Goal: Task Accomplishment & Management: Complete application form

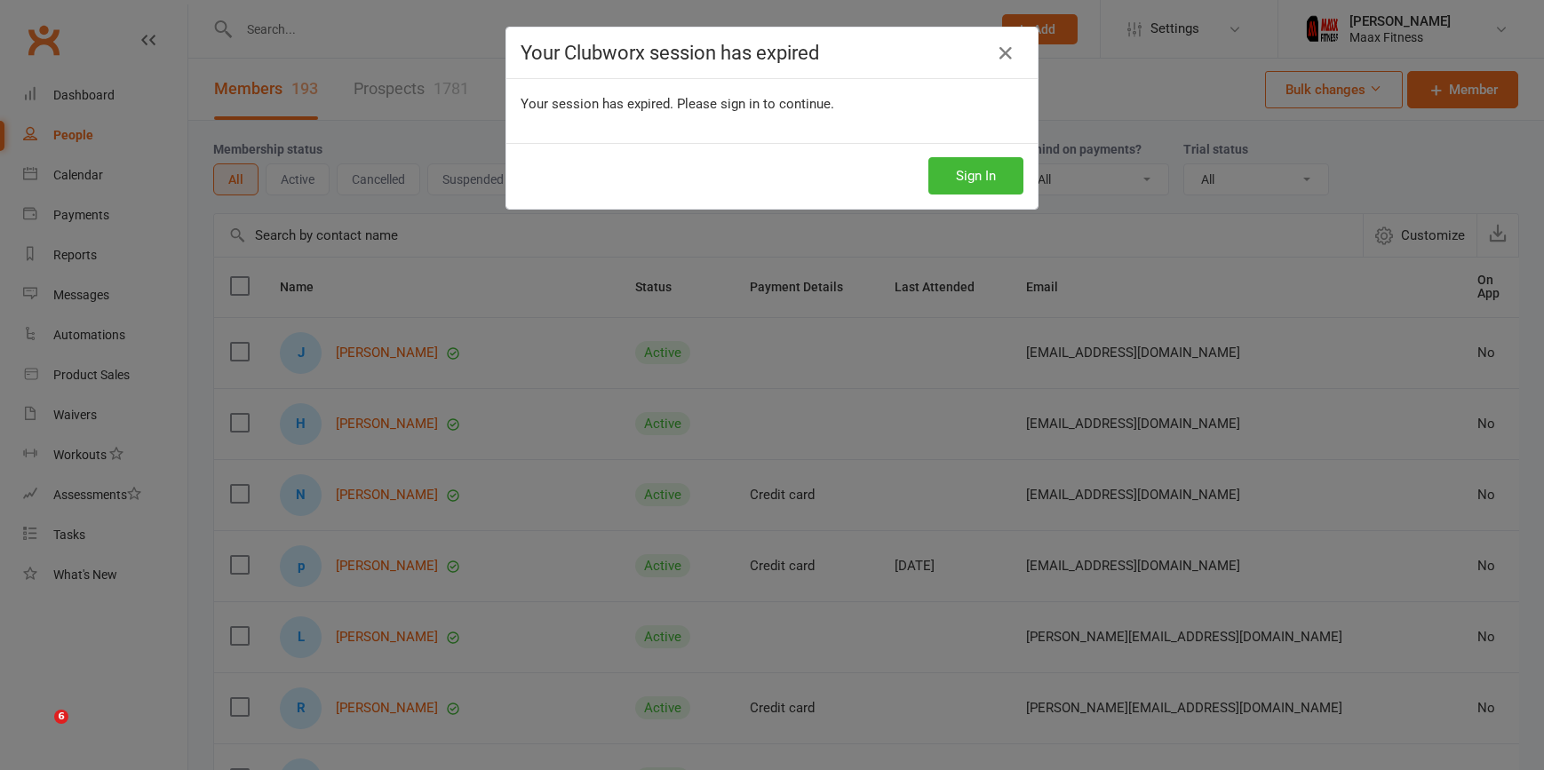
select select "100"
click at [956, 176] on button "Sign In" at bounding box center [976, 175] width 95 height 37
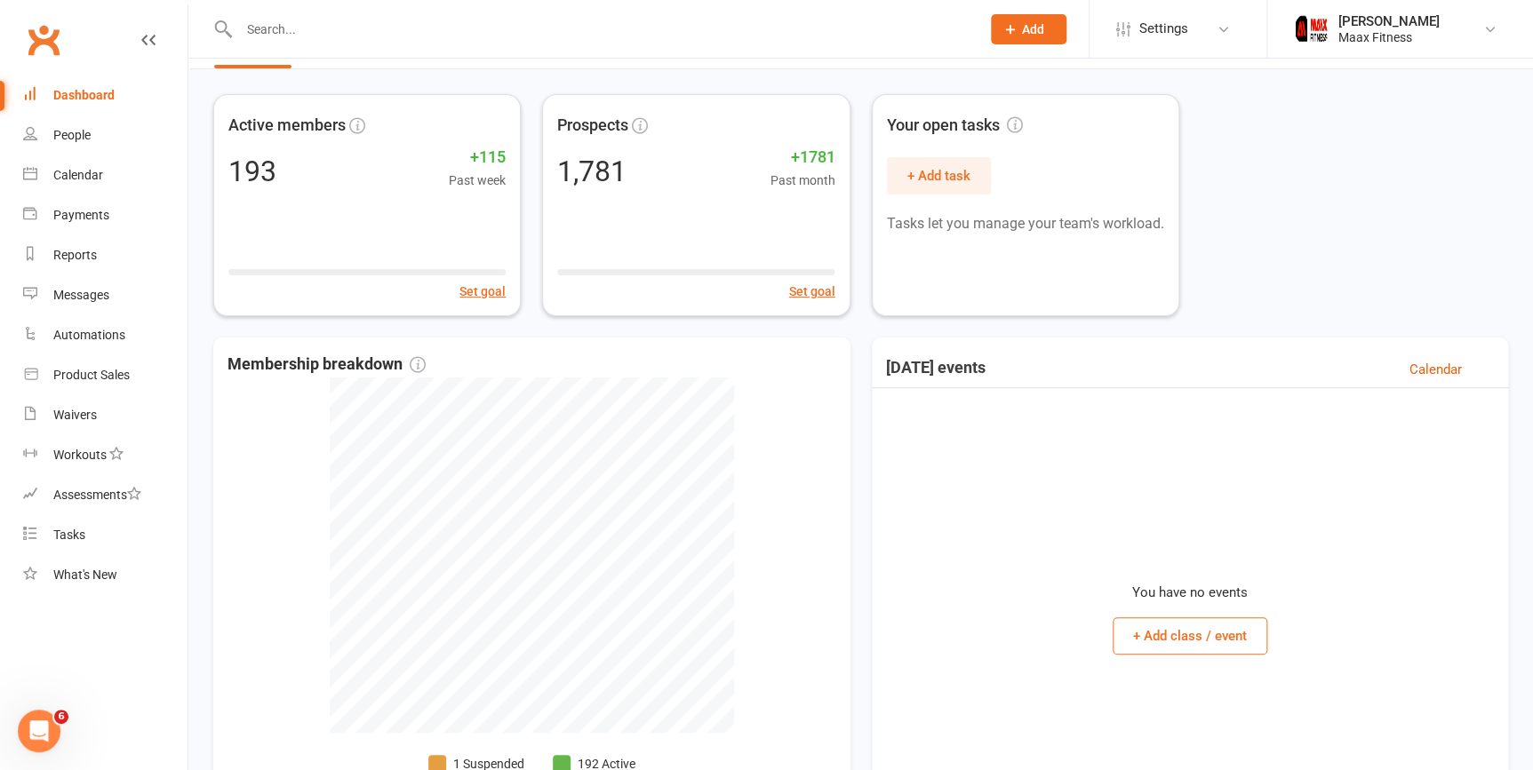
scroll to position [80, 0]
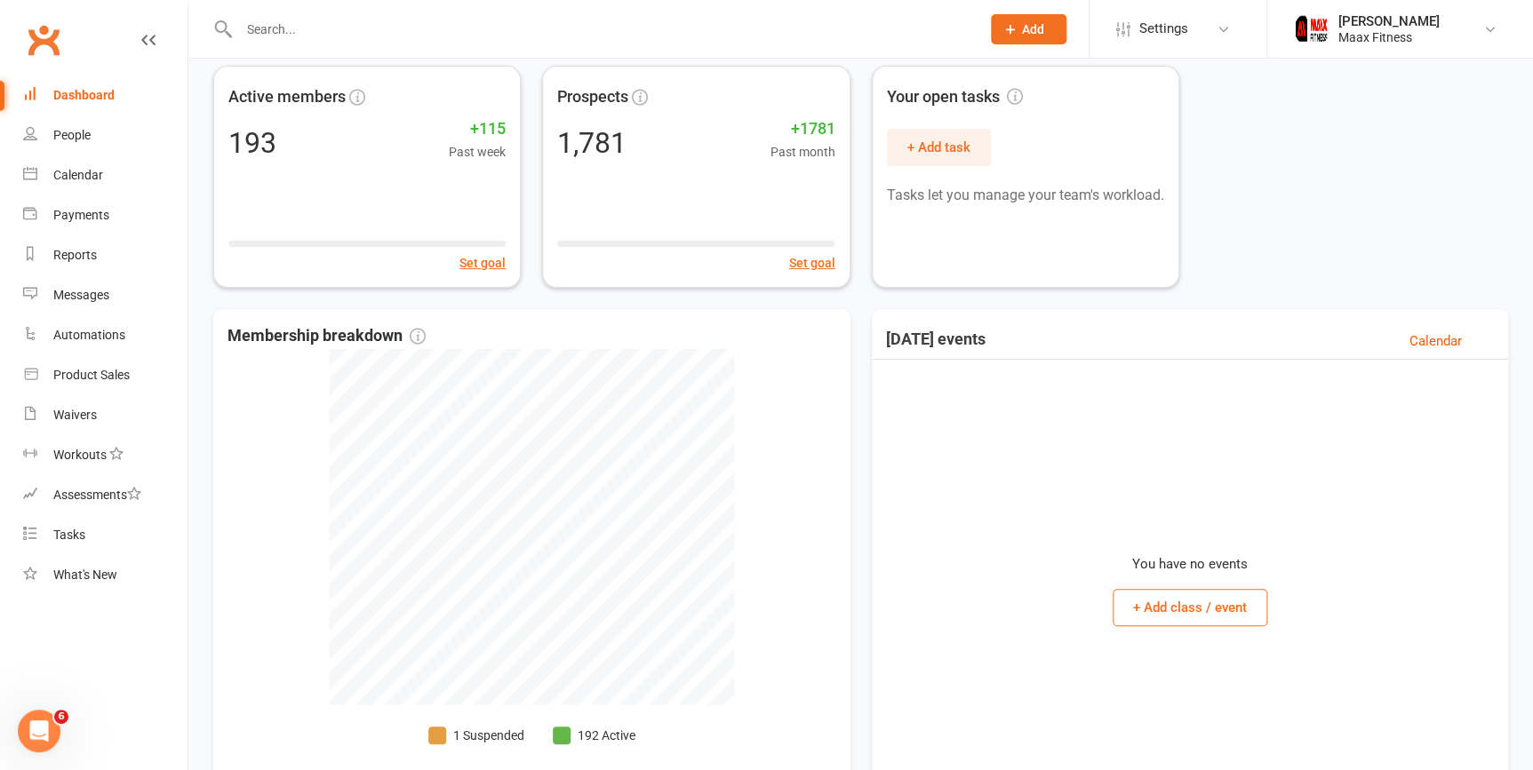
click at [1013, 35] on icon at bounding box center [1010, 29] width 16 height 16
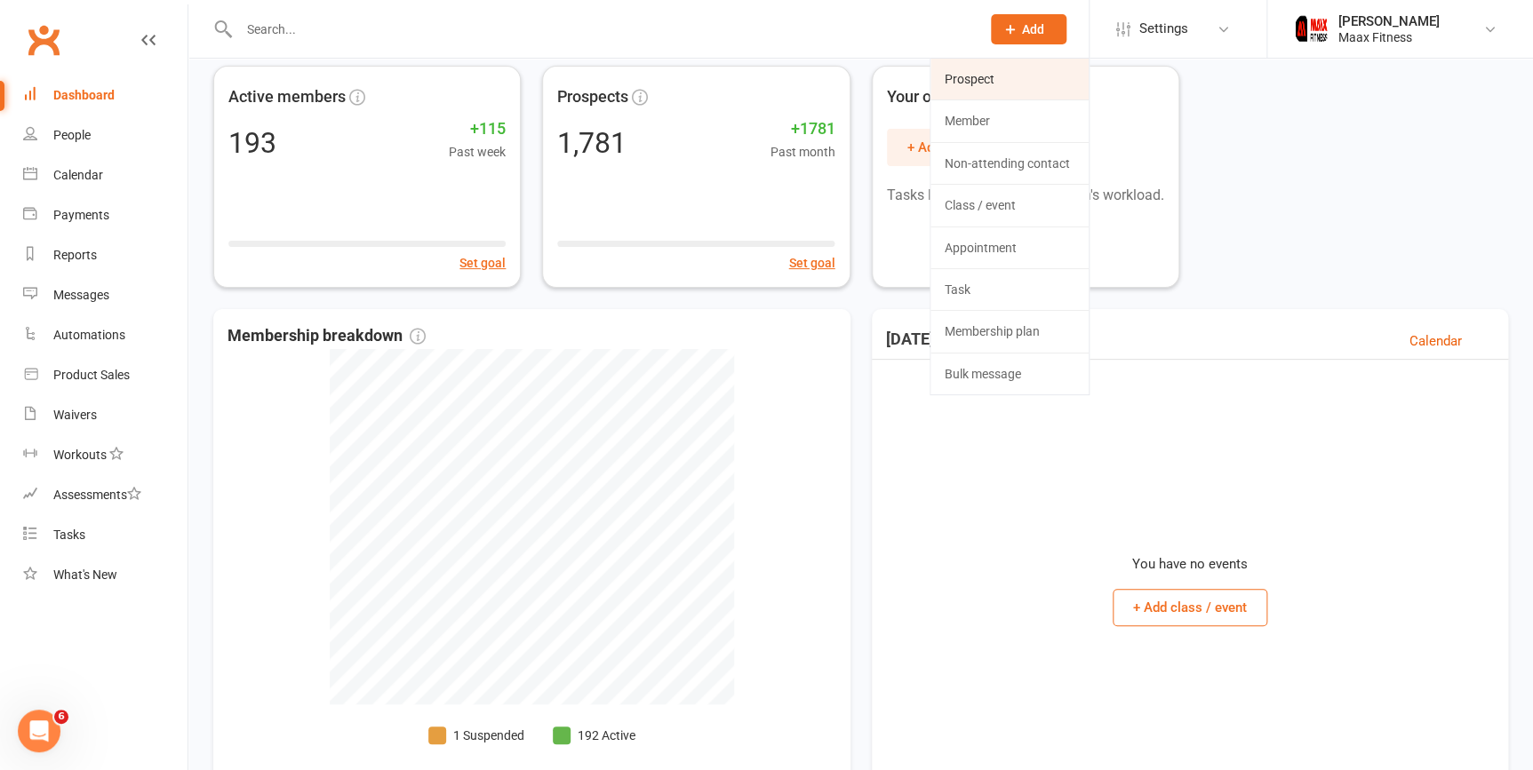
click at [1008, 91] on link "Prospect" at bounding box center [1009, 79] width 158 height 41
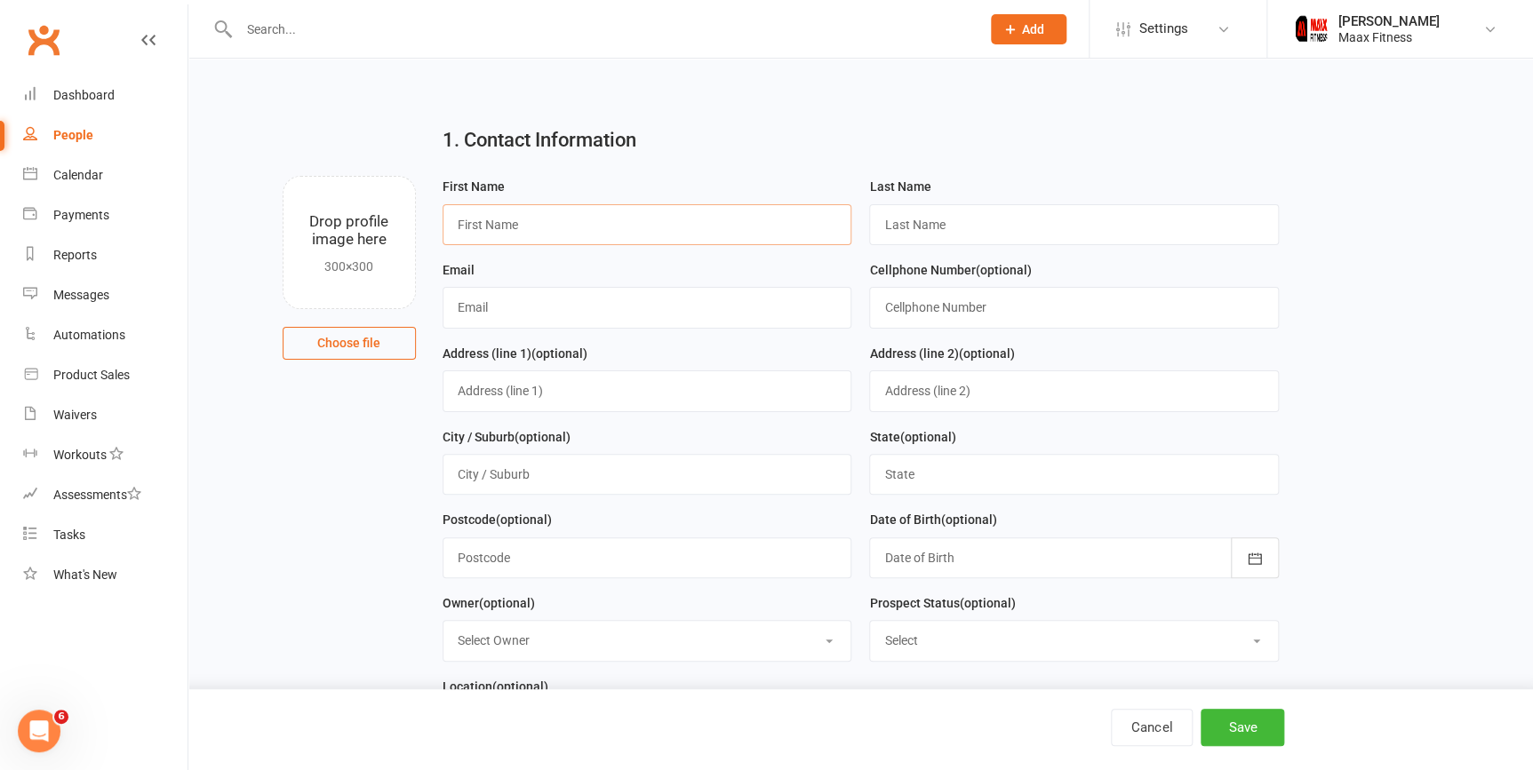
click at [555, 234] on input "text" at bounding box center [648, 224] width 410 height 41
click at [714, 218] on input "text" at bounding box center [648, 224] width 410 height 41
type input "david"
click at [939, 224] on input "text" at bounding box center [1074, 224] width 410 height 41
type input "calderon"
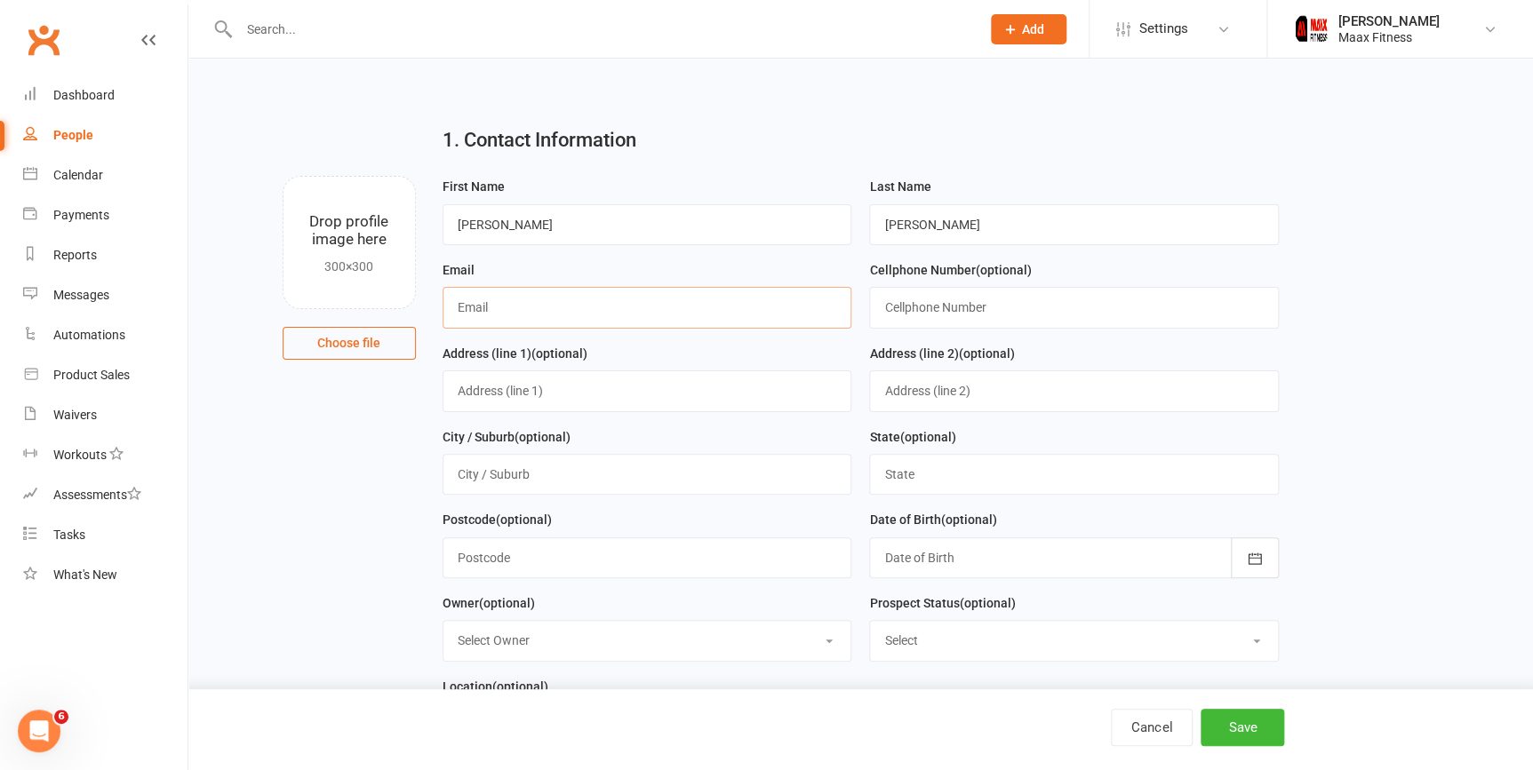
click at [604, 315] on input "text" at bounding box center [648, 307] width 410 height 41
type input "[EMAIL_ADDRESS][DOMAIN_NAME]"
click at [994, 311] on input "text" at bounding box center [1074, 307] width 410 height 41
type input "2145321858"
click at [673, 395] on input "text" at bounding box center [648, 391] width 410 height 41
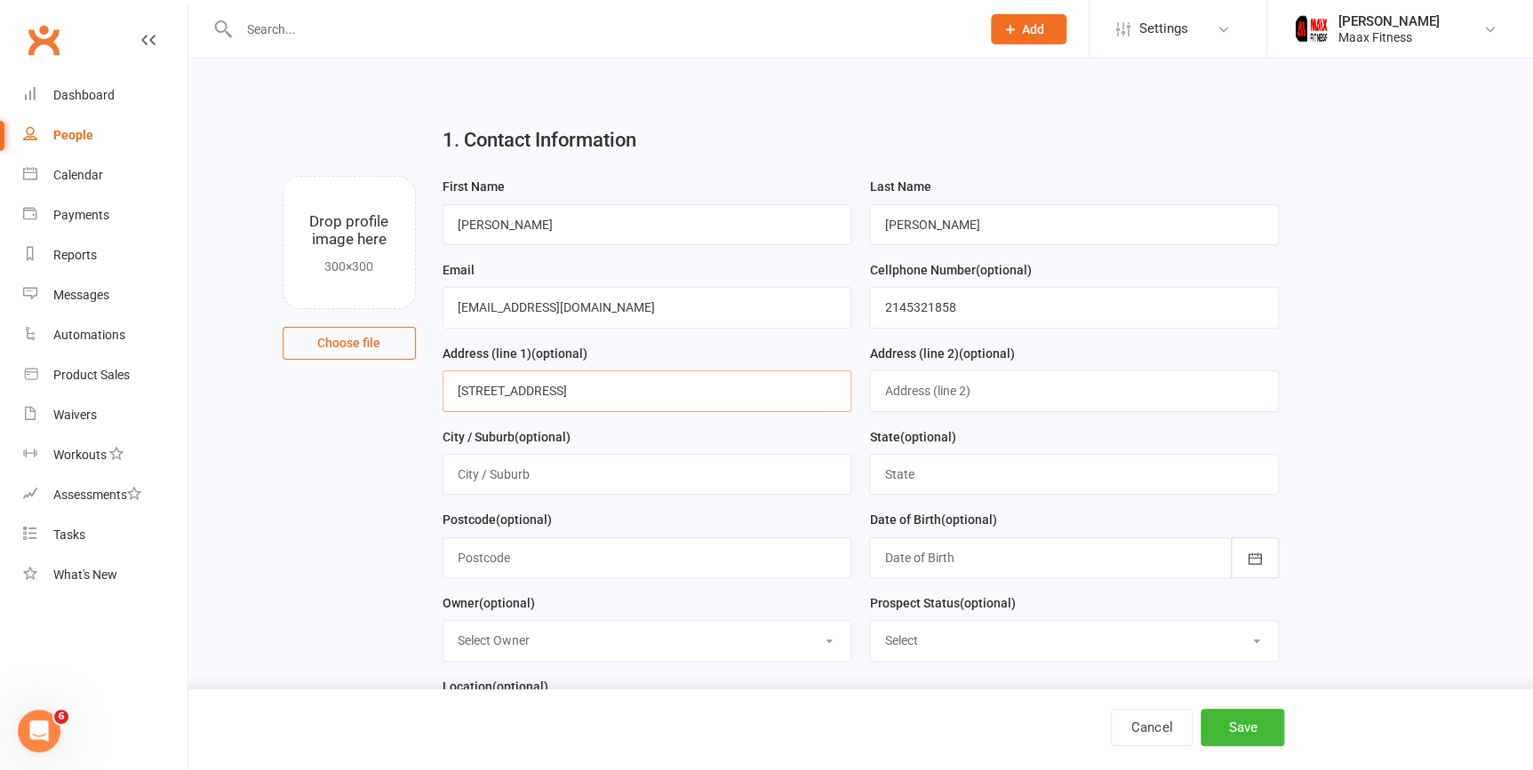
type input "12082 county rd 316"
click at [663, 484] on input "text" at bounding box center [648, 474] width 410 height 41
type input "terrell"
click at [978, 483] on input "text" at bounding box center [1074, 474] width 410 height 41
type input "tx"
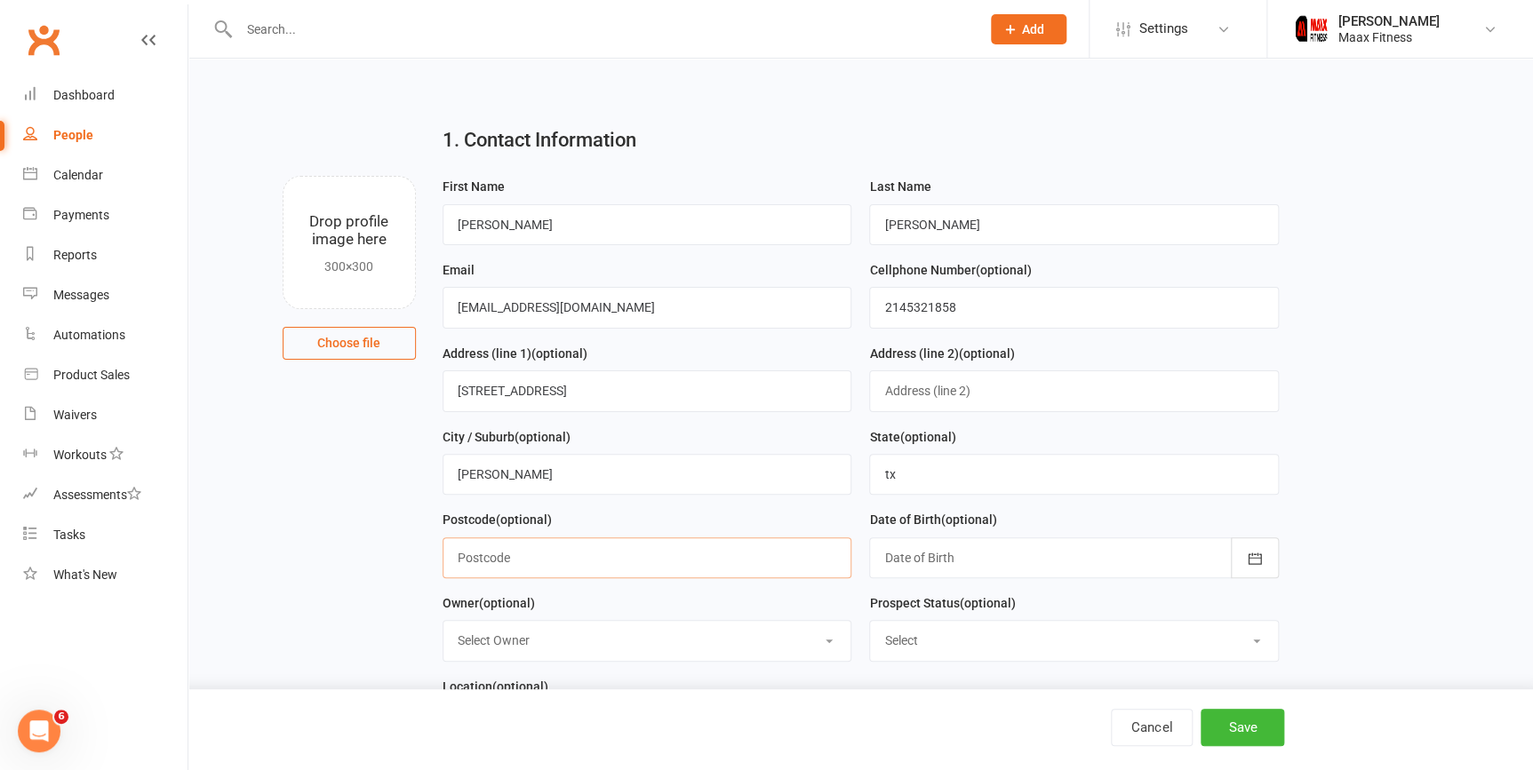
click at [708, 569] on input "text" at bounding box center [648, 558] width 410 height 41
type input "75161"
click at [1271, 569] on button "button" at bounding box center [1255, 558] width 48 height 41
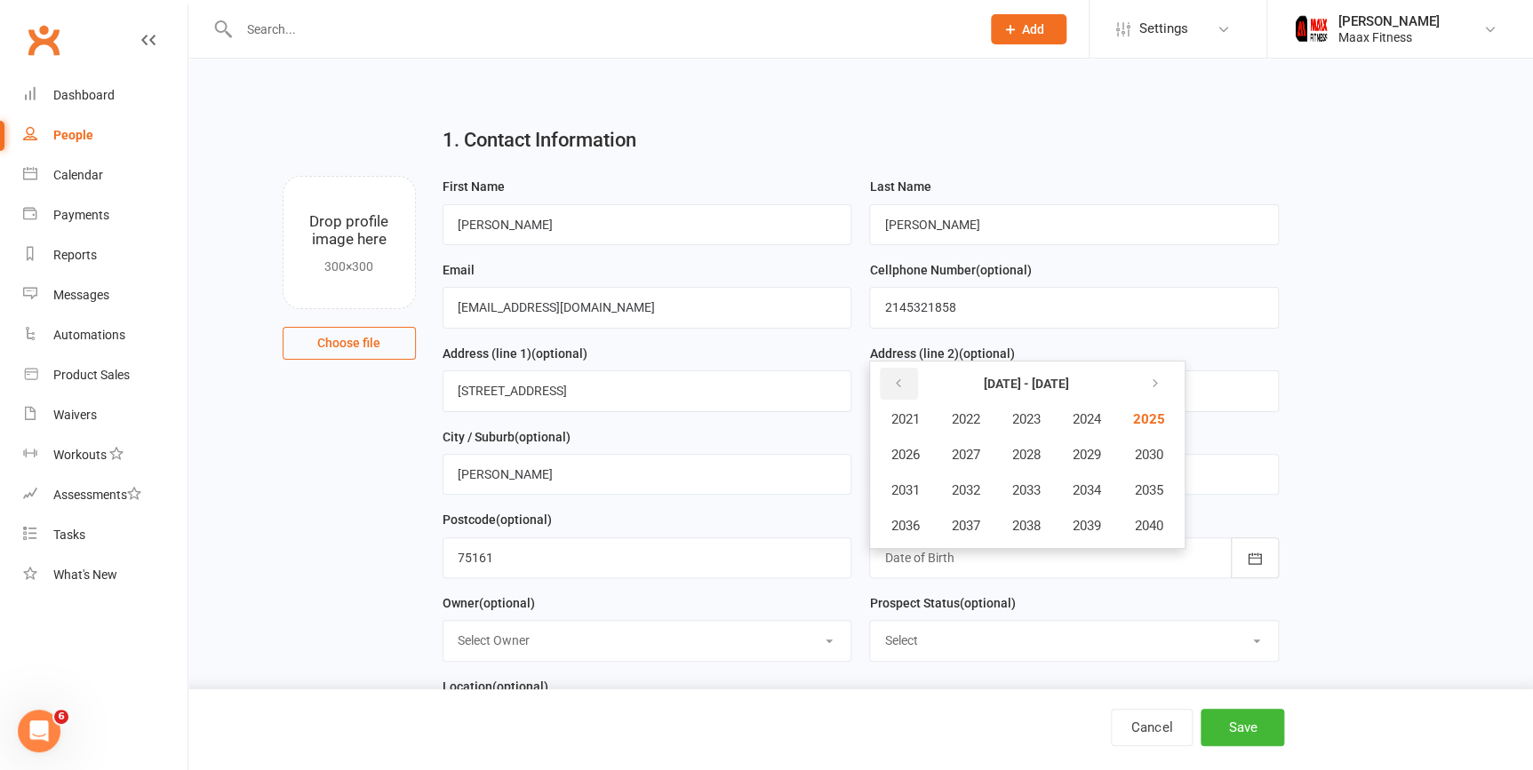
click at [912, 382] on button "button" at bounding box center [899, 384] width 38 height 32
click at [891, 386] on icon "button" at bounding box center [897, 384] width 12 height 14
click at [971, 495] on span "1992" at bounding box center [965, 491] width 28 height 16
click at [1007, 452] on span "May" at bounding box center [1000, 455] width 25 height 16
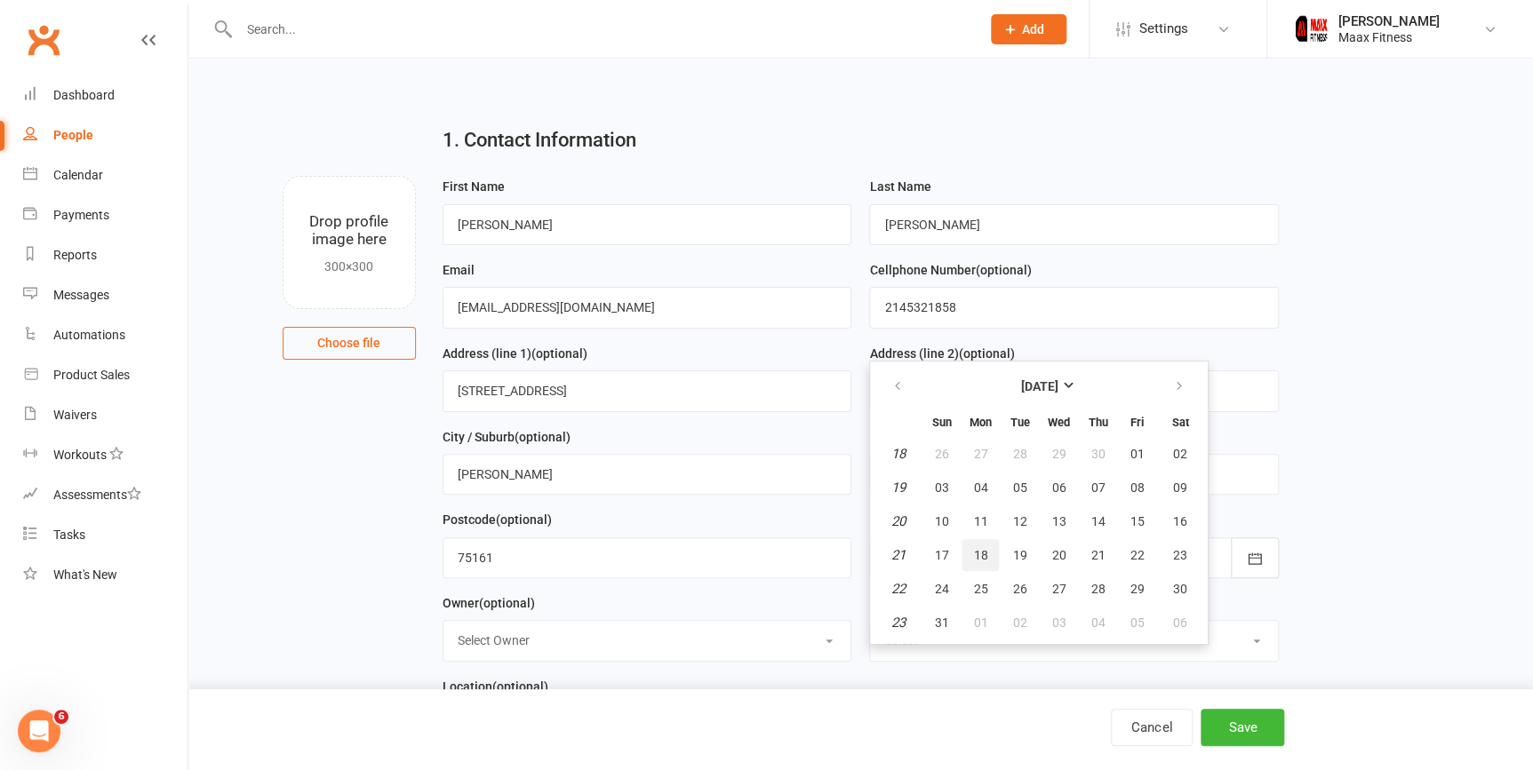
click at [976, 554] on span "18" at bounding box center [980, 555] width 14 height 14
type input "18 May 1992"
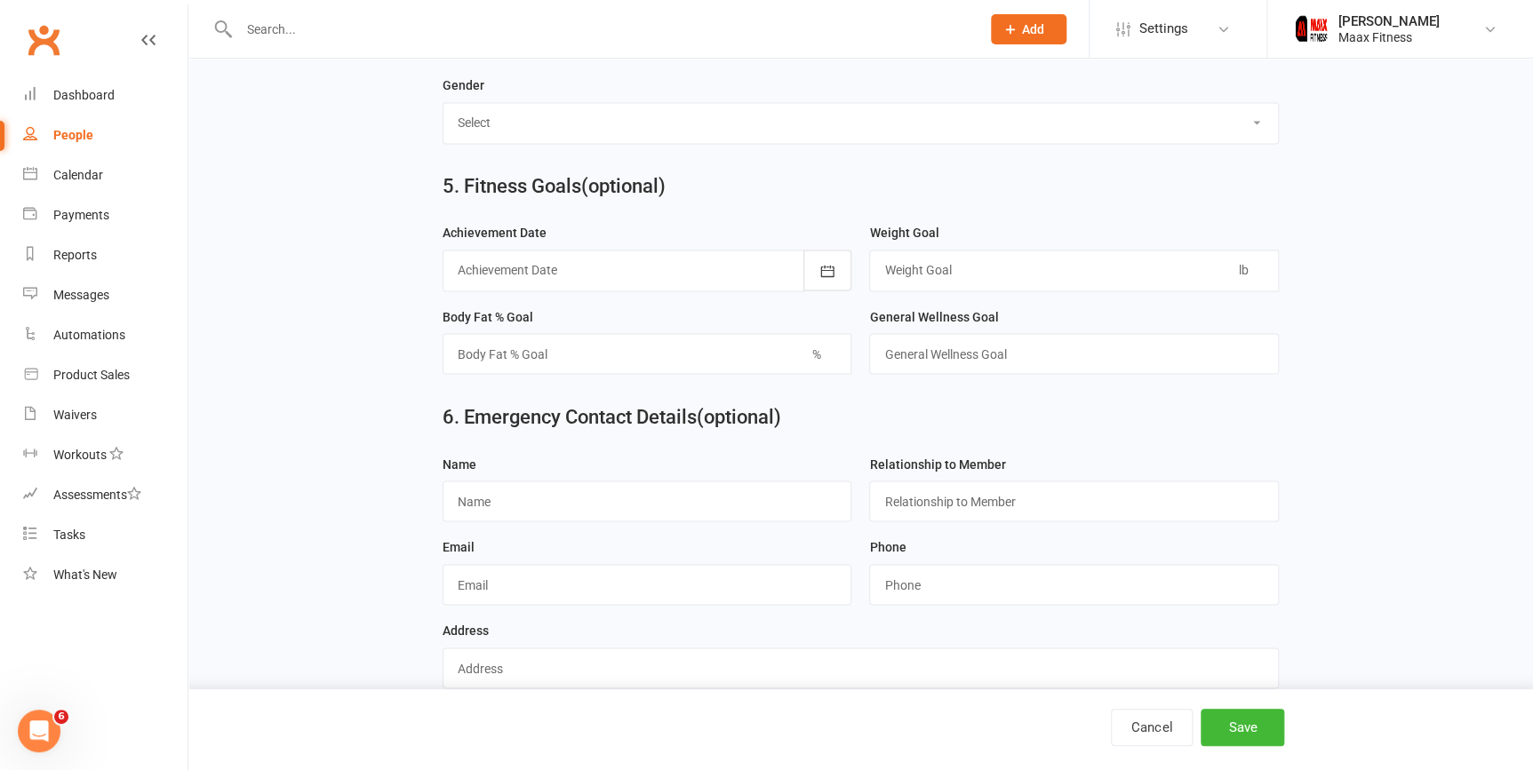
scroll to position [1387, 0]
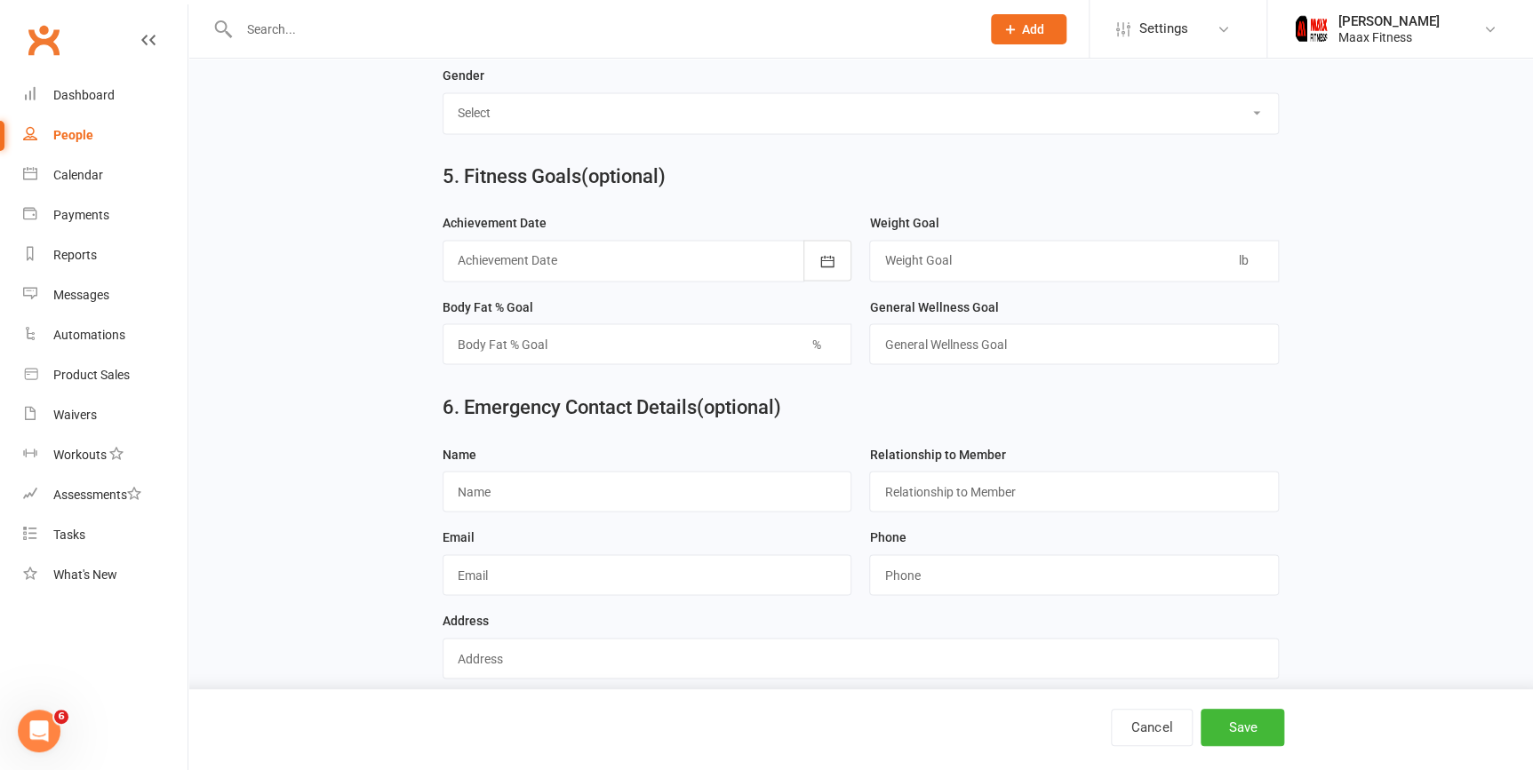
click at [611, 499] on input "text" at bounding box center [648, 491] width 410 height 41
type input "[PERSON_NAME]"
click at [1003, 506] on input "text" at bounding box center [1074, 491] width 410 height 41
type input "WIFE"
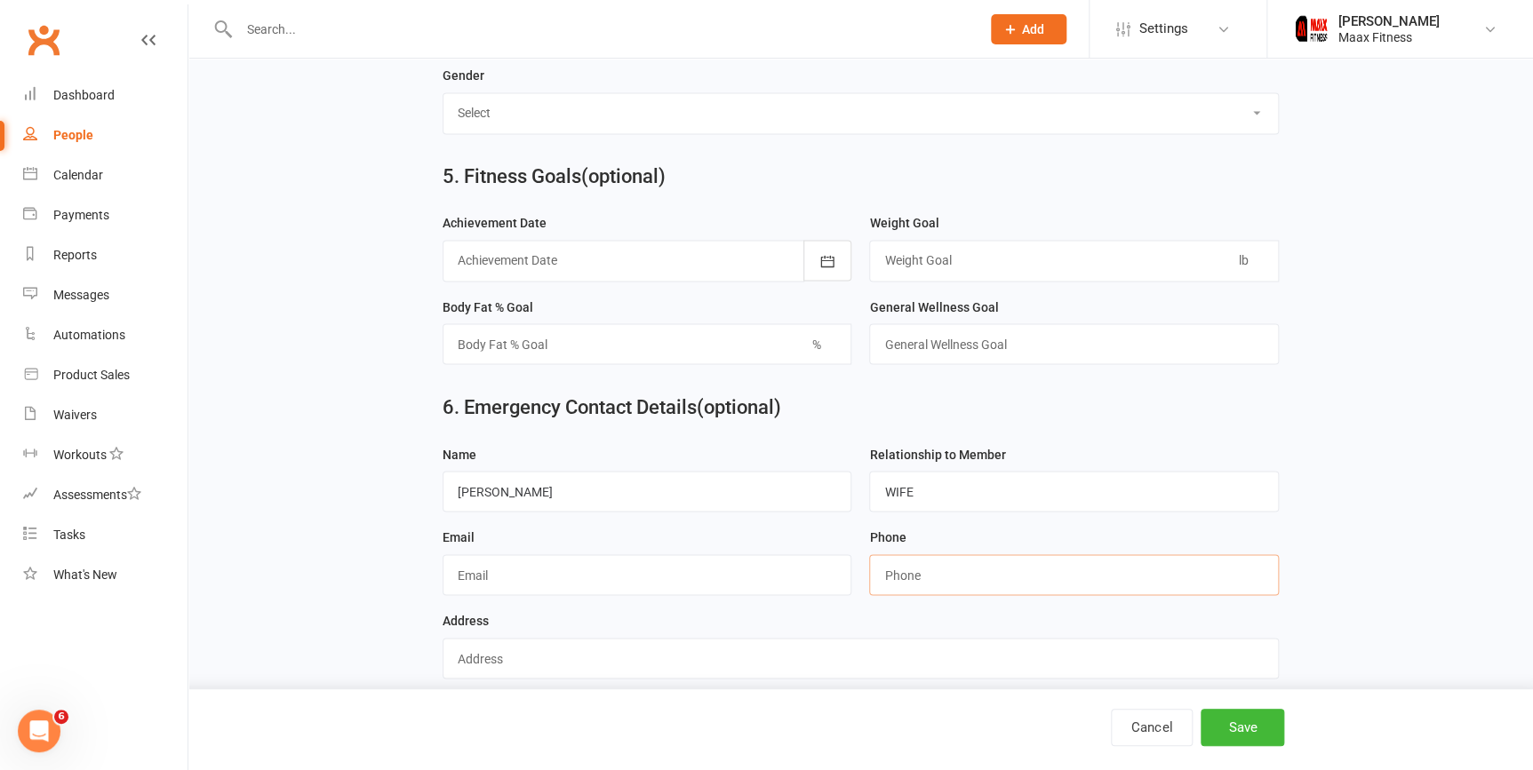
click at [999, 589] on input "string" at bounding box center [1074, 575] width 410 height 41
click at [1076, 162] on div "5. Fitness Goals (optional)" at bounding box center [860, 180] width 863 height 64
click at [942, 661] on input "text" at bounding box center [861, 658] width 836 height 41
click at [876, 630] on div "Address" at bounding box center [861, 644] width 836 height 69
click at [1223, 443] on div "6. Emergency Contact Details (optional)" at bounding box center [860, 411] width 863 height 64
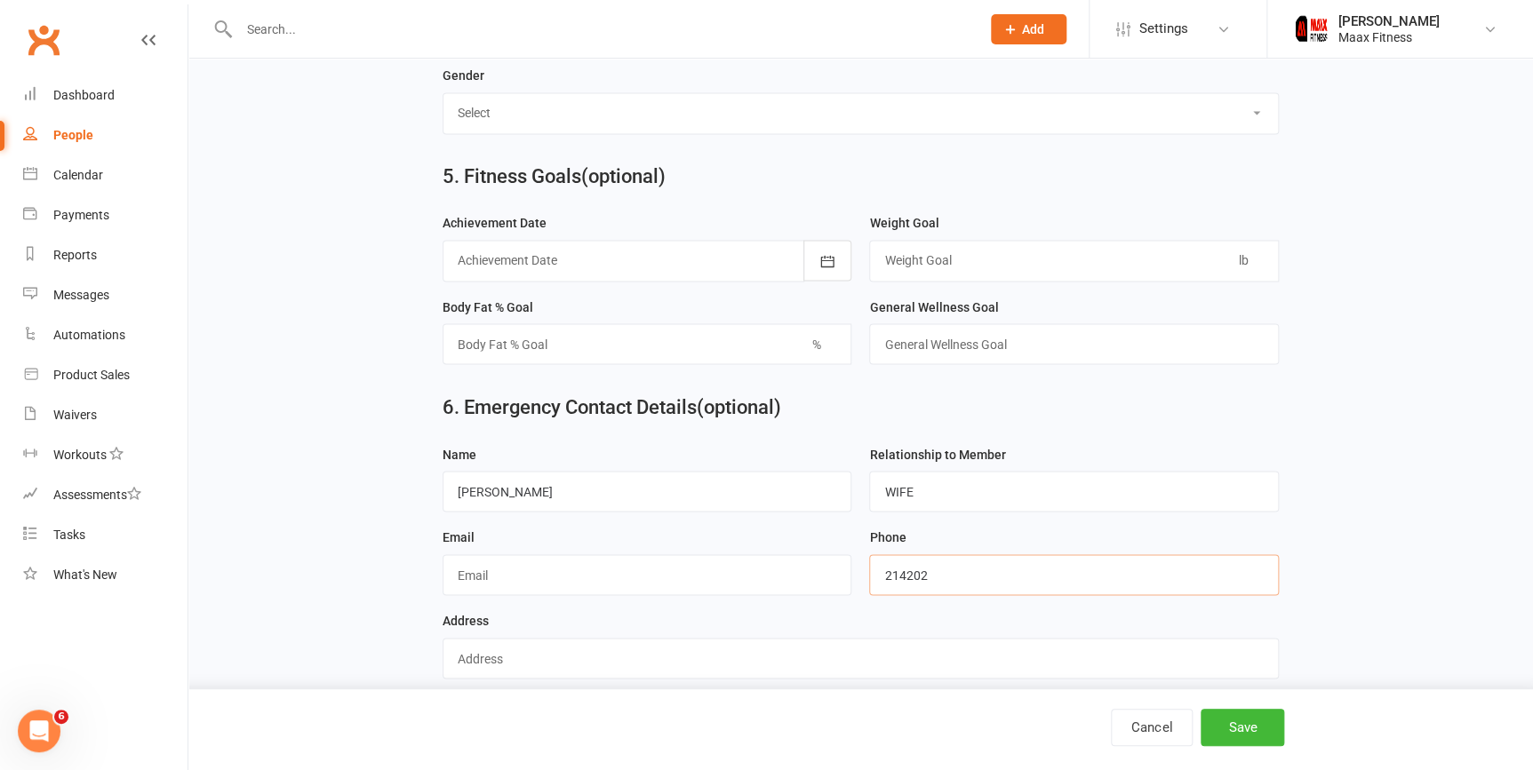
click at [1145, 591] on input "string" at bounding box center [1074, 575] width 410 height 41
type input "2142028221"
click at [693, 595] on input "text" at bounding box center [648, 575] width 410 height 41
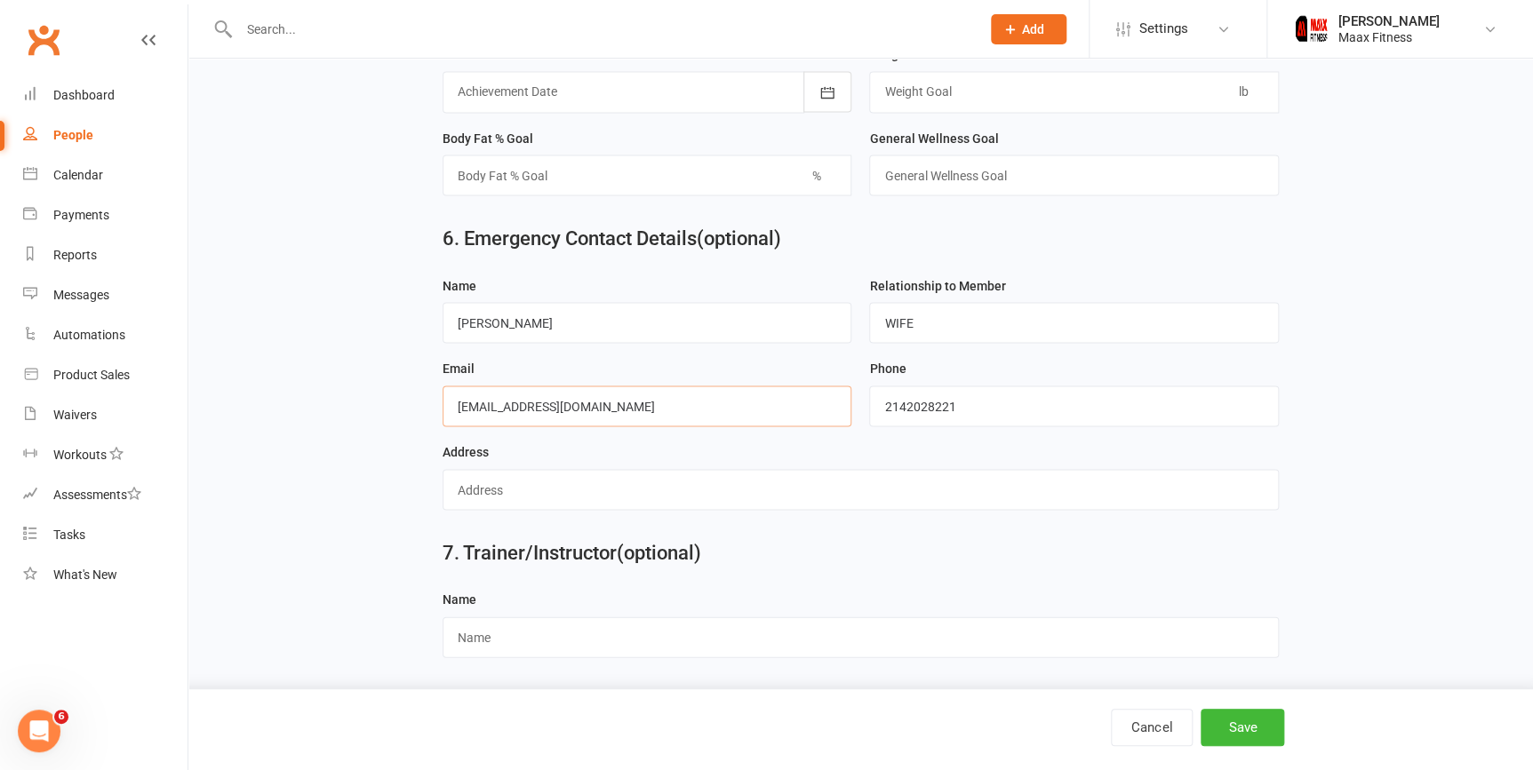
scroll to position [1566, 0]
type input "[EMAIL_ADDRESS][DOMAIN_NAME]"
click at [1244, 736] on button "Save" at bounding box center [1243, 727] width 84 height 37
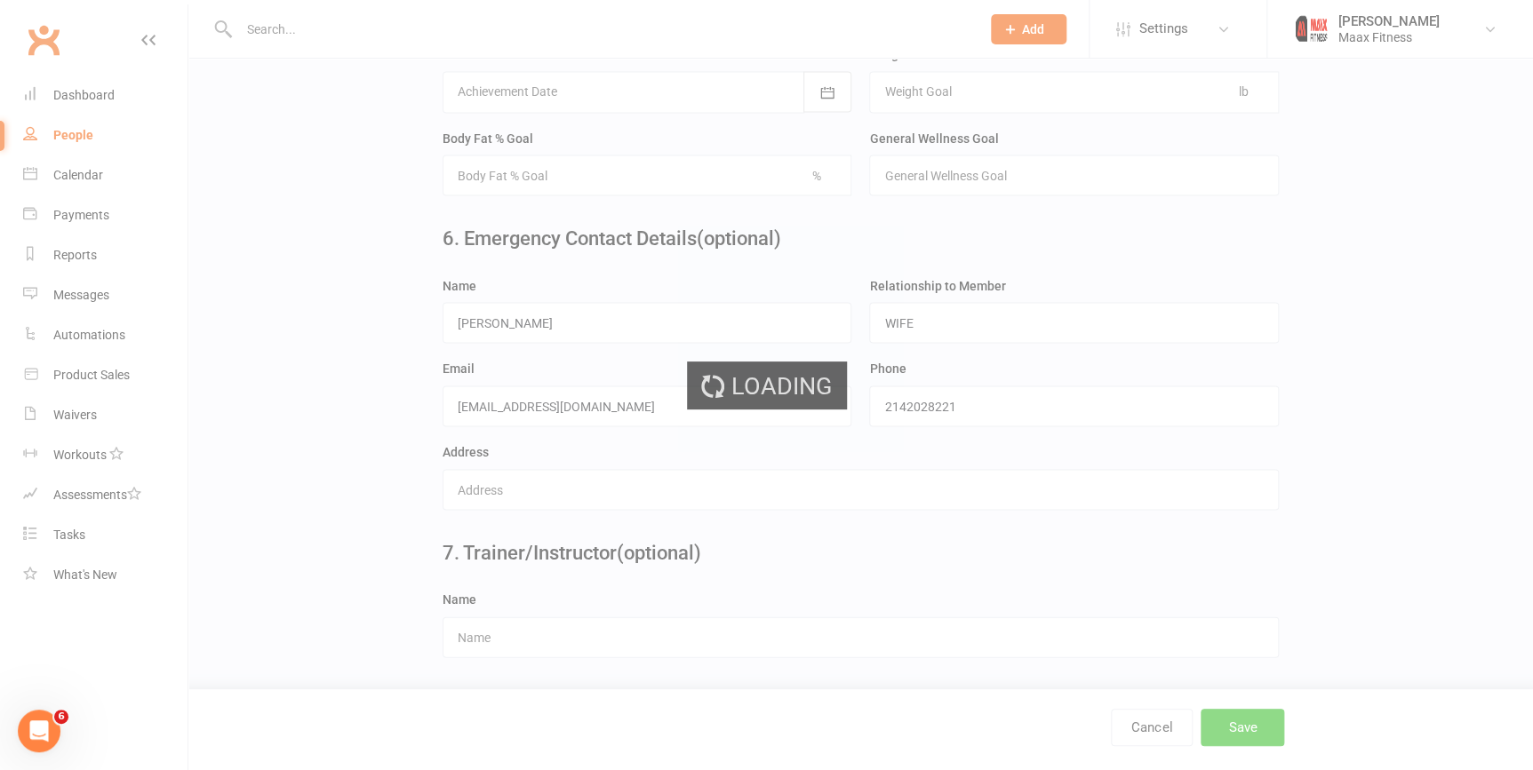
scroll to position [0, 0]
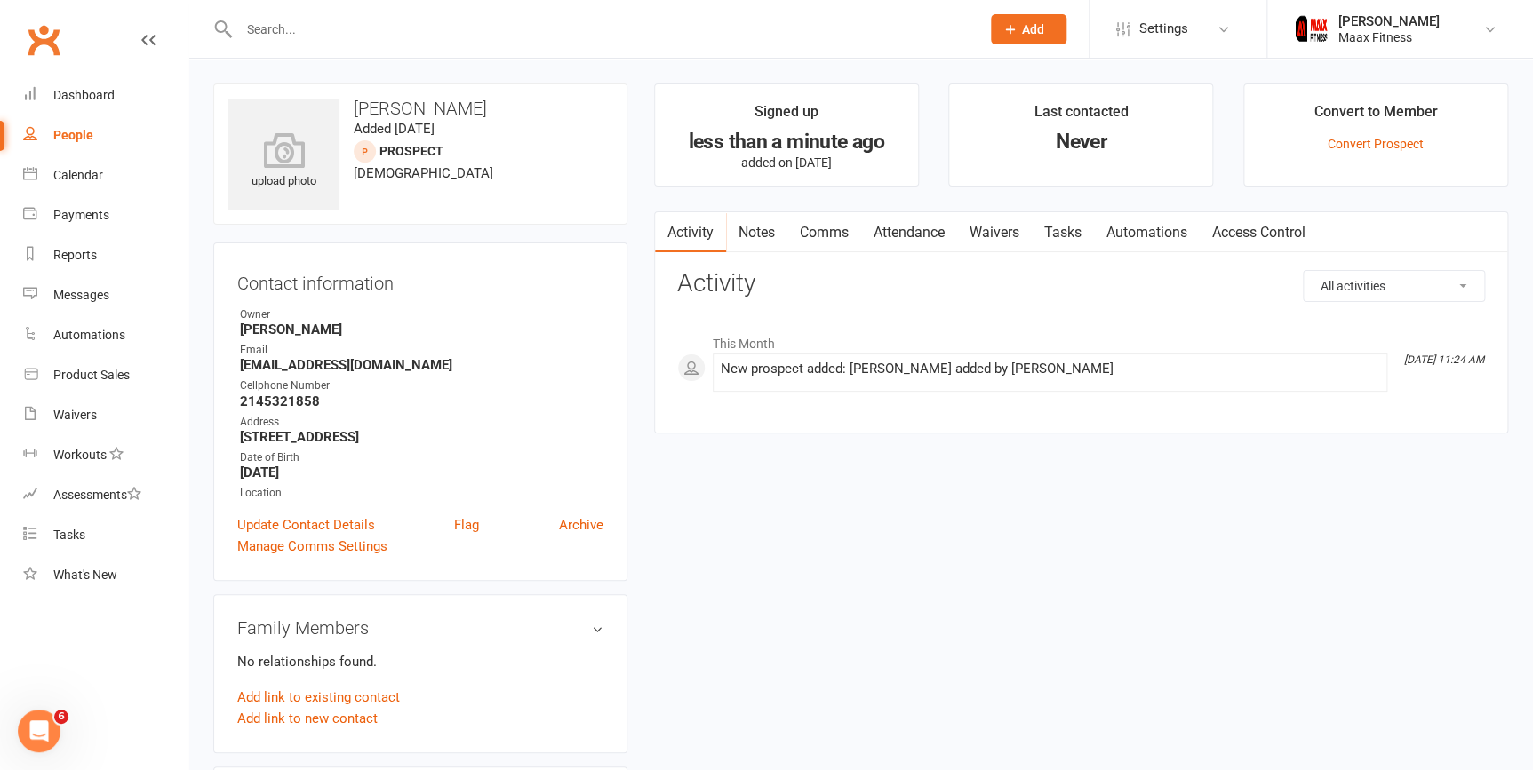
click at [1018, 239] on link "Waivers" at bounding box center [994, 232] width 75 height 41
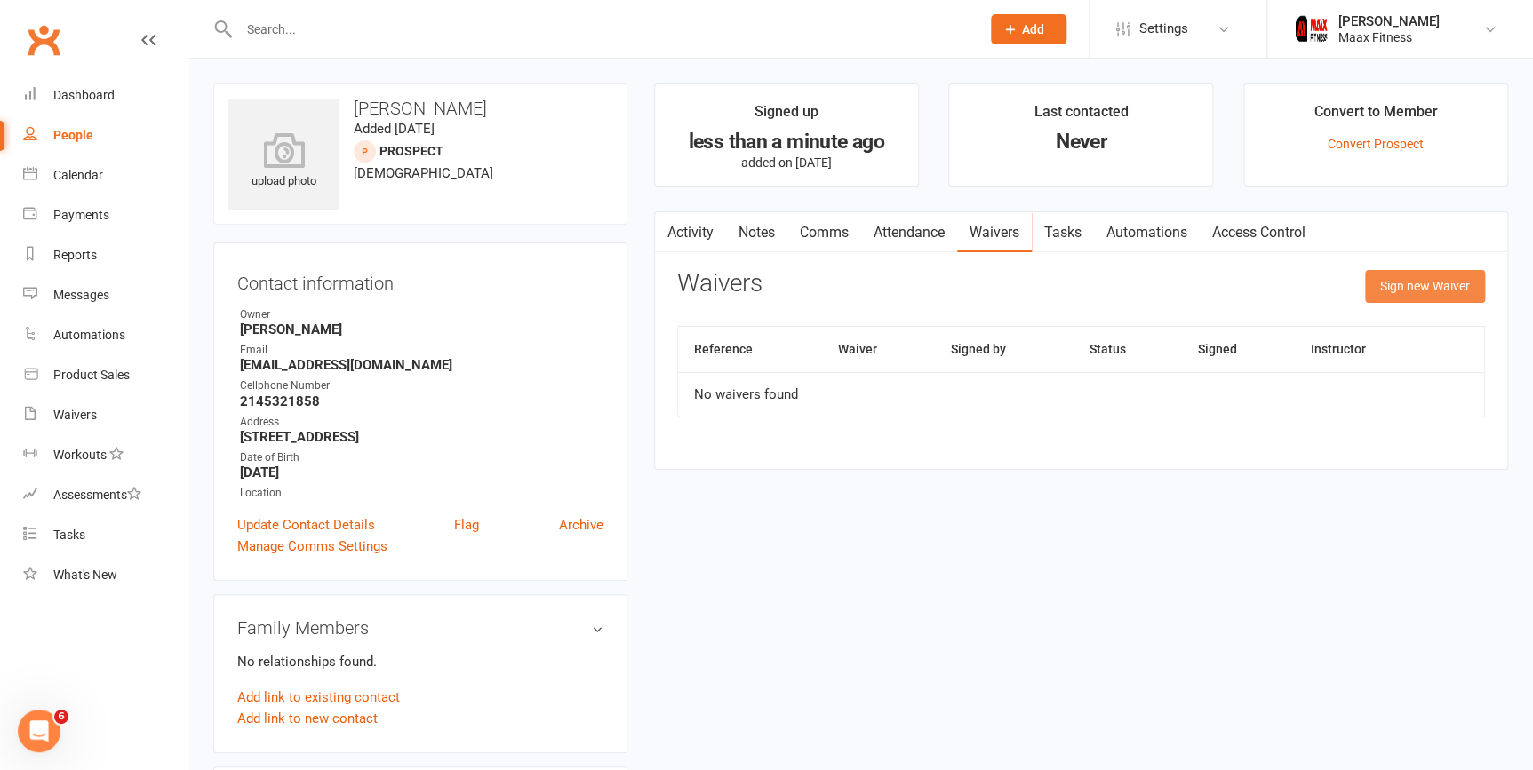
click at [1419, 275] on button "Sign new Waiver" at bounding box center [1425, 286] width 120 height 32
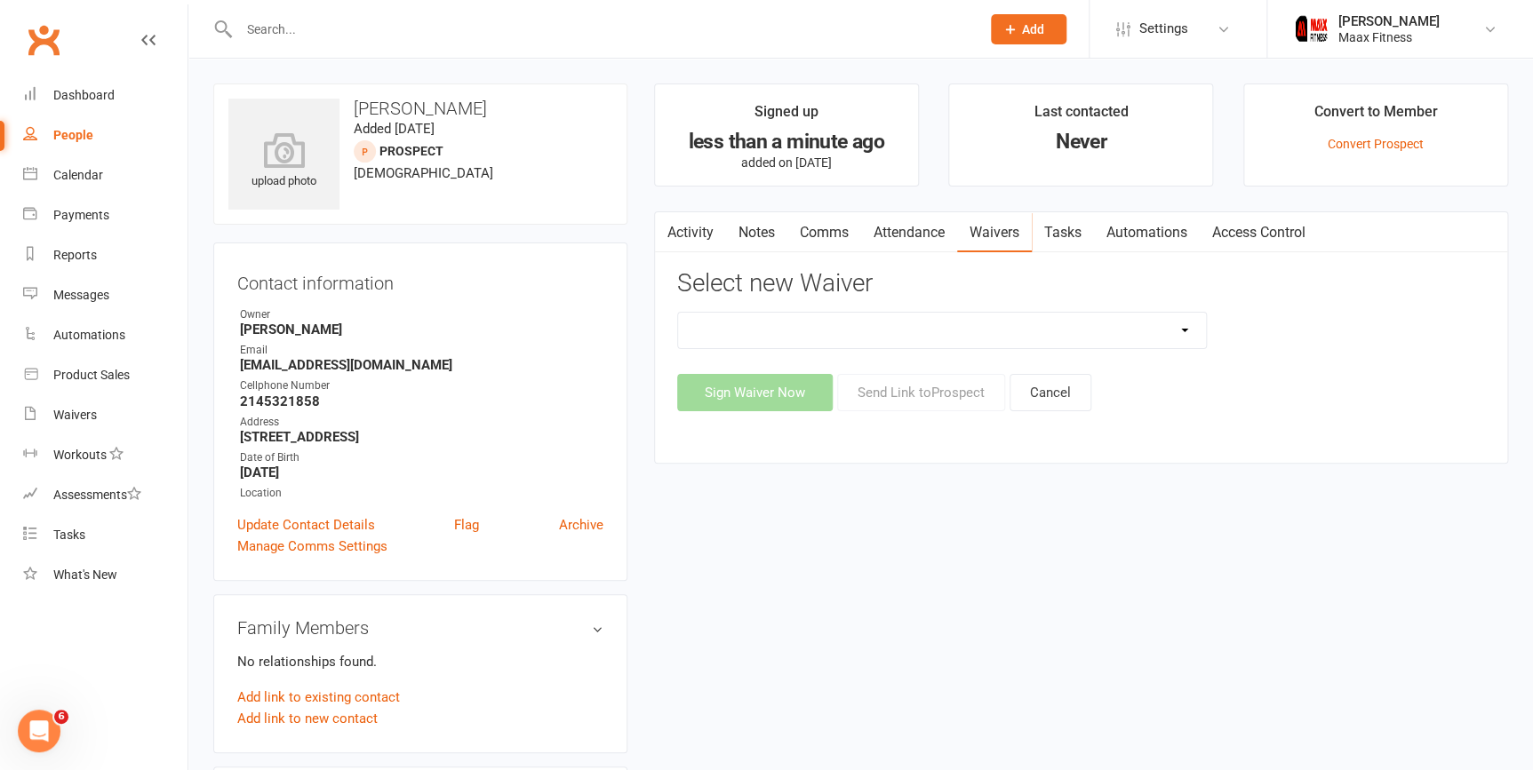
click at [1189, 326] on select "12 Month Individual Membership 12 Month PRESALE Membership 1 Month Membership O…" at bounding box center [942, 331] width 528 height 36
select select "15042"
click at [678, 313] on select "12 Month Individual Membership 12 Month PRESALE Membership 1 Month Membership O…" at bounding box center [942, 331] width 528 height 36
click at [773, 401] on button "Sign Waiver Now" at bounding box center [755, 392] width 156 height 37
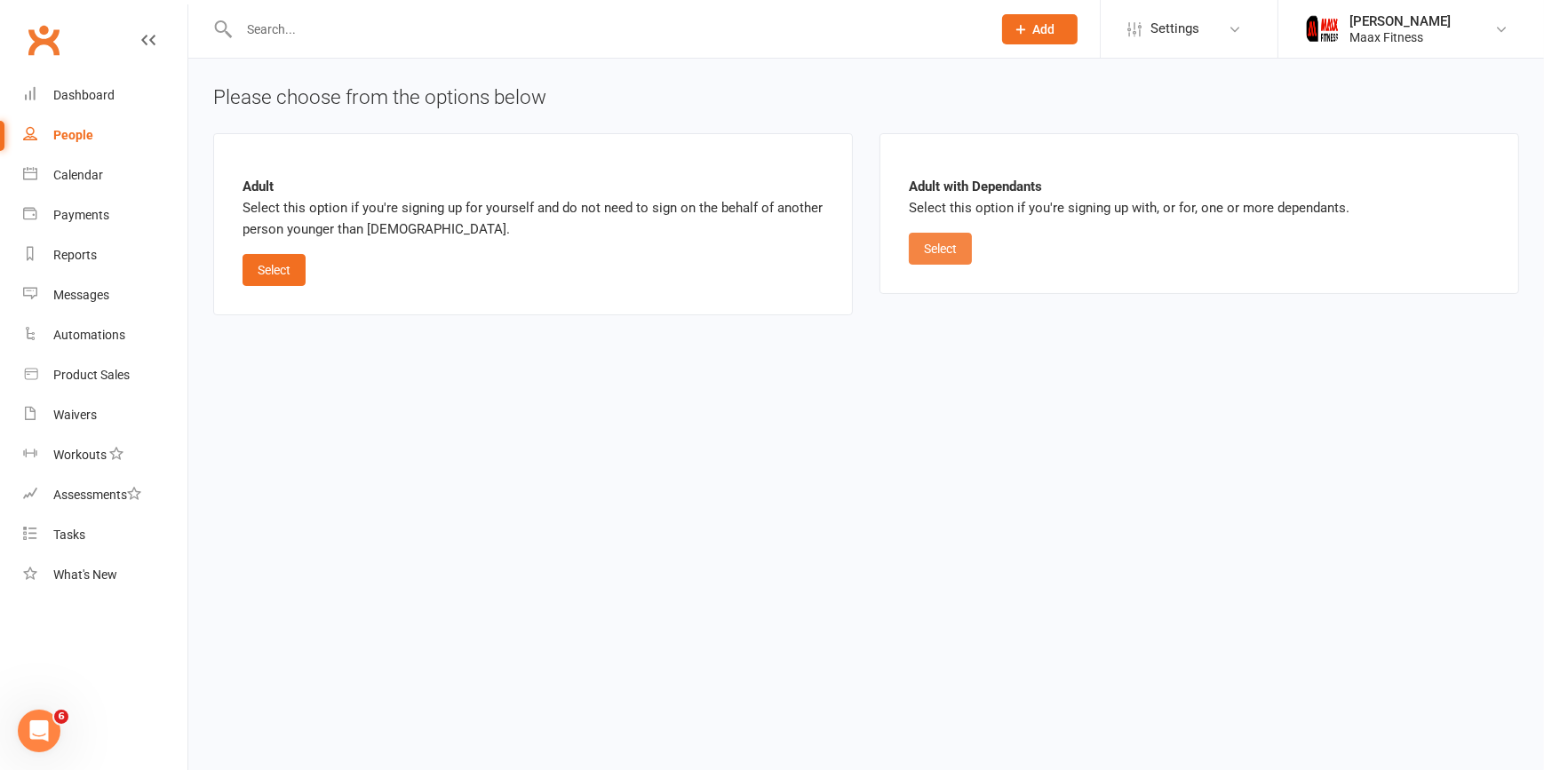
click at [932, 235] on button "Select" at bounding box center [940, 249] width 63 height 32
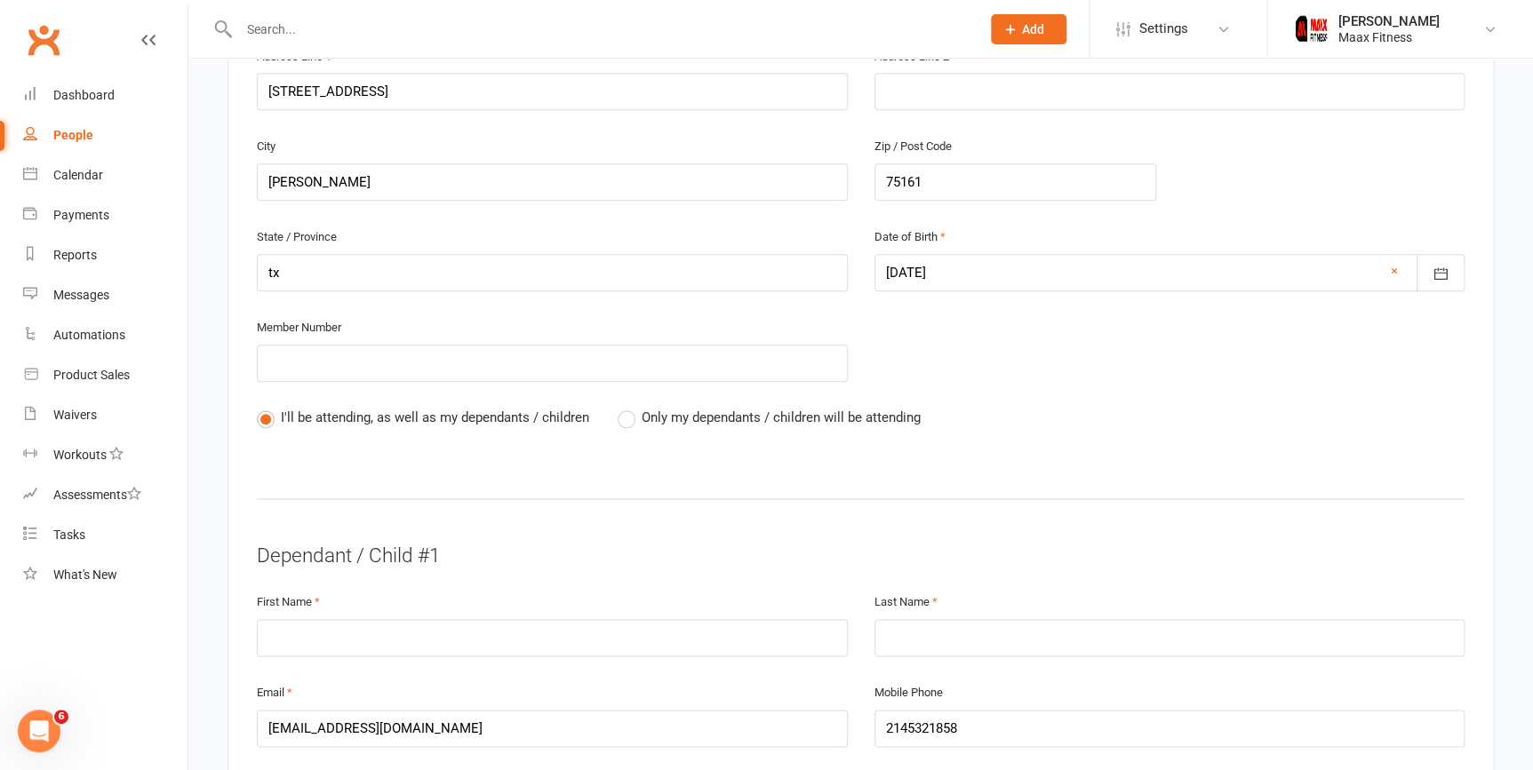
scroll to position [646, 0]
click at [615, 628] on input "text" at bounding box center [552, 636] width 591 height 37
type input "angel"
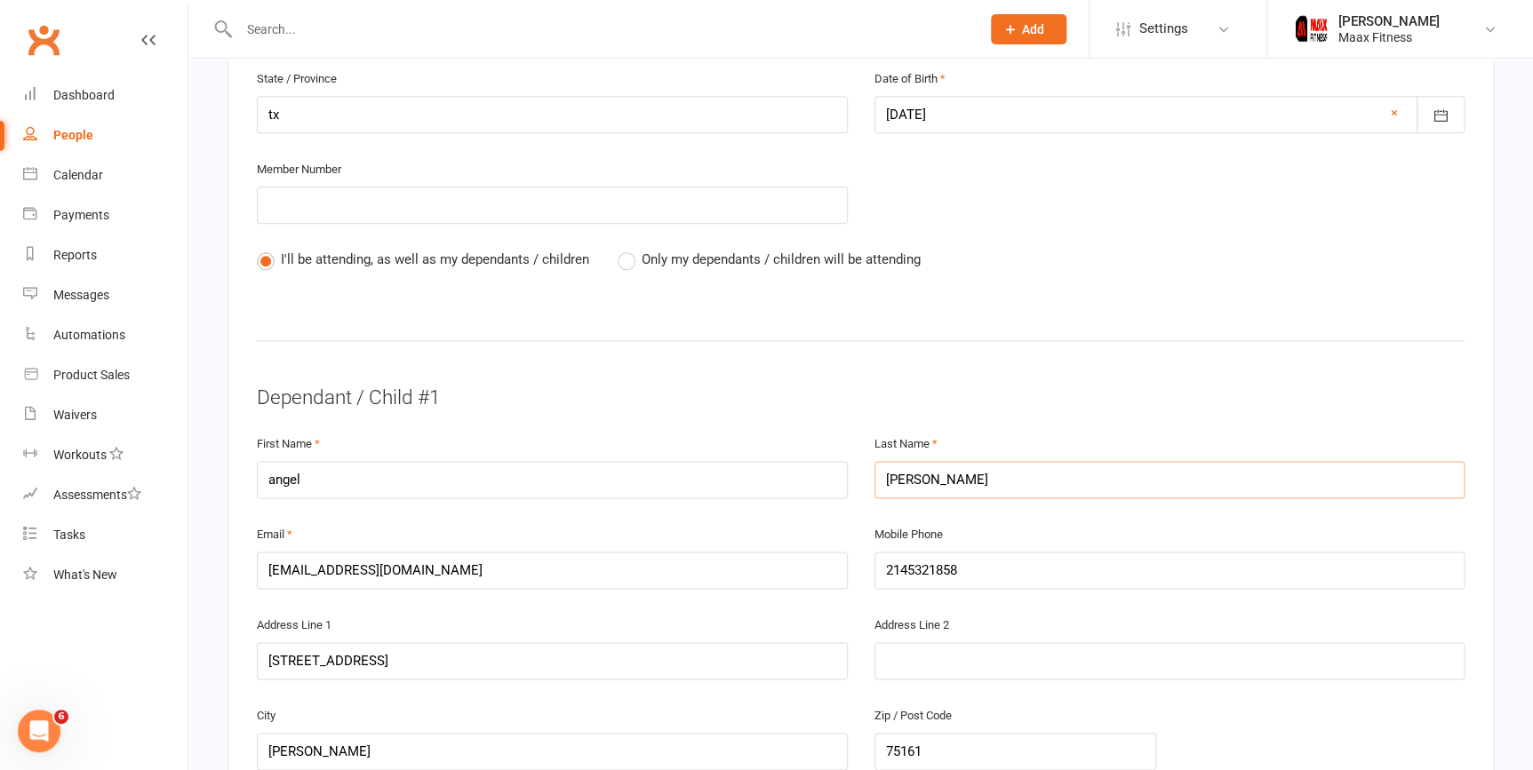
scroll to position [808, 0]
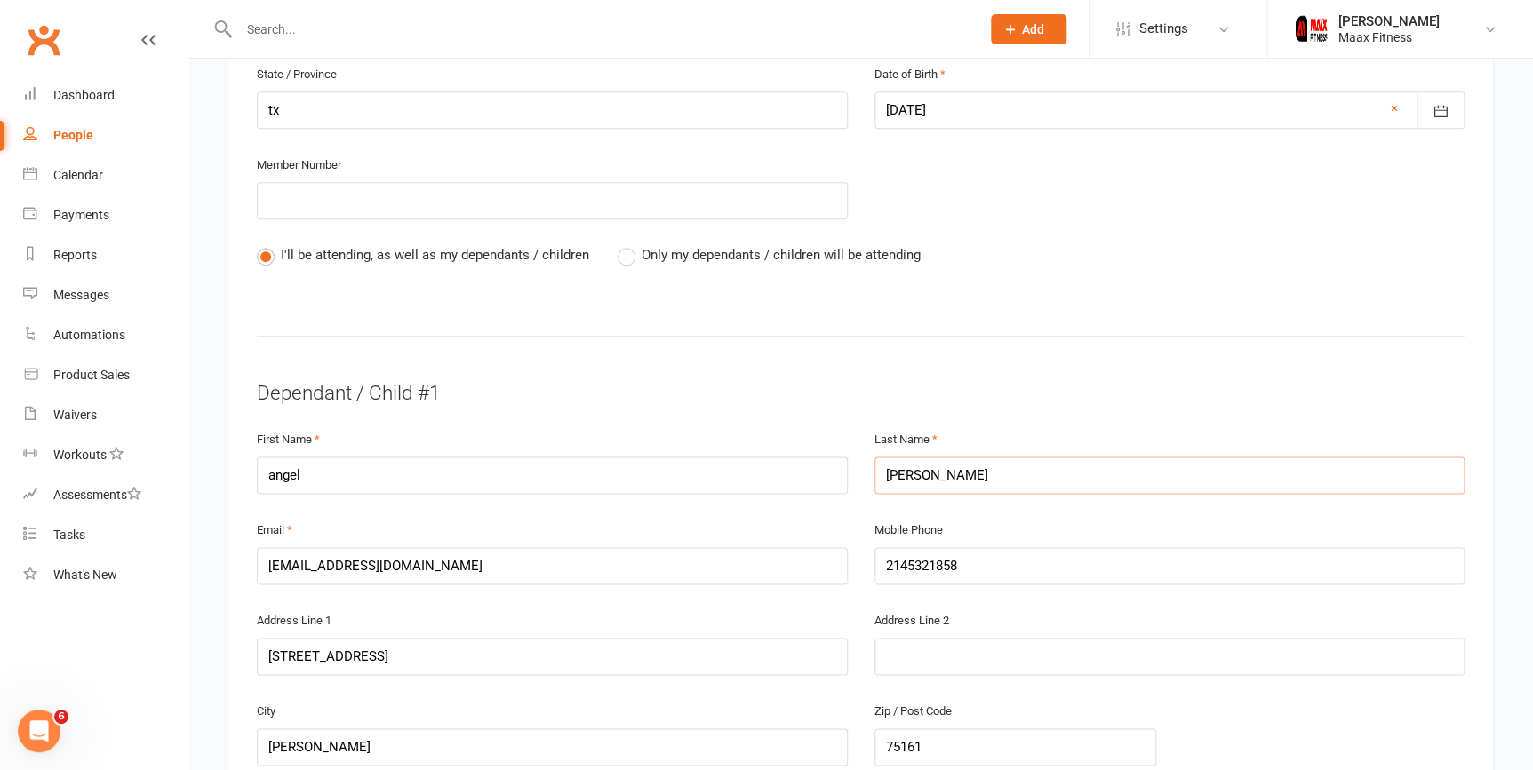
type input "rangel"
click at [760, 564] on input "[EMAIL_ADDRESS][DOMAIN_NAME]" at bounding box center [552, 565] width 591 height 37
type input "c"
type input "[EMAIL_ADDRESS][DOMAIN_NAME]"
click at [1038, 567] on input "2145321858" at bounding box center [1169, 565] width 591 height 37
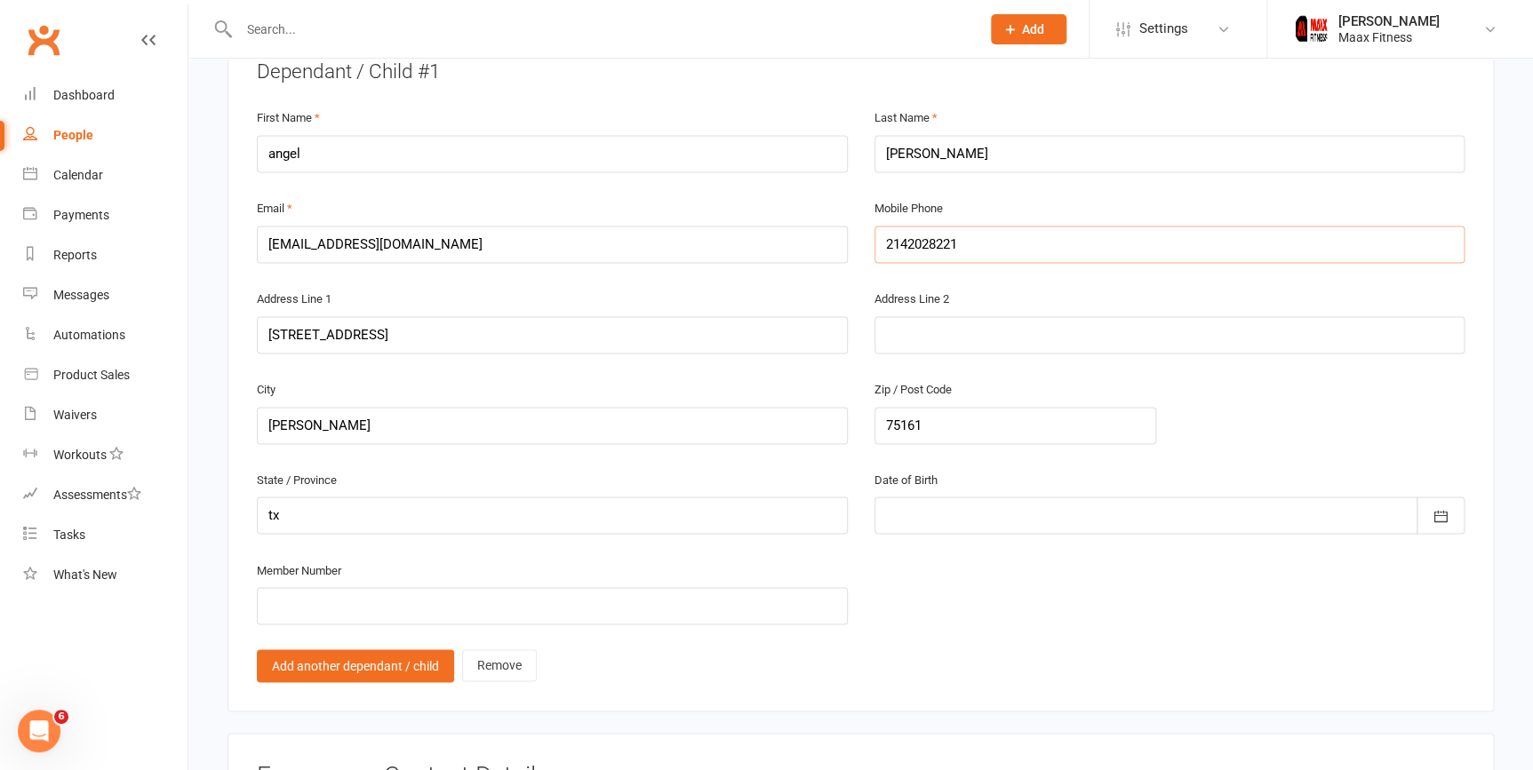
scroll to position [1130, 0]
type input "2142028221"
click at [1441, 516] on icon "button" at bounding box center [1441, 516] width 18 height 18
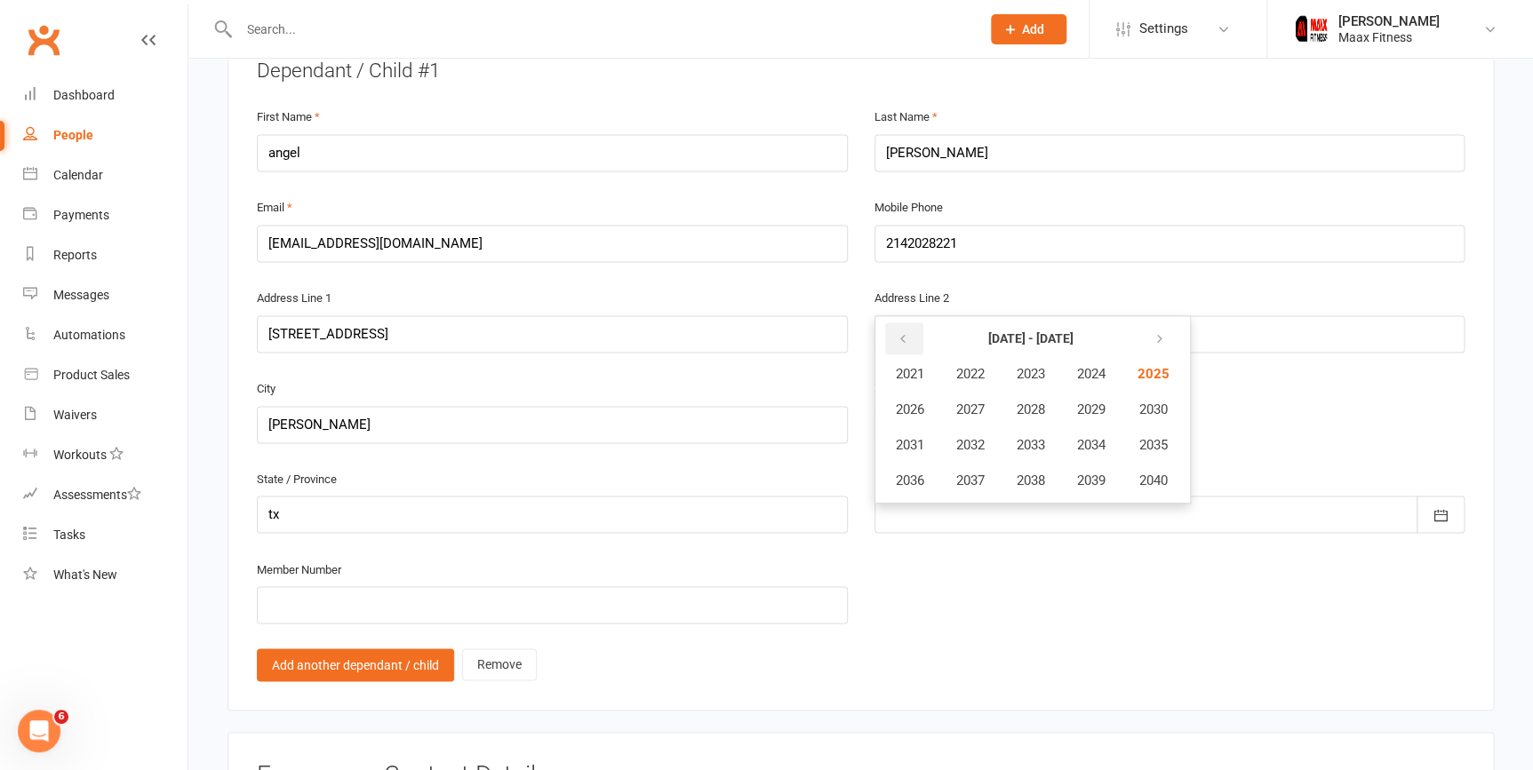
click at [915, 332] on button "button" at bounding box center [904, 339] width 38 height 32
click at [900, 338] on icon "button" at bounding box center [903, 339] width 12 height 14
click at [987, 483] on button "1997" at bounding box center [970, 481] width 59 height 34
click at [1104, 483] on button "December" at bounding box center [1100, 481] width 94 height 34
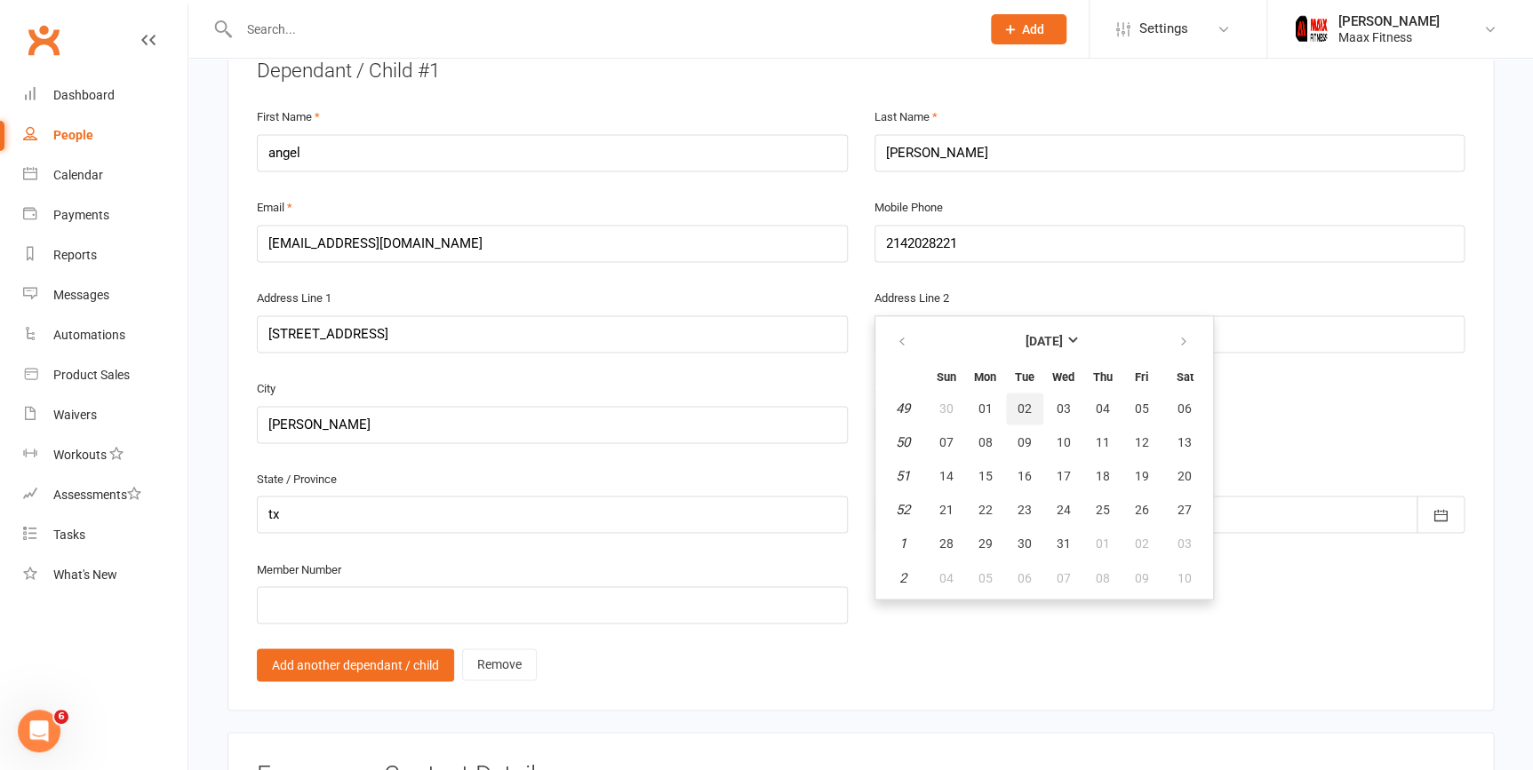
click at [1025, 407] on span "02" at bounding box center [1025, 409] width 14 height 14
type input "02 Dec 1997"
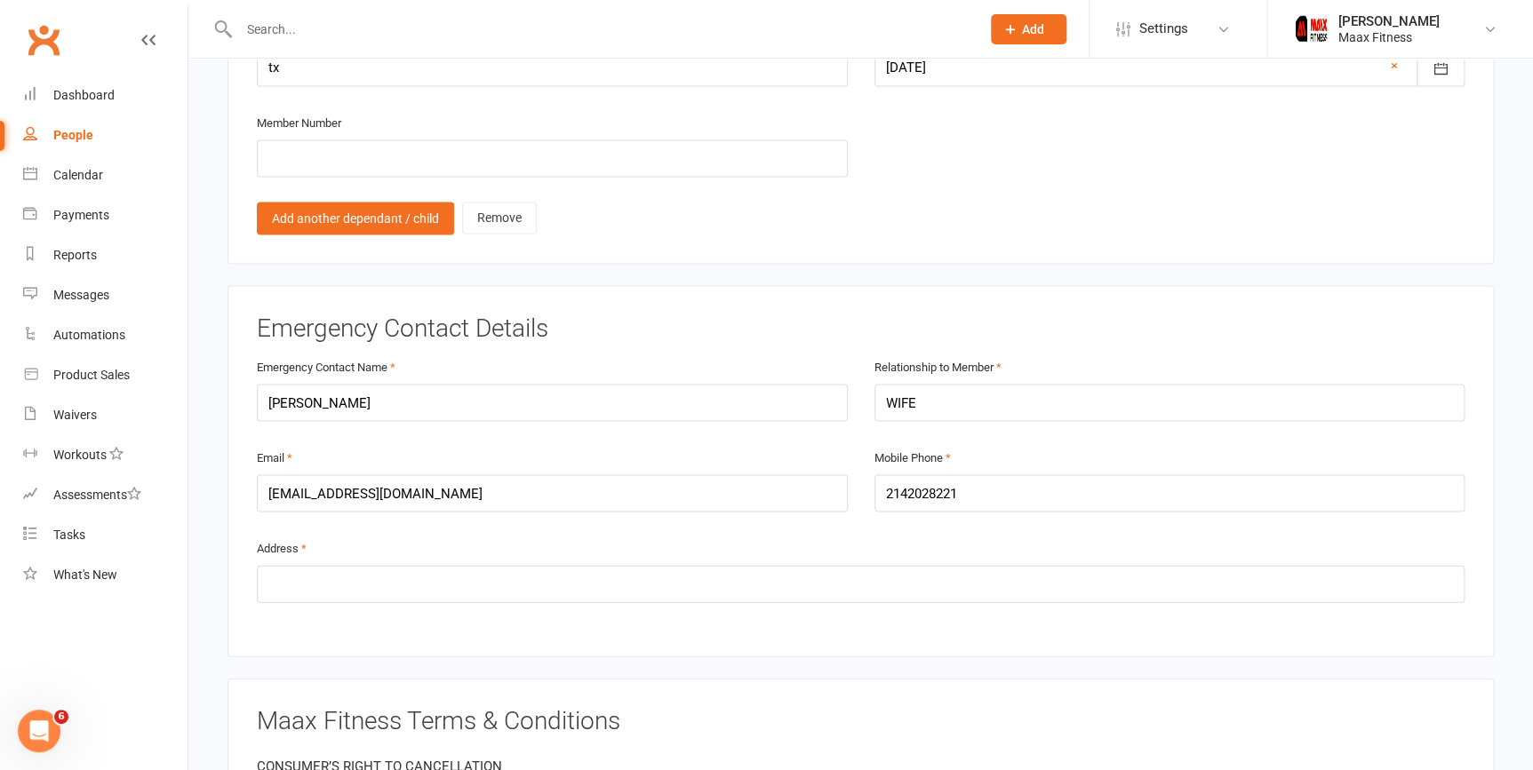
scroll to position [1616, 0]
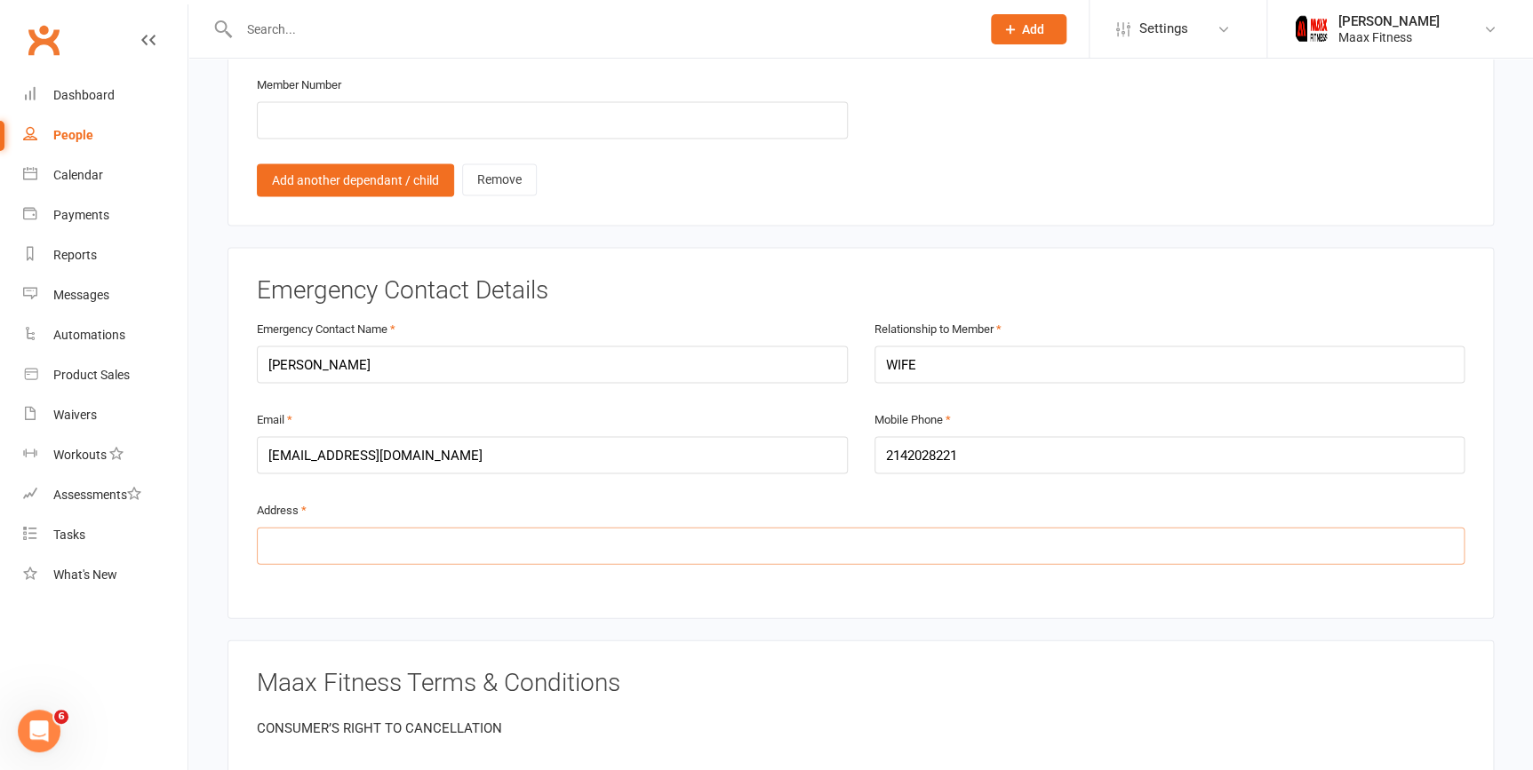
click at [580, 527] on input "text" at bounding box center [861, 545] width 1208 height 37
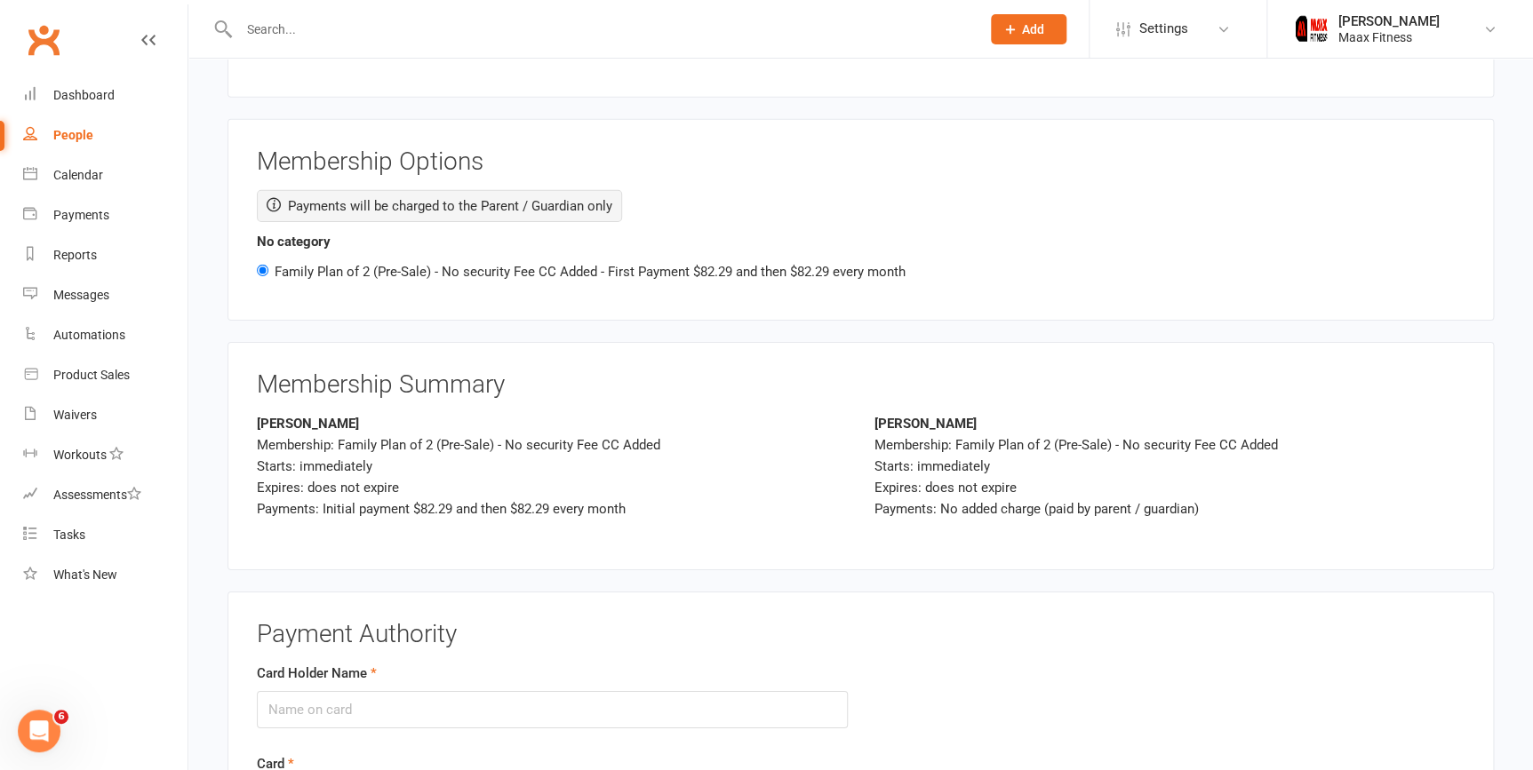
scroll to position [2786, 0]
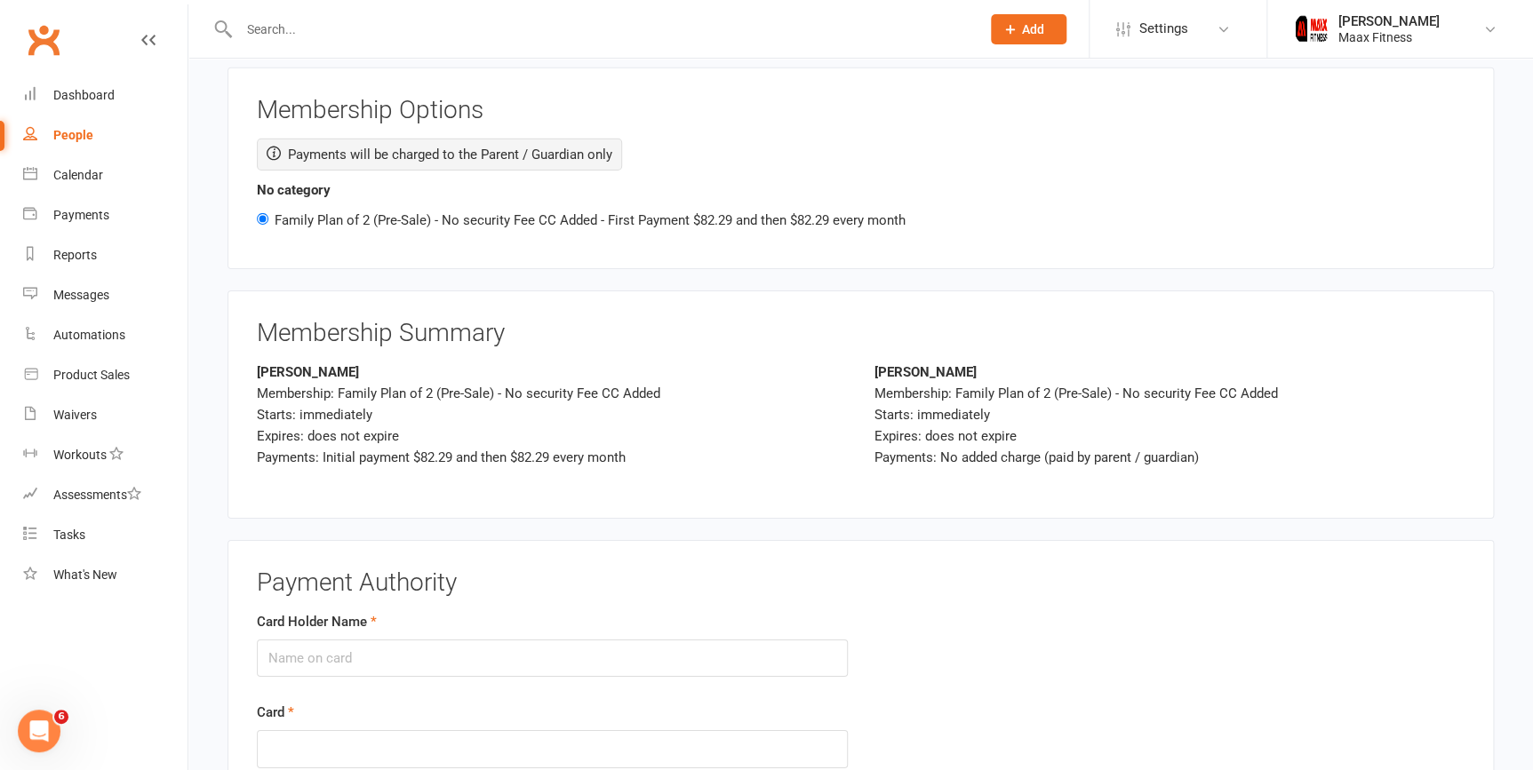
type input "12082 county road 316 terrell texas 75161"
click at [586, 640] on input "Card Holder Name" at bounding box center [552, 658] width 591 height 37
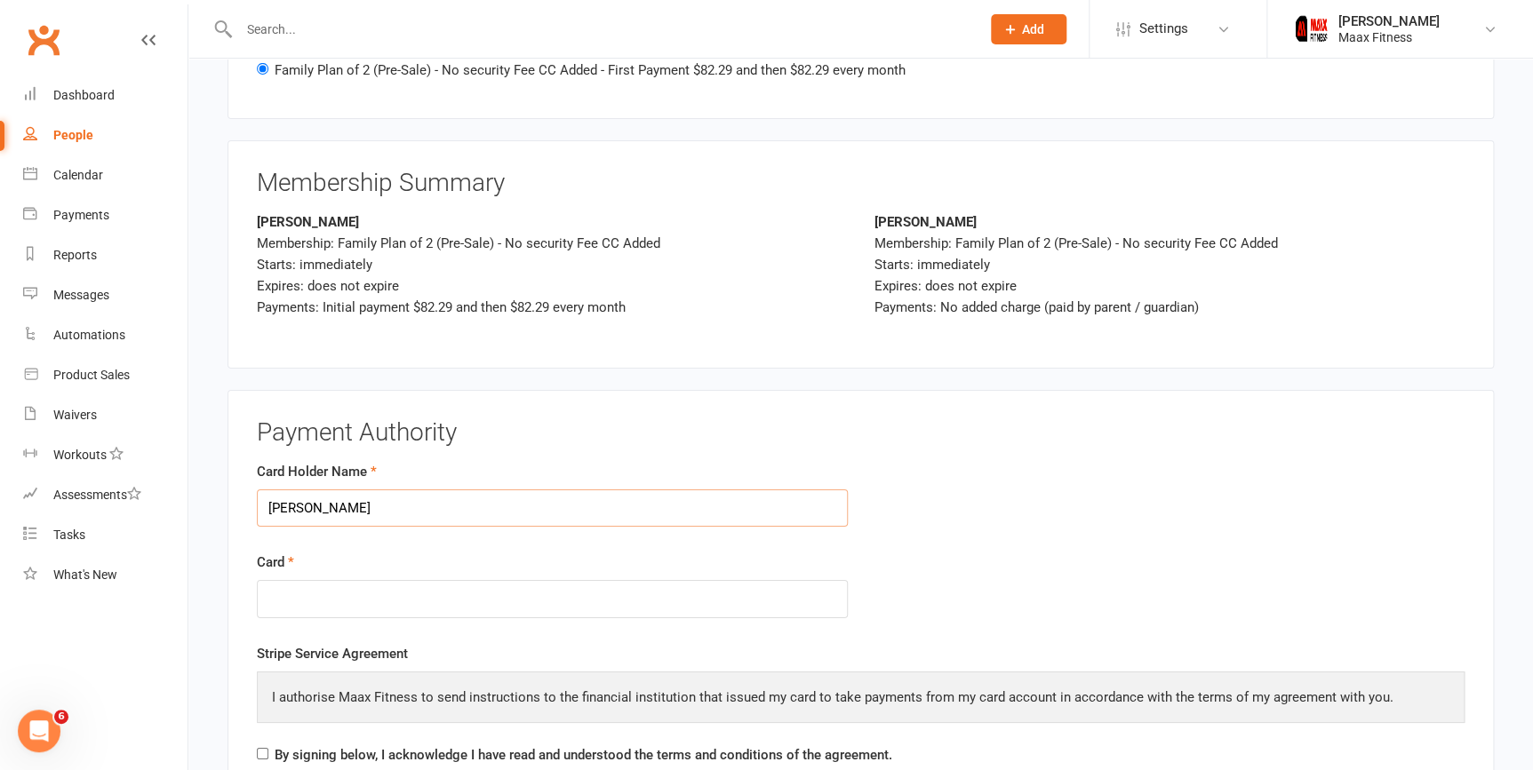
scroll to position [2942, 0]
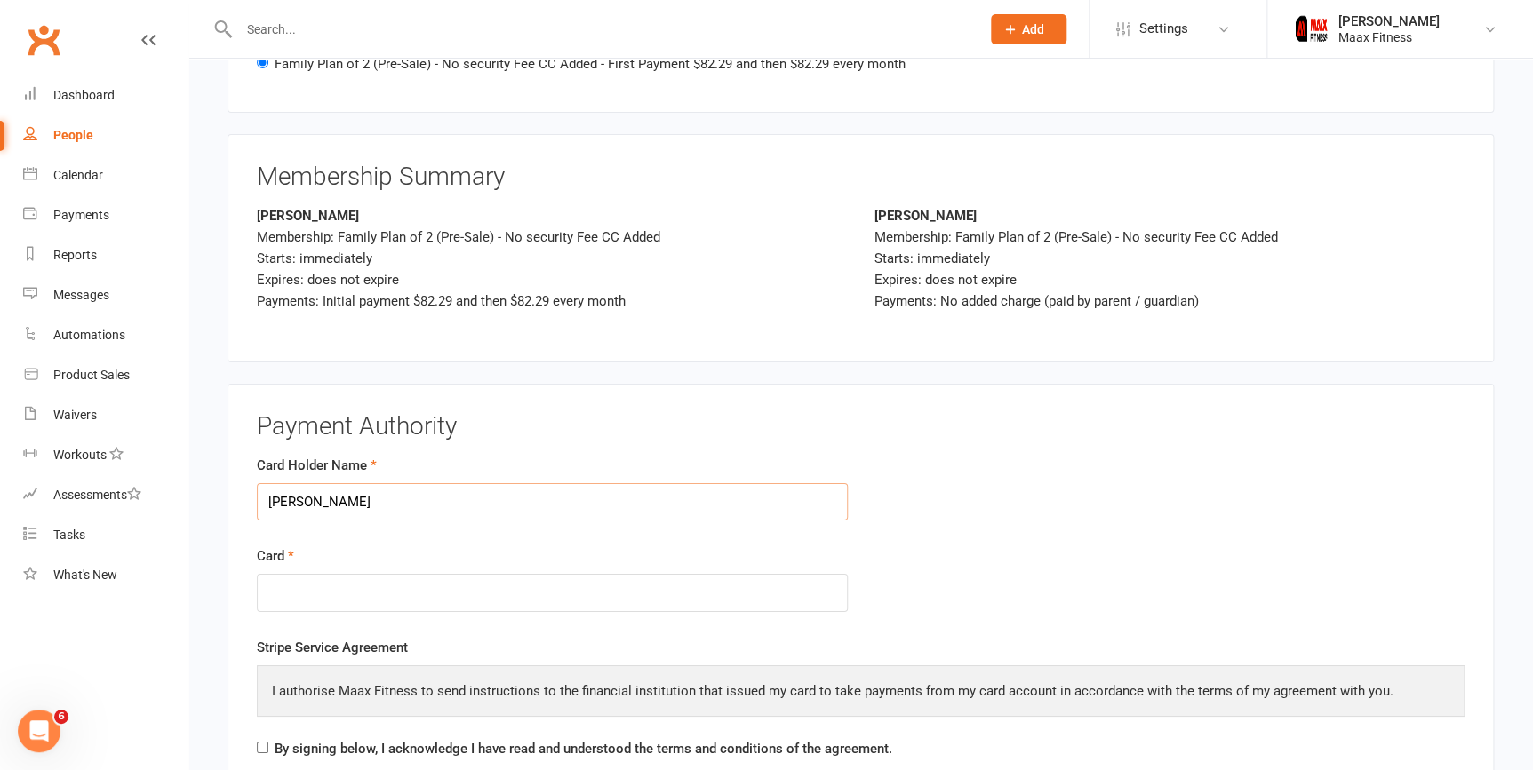
type input "angel j rangel"
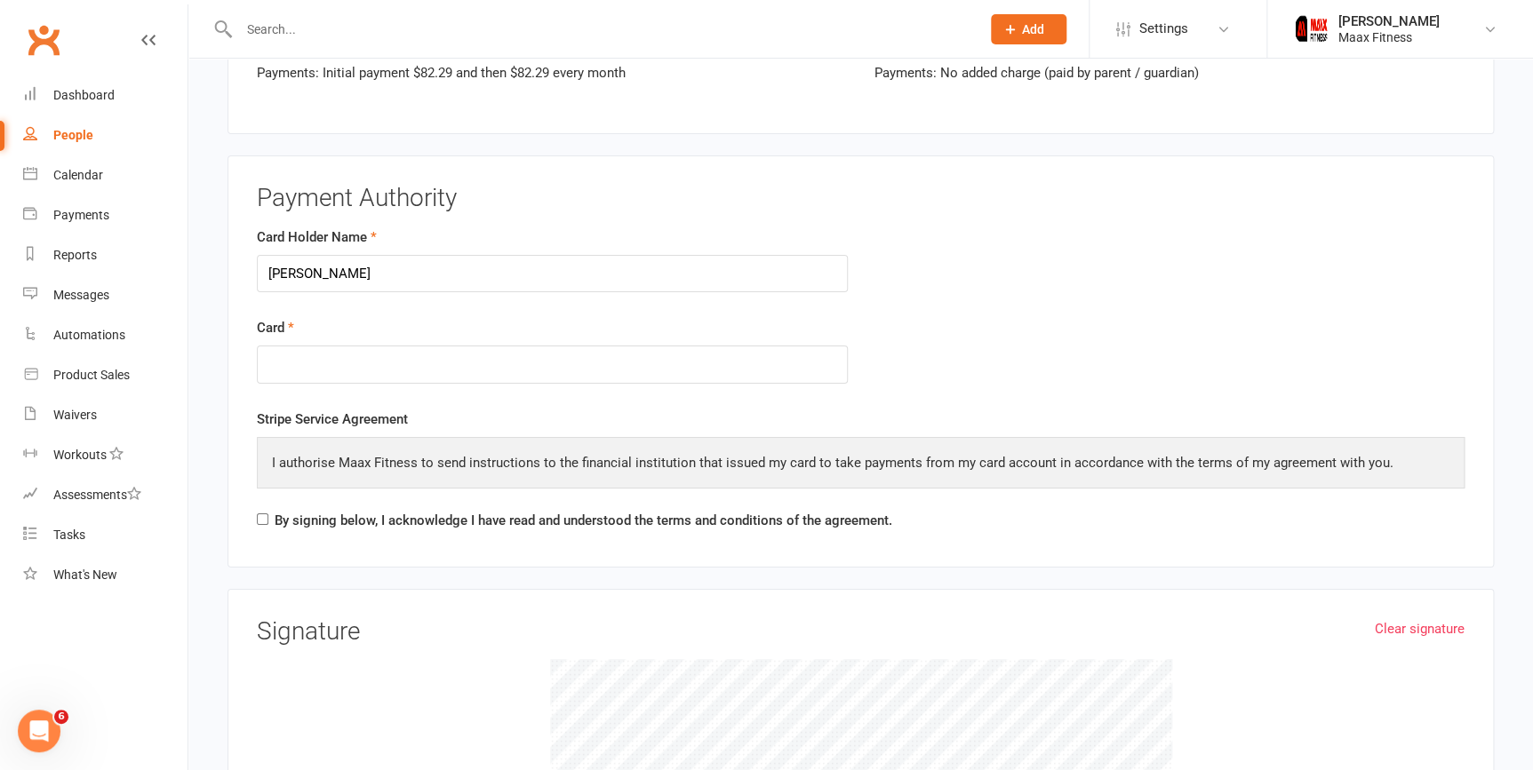
scroll to position [3185, 0]
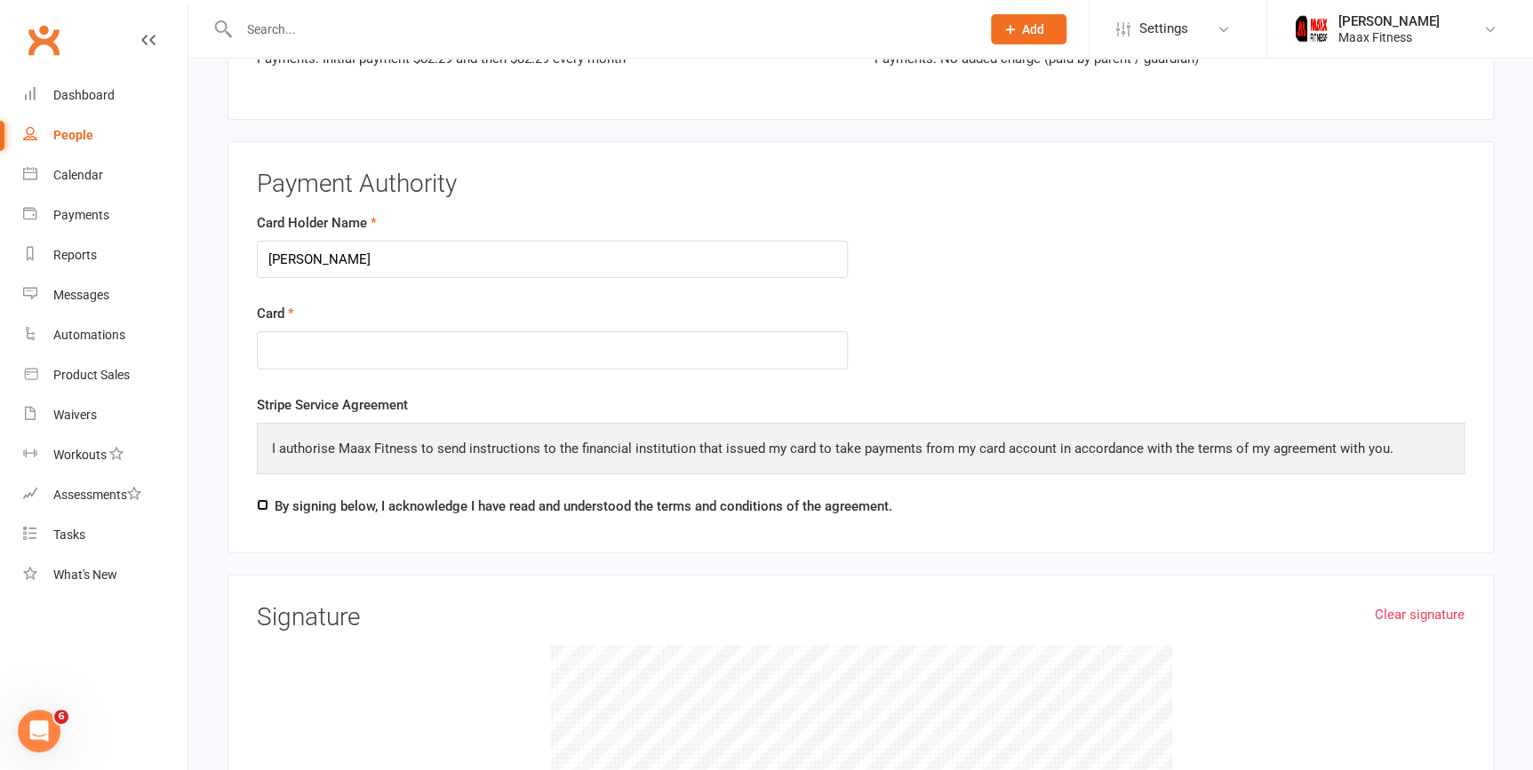
click at [264, 499] on input "By signing below, I acknowledge I have read and understood the terms and condit…" at bounding box center [263, 505] width 12 height 12
checkbox input "true"
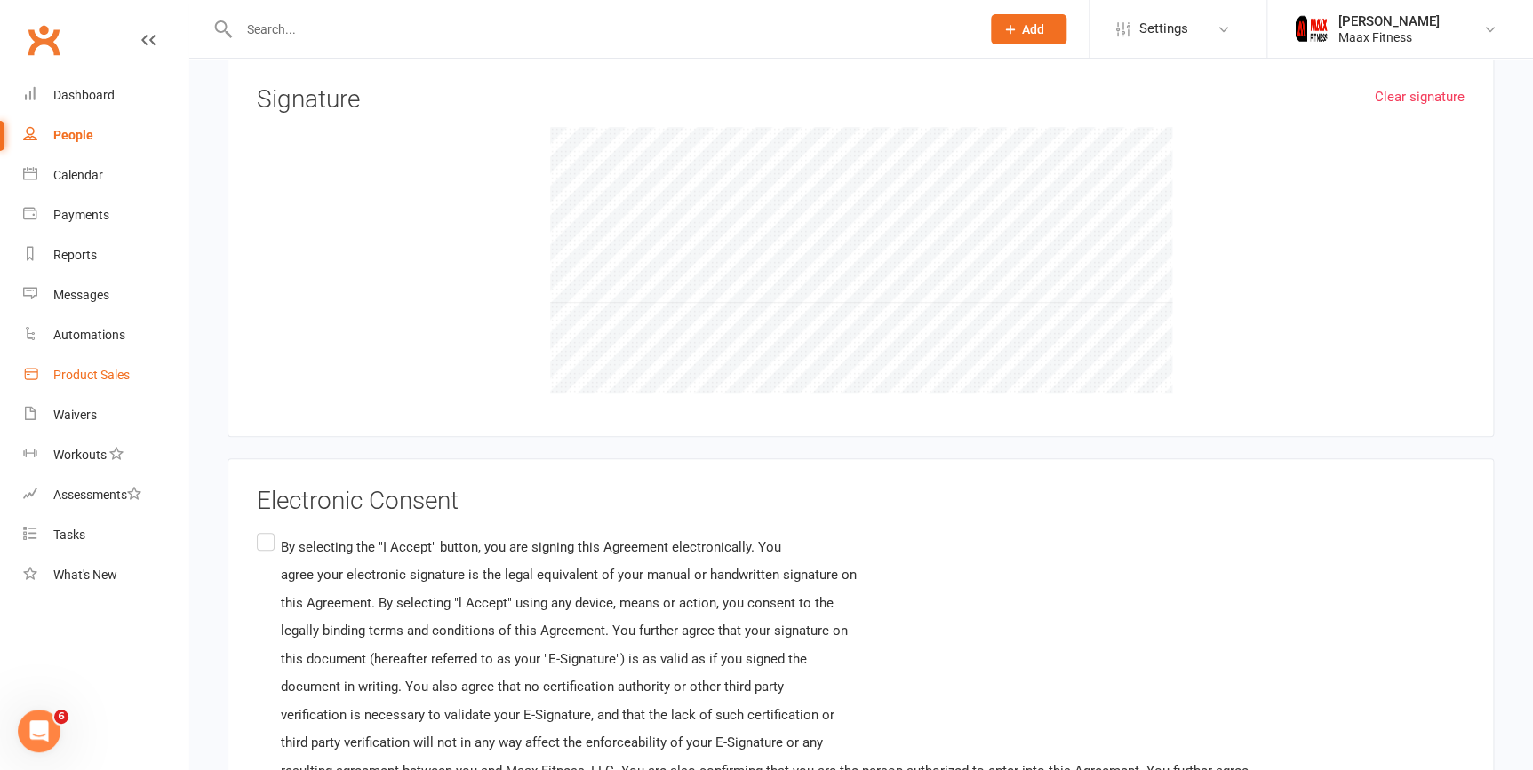
scroll to position [3704, 0]
click at [275, 529] on label "By selecting the "I Accept" button, you are signing this Agreement electronical…" at bounding box center [753, 700] width 992 height 343
click at [268, 529] on input "By selecting the "I Accept" button, you are signing this Agreement electronical…" at bounding box center [263, 529] width 12 height 0
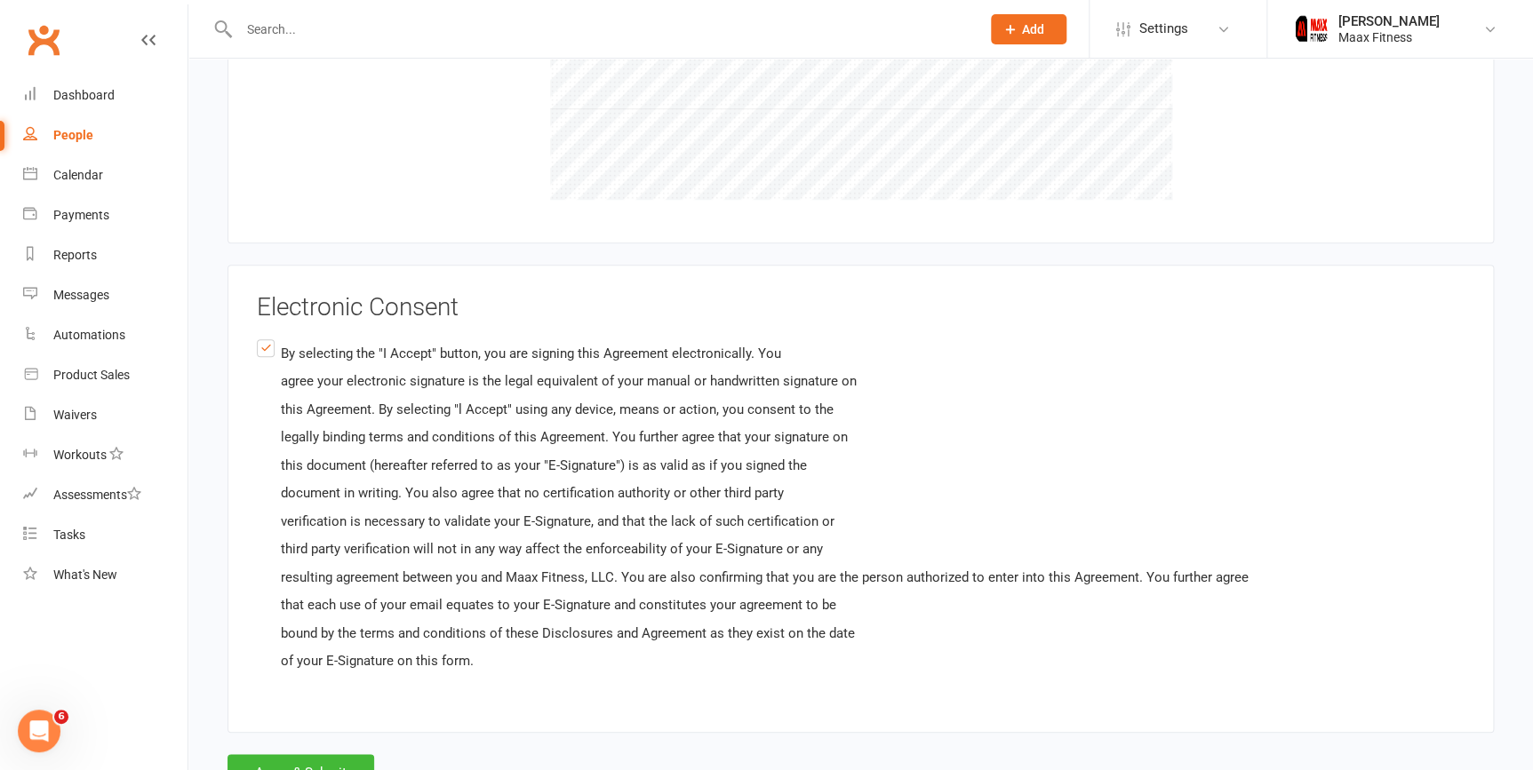
scroll to position [3913, 0]
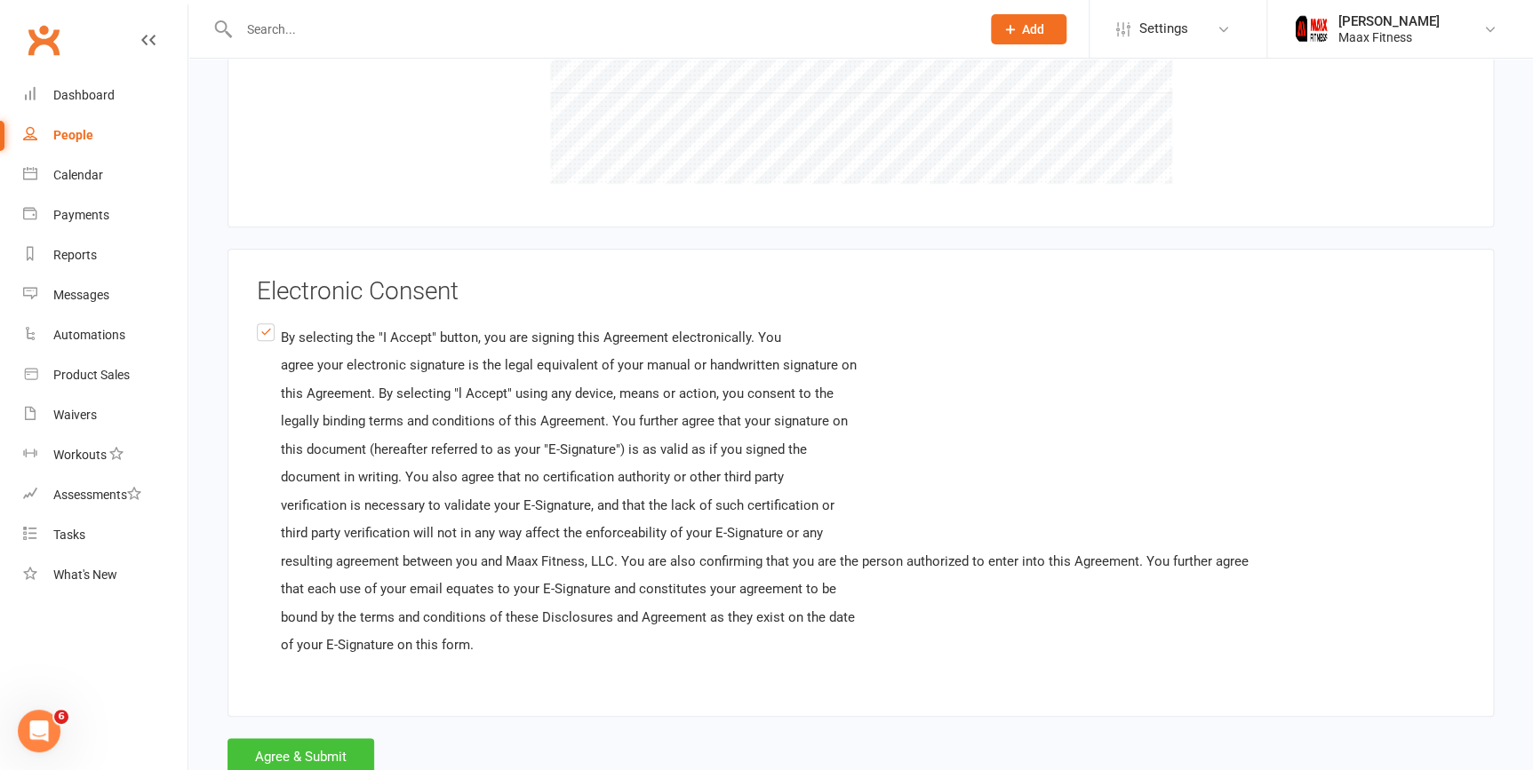
click at [345, 746] on button "Agree & Submit" at bounding box center [300, 756] width 147 height 37
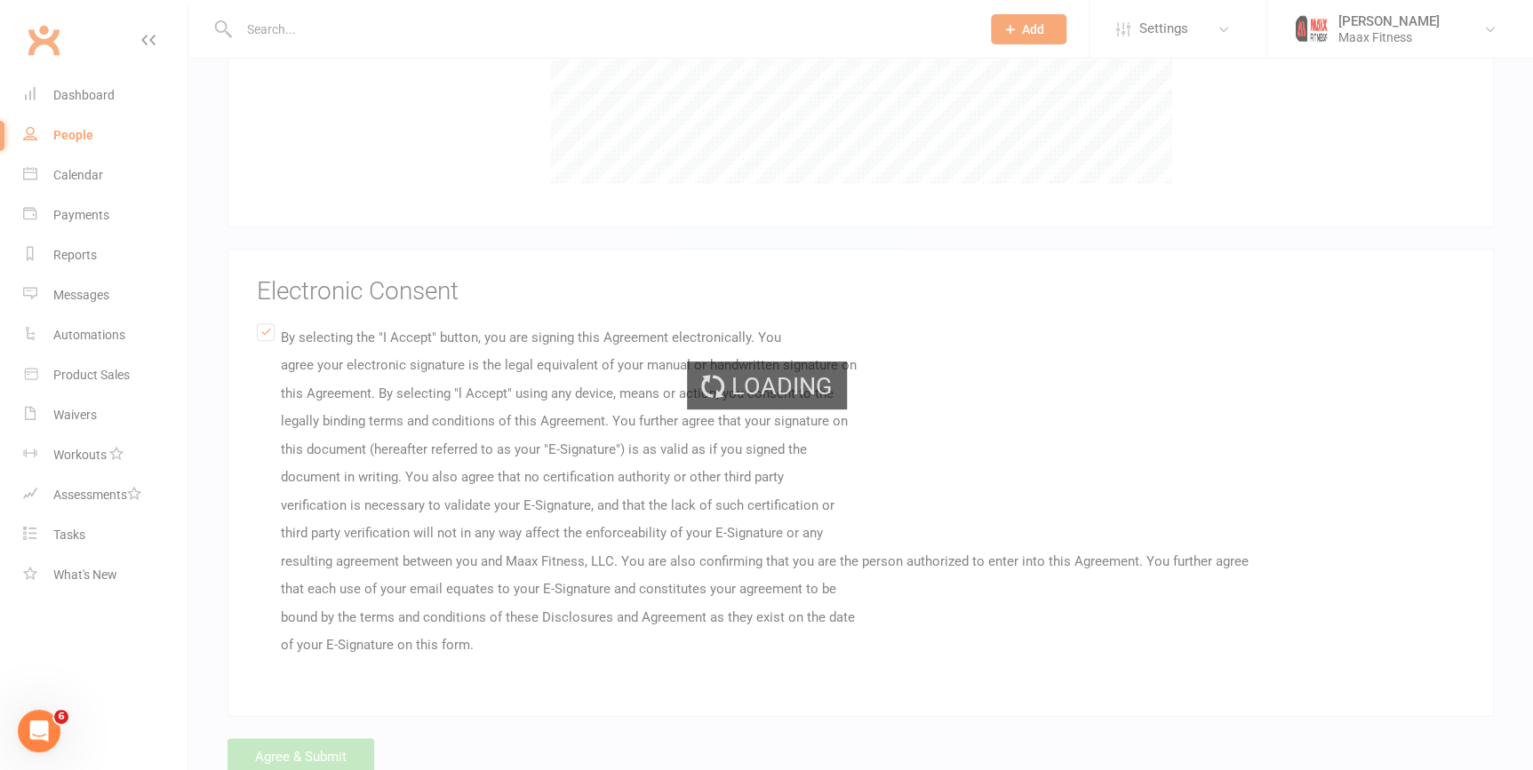
scroll to position [0, 0]
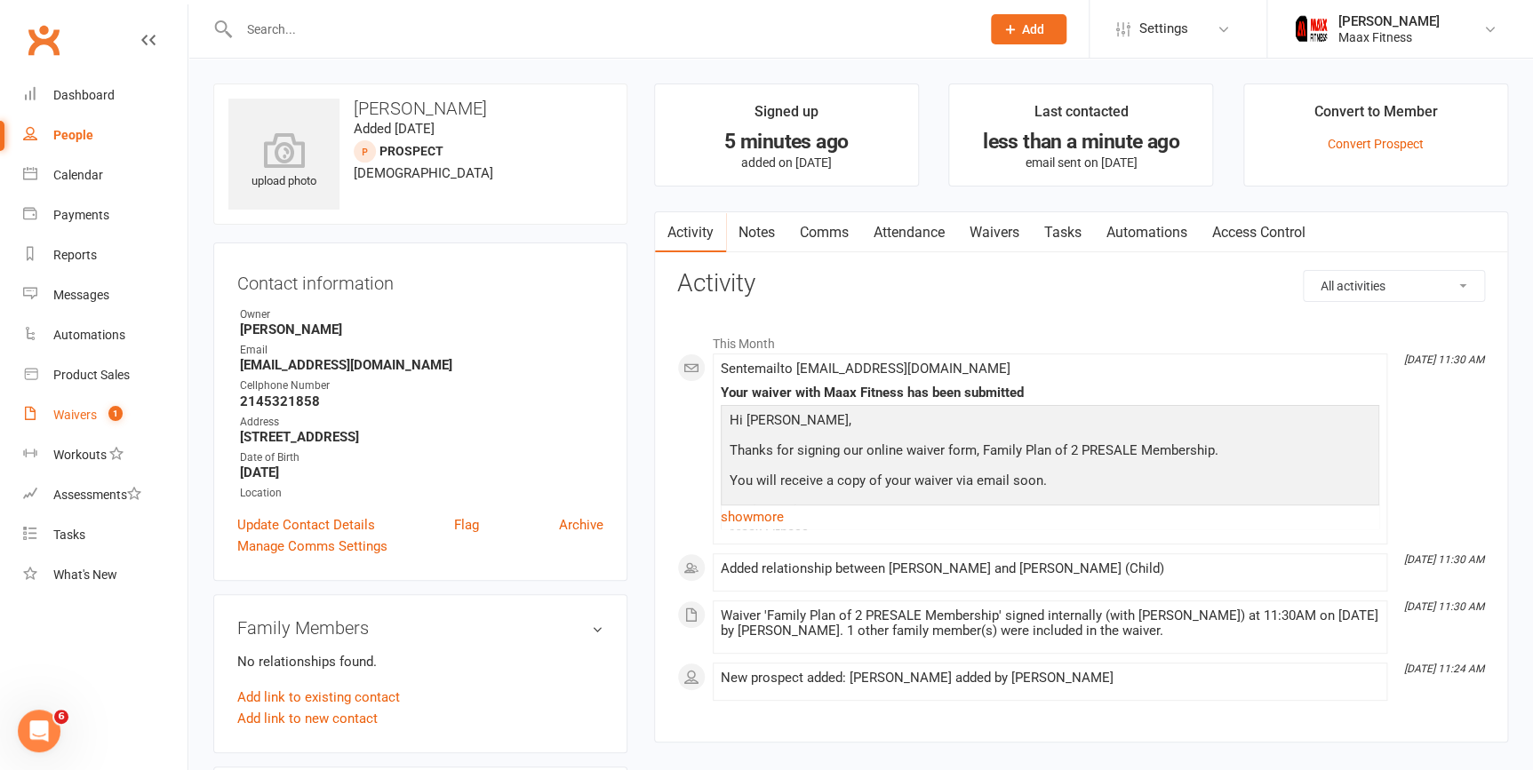
click at [87, 414] on div "Waivers" at bounding box center [75, 415] width 44 height 14
select select "25"
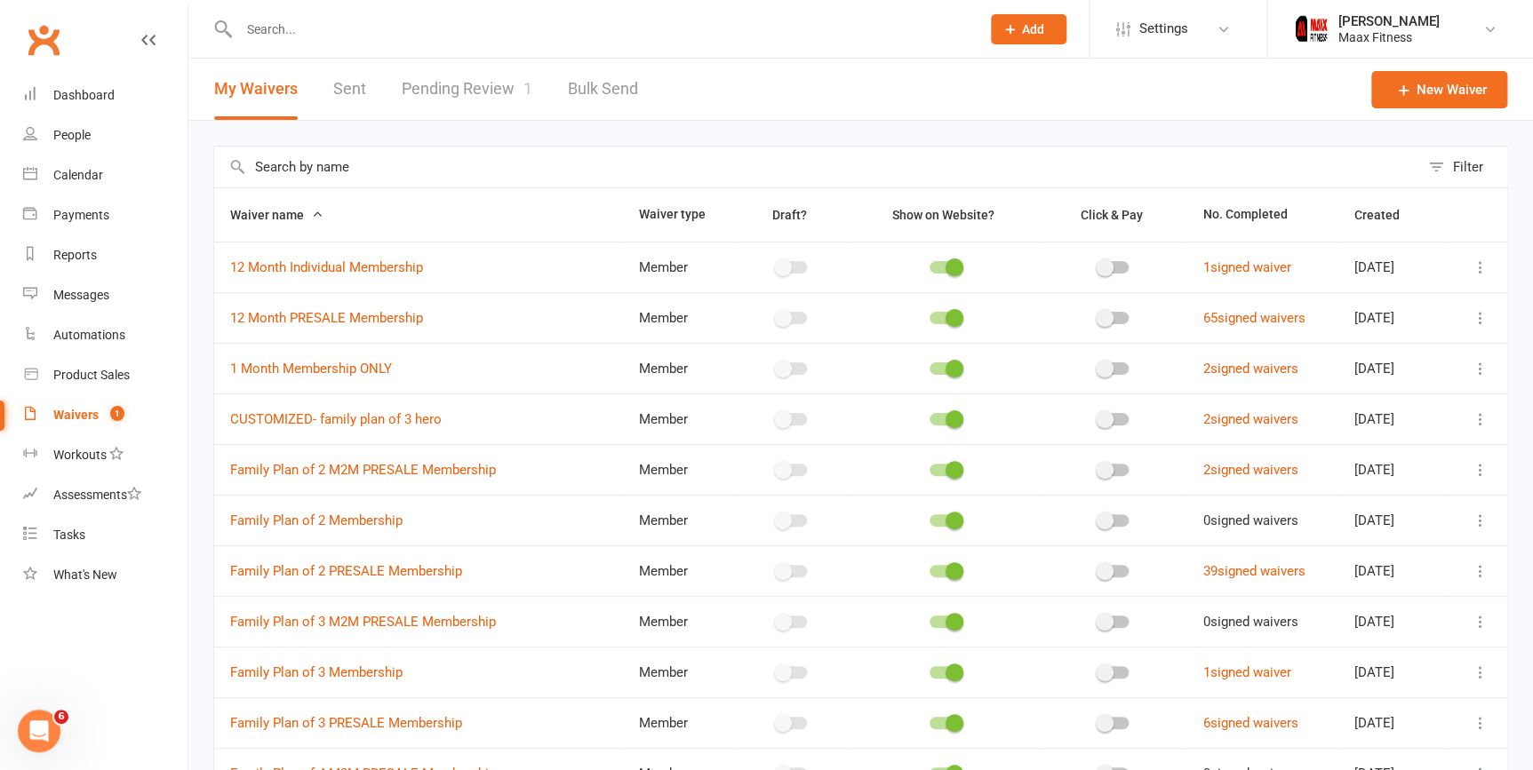
click at [475, 79] on link "Pending Review 1" at bounding box center [467, 89] width 131 height 61
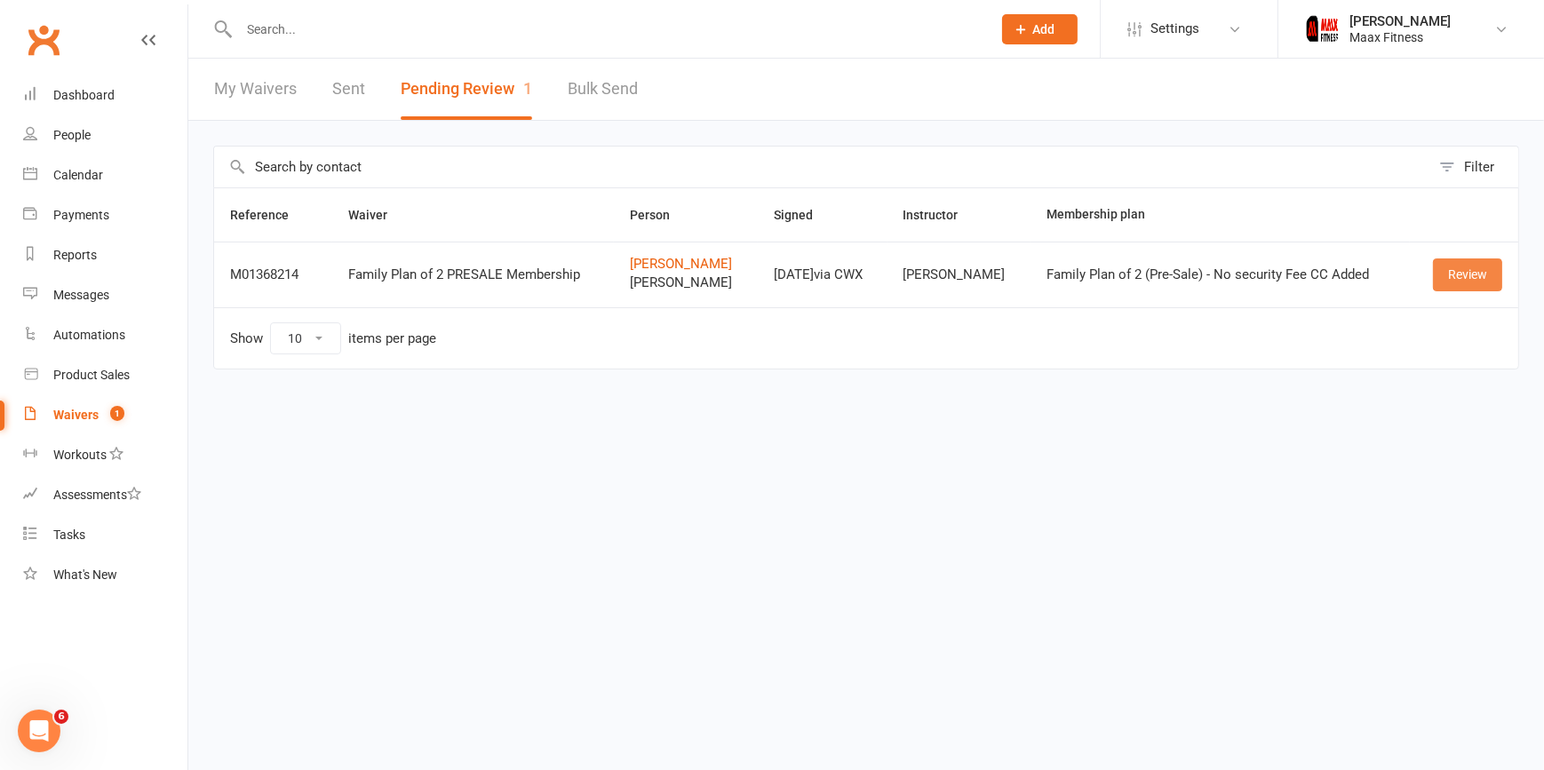
click at [1450, 275] on link "Review" at bounding box center [1467, 275] width 69 height 32
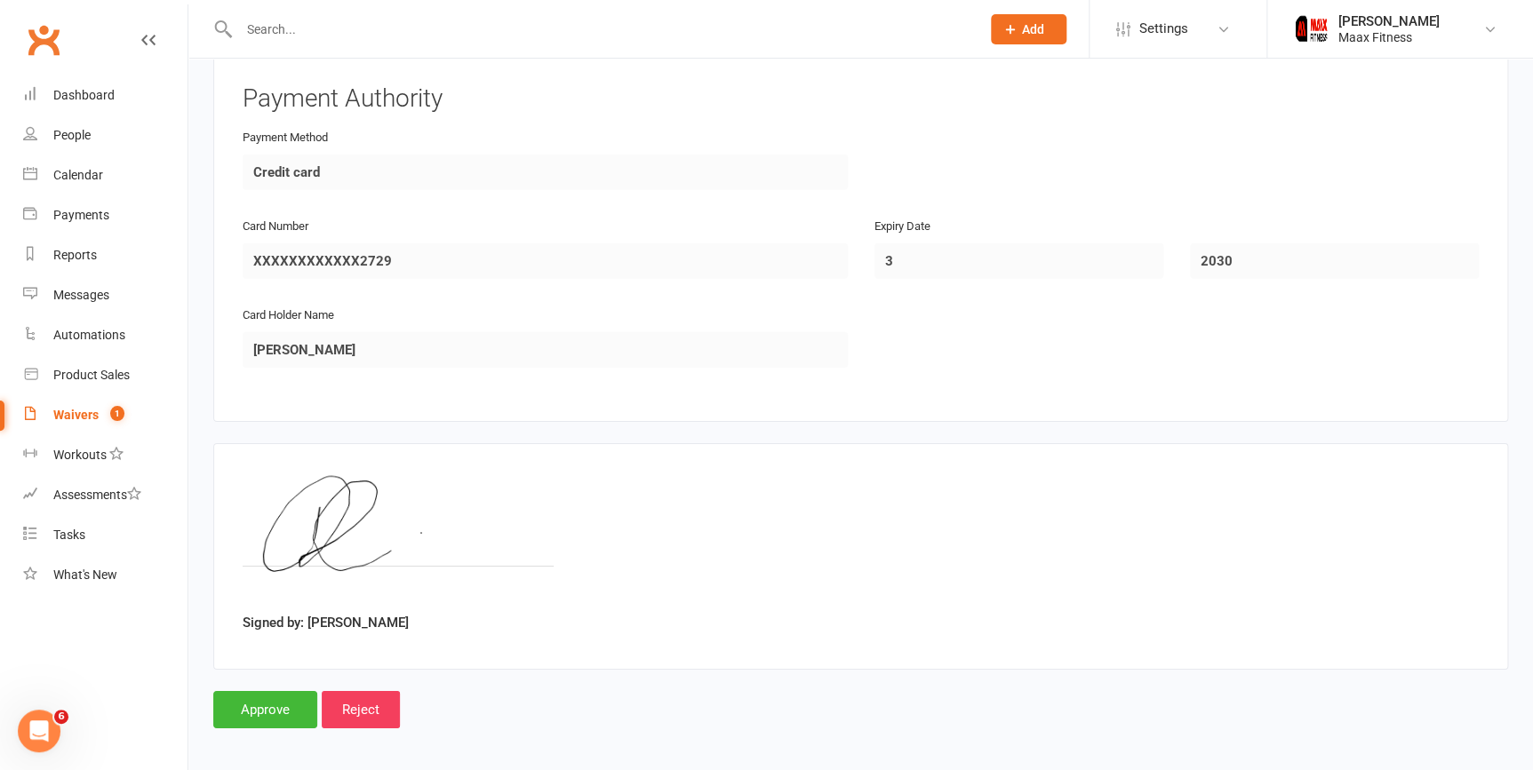
scroll to position [2591, 0]
click at [286, 702] on input "Approve" at bounding box center [265, 708] width 104 height 37
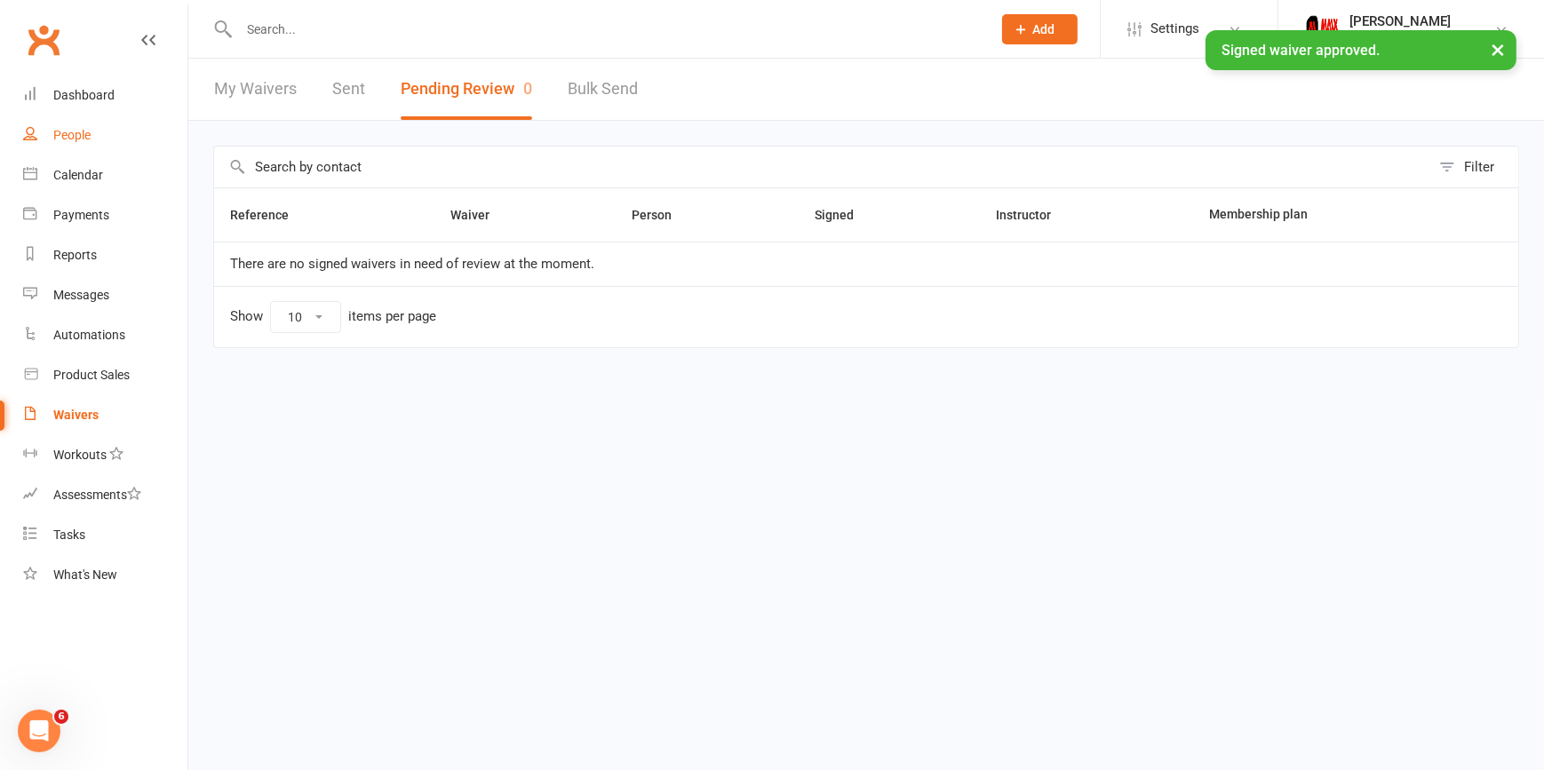
click at [92, 139] on link "People" at bounding box center [105, 136] width 164 height 40
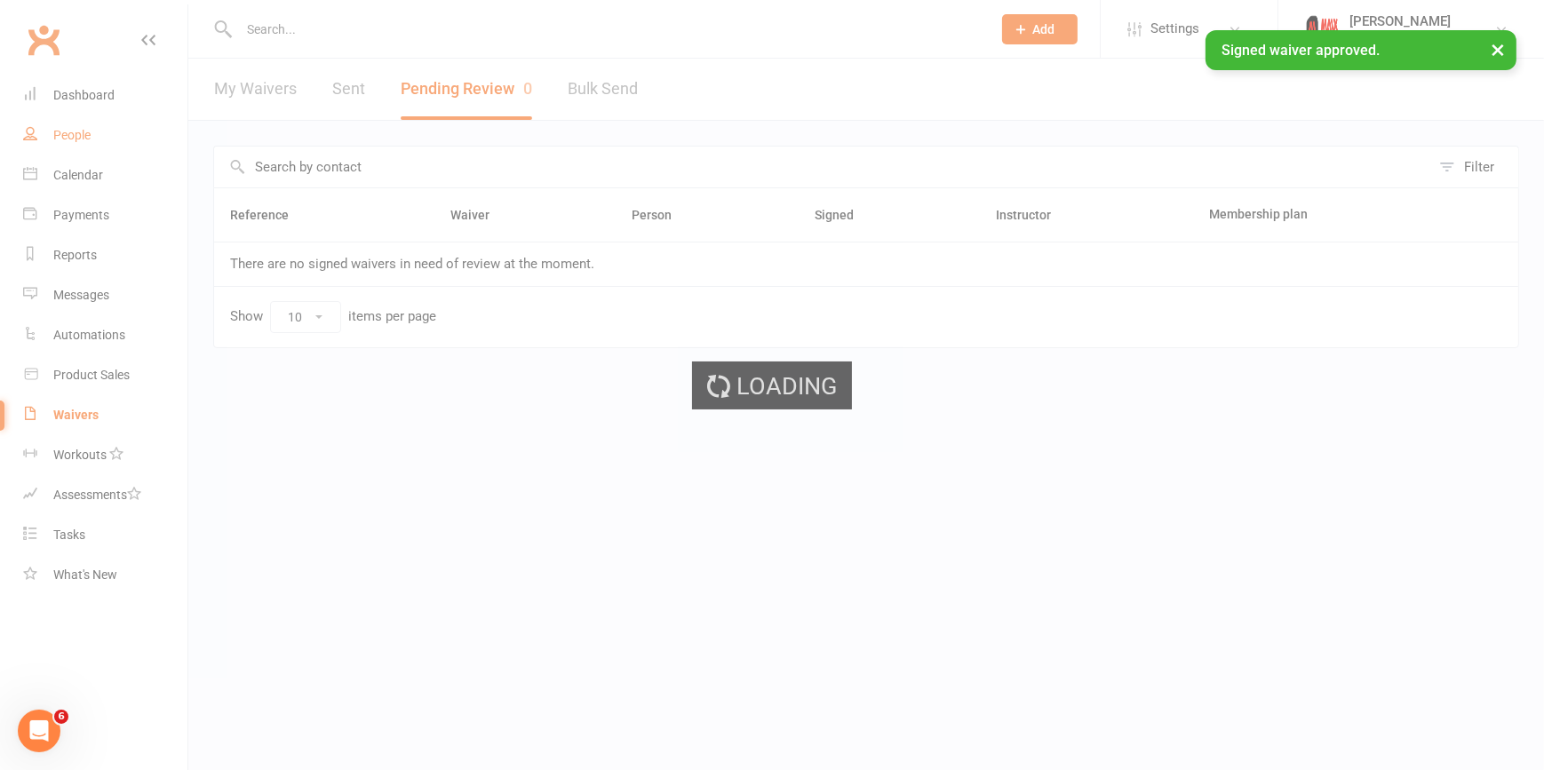
select select "100"
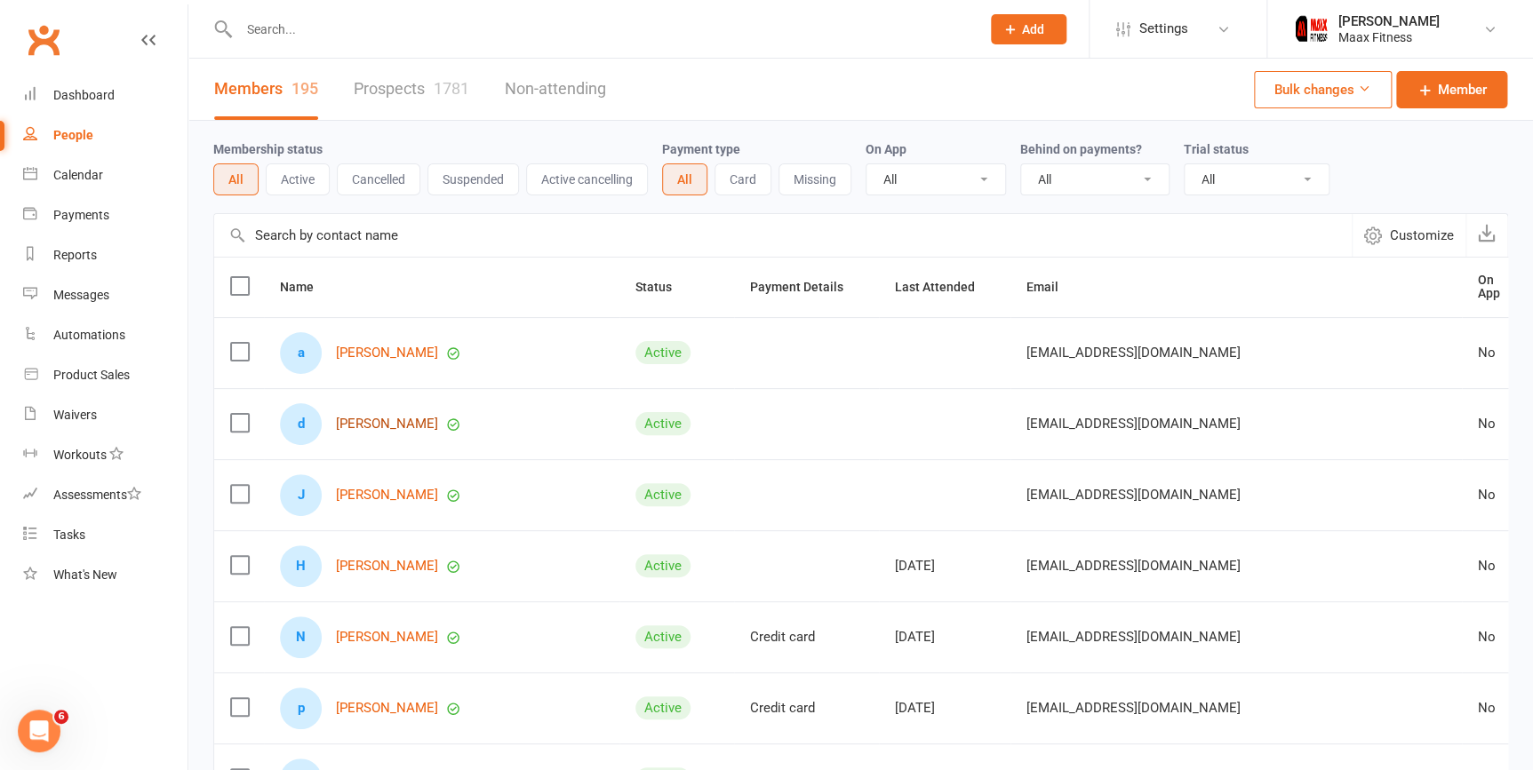
click at [381, 422] on link "[PERSON_NAME]" at bounding box center [387, 424] width 102 height 15
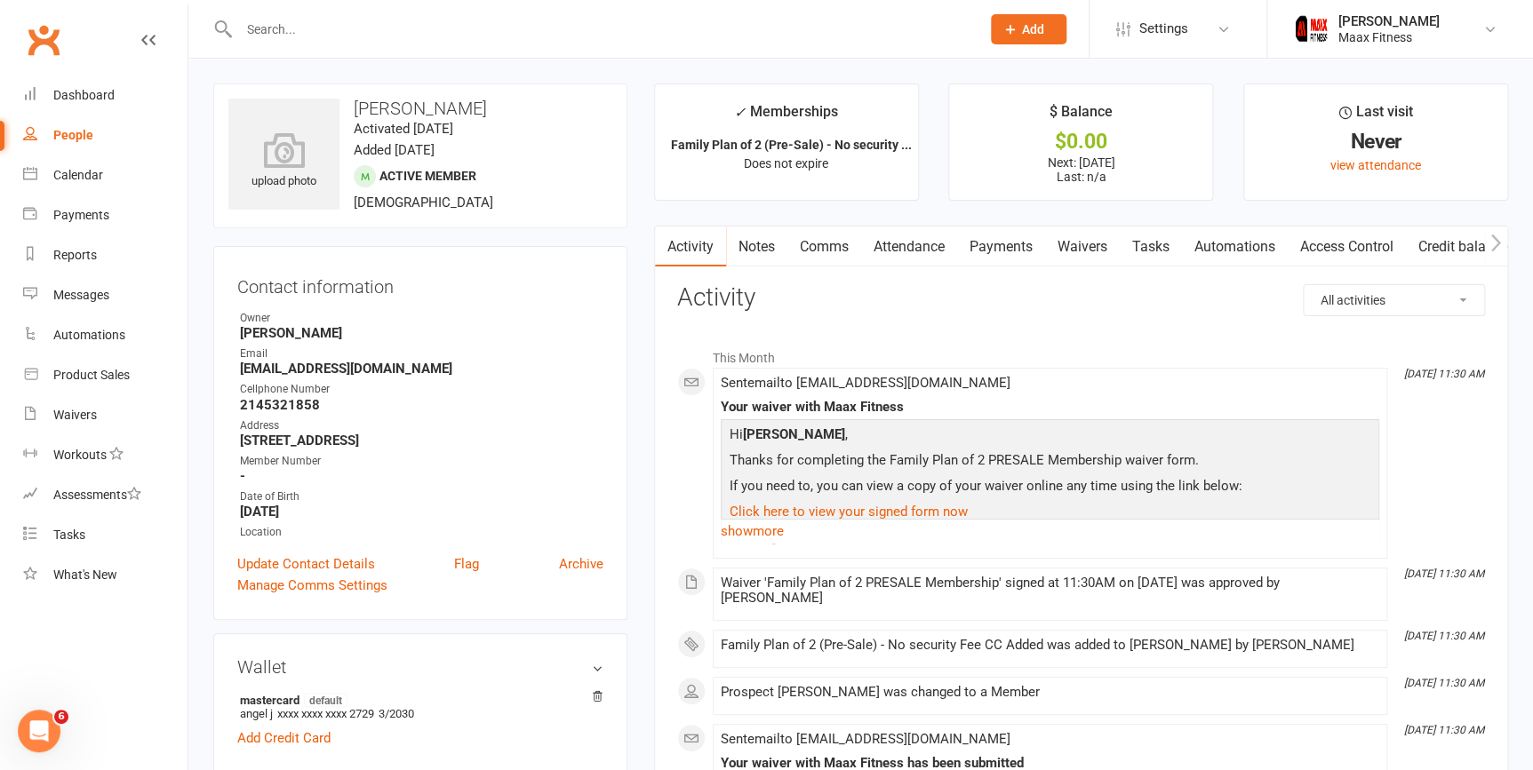
click at [1021, 237] on link "Payments" at bounding box center [1001, 247] width 88 height 41
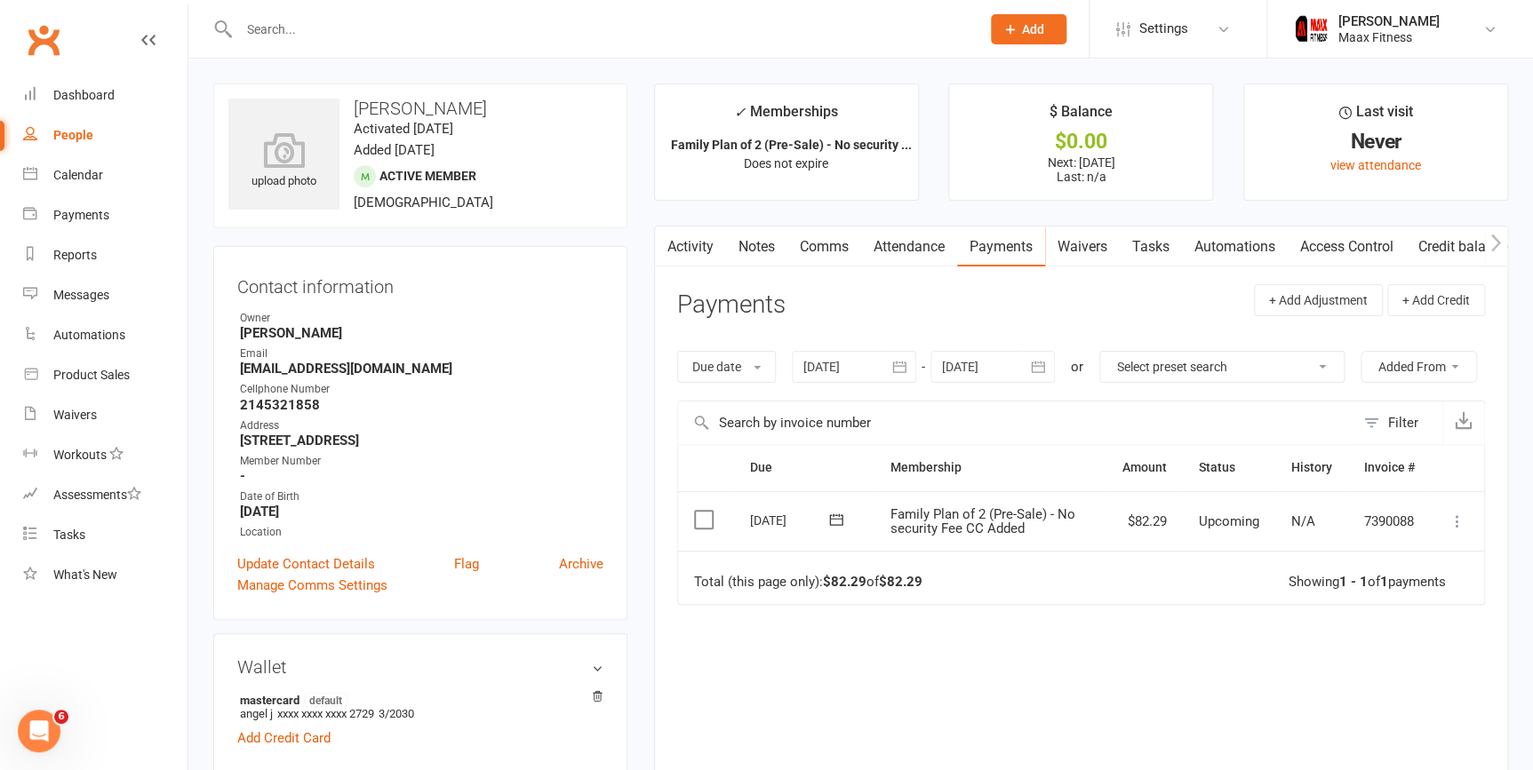
click at [1460, 519] on icon at bounding box center [1457, 522] width 18 height 18
click at [1393, 564] on link "Mark as Paid (Cash)" at bounding box center [1379, 557] width 176 height 36
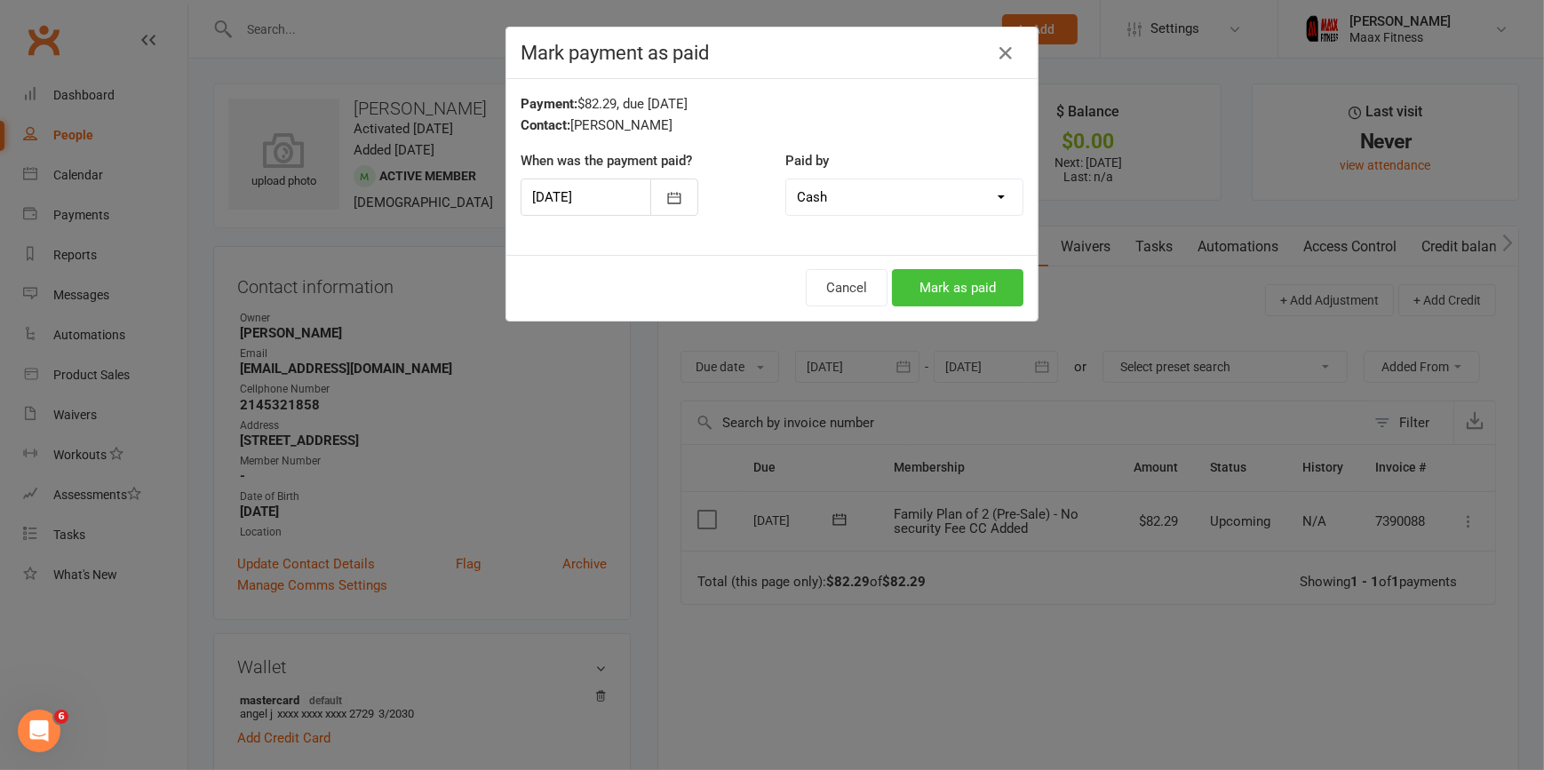
click at [1010, 288] on button "Mark as paid" at bounding box center [958, 287] width 132 height 37
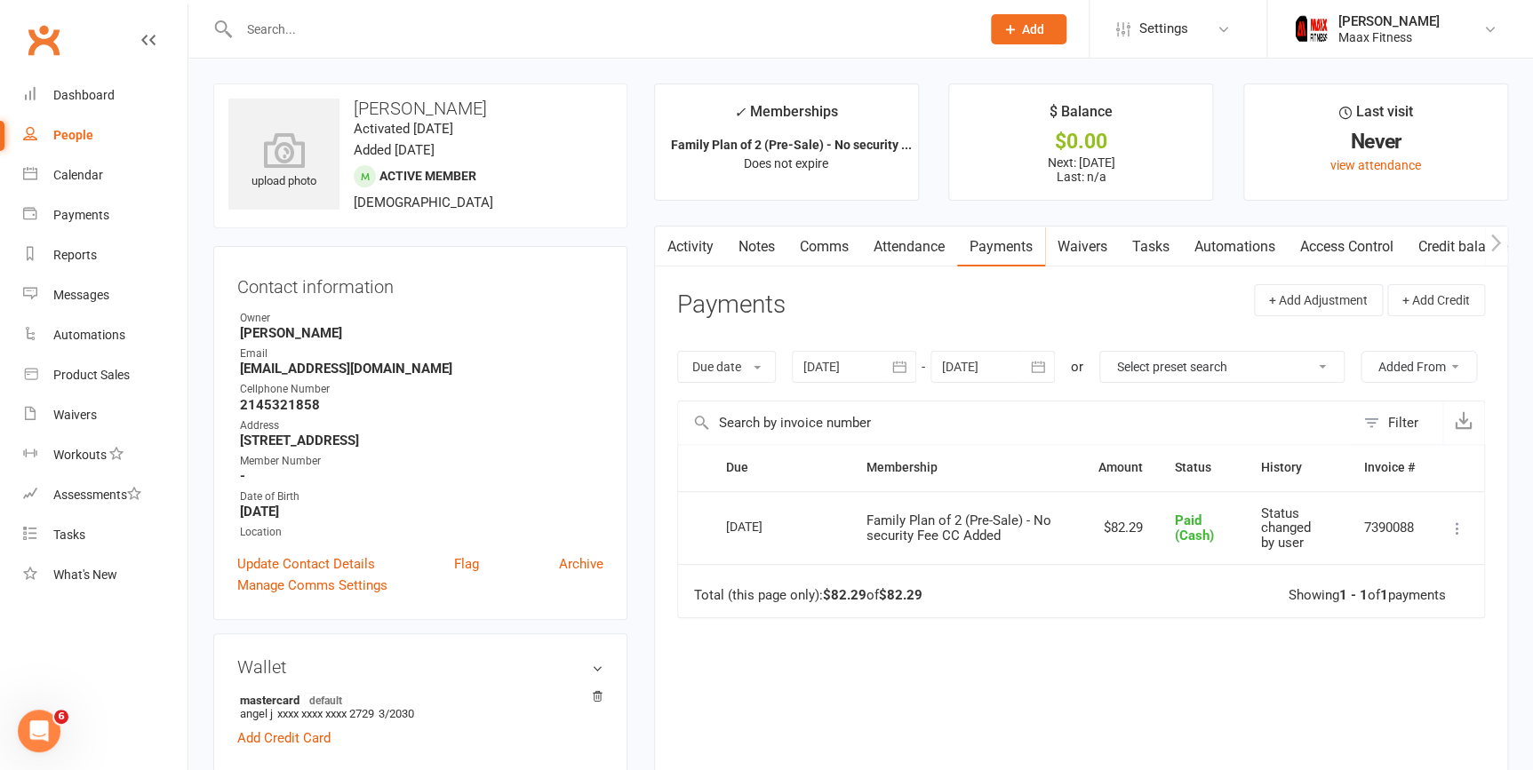
click at [80, 137] on div "People" at bounding box center [73, 135] width 40 height 14
select select "100"
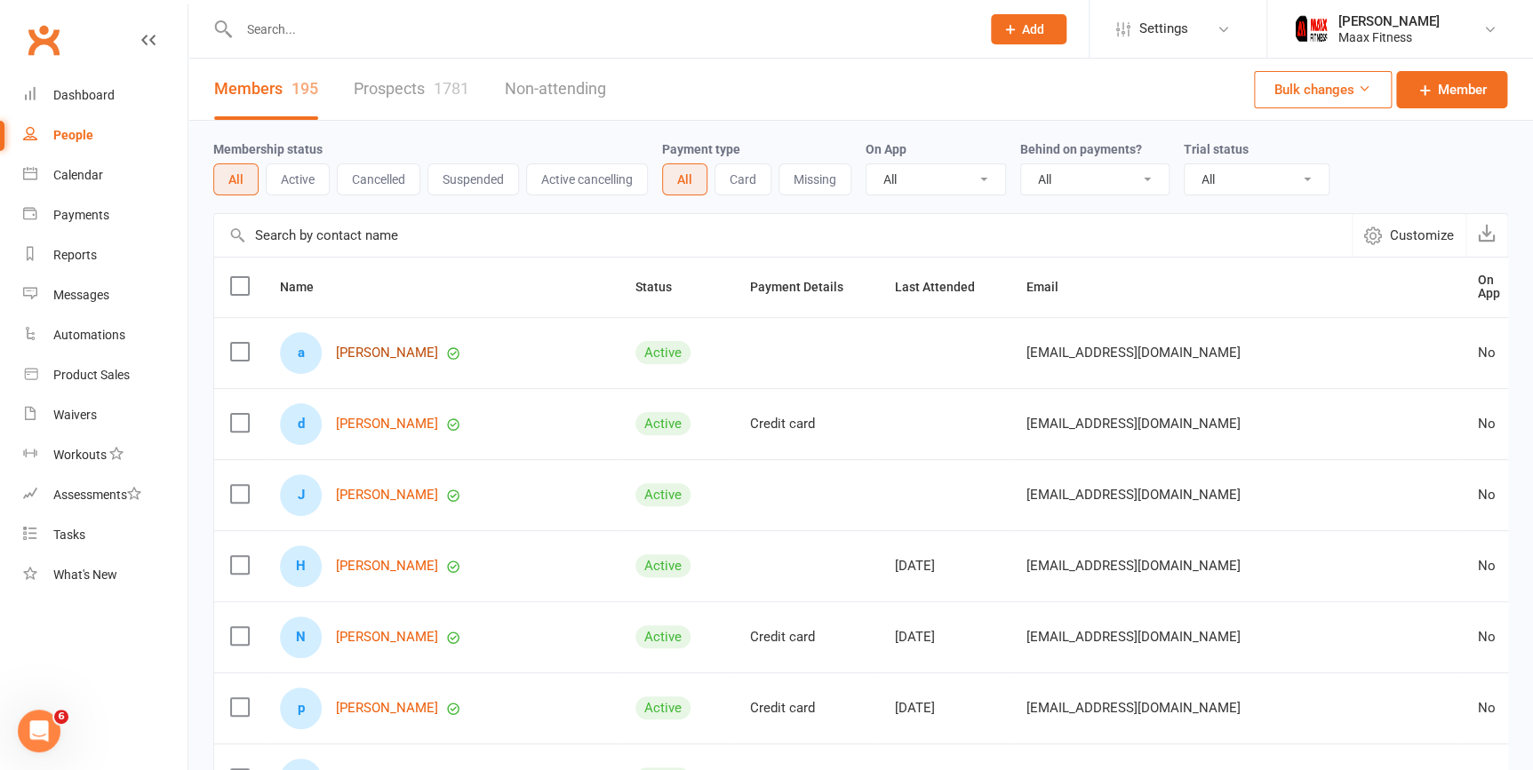
click at [398, 350] on link "[PERSON_NAME]" at bounding box center [387, 353] width 102 height 15
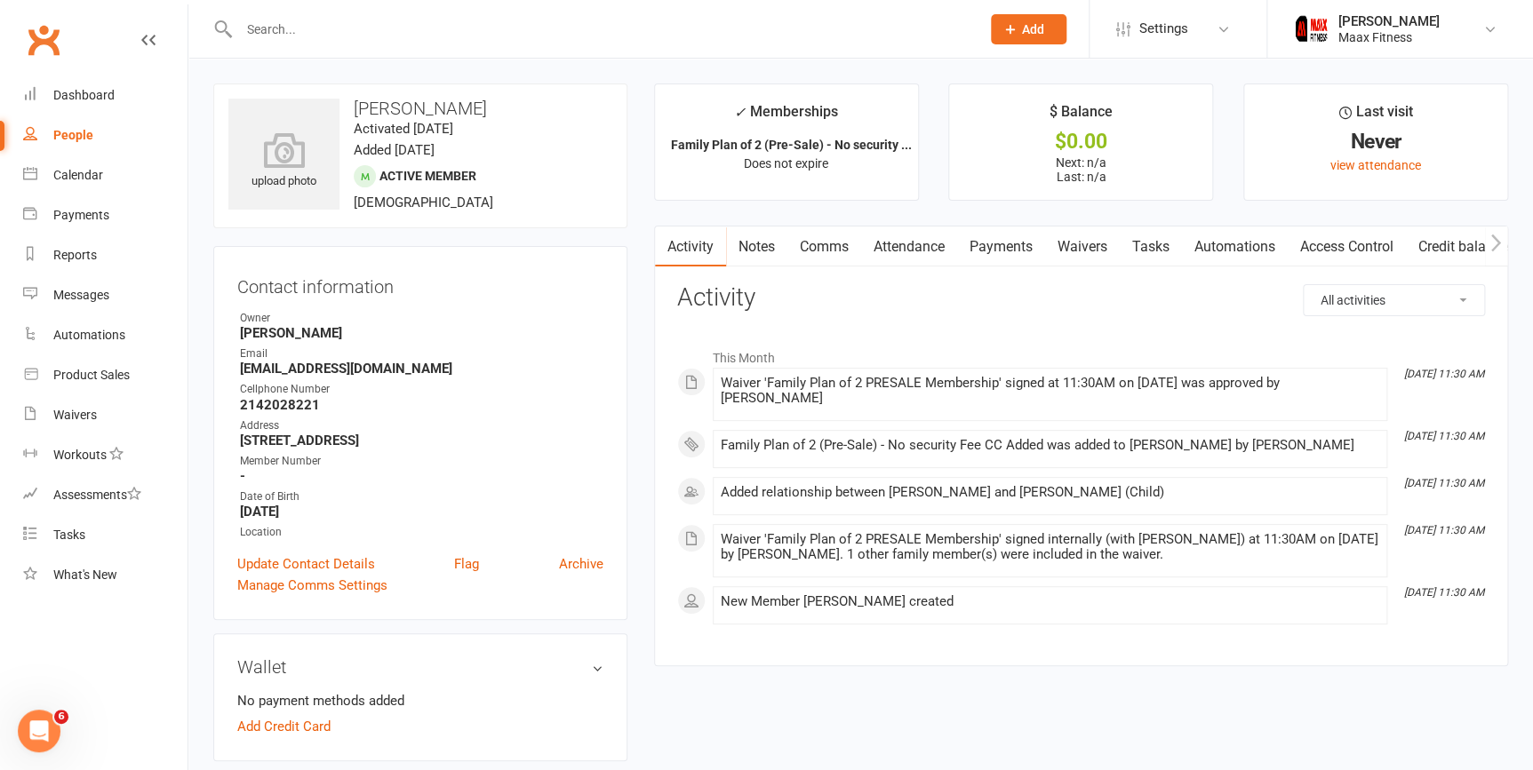
click at [995, 251] on link "Payments" at bounding box center [1001, 247] width 88 height 41
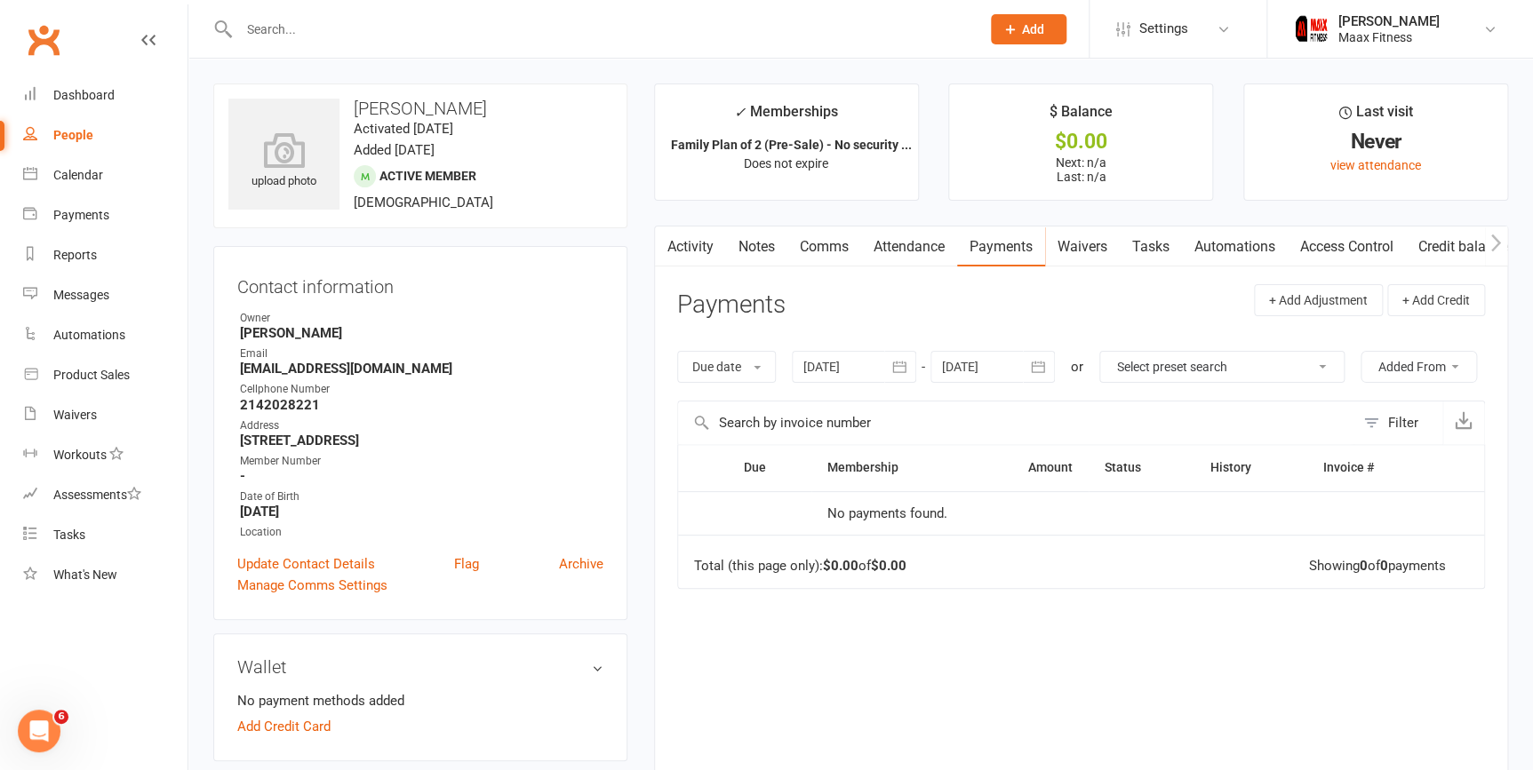
click at [74, 134] on div "People" at bounding box center [73, 135] width 40 height 14
select select "100"
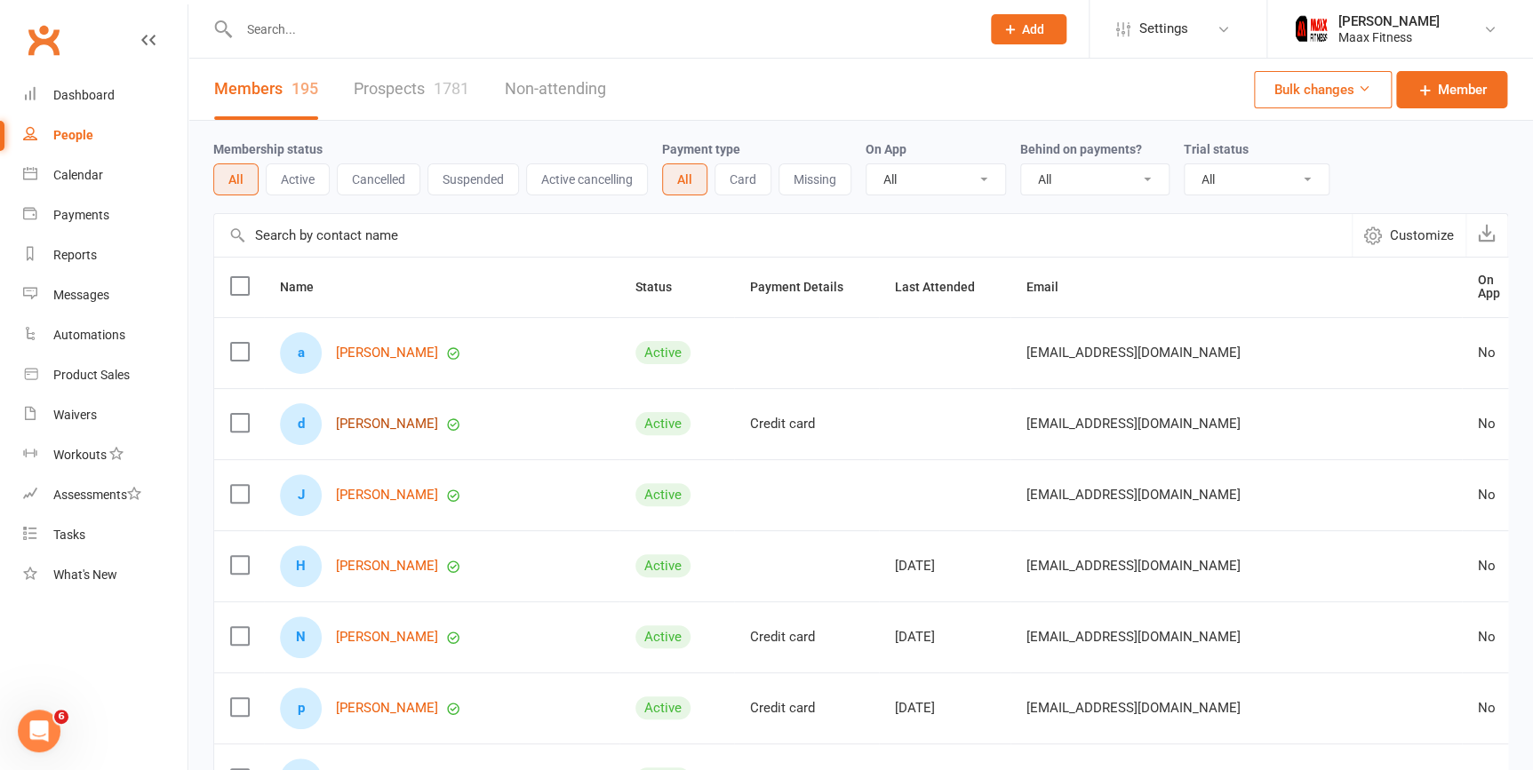
click at [403, 420] on link "[PERSON_NAME]" at bounding box center [387, 424] width 102 height 15
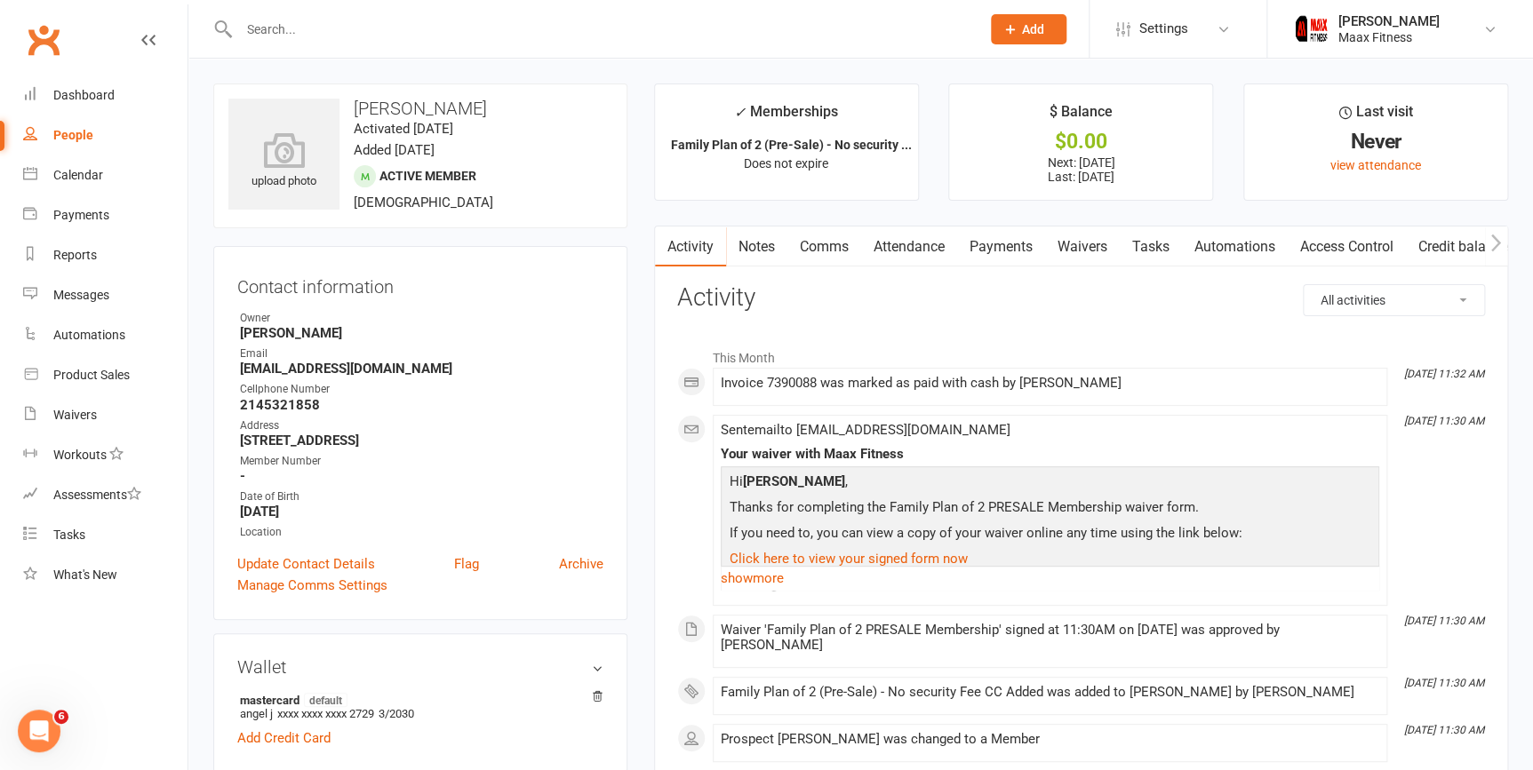
click at [1326, 241] on link "Access Control" at bounding box center [1347, 247] width 118 height 41
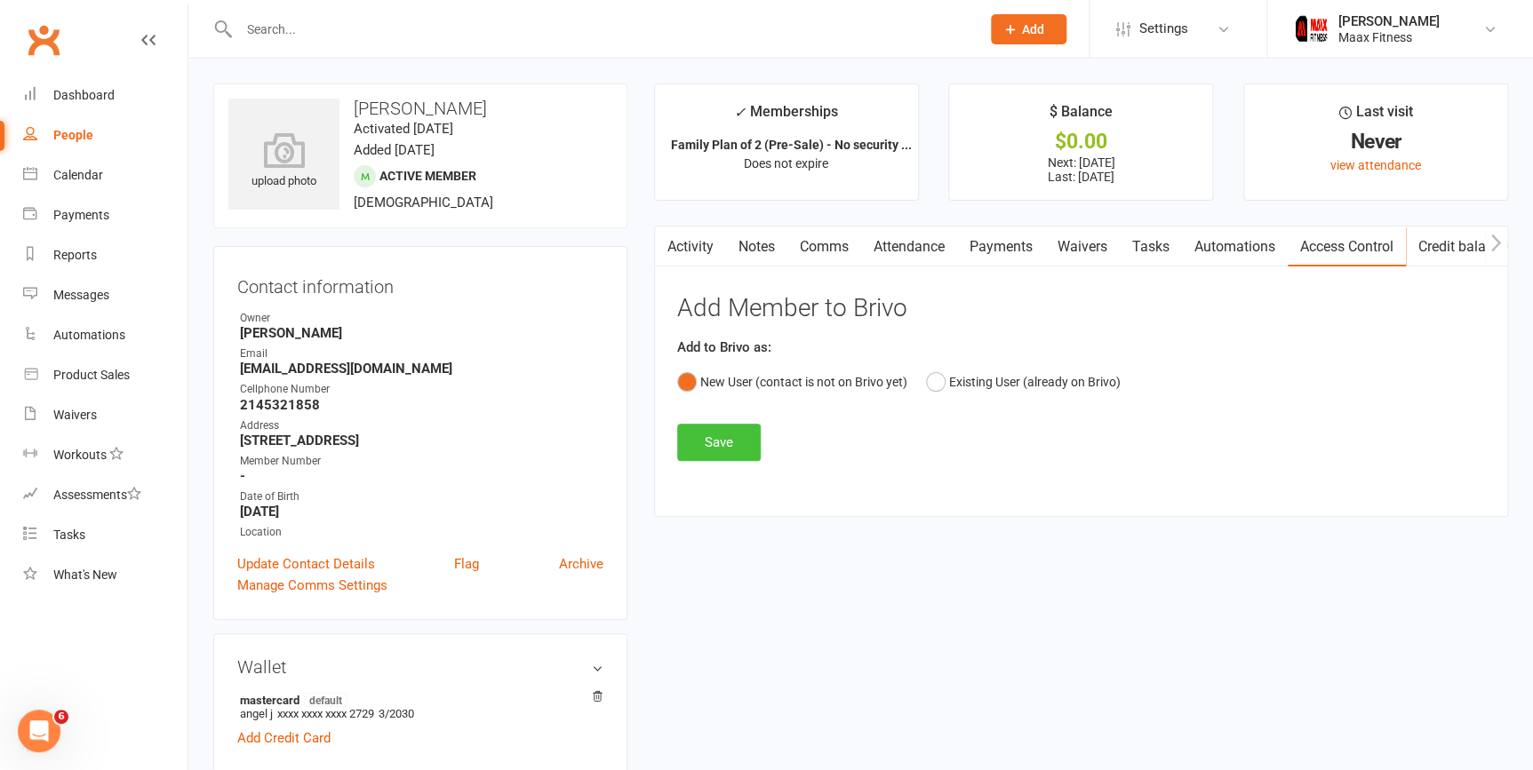
click at [732, 435] on button "Save" at bounding box center [719, 442] width 84 height 37
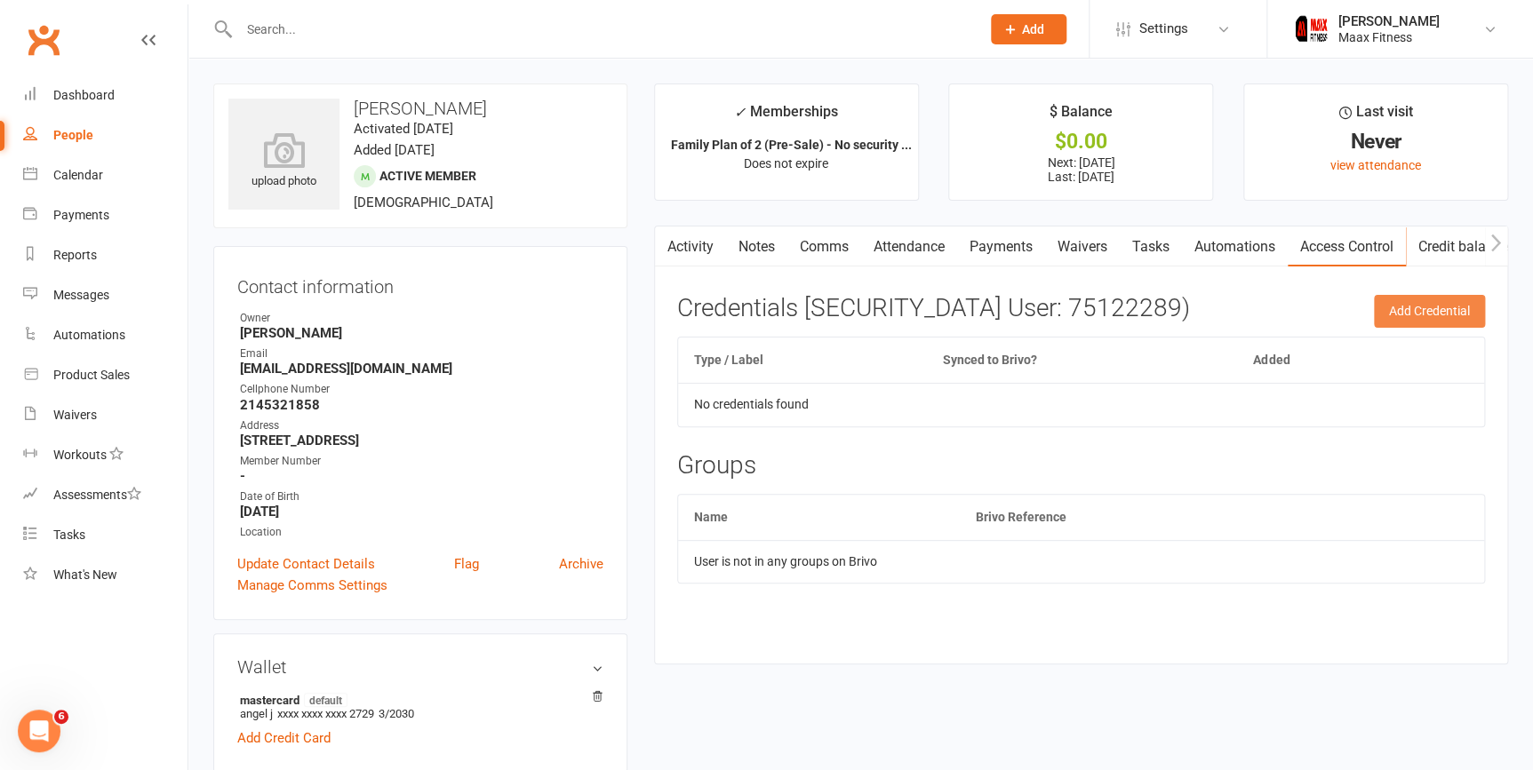
click at [1440, 302] on button "Add Credential" at bounding box center [1429, 311] width 111 height 32
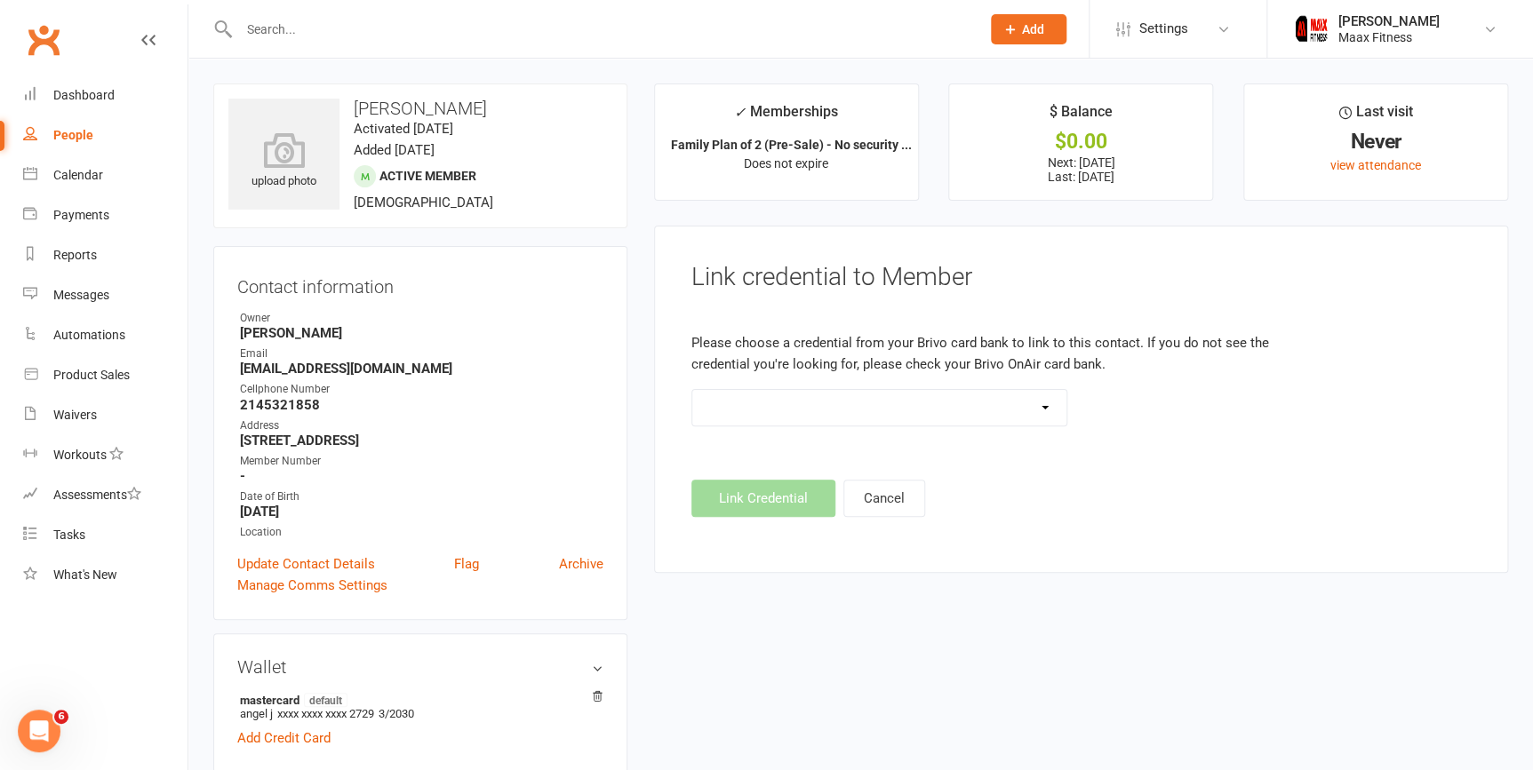
click at [1052, 402] on select "HID 37 Bit (443874)" at bounding box center [879, 408] width 375 height 36
select select "0"
click at [692, 390] on select "HID 37 Bit (443874)" at bounding box center [879, 408] width 375 height 36
drag, startPoint x: 794, startPoint y: 497, endPoint x: 777, endPoint y: 491, distance: 17.7
click at [794, 497] on button "Link Credential" at bounding box center [763, 498] width 144 height 37
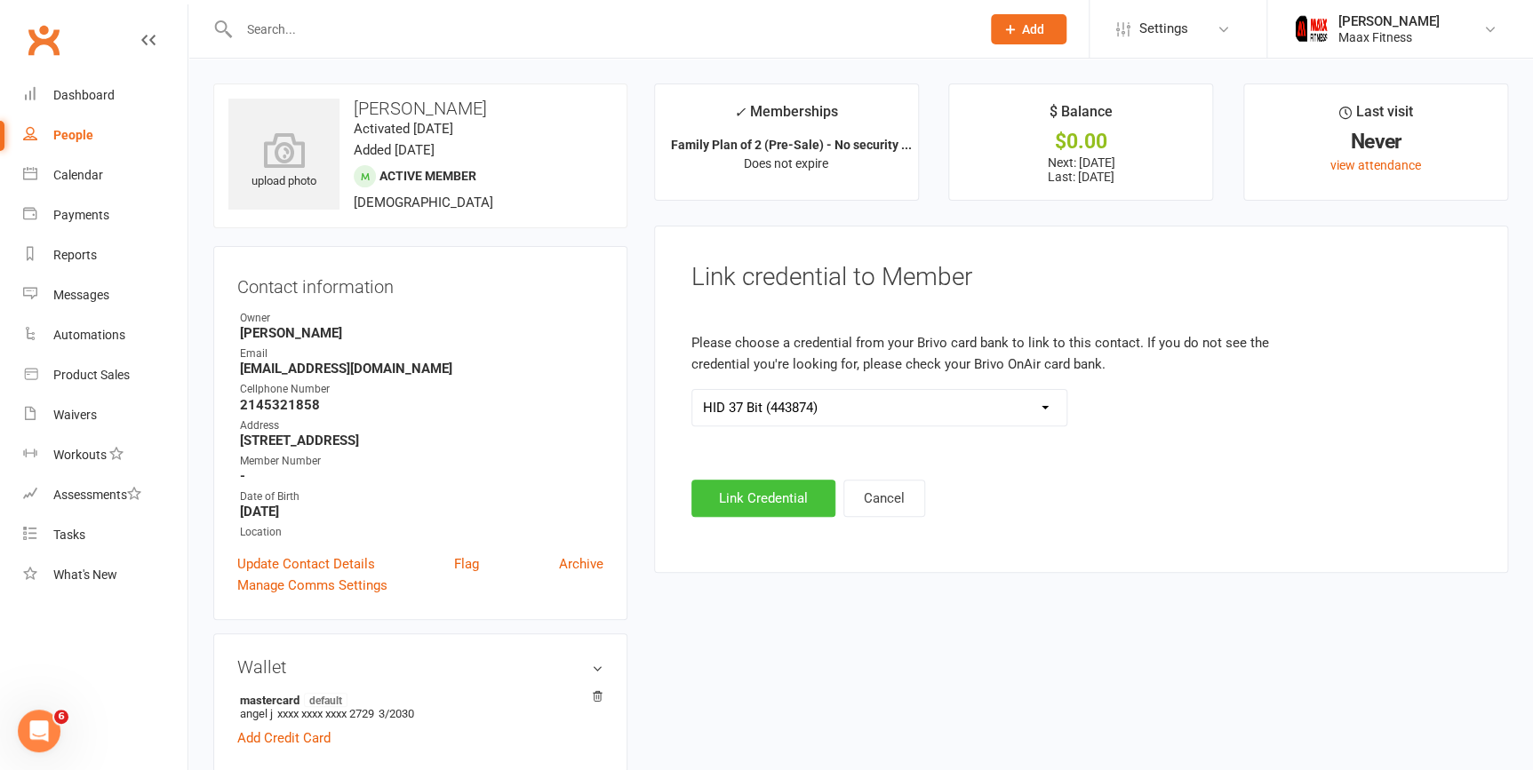
click at [735, 490] on button "Link Credential" at bounding box center [763, 498] width 144 height 37
click at [757, 494] on button "Link Credential" at bounding box center [763, 498] width 144 height 37
click at [114, 172] on link "Calendar" at bounding box center [105, 176] width 164 height 40
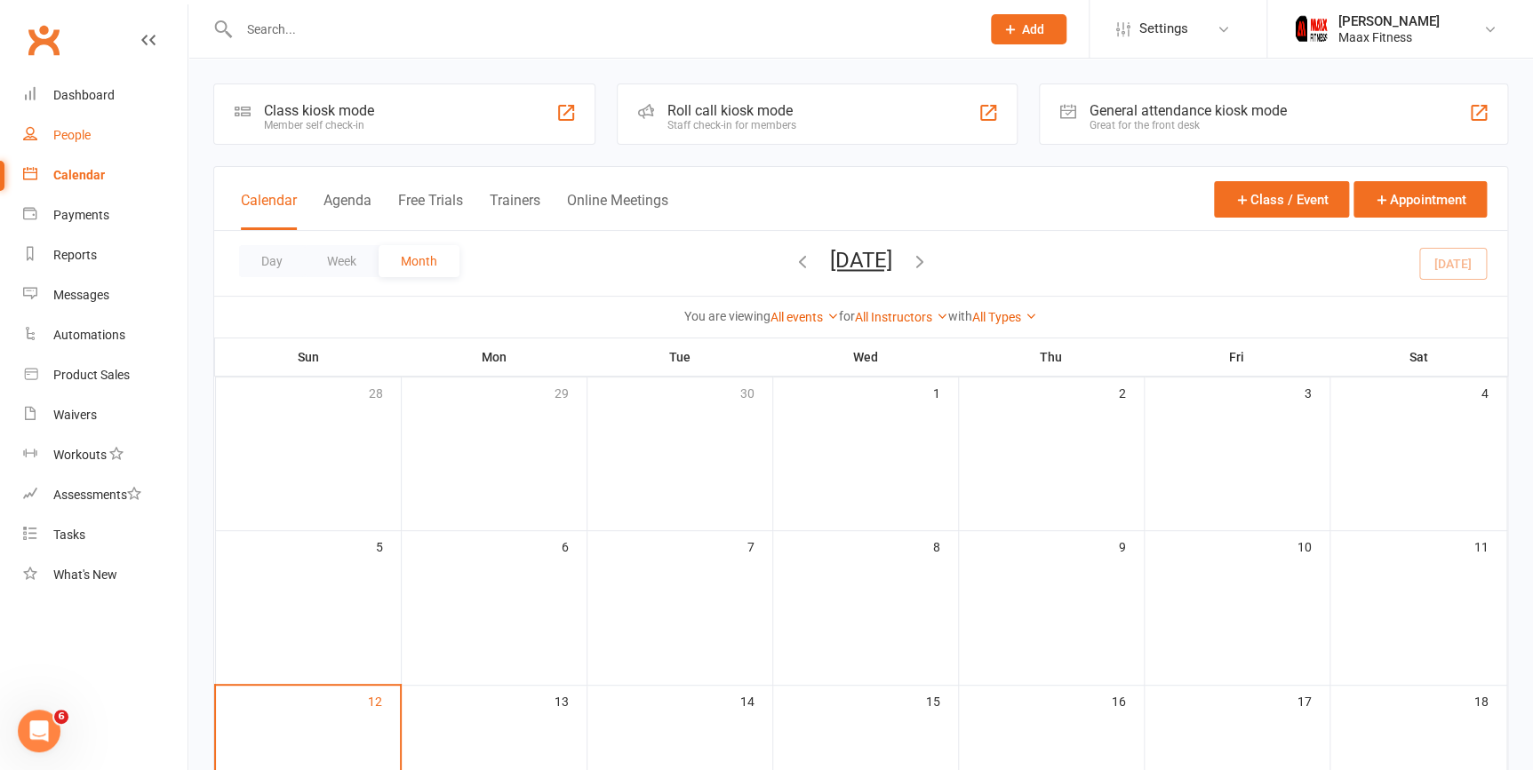
click at [84, 141] on div "People" at bounding box center [71, 135] width 37 height 14
select select "100"
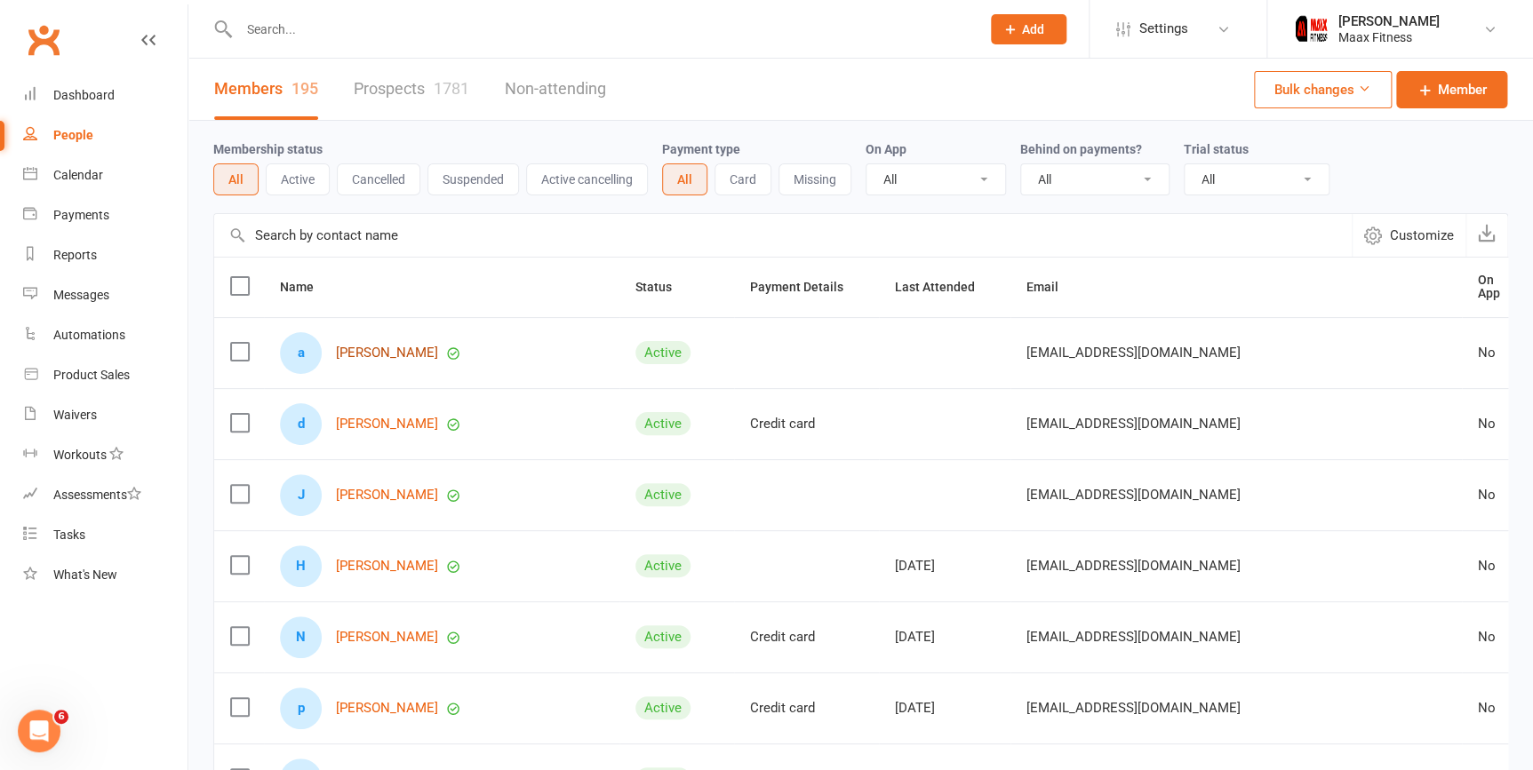
click at [399, 346] on link "[PERSON_NAME]" at bounding box center [387, 353] width 102 height 15
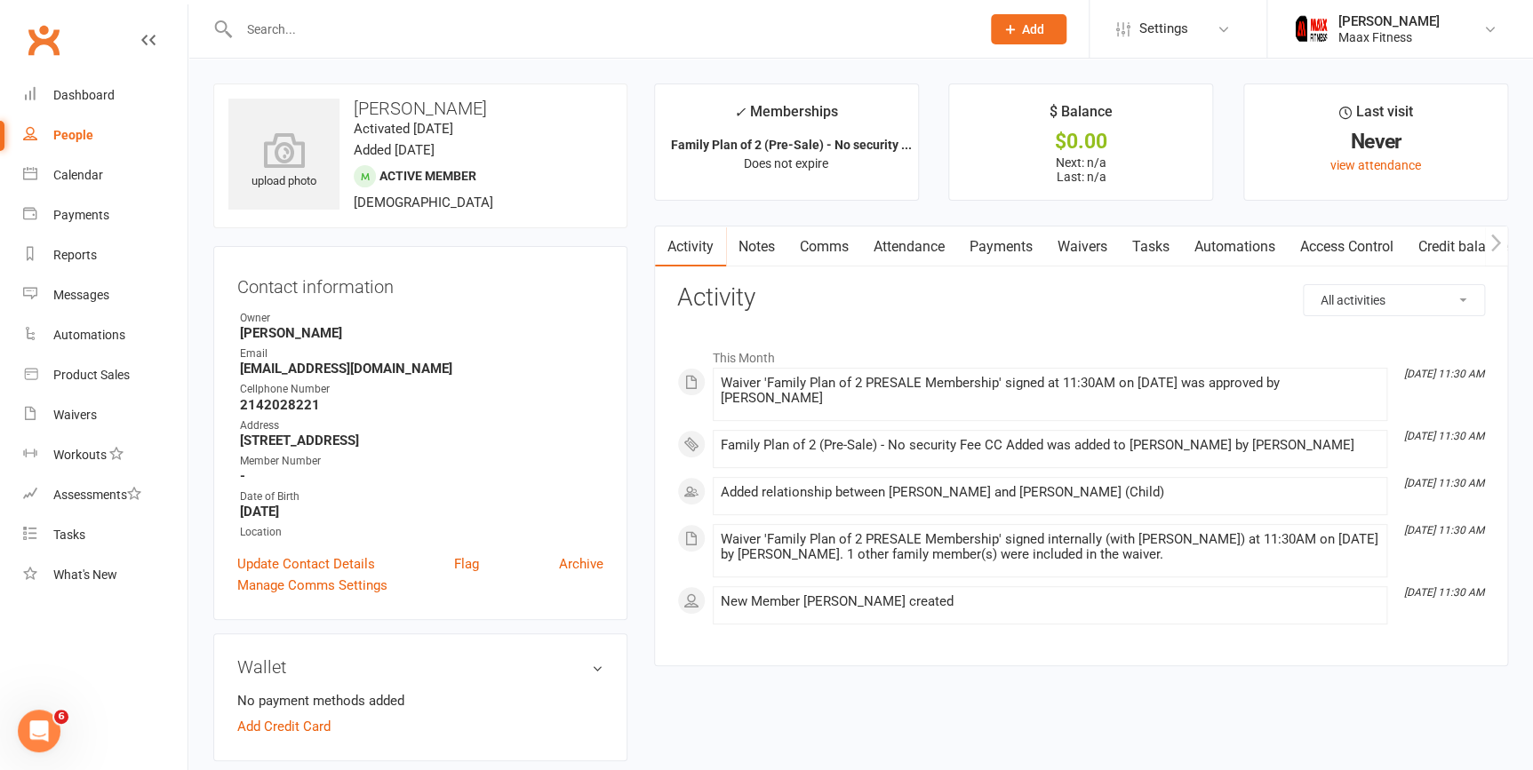
drag, startPoint x: 1348, startPoint y: 250, endPoint x: 1348, endPoint y: 261, distance: 11.6
click at [1350, 255] on link "Access Control" at bounding box center [1347, 247] width 118 height 41
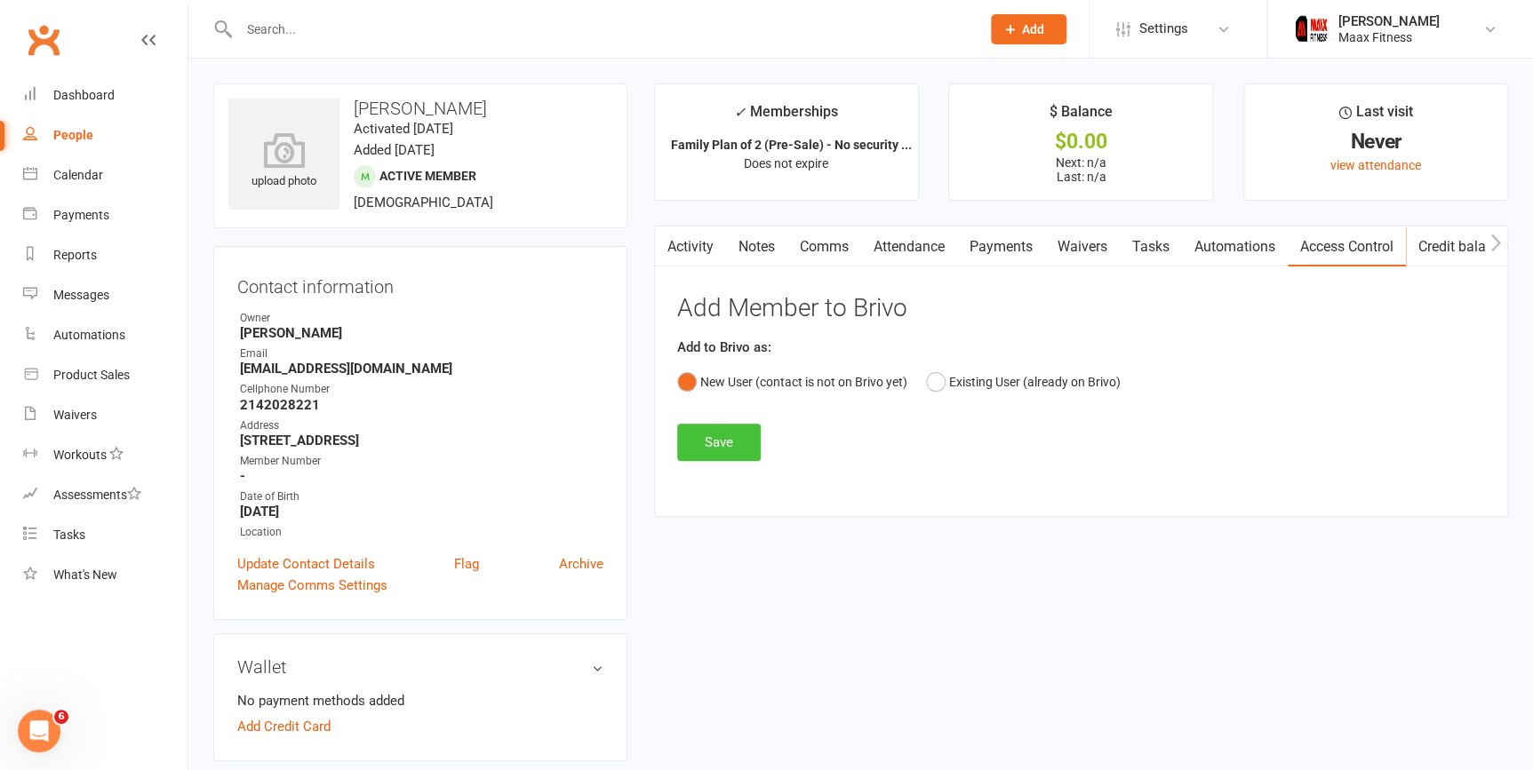
click at [749, 442] on button "Save" at bounding box center [719, 442] width 84 height 37
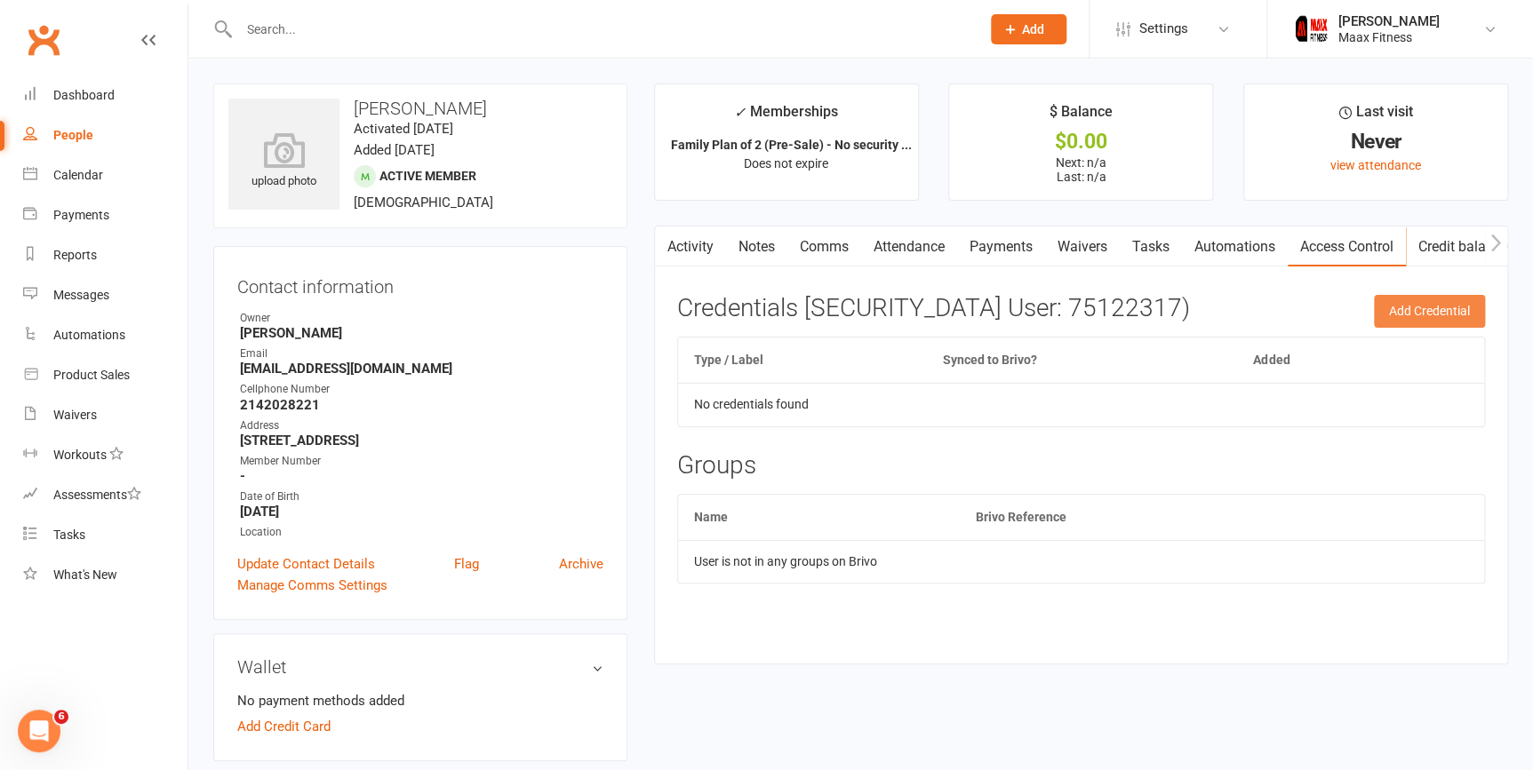
click at [1474, 300] on button "Add Credential" at bounding box center [1429, 311] width 111 height 32
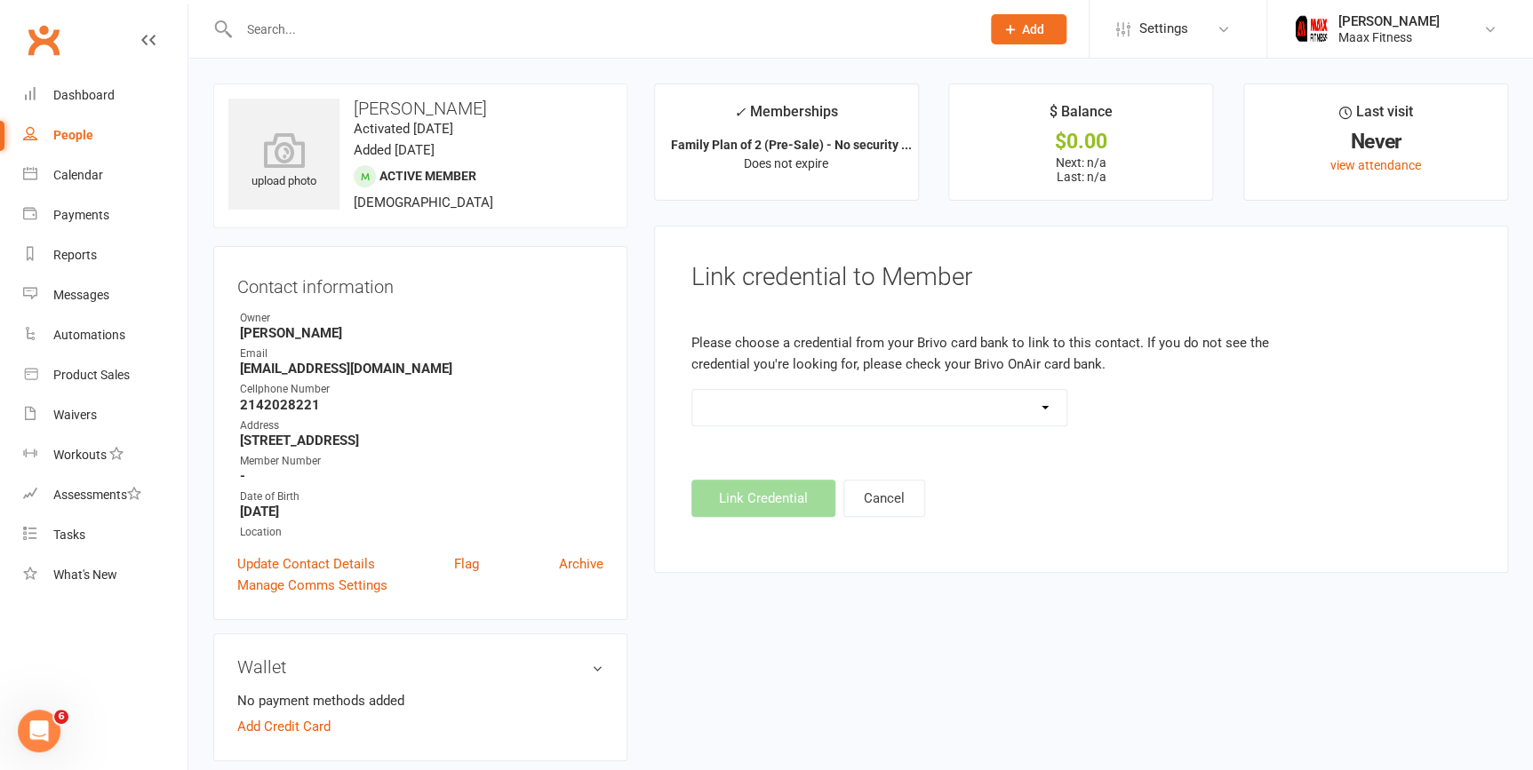
click at [1033, 409] on select at bounding box center [879, 408] width 375 height 36
click at [782, 495] on footer "Link Credential Cancel" at bounding box center [1080, 498] width 779 height 37
click at [51, 95] on link "Dashboard" at bounding box center [105, 96] width 164 height 40
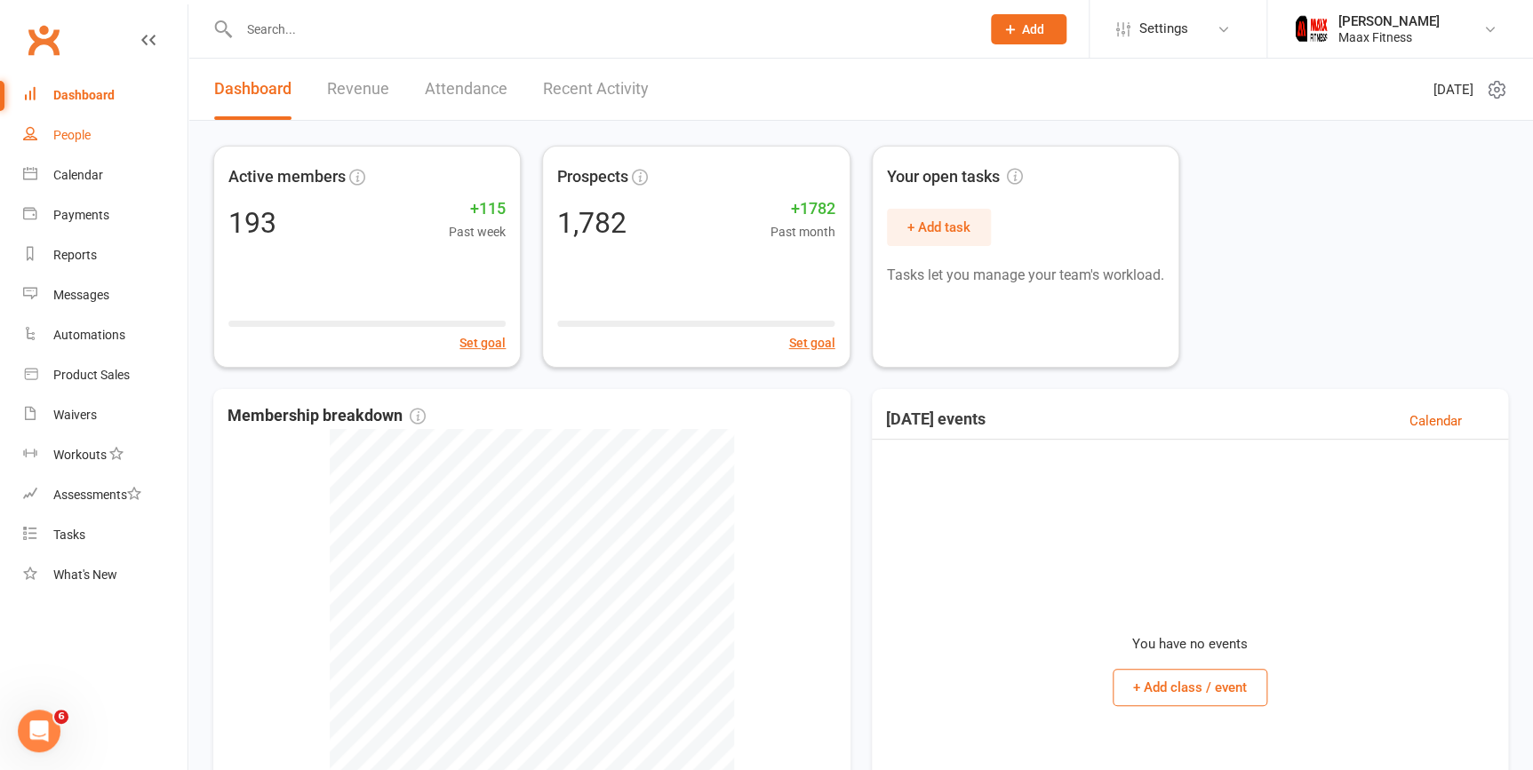
click at [109, 124] on link "People" at bounding box center [105, 136] width 164 height 40
select select "100"
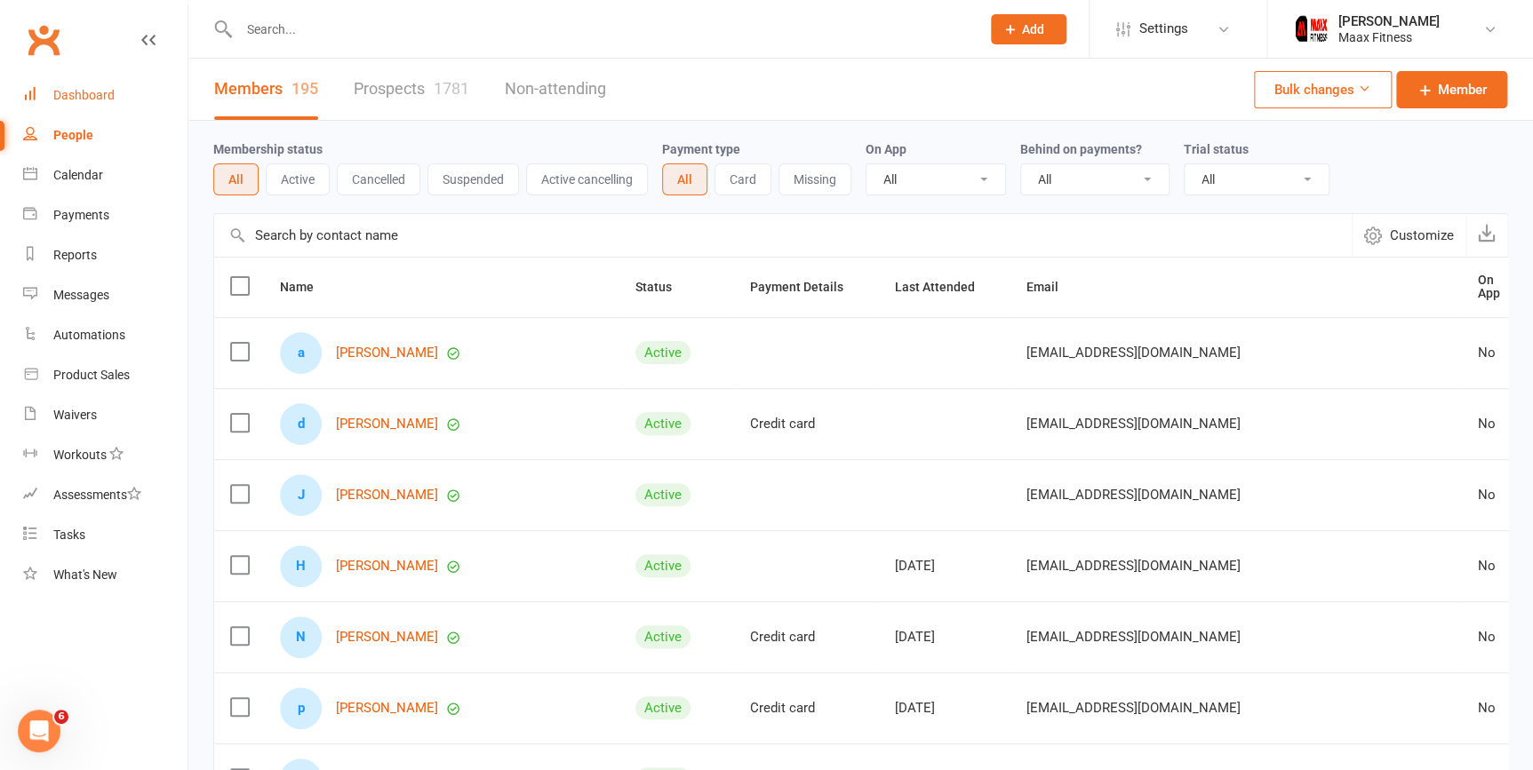
click at [114, 98] on link "Dashboard" at bounding box center [105, 96] width 164 height 40
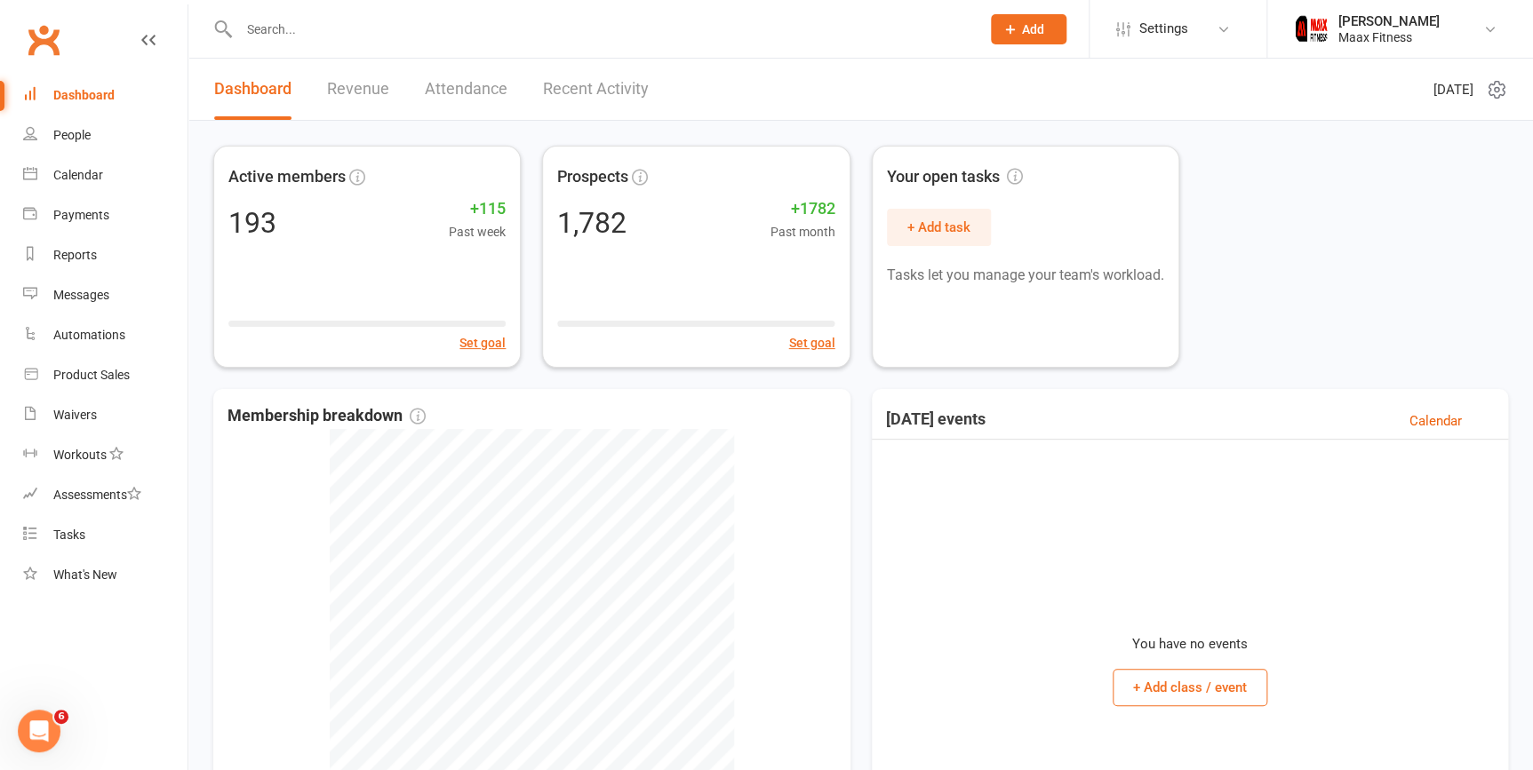
click at [133, 97] on link "Dashboard" at bounding box center [105, 96] width 164 height 40
click at [111, 147] on link "People" at bounding box center [105, 136] width 164 height 40
select select "100"
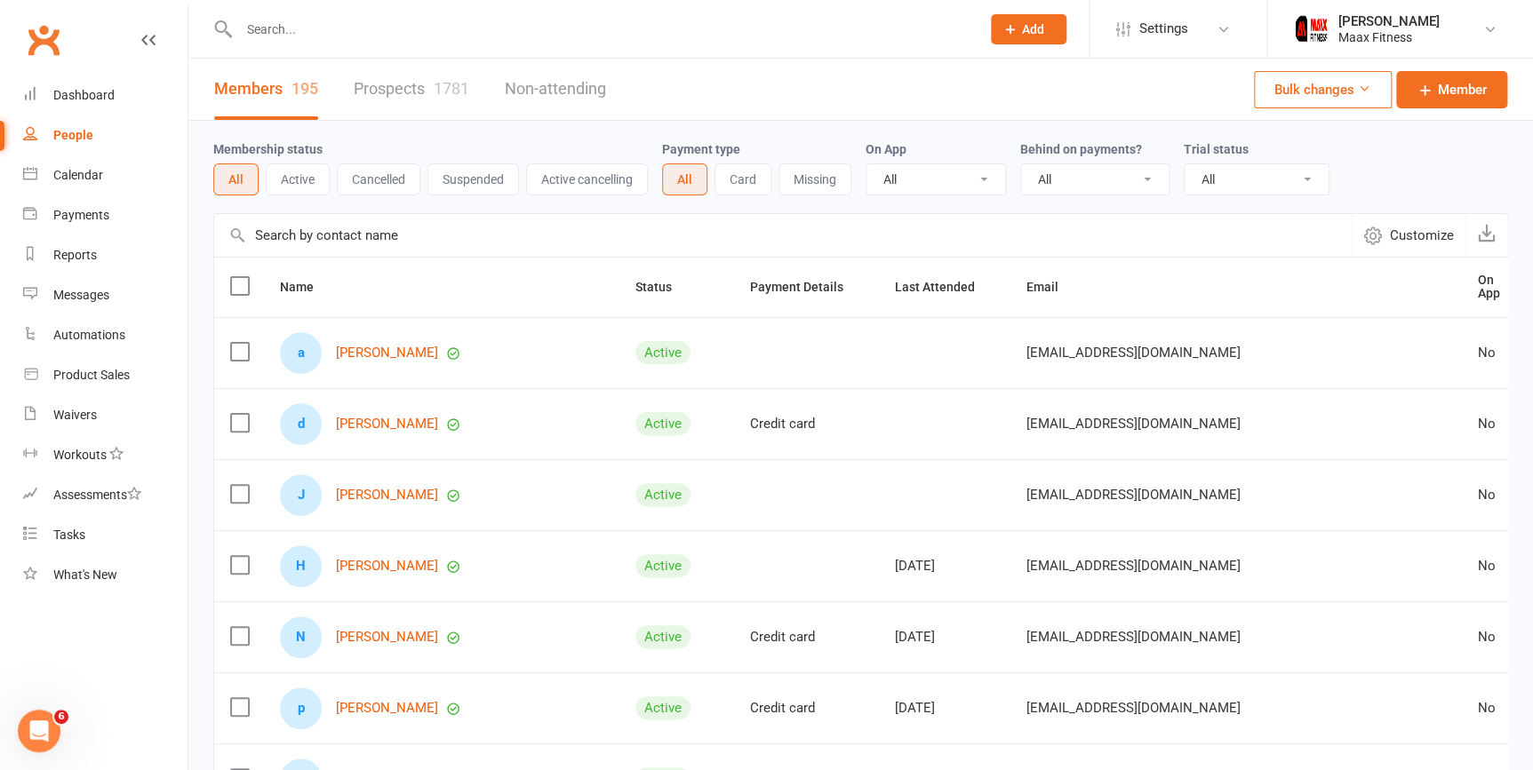
click at [1033, 26] on span "Add" at bounding box center [1033, 29] width 22 height 14
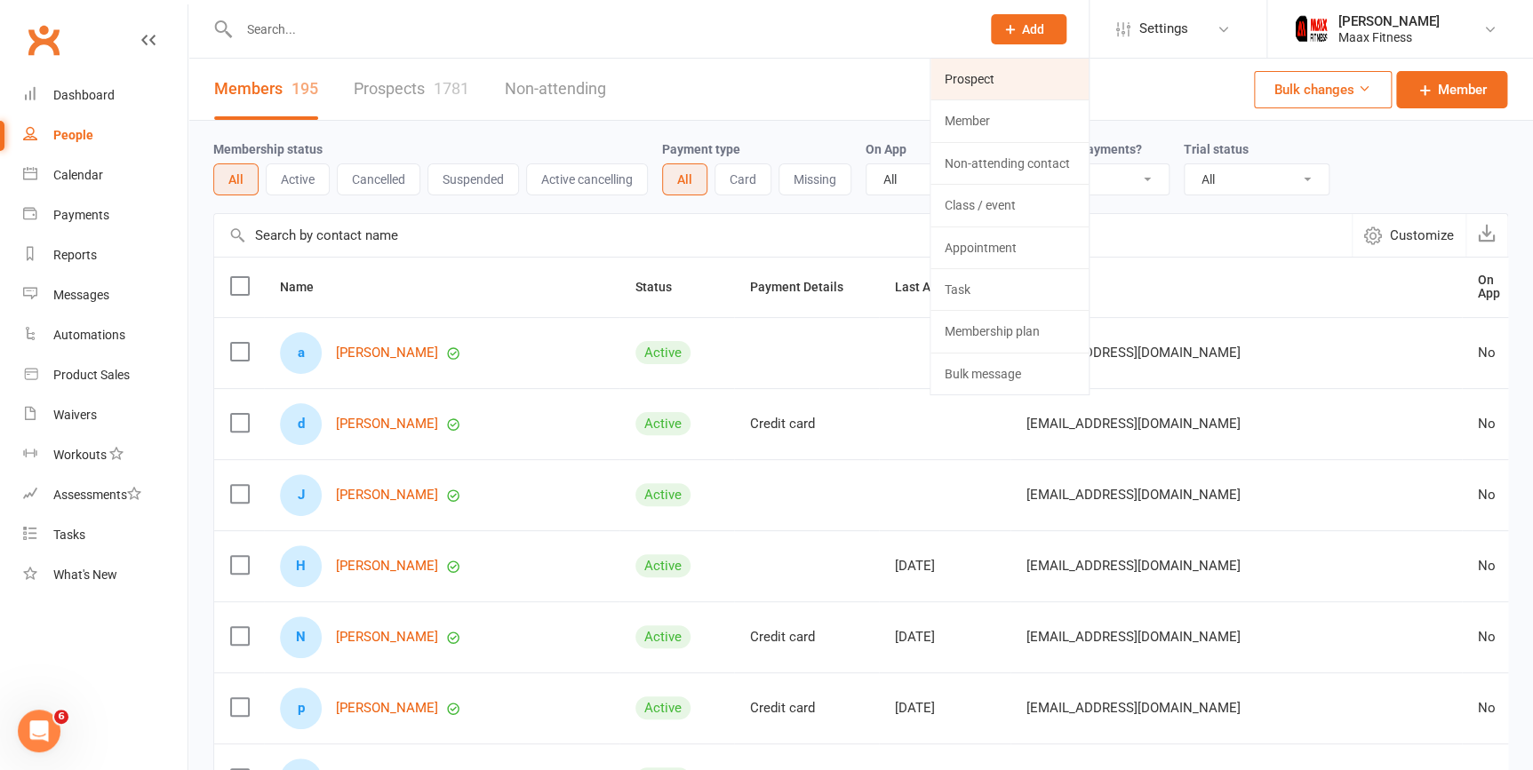
click at [1069, 73] on link "Prospect" at bounding box center [1009, 79] width 158 height 41
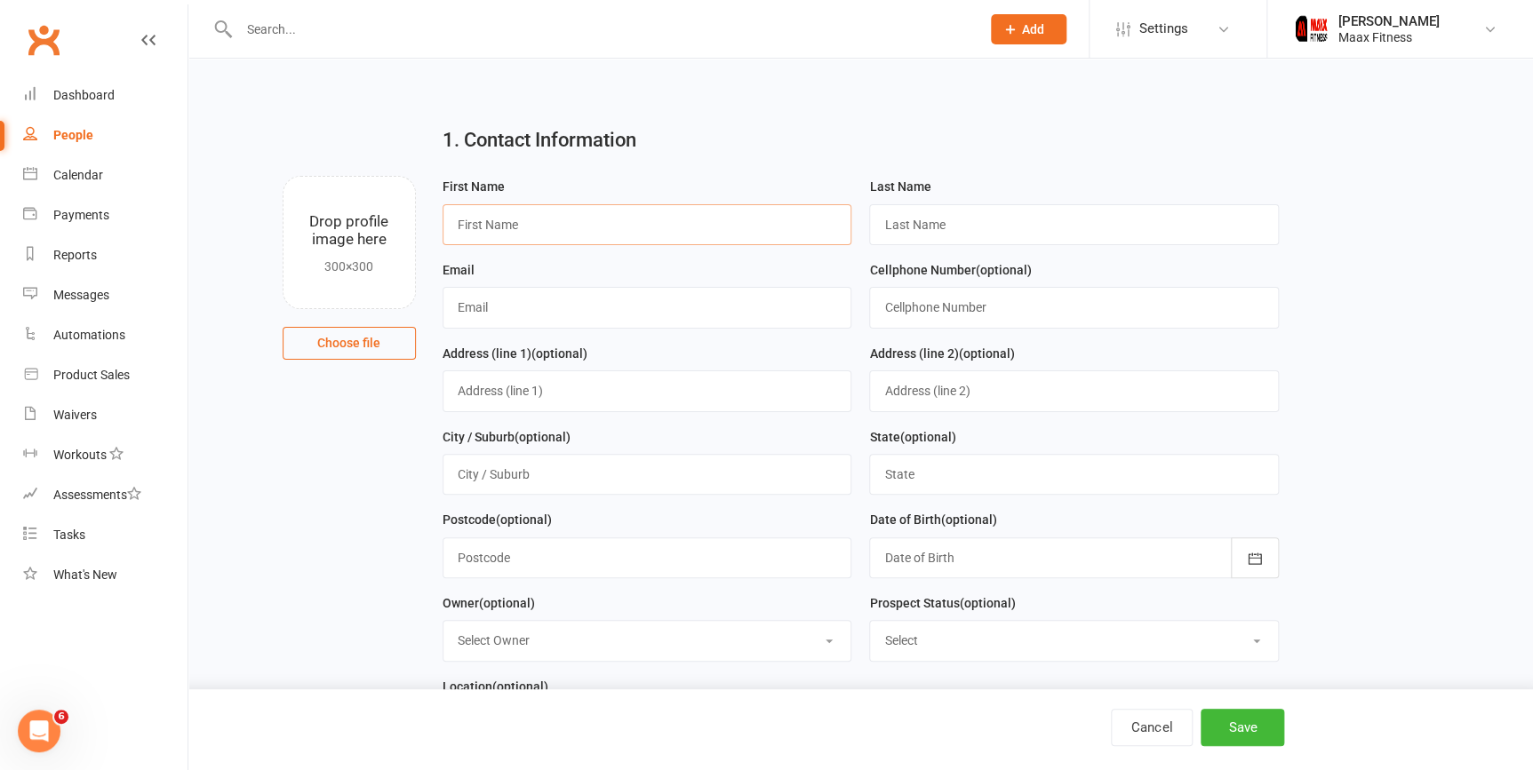
click at [513, 231] on input "text" at bounding box center [648, 224] width 410 height 41
type input "Nicole"
type input "t"
type input "Toscano-Creal"
type input "[EMAIL_ADDRESS][DOMAIN_NAME]"
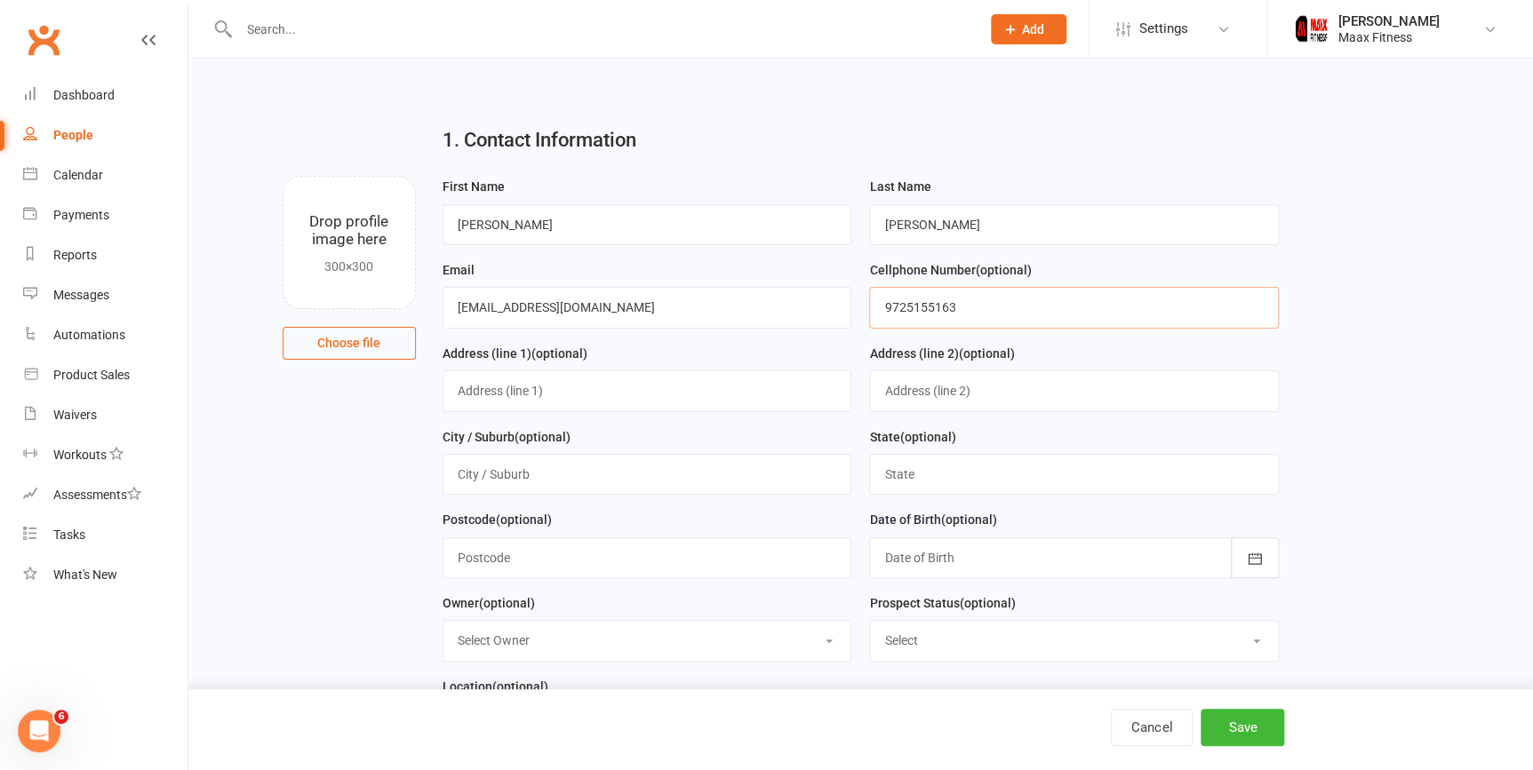
type input "9725155163"
click at [697, 391] on input "text" at bounding box center [648, 391] width 410 height 41
type input "4273 Sapphire Blvd"
click at [637, 481] on input "text" at bounding box center [648, 474] width 410 height 41
type input "Kaufman"
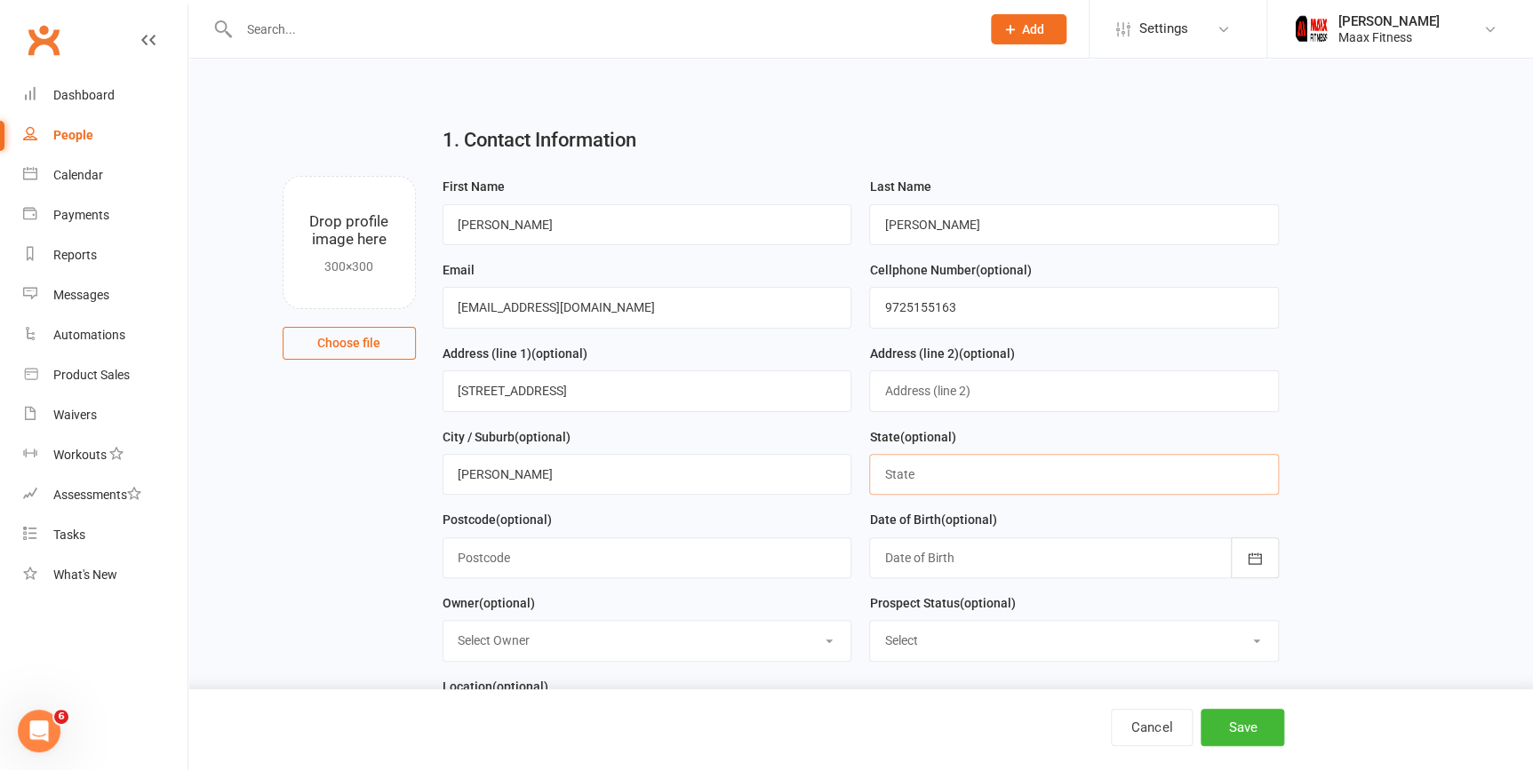
click at [942, 486] on input "text" at bounding box center [1074, 474] width 410 height 41
type input "Texas"
type input "75142"
click at [1009, 553] on div at bounding box center [1074, 558] width 410 height 41
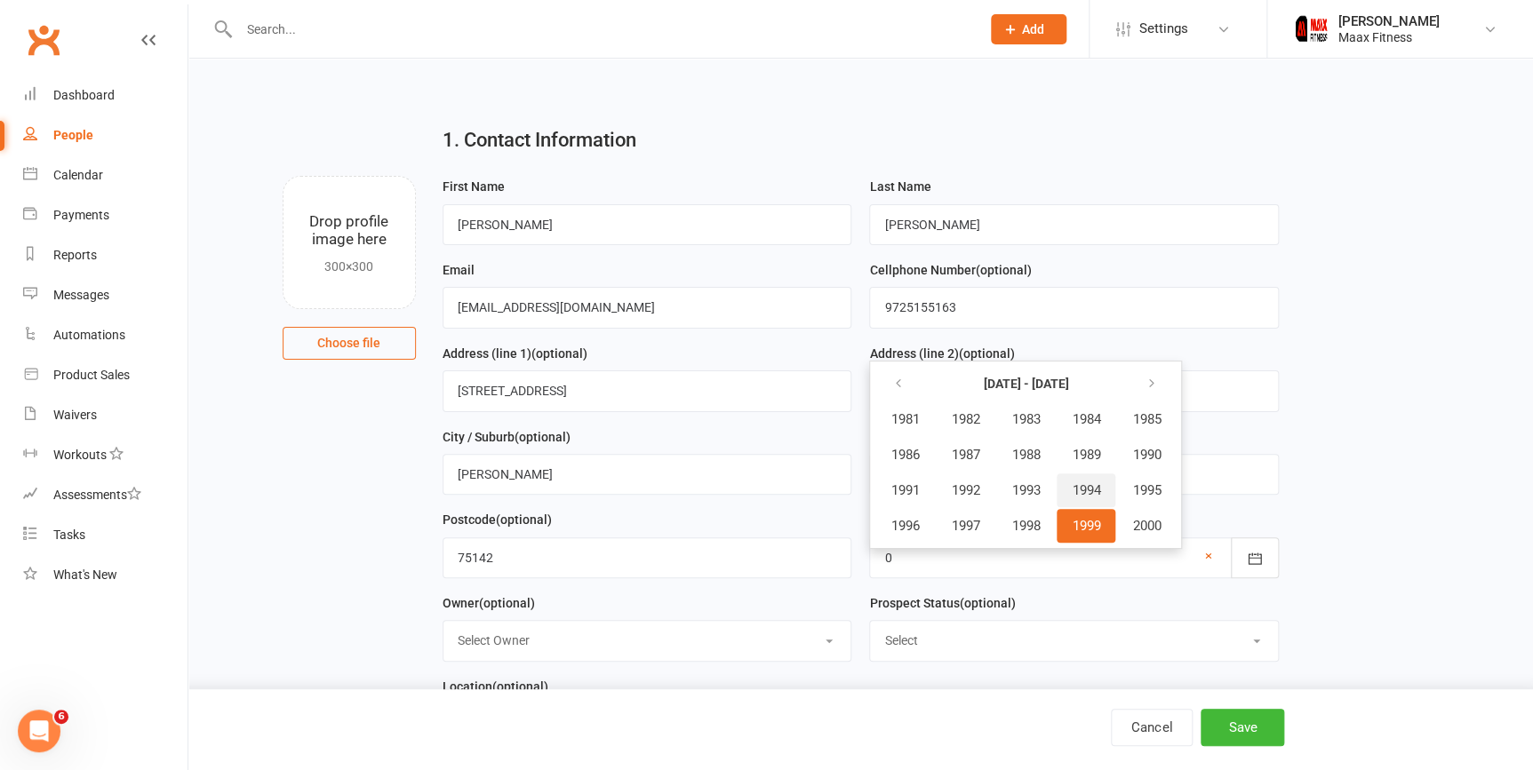
click at [1078, 489] on span "1994" at bounding box center [1086, 491] width 28 height 16
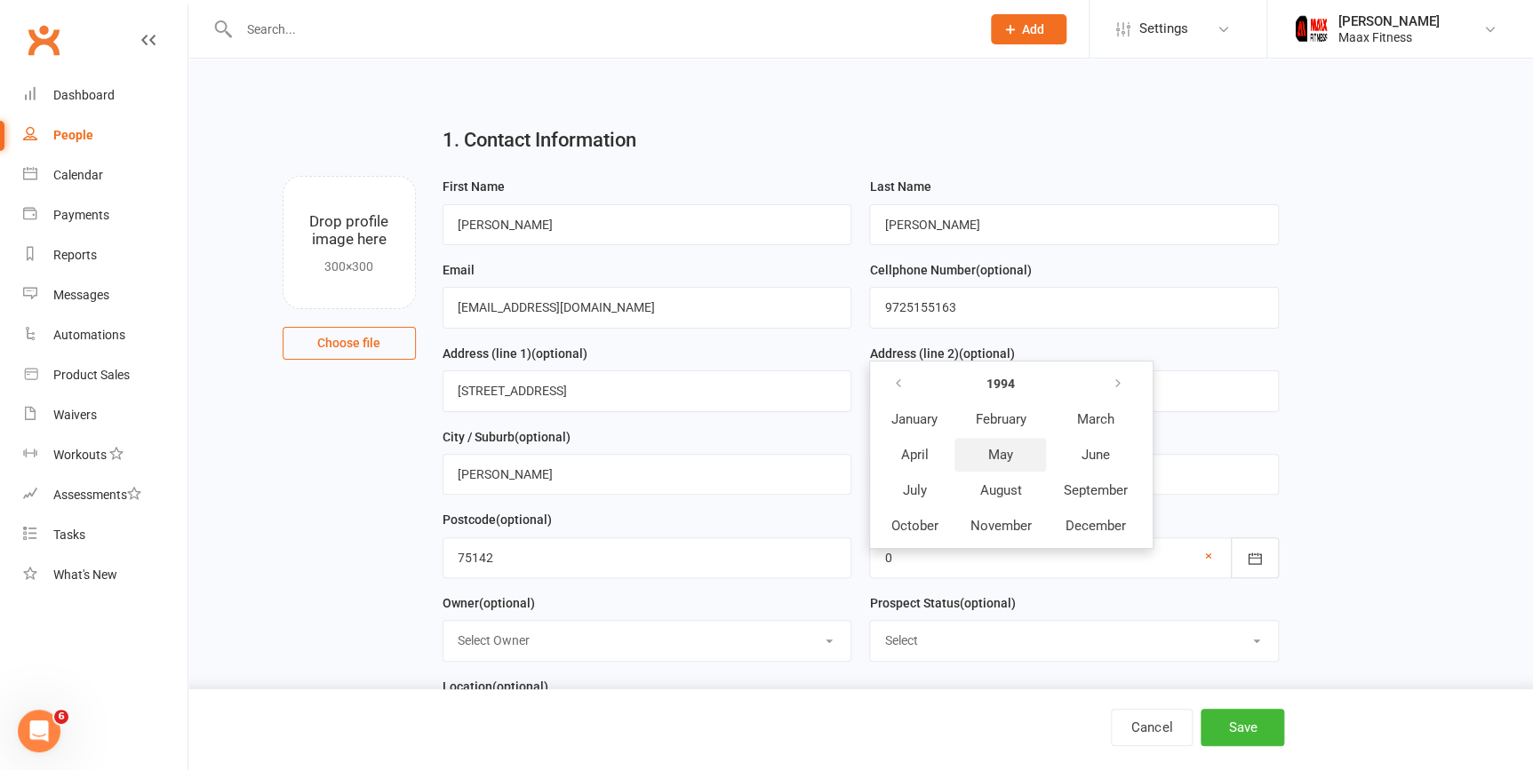
click at [1013, 445] on button "May" at bounding box center [1000, 455] width 92 height 34
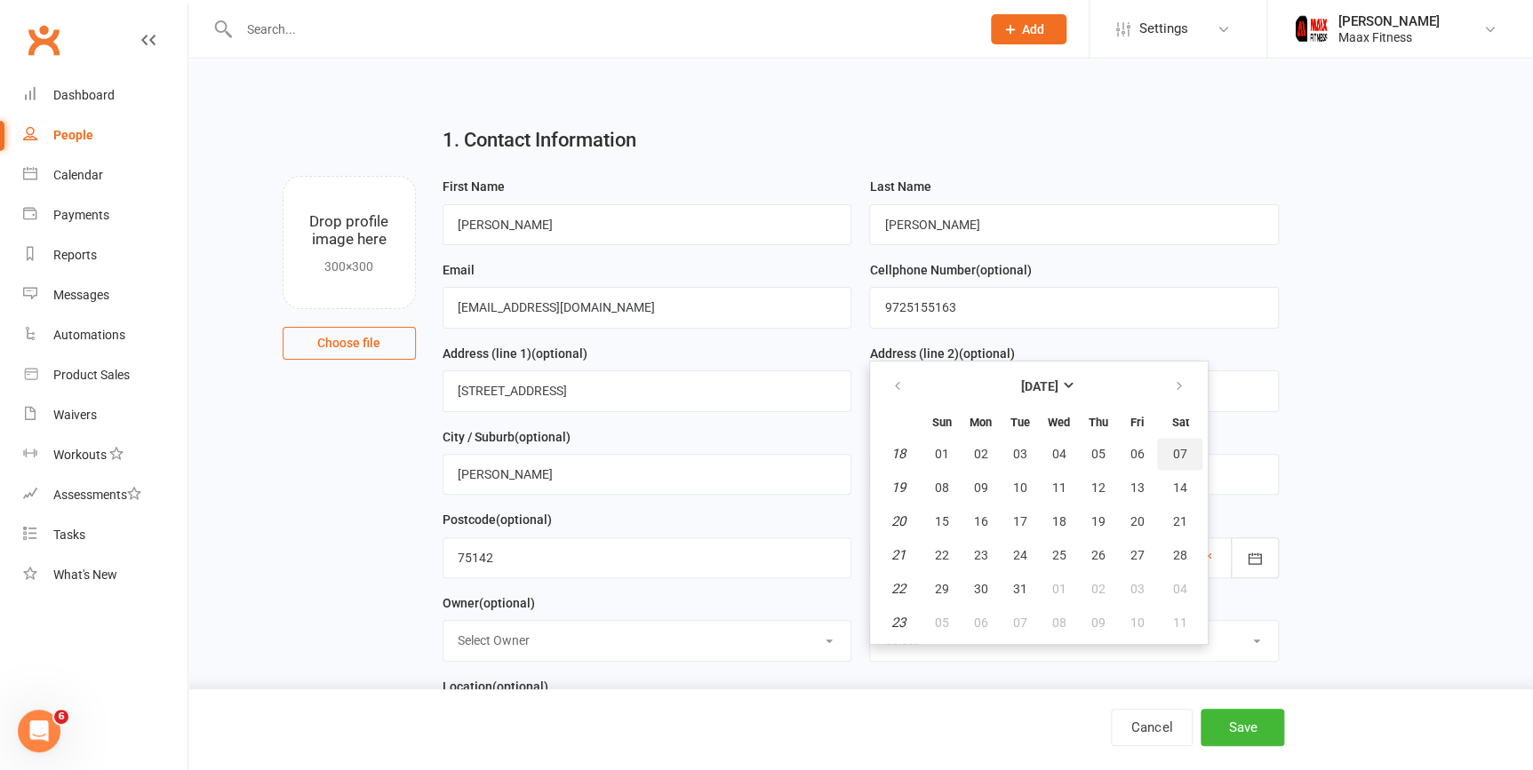
click at [1185, 448] on button "07" at bounding box center [1179, 454] width 45 height 32
type input "07 May 1994"
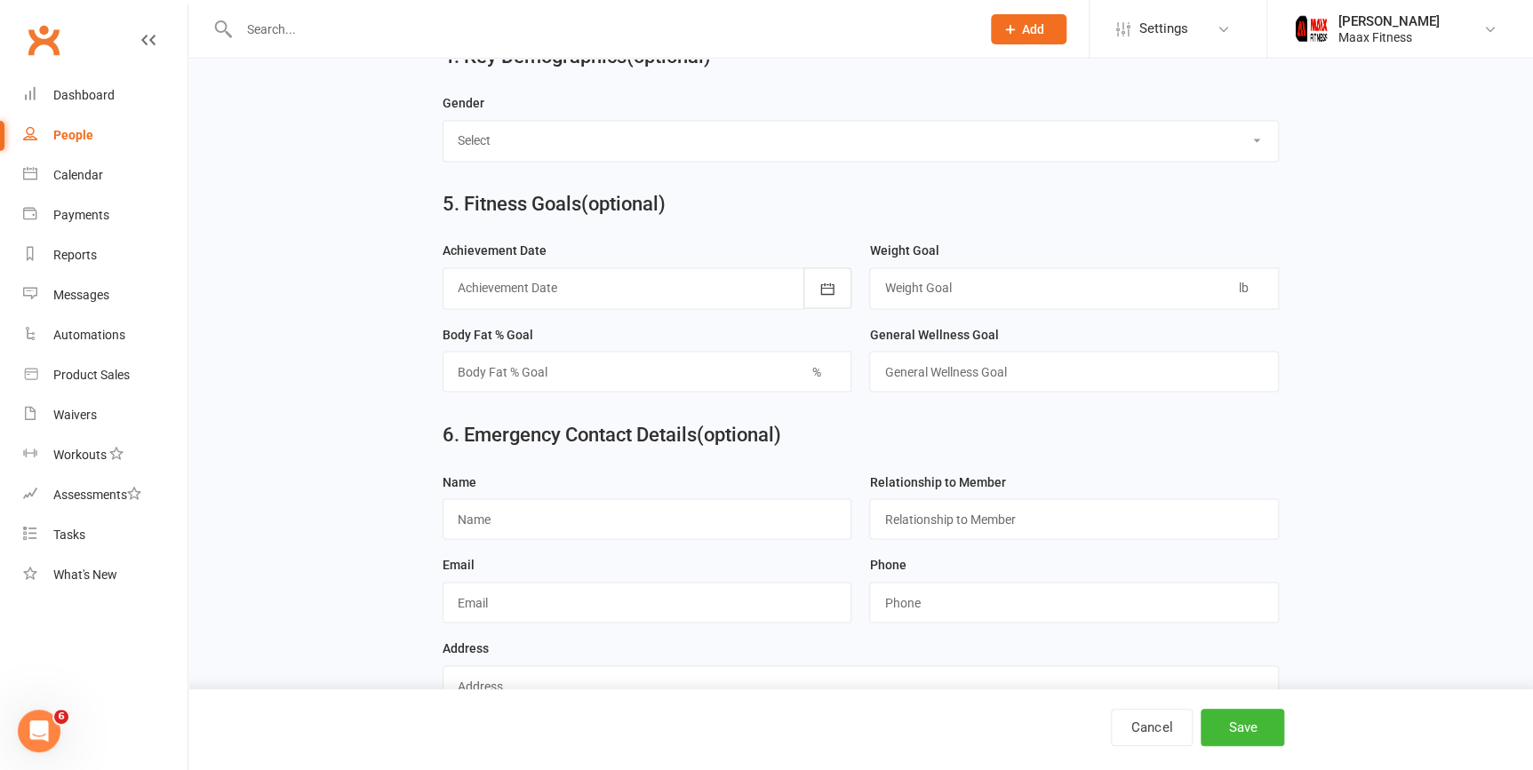
scroll to position [1361, 0]
click at [547, 523] on input "text" at bounding box center [648, 518] width 410 height 41
type input "Oscar"
type input "f"
type input "D"
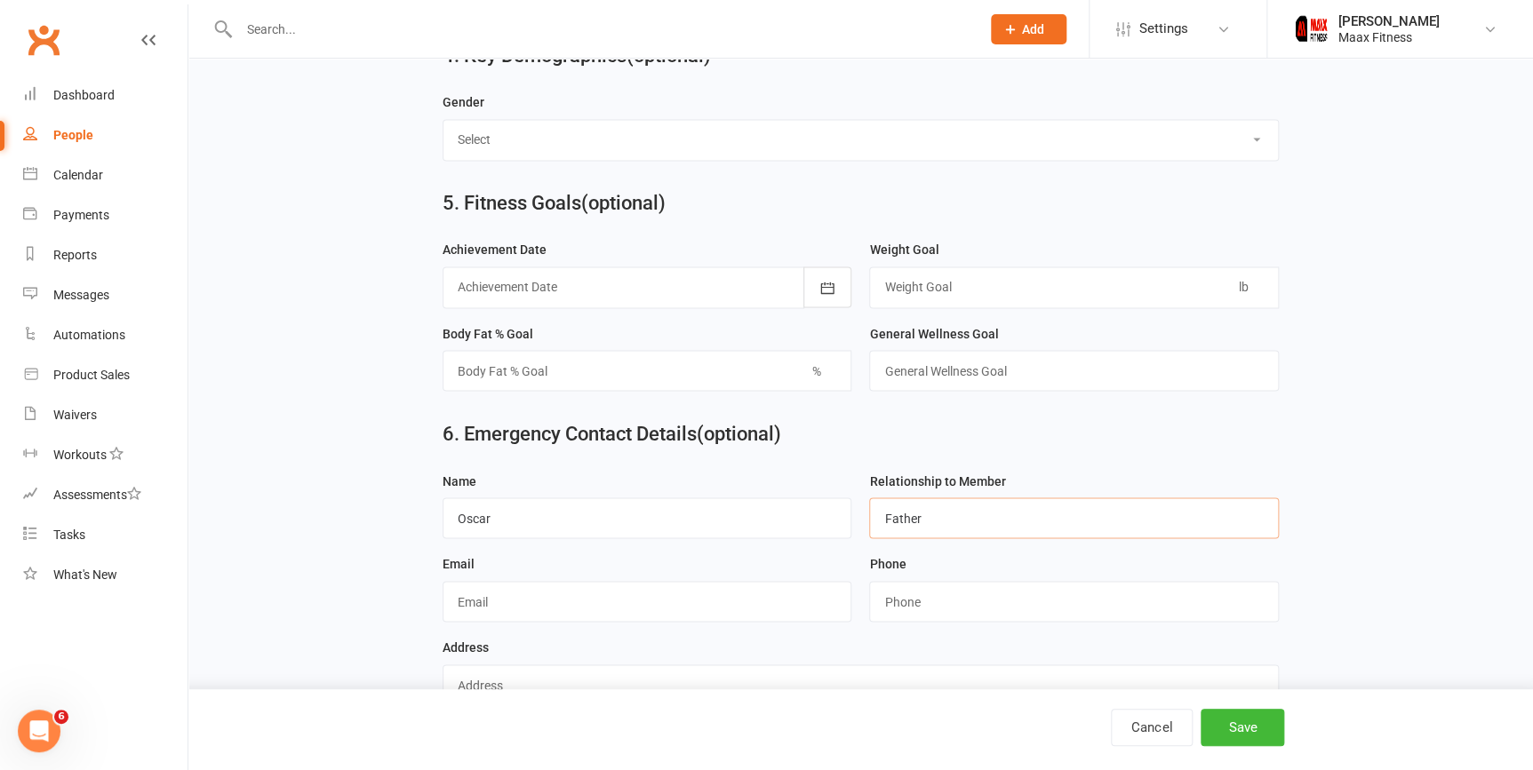
type input "Father"
click at [888, 618] on input "string" at bounding box center [1074, 601] width 410 height 41
type input "9722135250"
click at [618, 614] on input "text" at bounding box center [648, 601] width 410 height 41
type input "[EMAIL_ADDRESS][DOMAIN_NAME]"
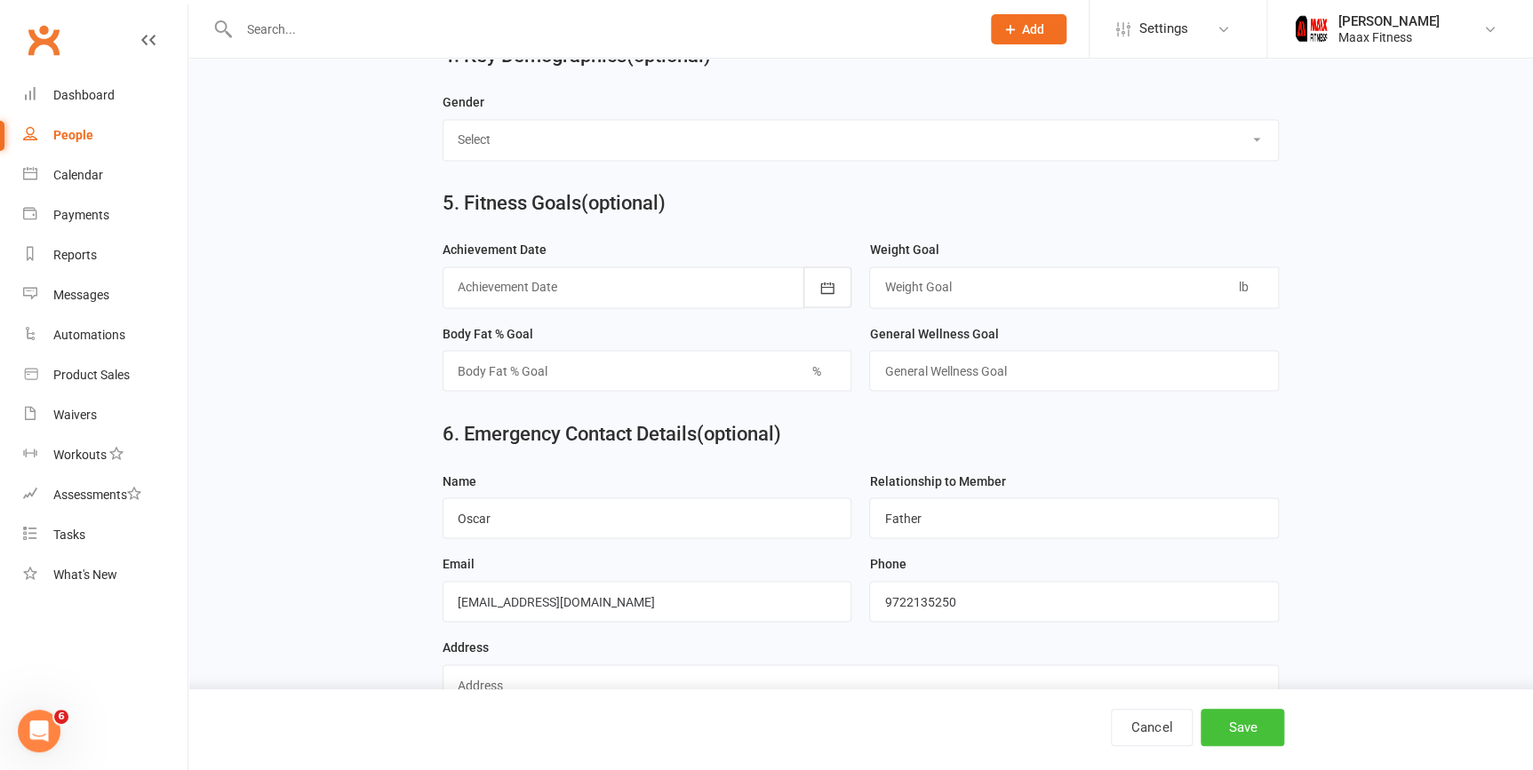
click at [1249, 740] on button "Save" at bounding box center [1243, 727] width 84 height 37
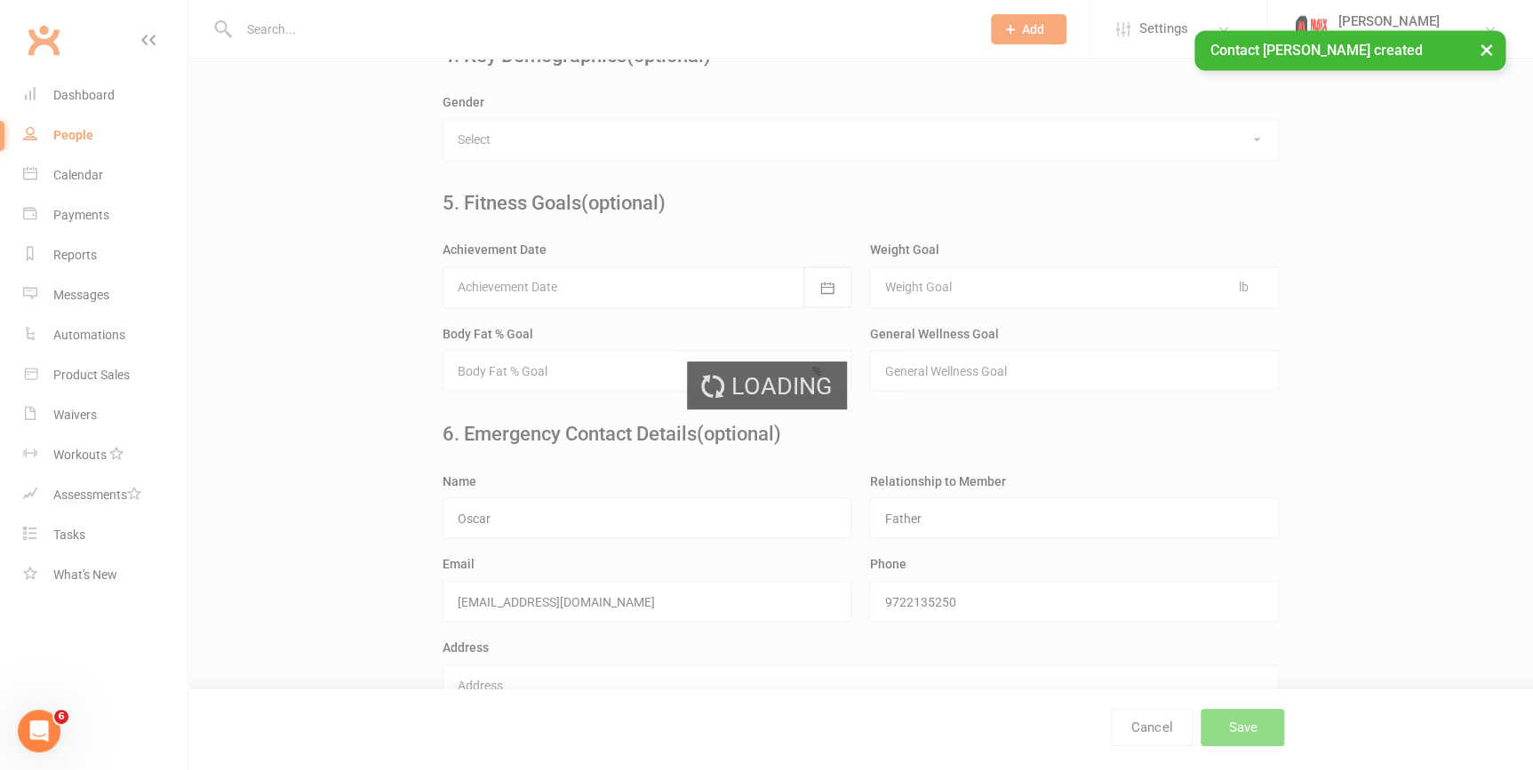
scroll to position [0, 0]
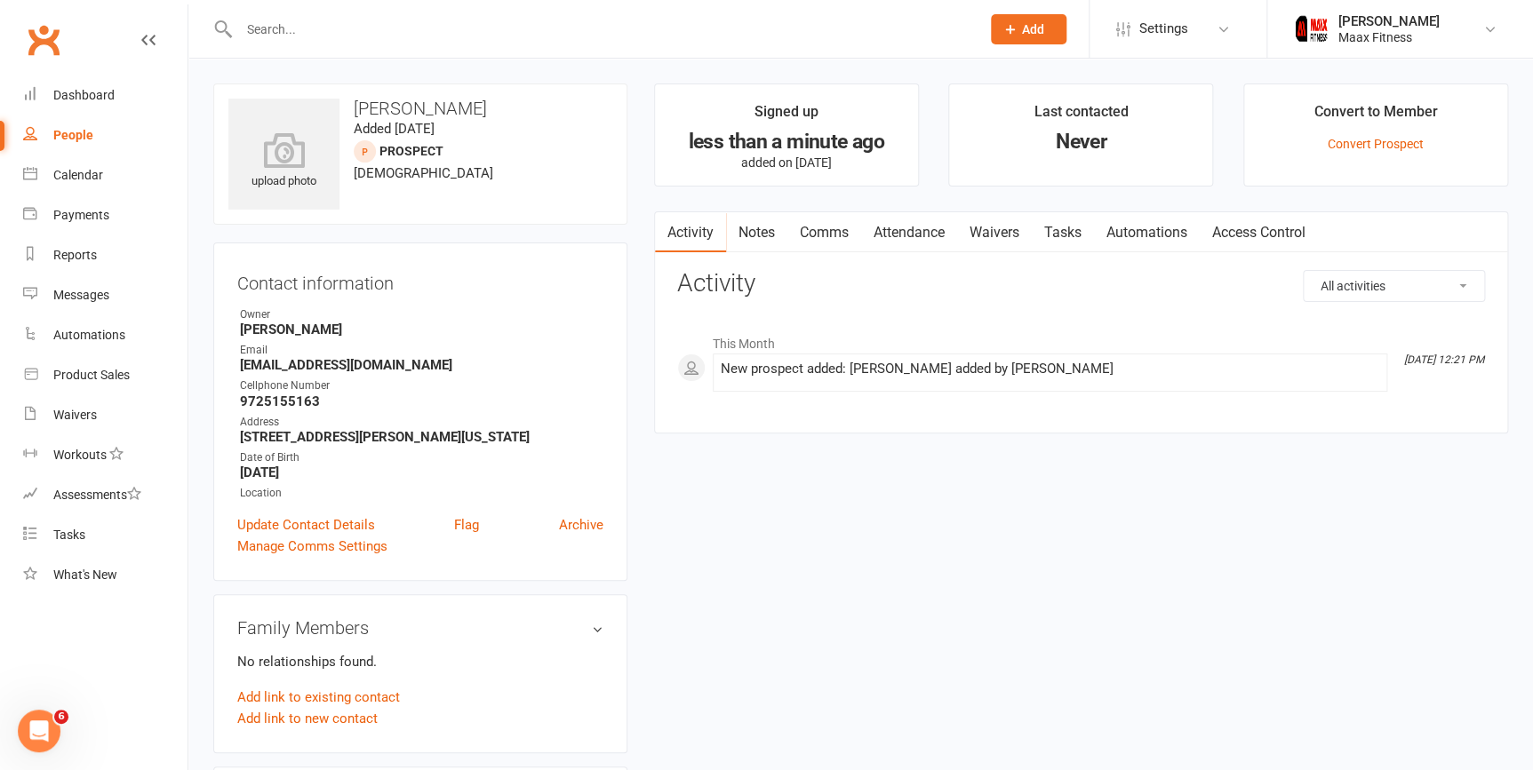
click at [994, 234] on link "Waivers" at bounding box center [994, 232] width 75 height 41
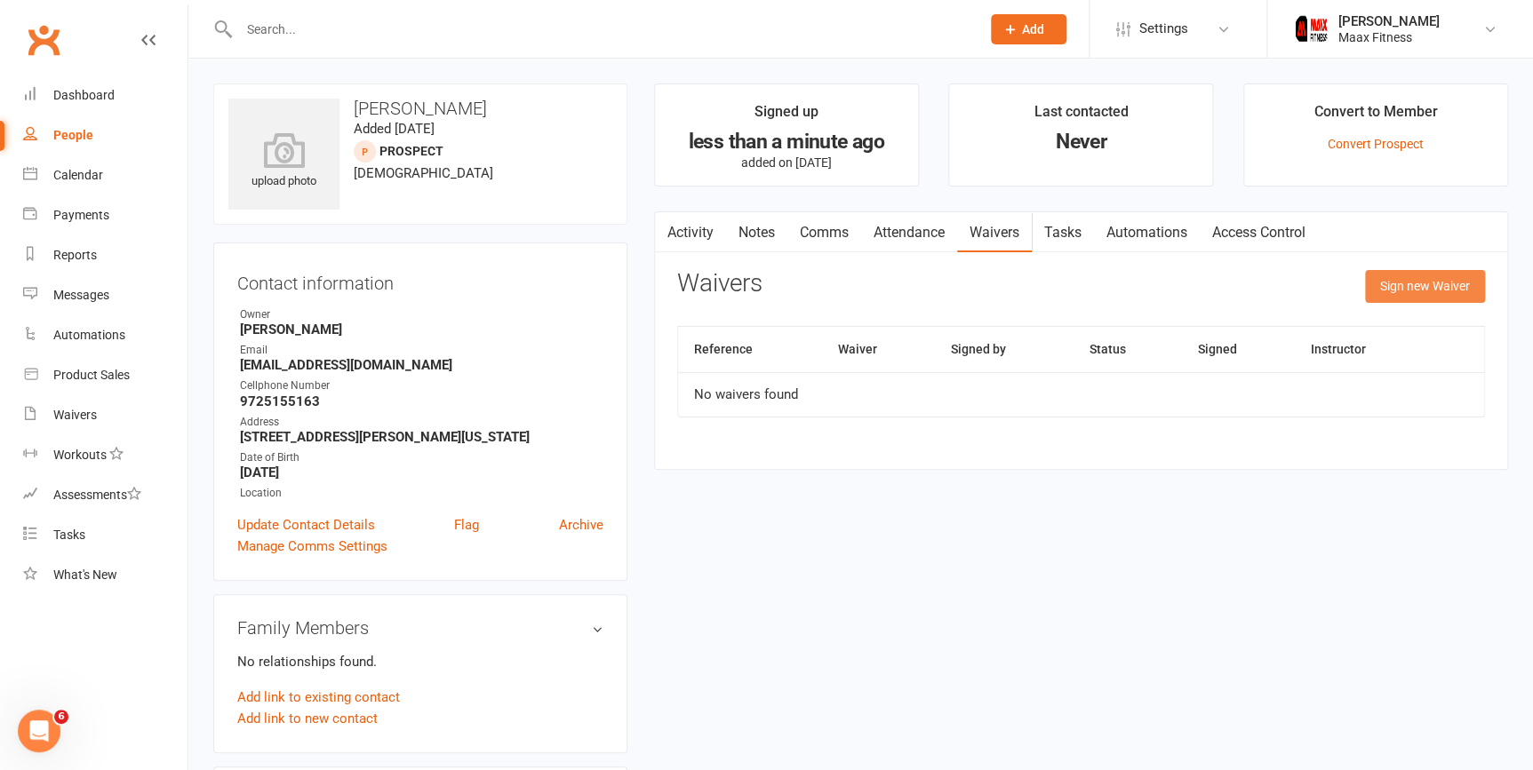
click at [1386, 281] on button "Sign new Waiver" at bounding box center [1425, 286] width 120 height 32
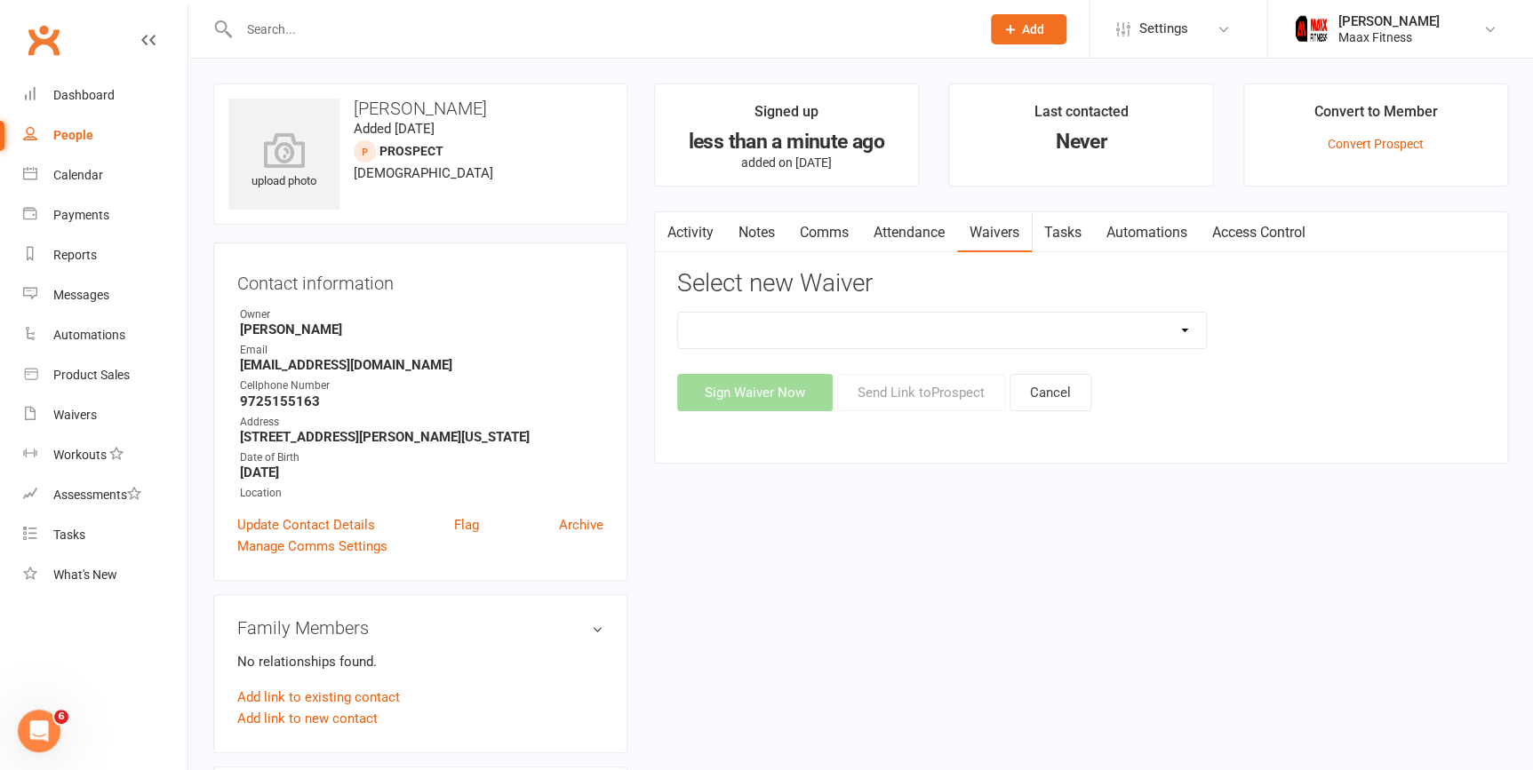
click at [1183, 329] on select "12 Month Individual Membership 12 Month PRESALE Membership 1 Month Membership O…" at bounding box center [942, 331] width 528 height 36
select select "15043"
click at [678, 313] on select "12 Month Individual Membership 12 Month PRESALE Membership 1 Month Membership O…" at bounding box center [942, 331] width 528 height 36
click at [805, 399] on button "Sign Waiver Now" at bounding box center [755, 392] width 156 height 37
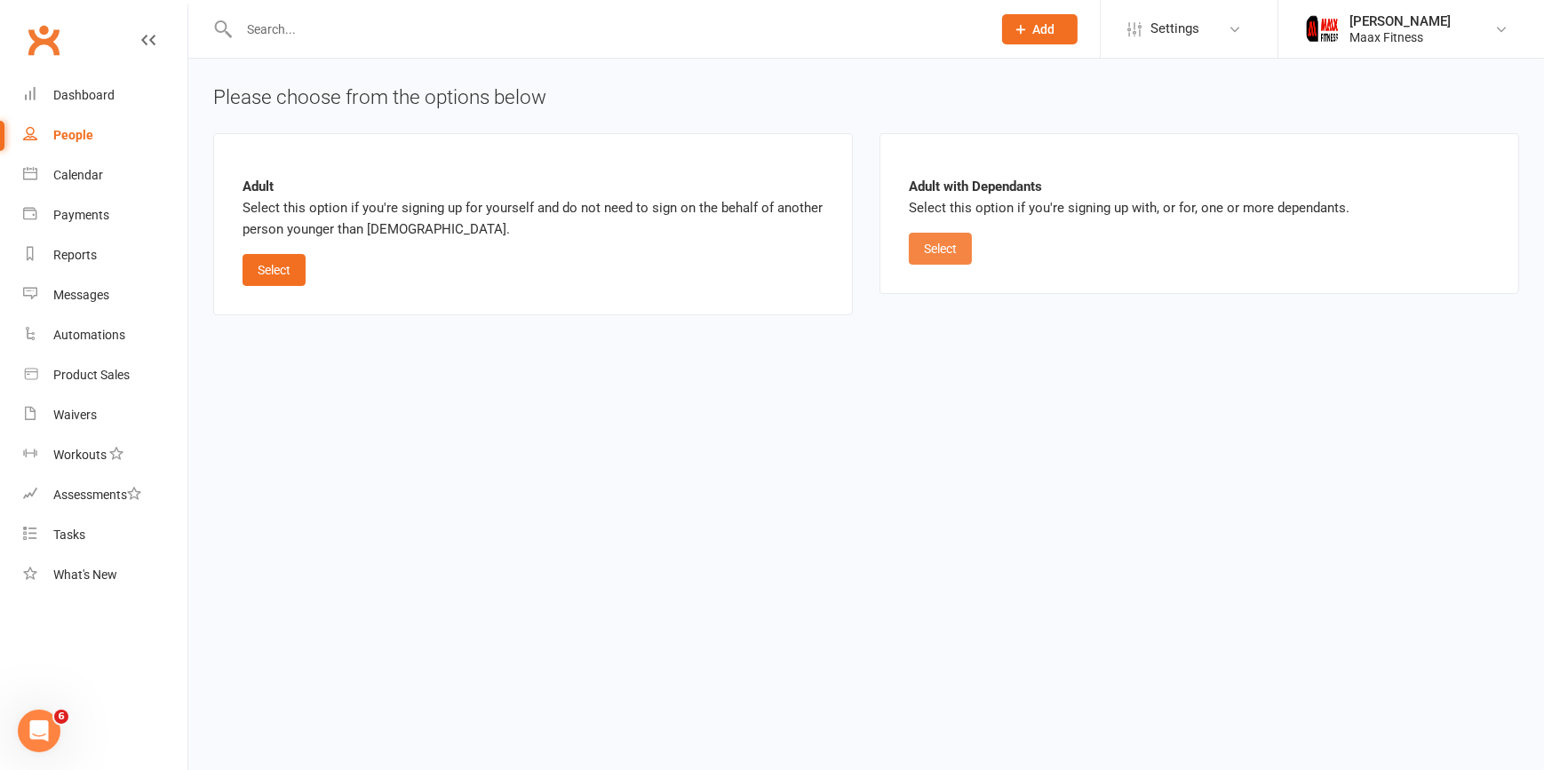
click at [946, 251] on button "Select" at bounding box center [940, 249] width 63 height 32
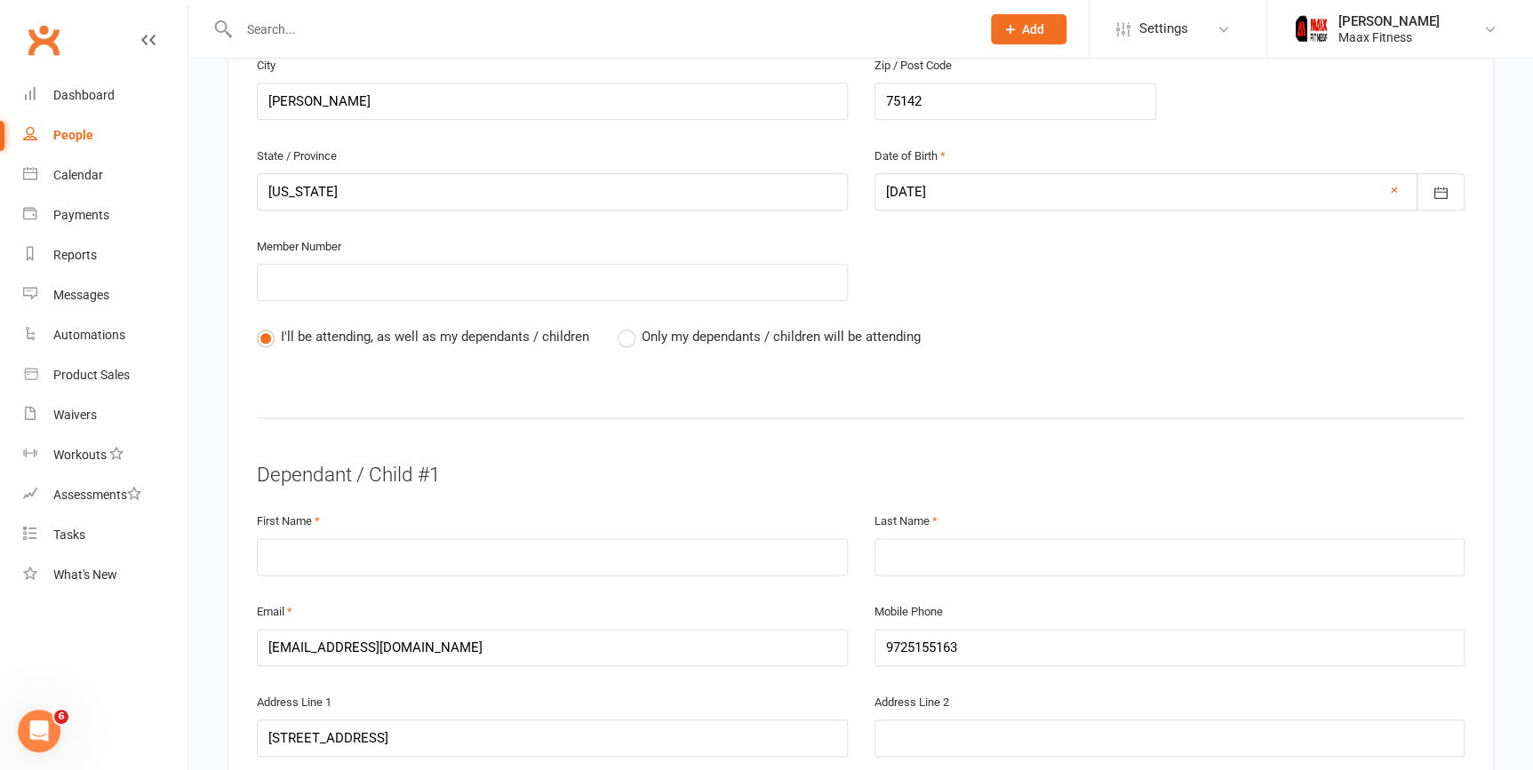
scroll to position [727, 0]
click at [623, 565] on input "text" at bounding box center [552, 556] width 591 height 37
type input "Kamilla"
type input "Toscano"
click at [746, 649] on input "[EMAIL_ADDRESS][DOMAIN_NAME]" at bounding box center [552, 646] width 591 height 37
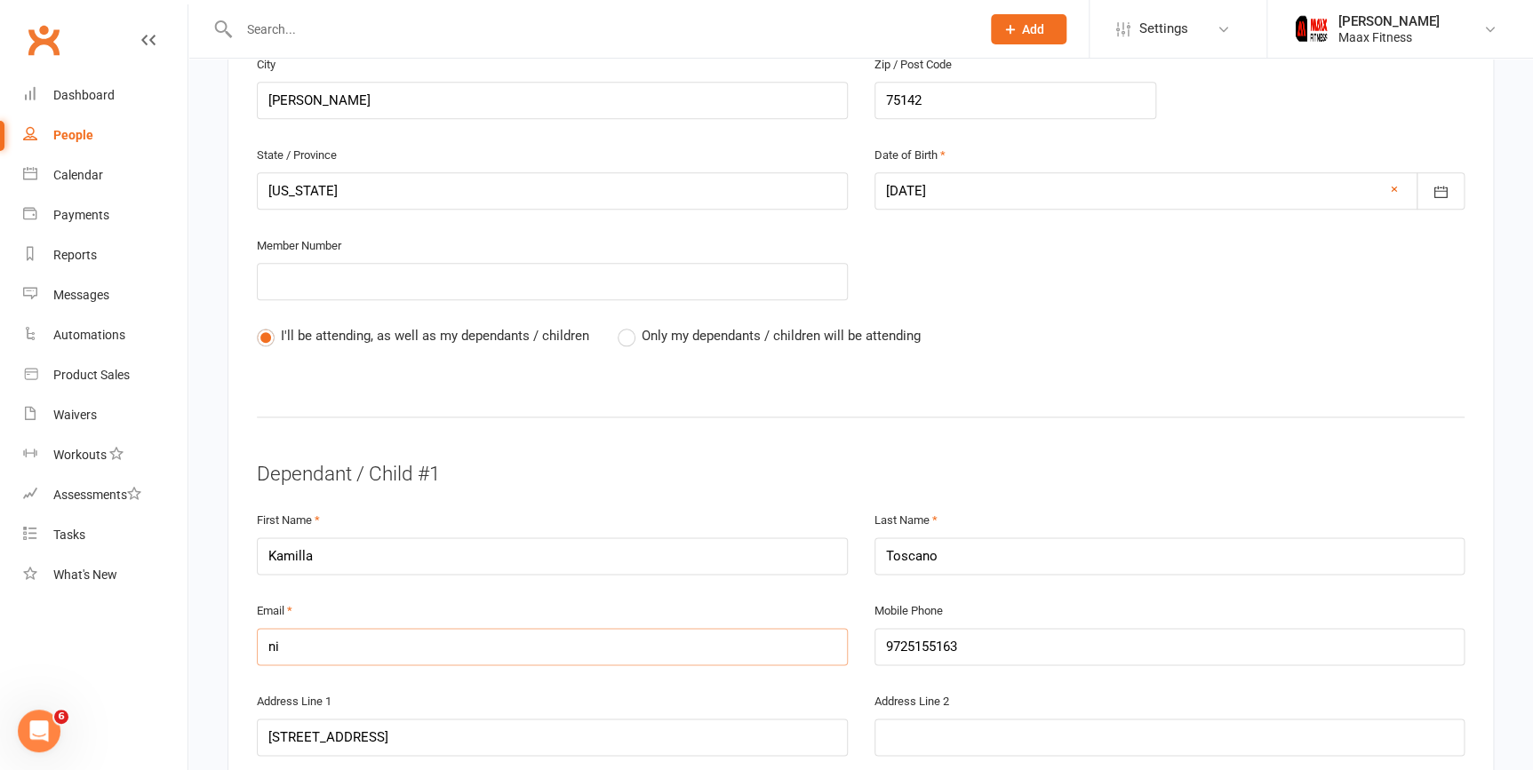
type input "n"
type input "[EMAIL_ADDRESS][DOMAIN_NAME]"
click at [996, 640] on input "9725155163" at bounding box center [1169, 646] width 591 height 37
type input "9"
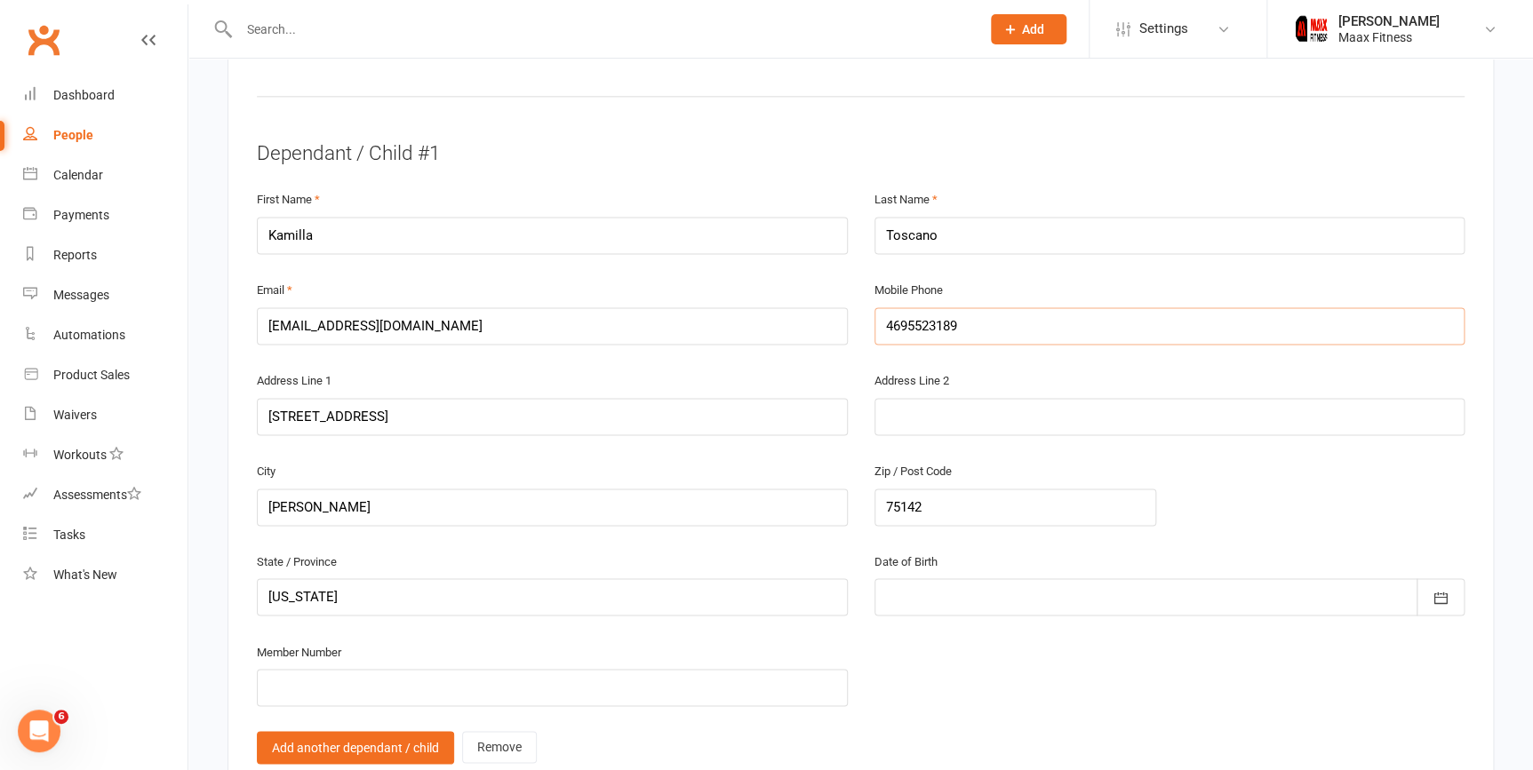
scroll to position [1130, 0]
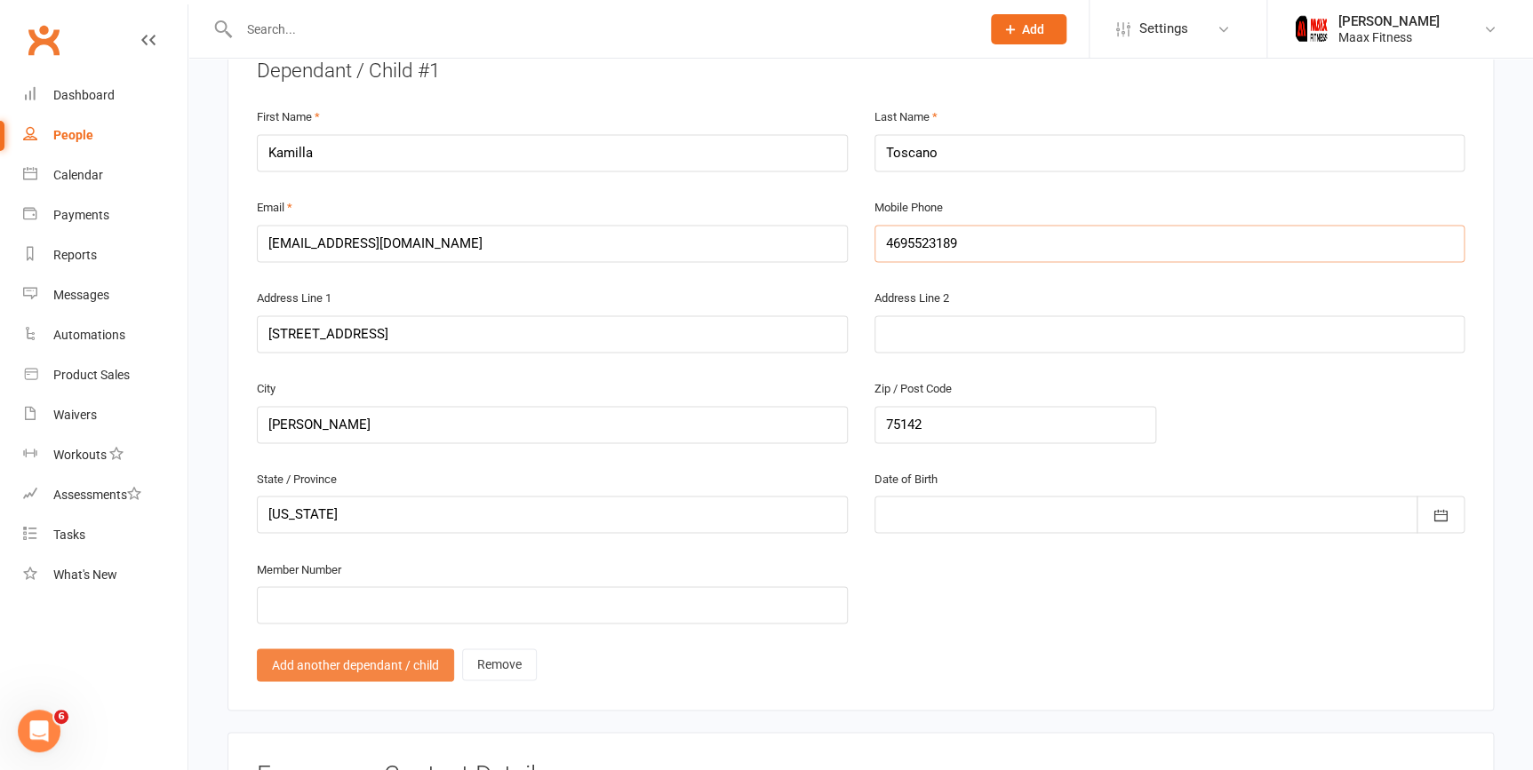
type input "4695523189"
click at [413, 653] on link "Add another dependant / child" at bounding box center [355, 665] width 197 height 32
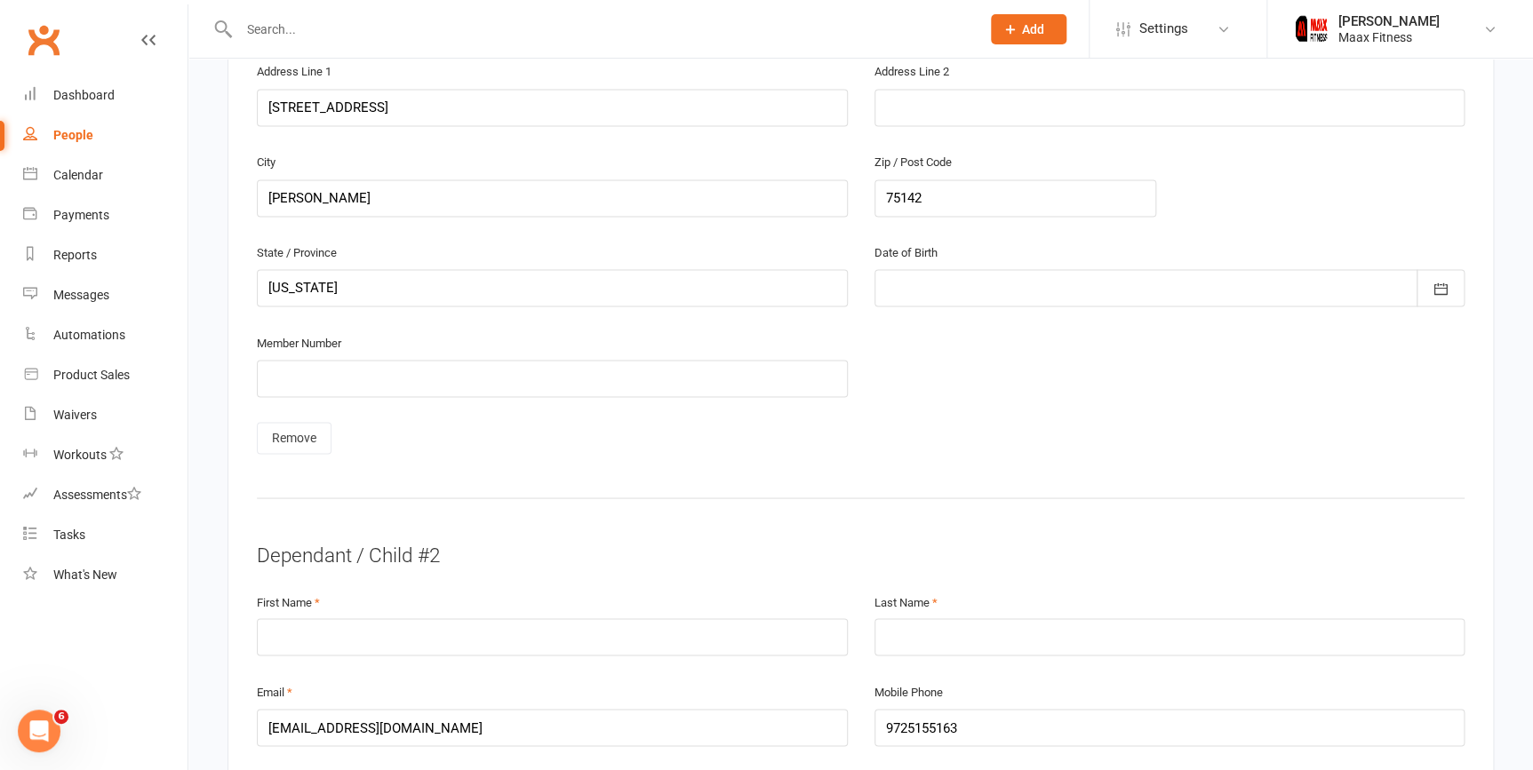
scroll to position [1373, 0]
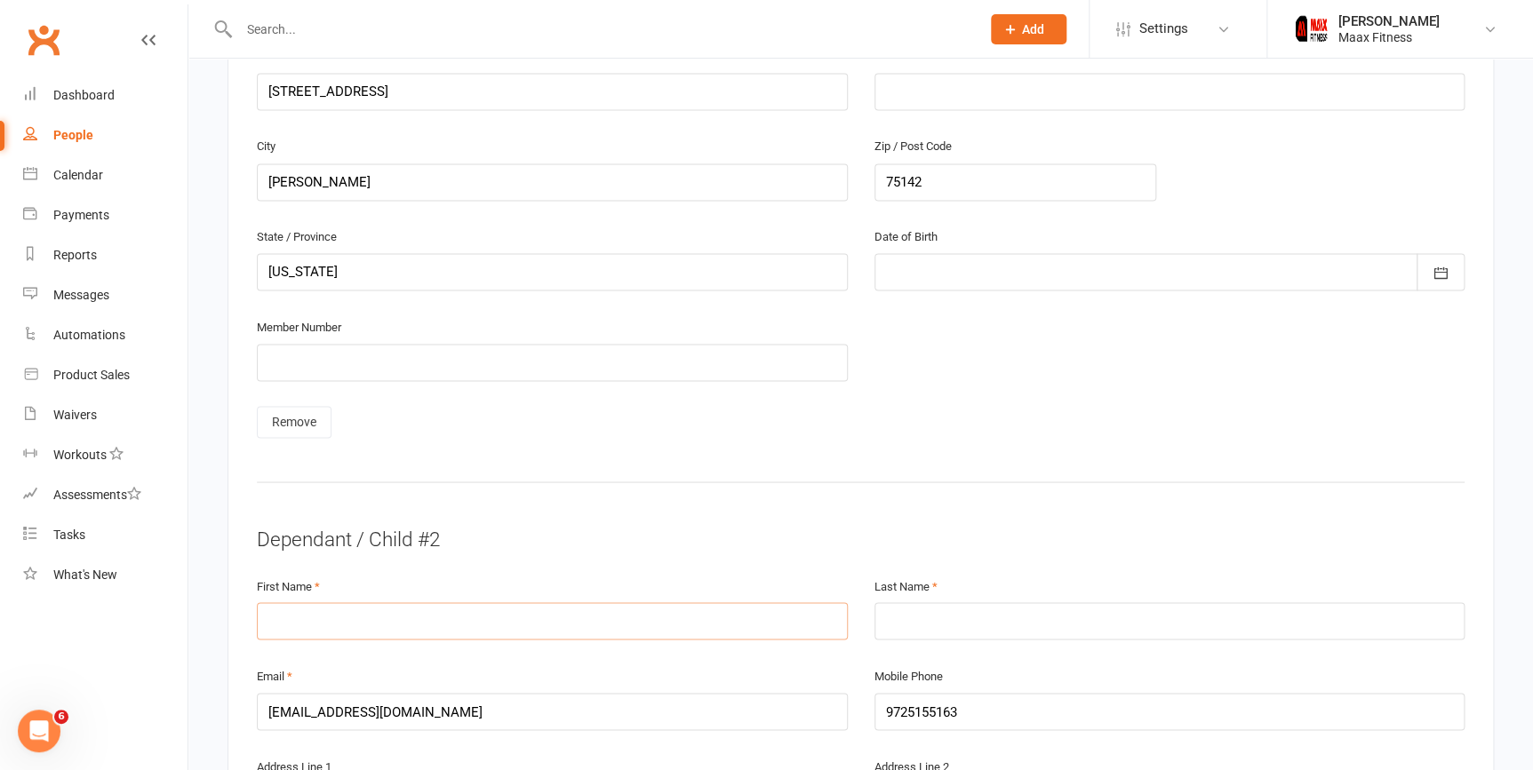
click at [489, 603] on input "text" at bounding box center [552, 621] width 591 height 37
type input "Ethan"
type input "Creal"
type input "t"
type input "[EMAIL_ADDRESS][DOMAIN_NAME]"
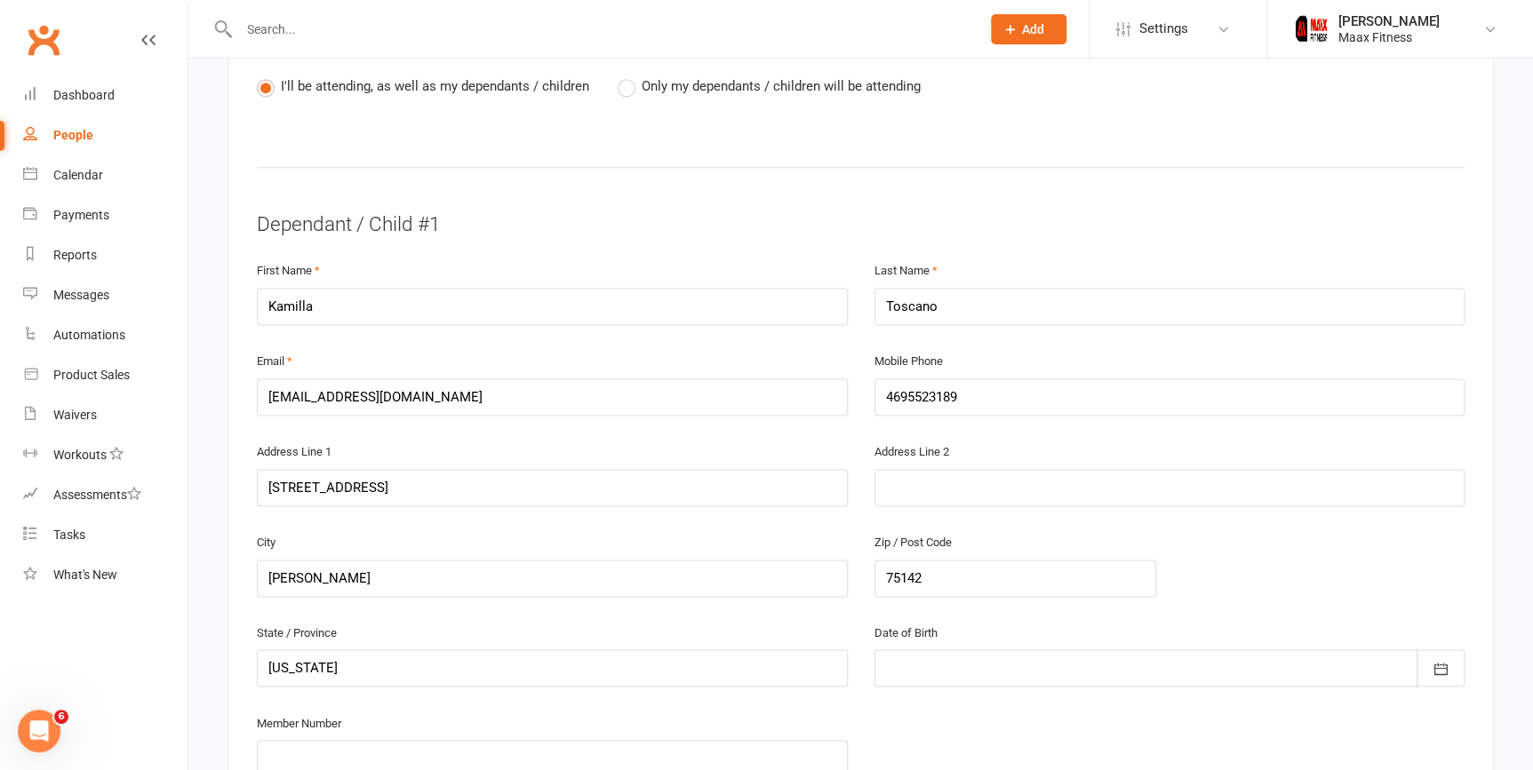
scroll to position [1130, 0]
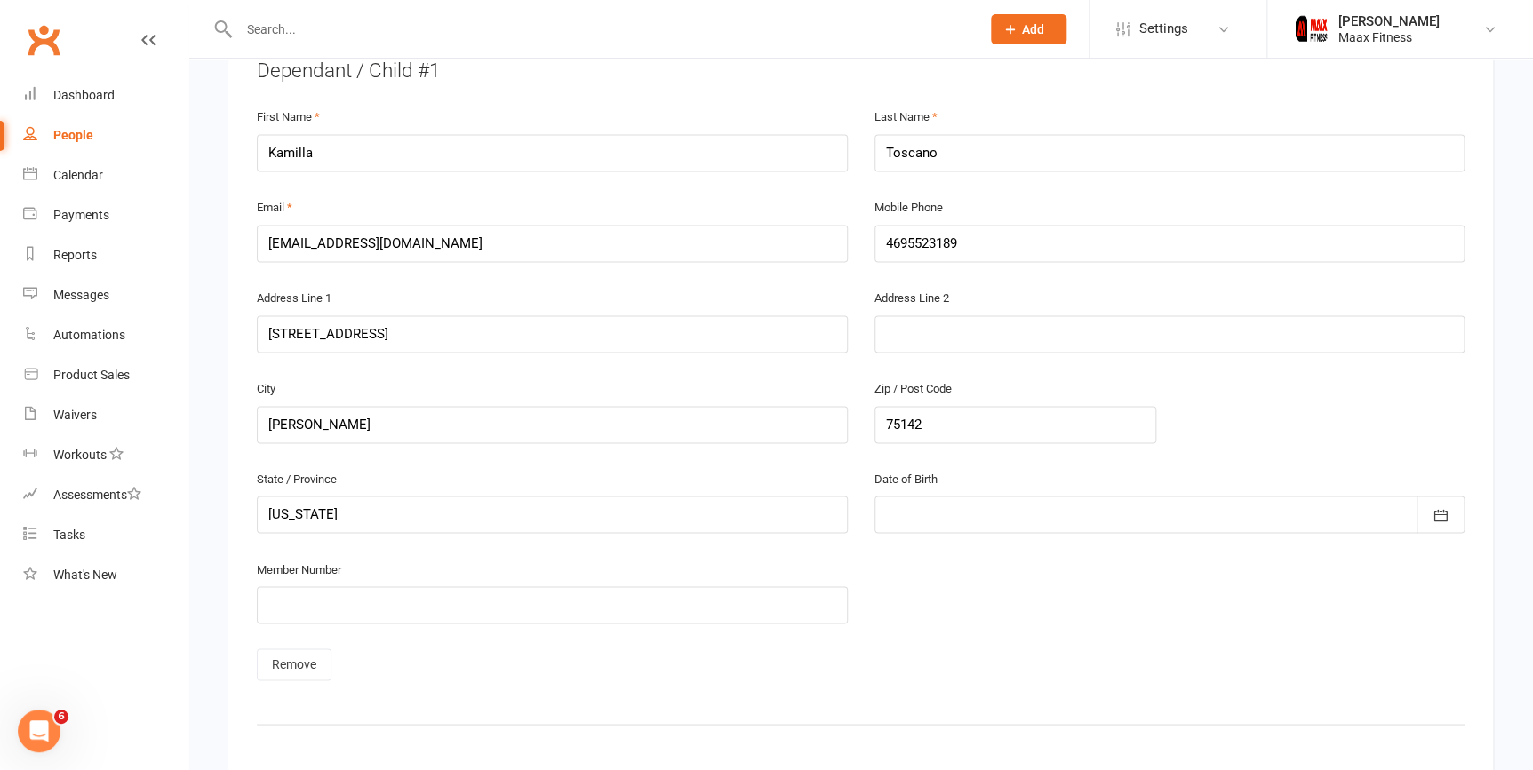
type input "4693972015"
drag, startPoint x: 1257, startPoint y: 503, endPoint x: 1271, endPoint y: 506, distance: 13.6
click at [1261, 503] on div at bounding box center [1169, 514] width 591 height 37
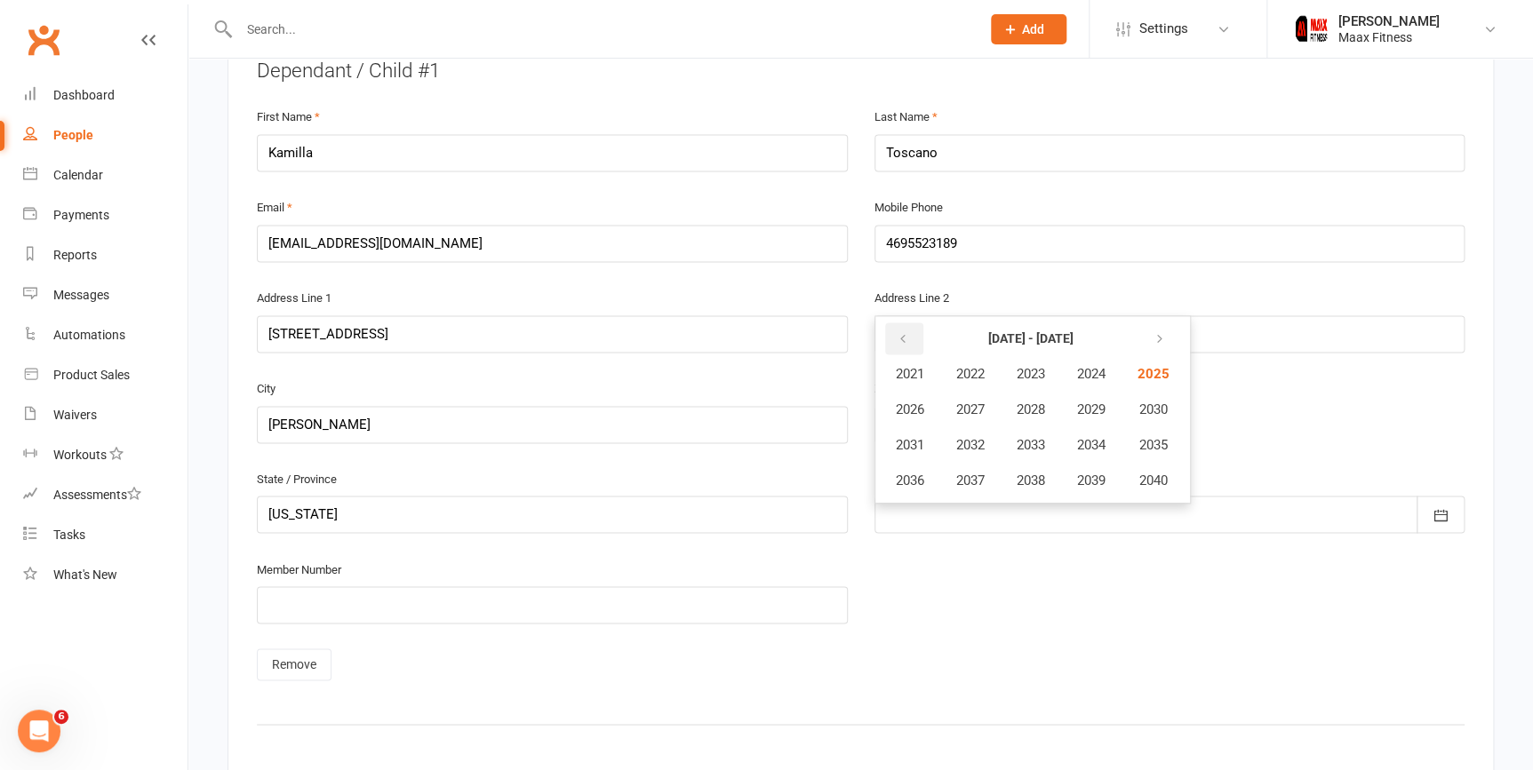
click at [906, 335] on icon "button" at bounding box center [903, 339] width 12 height 14
click at [1161, 332] on icon "button" at bounding box center [1156, 339] width 12 height 14
click at [1041, 409] on span "2008" at bounding box center [1031, 410] width 28 height 16
click at [1113, 366] on span "March" at bounding box center [1099, 374] width 37 height 16
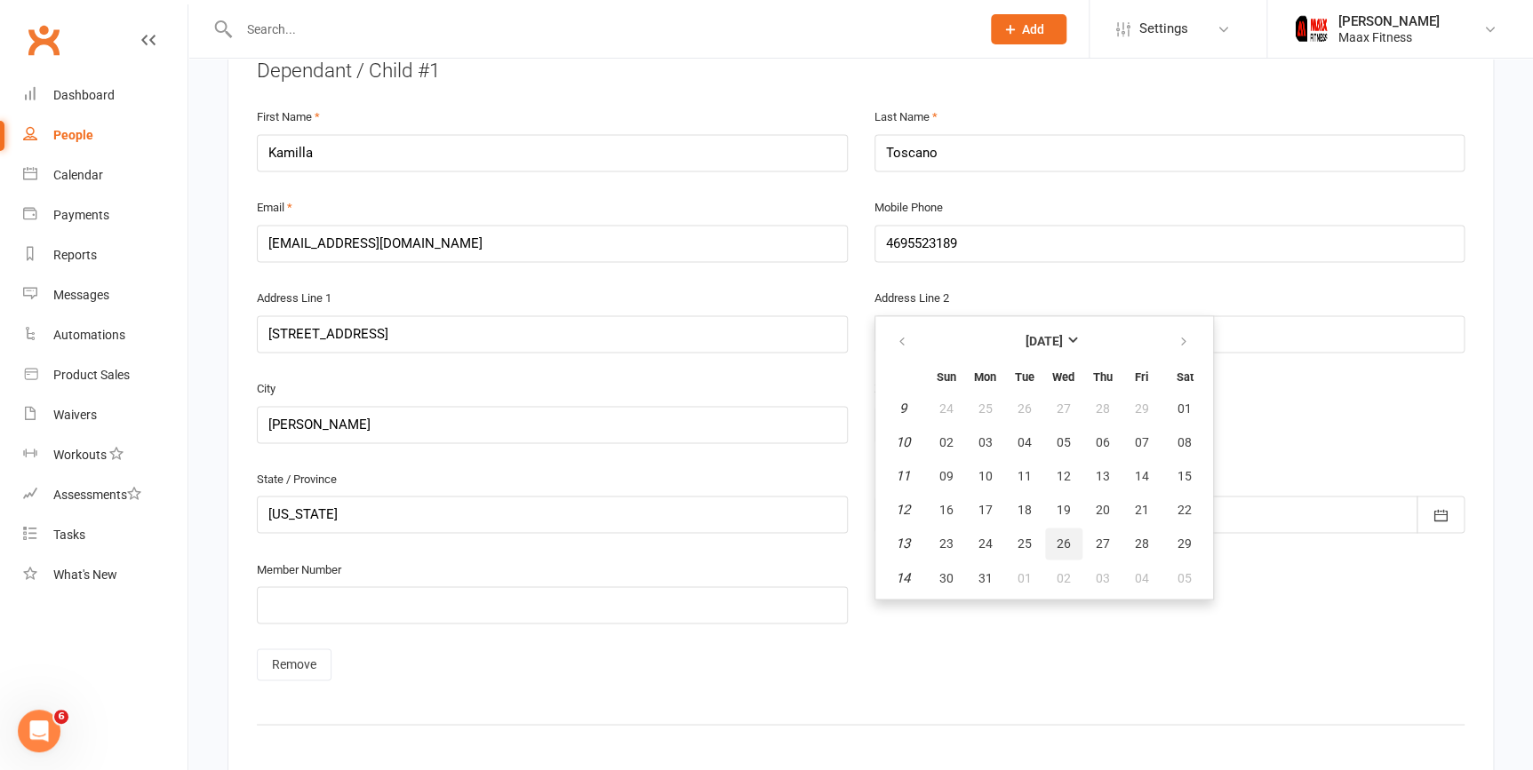
click at [1050, 531] on button "26" at bounding box center [1063, 544] width 37 height 32
type input "26 Mar 2008"
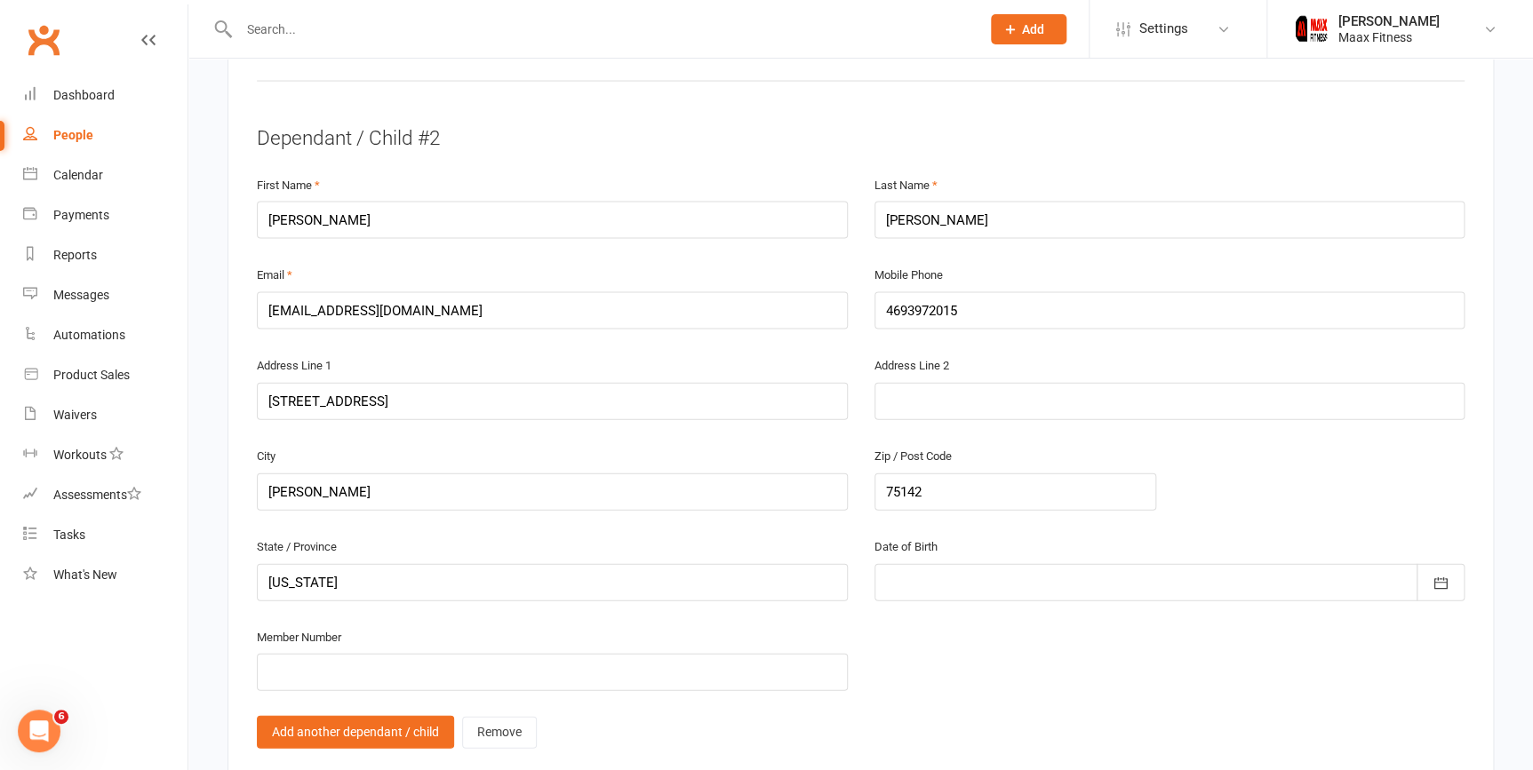
scroll to position [1777, 0]
click at [1438, 561] on button "button" at bounding box center [1441, 579] width 48 height 37
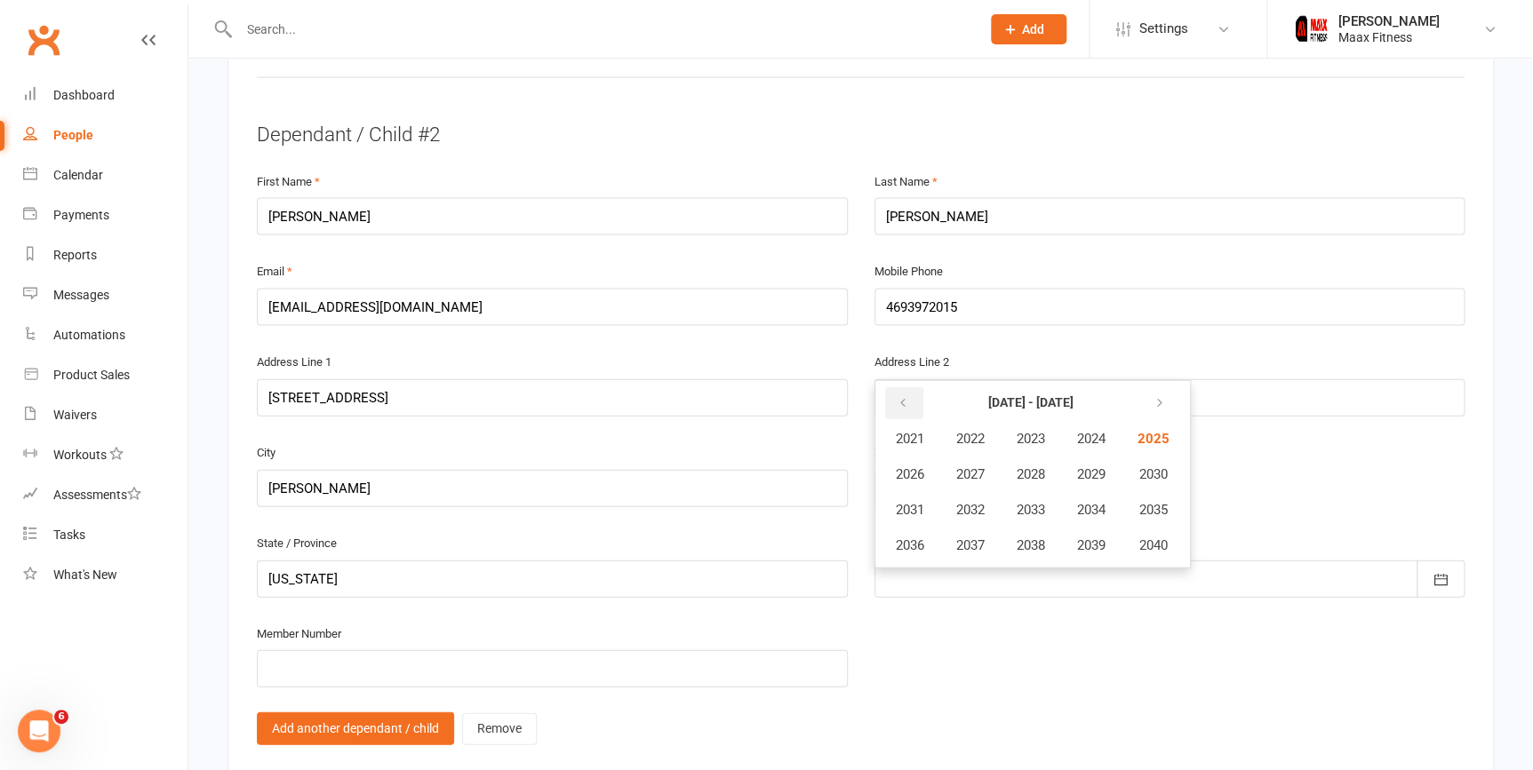
click at [906, 387] on button "button" at bounding box center [904, 403] width 38 height 32
click at [1105, 504] on span "1994" at bounding box center [1091, 510] width 28 height 16
click at [1113, 469] on span "June" at bounding box center [1100, 475] width 28 height 16
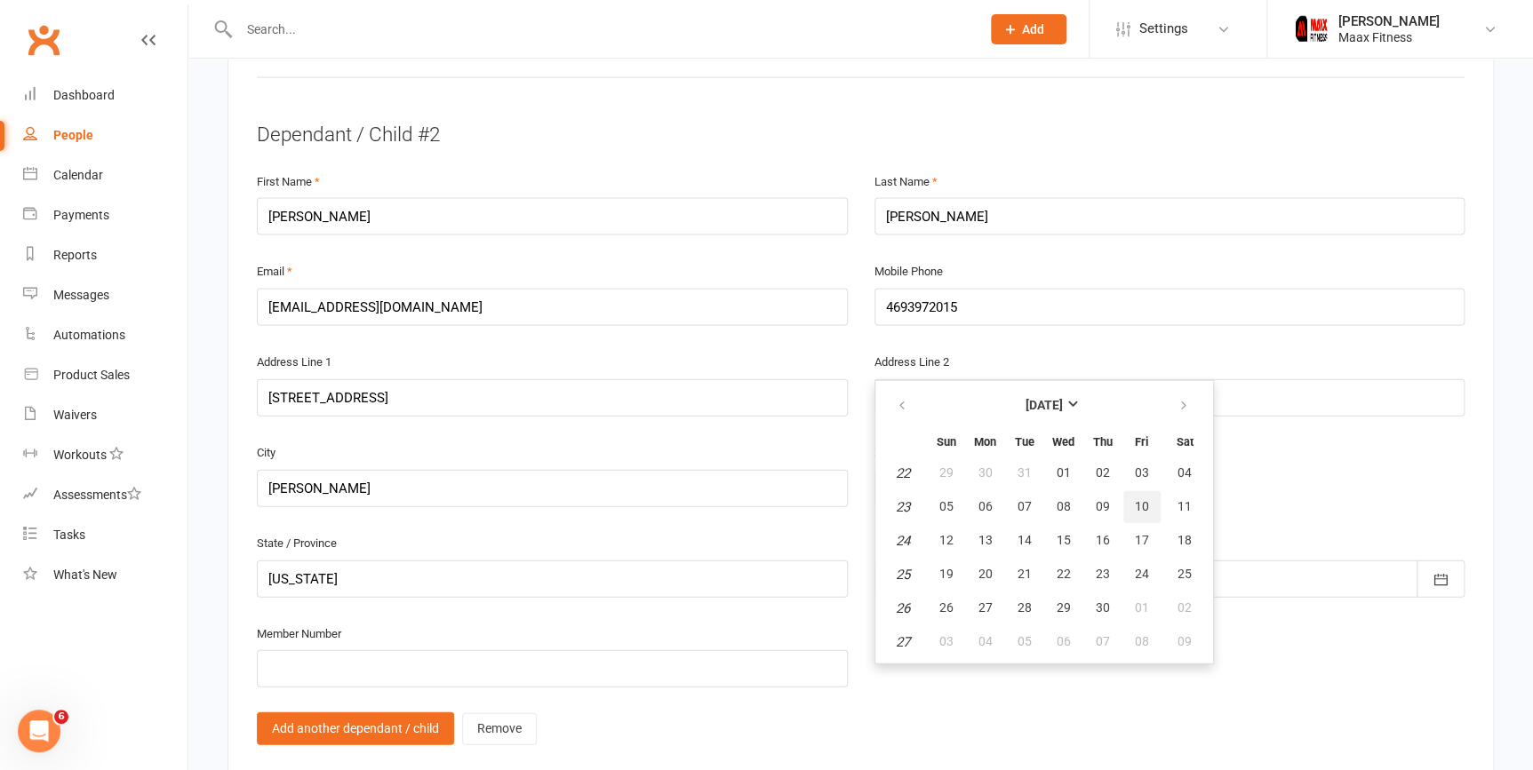
click at [1145, 507] on button "10" at bounding box center [1141, 507] width 37 height 32
type input "10 Jun 1994"
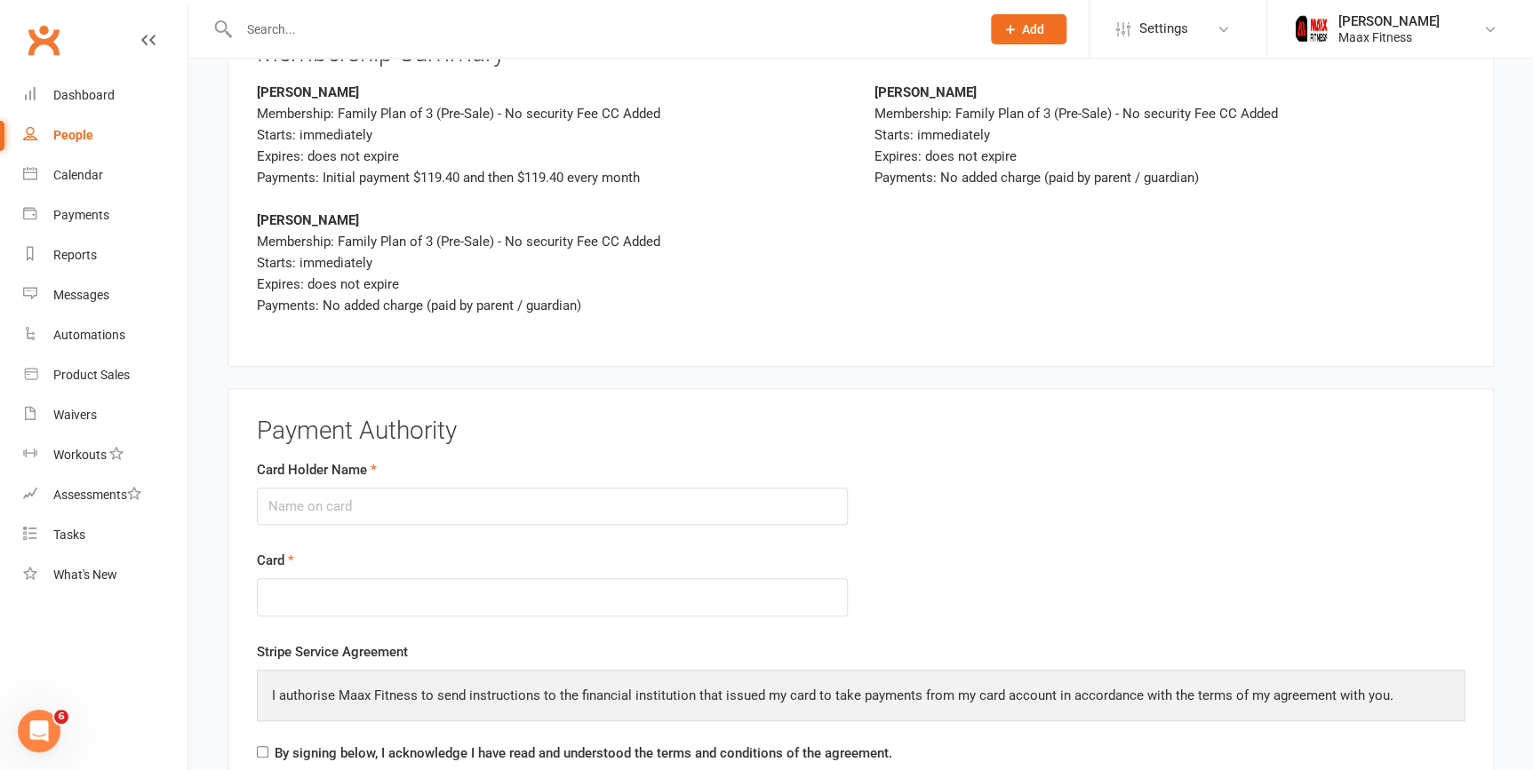
scroll to position [3796, 0]
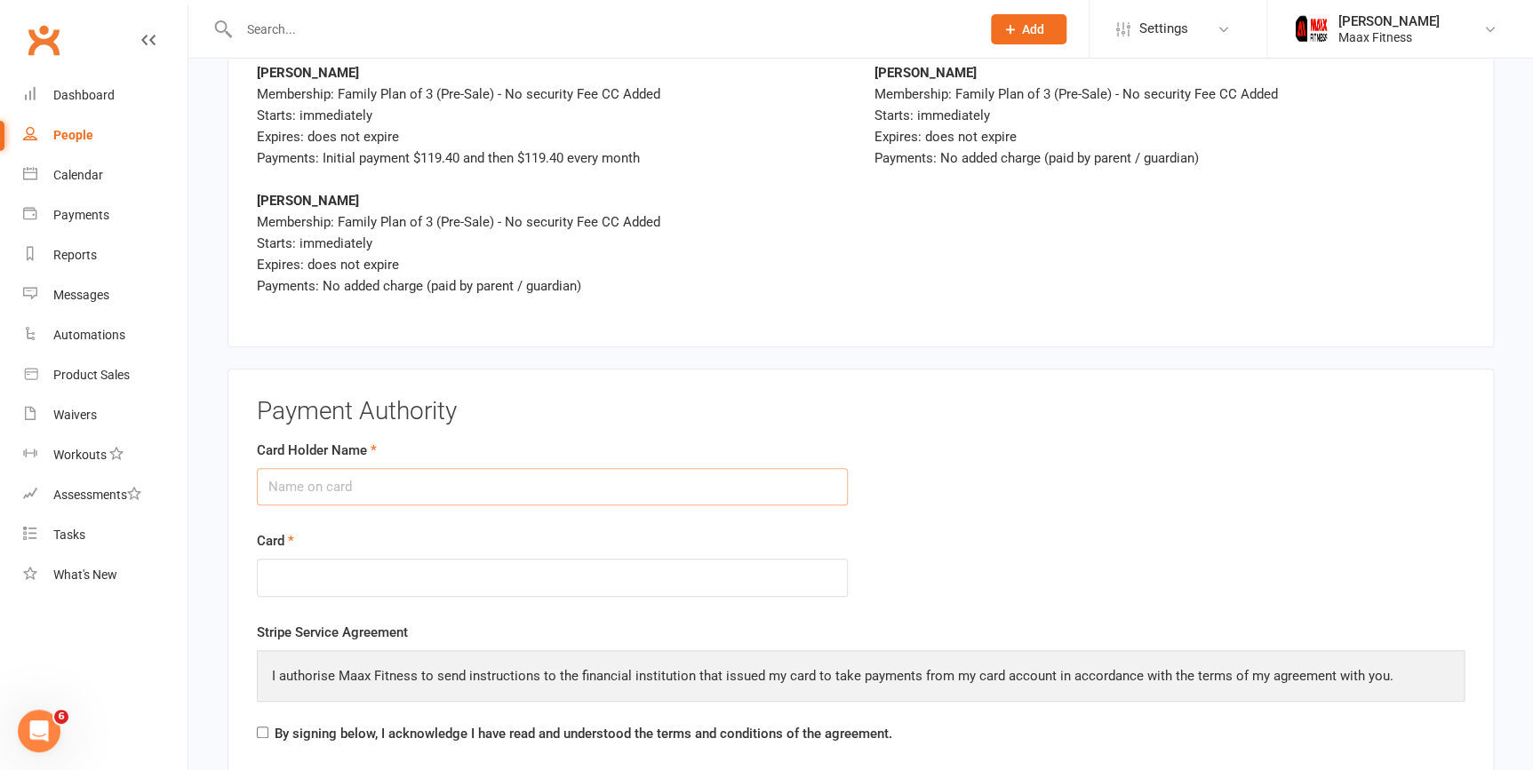
click at [755, 468] on input "Card Holder Name" at bounding box center [552, 486] width 591 height 37
type input "[PERSON_NAME]"
click at [577, 576] on div at bounding box center [552, 578] width 591 height 38
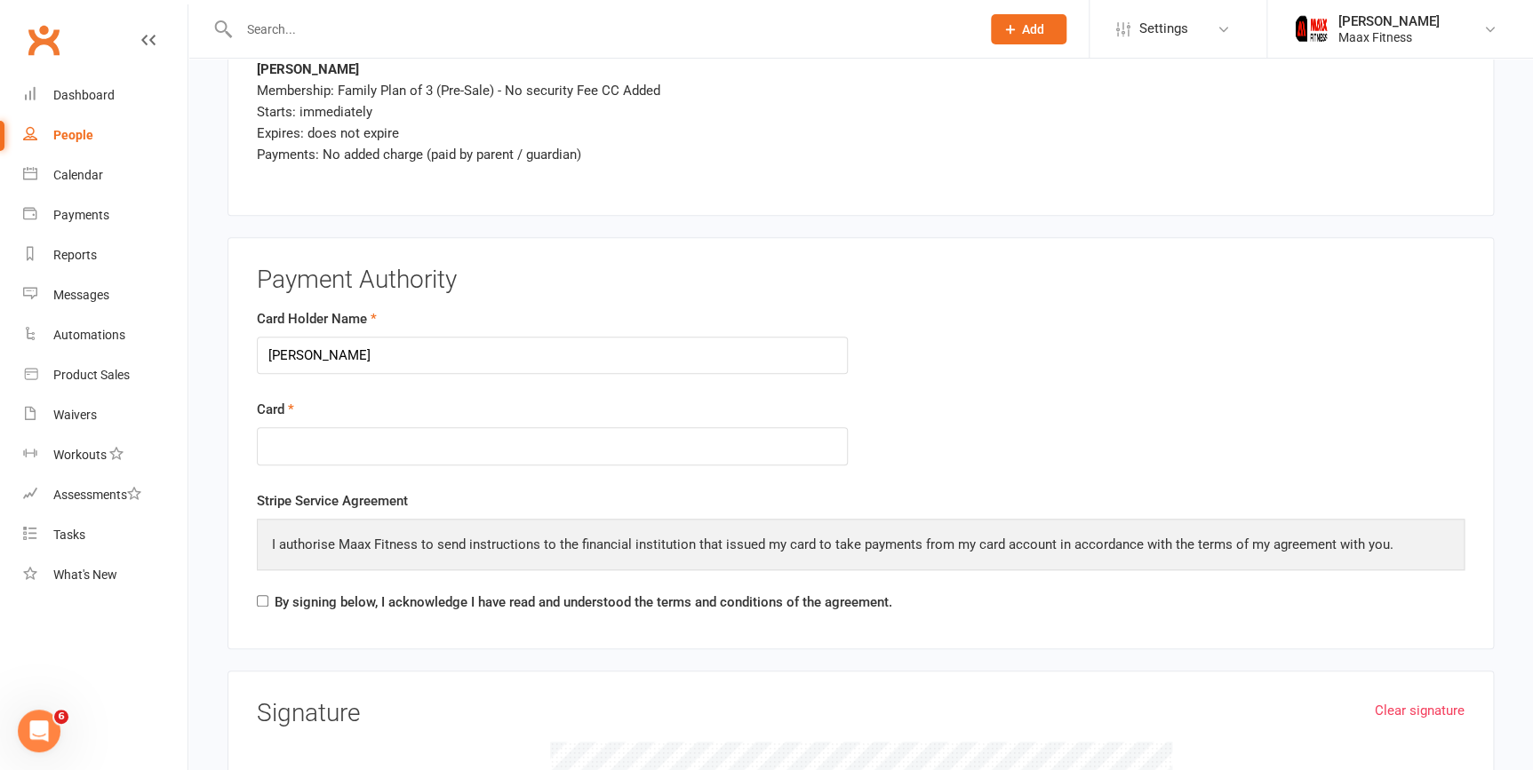
scroll to position [3958, 0]
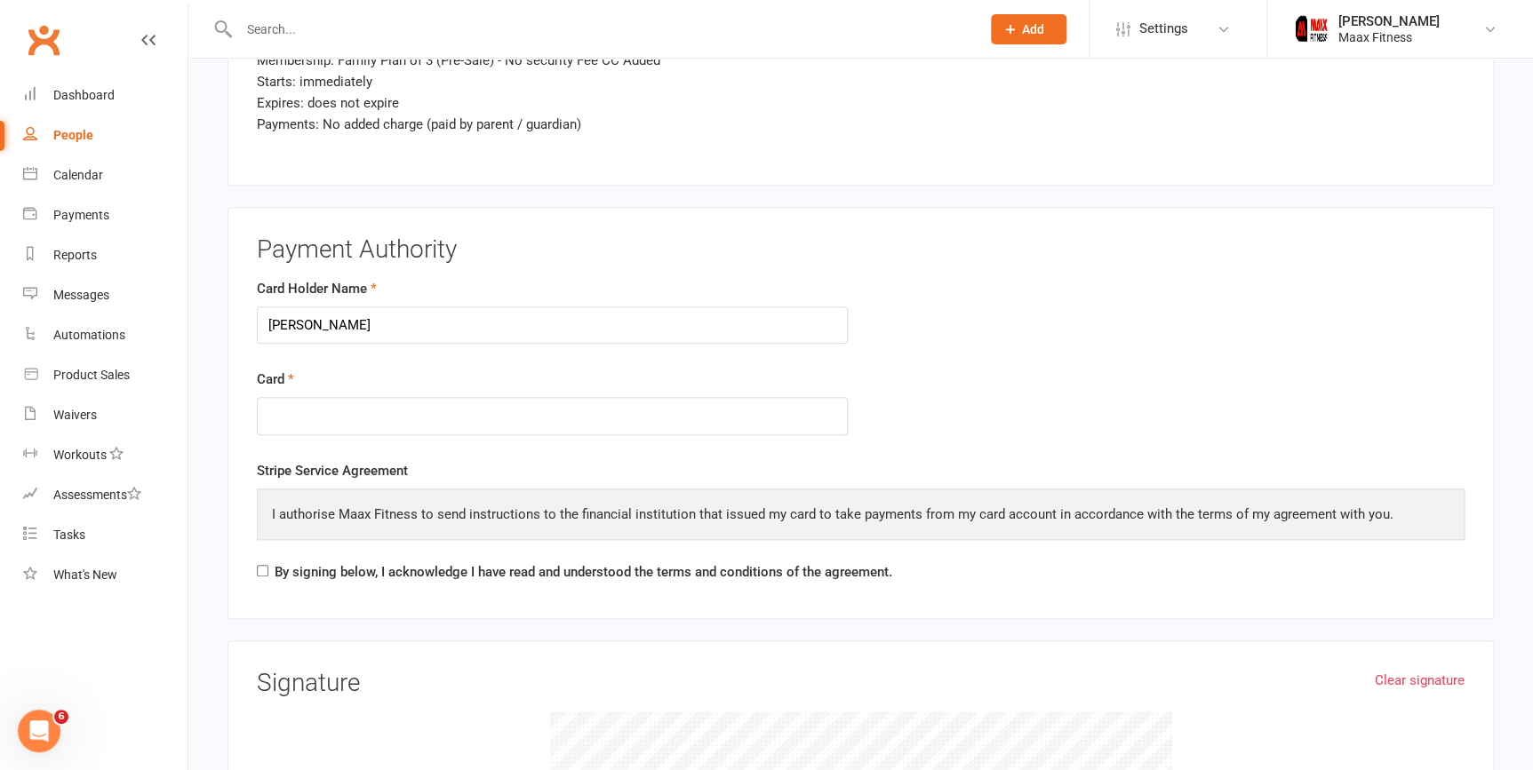
click at [270, 562] on div "By signing below, I acknowledge I have read and understood the terms and condit…" at bounding box center [574, 576] width 635 height 28
click at [258, 565] on input "By signing below, I acknowledge I have read and understood the terms and condit…" at bounding box center [263, 571] width 12 height 12
checkbox input "true"
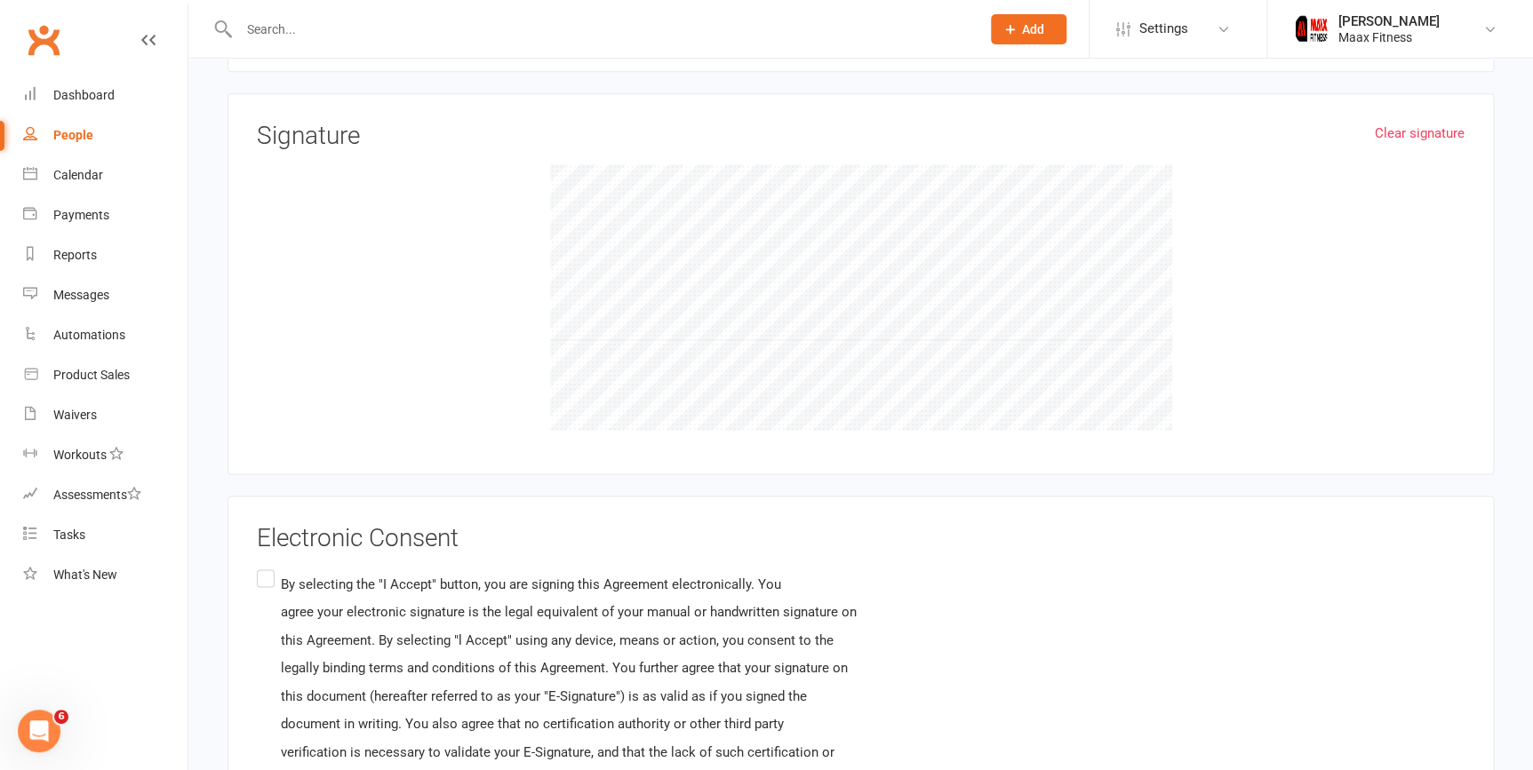
scroll to position [4520, 0]
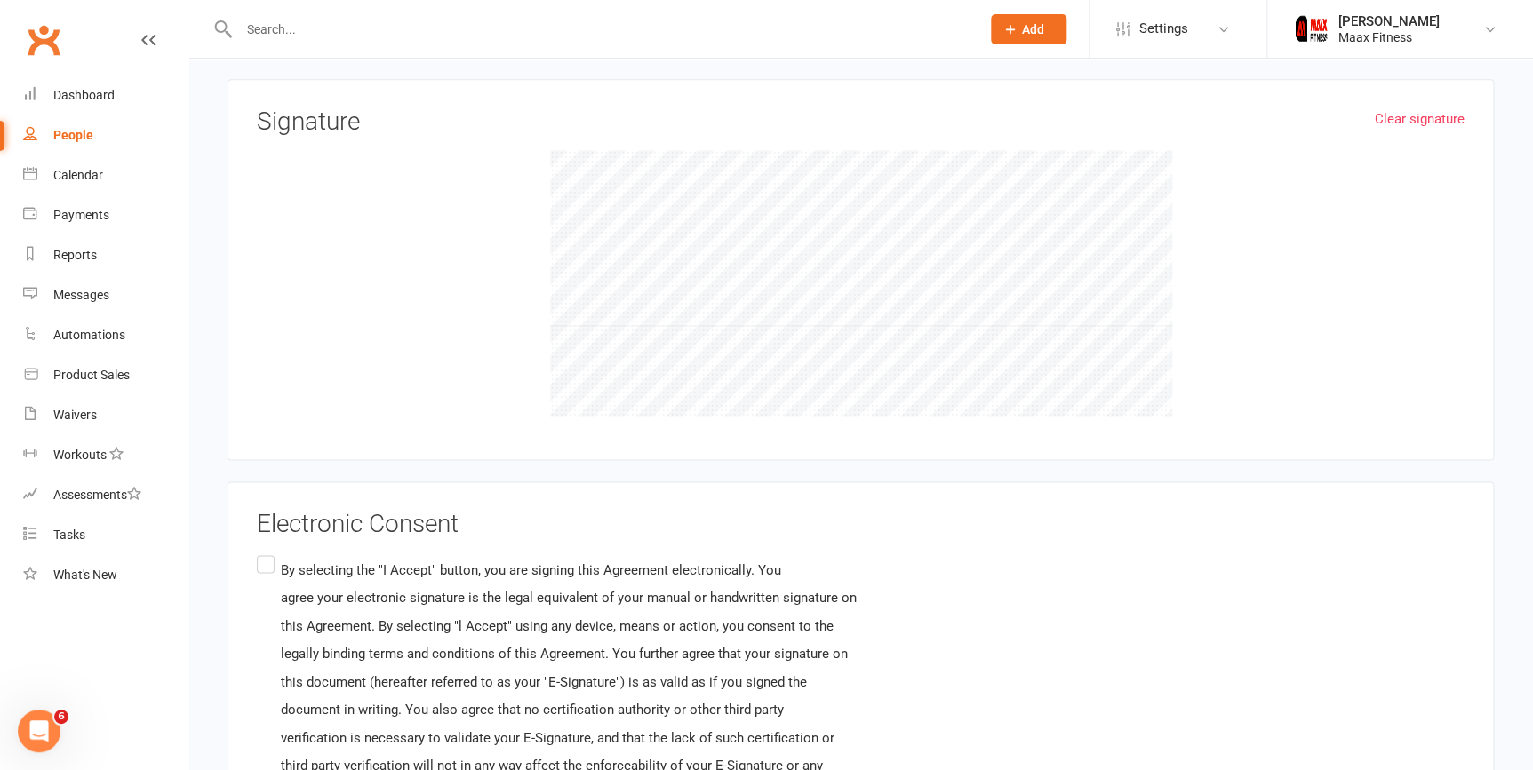
click at [259, 562] on label "By selecting the "I Accept" button, you are signing this Agreement electronical…" at bounding box center [753, 723] width 992 height 343
click at [259, 552] on input "By selecting the "I Accept" button, you are signing this Agreement electronical…" at bounding box center [263, 552] width 12 height 0
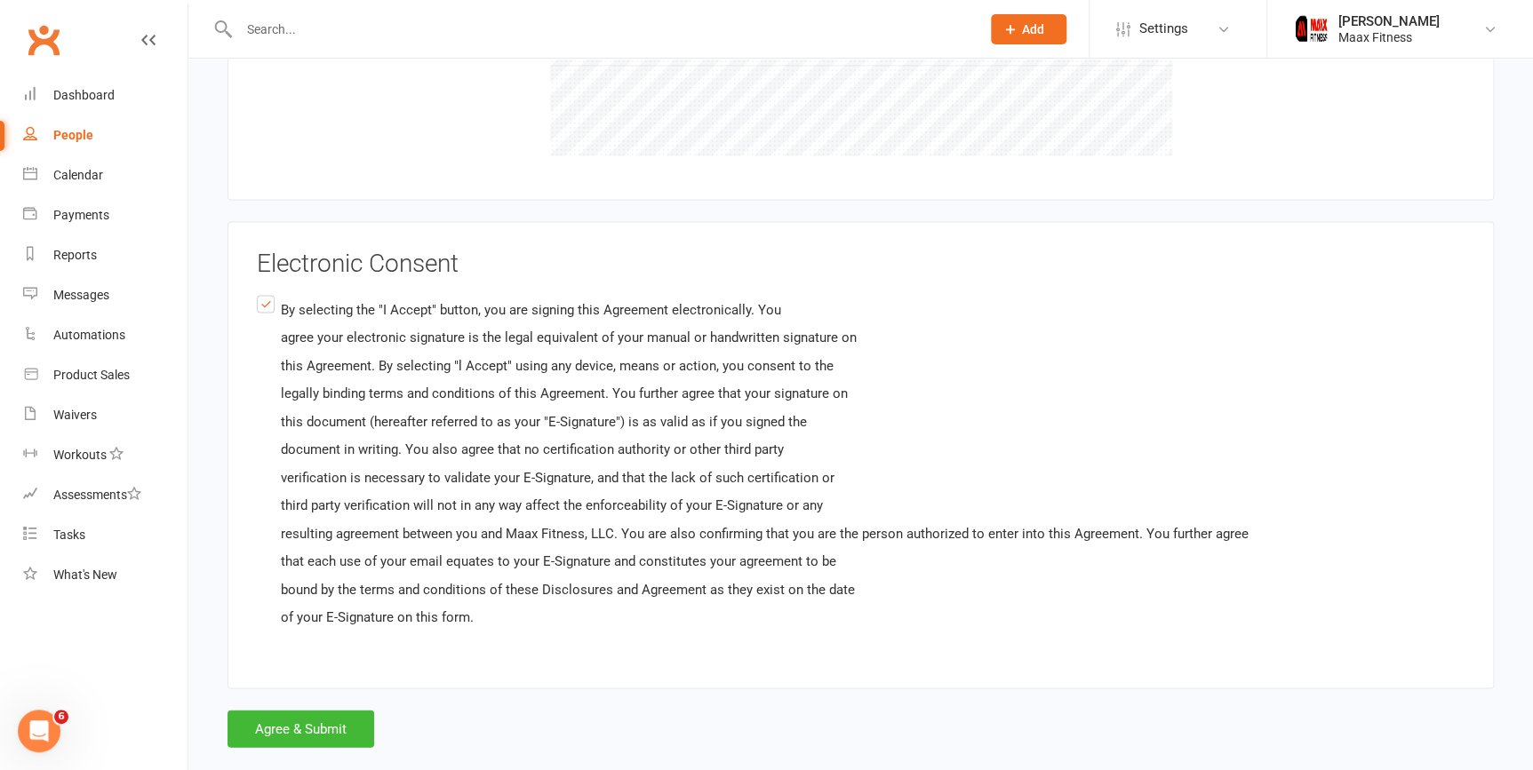
scroll to position [4799, 0]
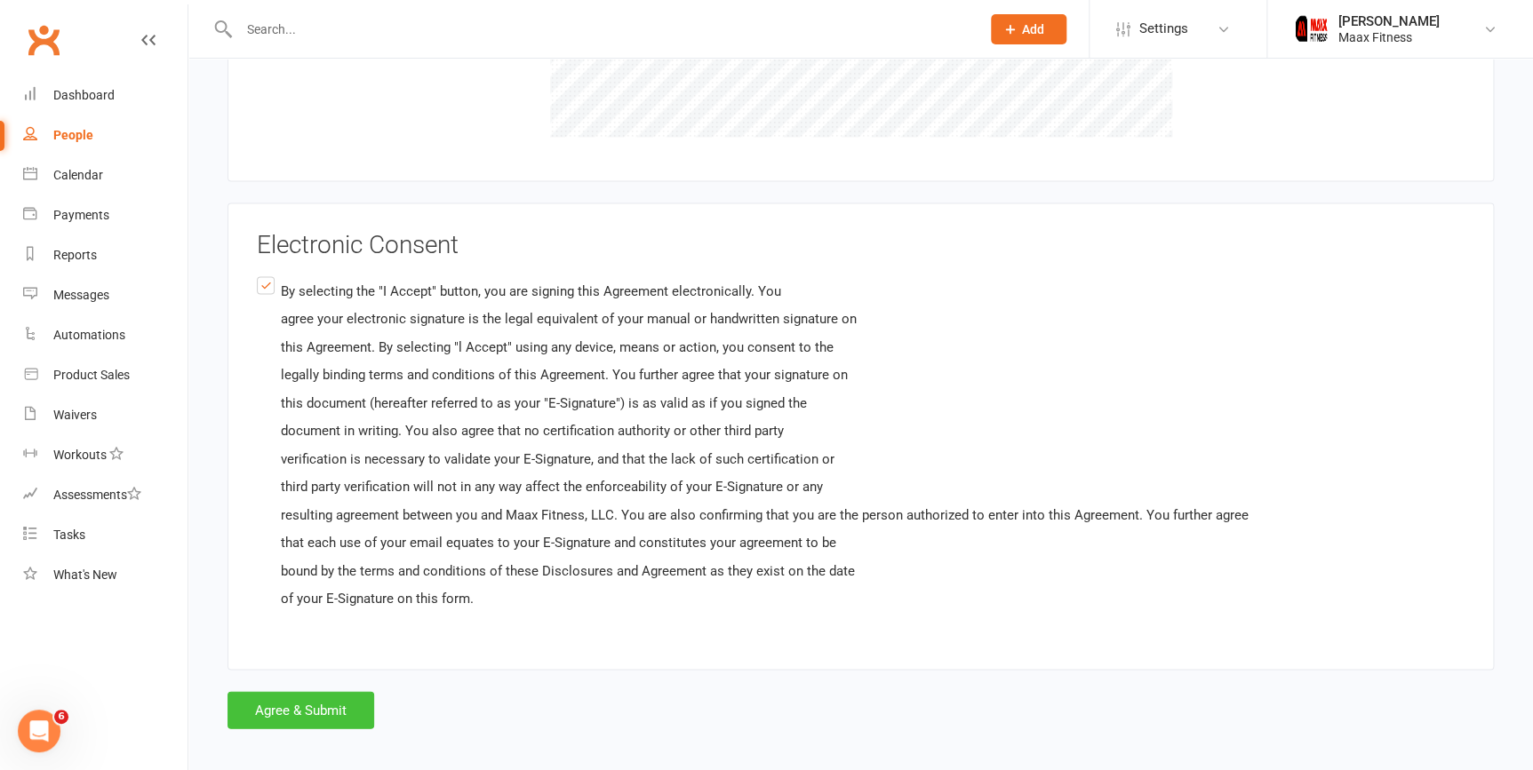
click at [297, 698] on button "Agree & Submit" at bounding box center [300, 709] width 147 height 37
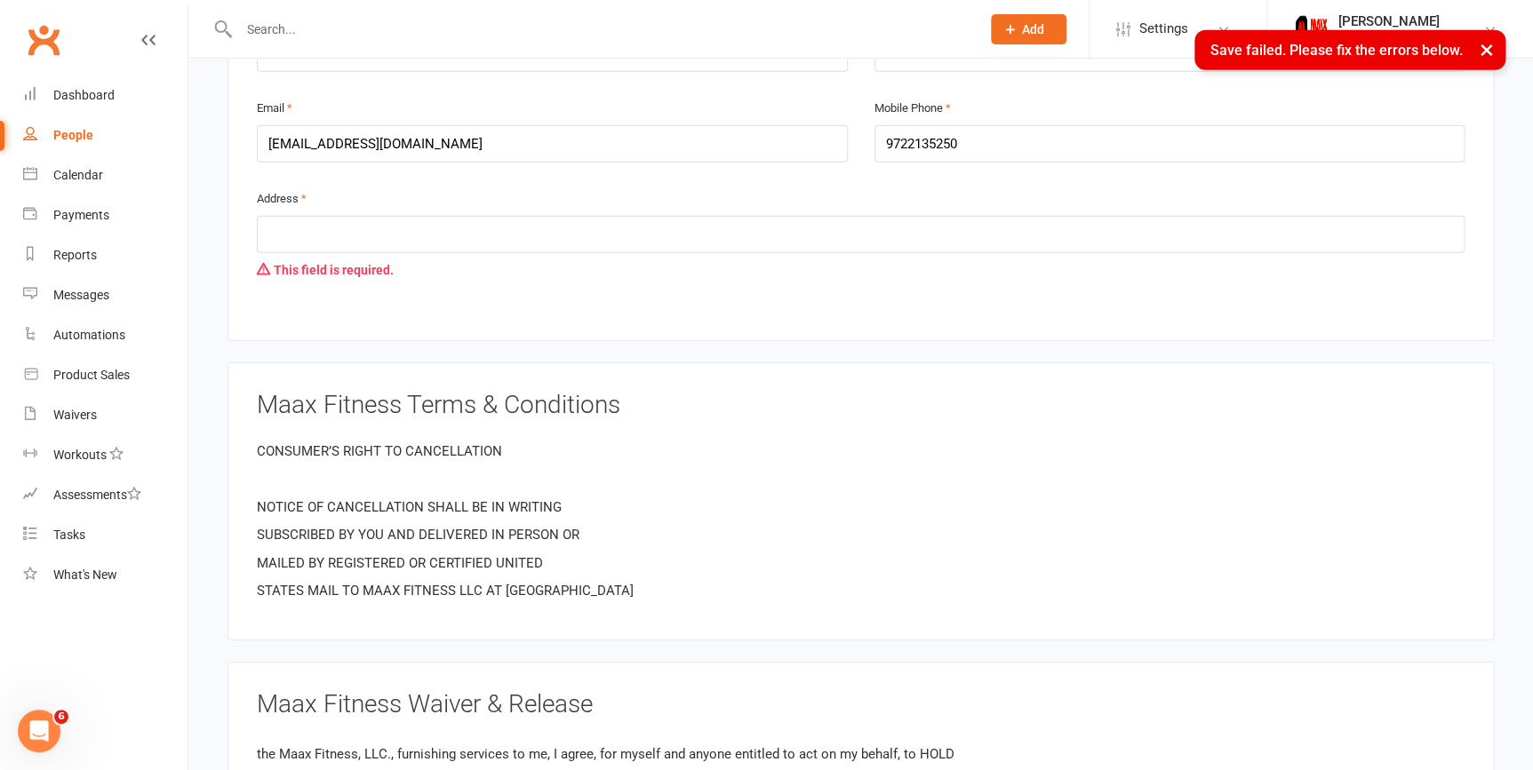
scroll to position [2614, 0]
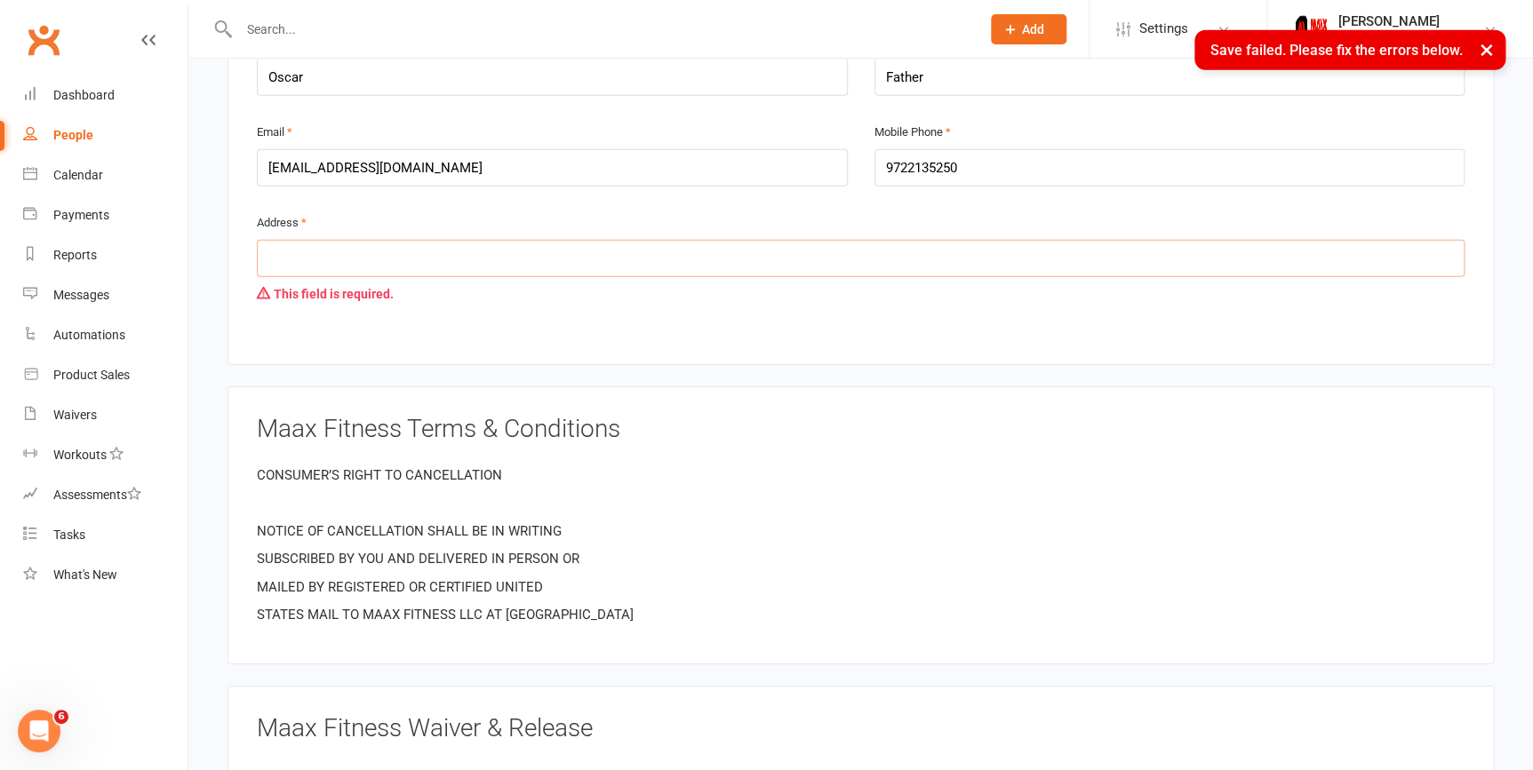
click at [451, 258] on input "text" at bounding box center [861, 258] width 1208 height 37
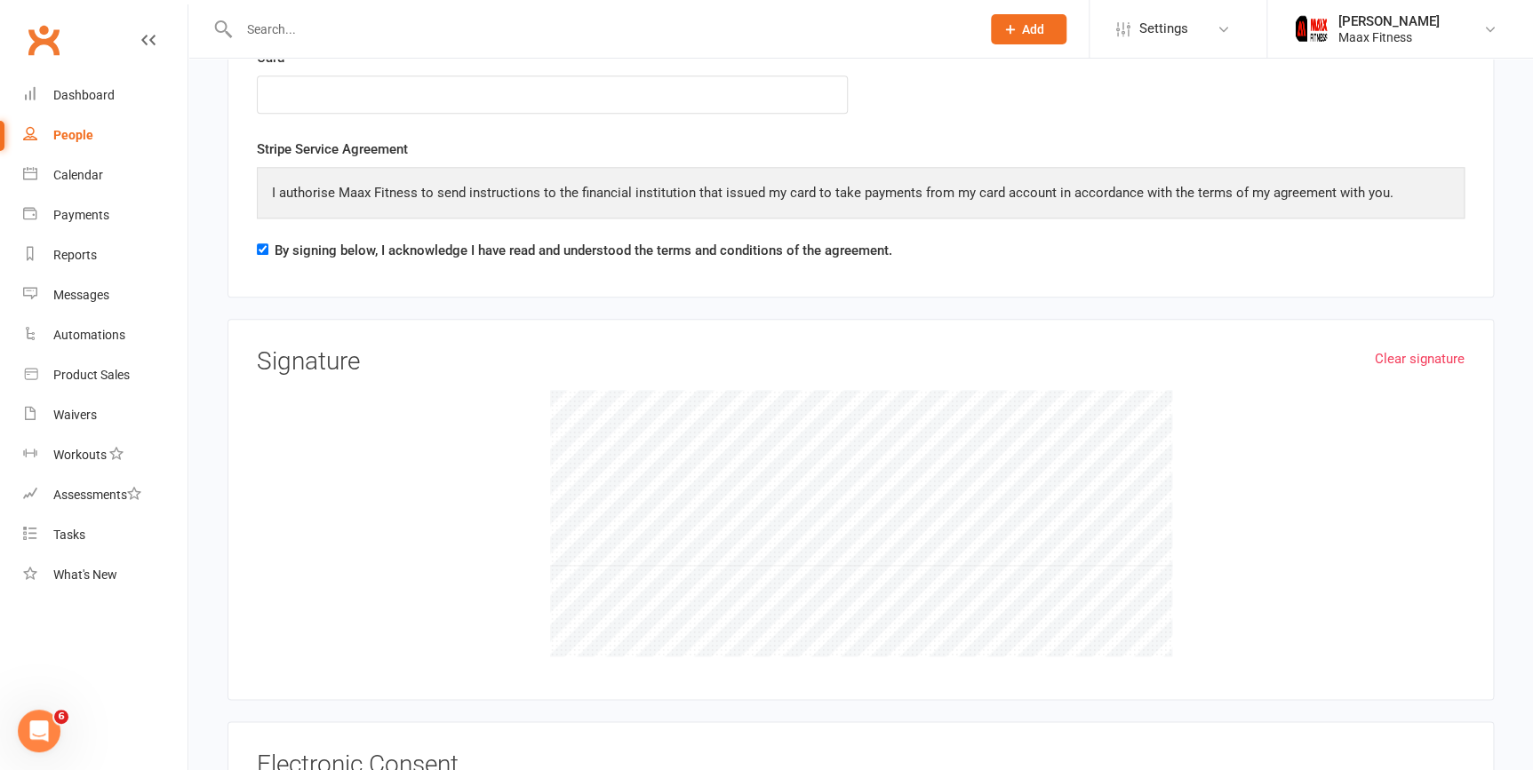
scroll to position [4832, 0]
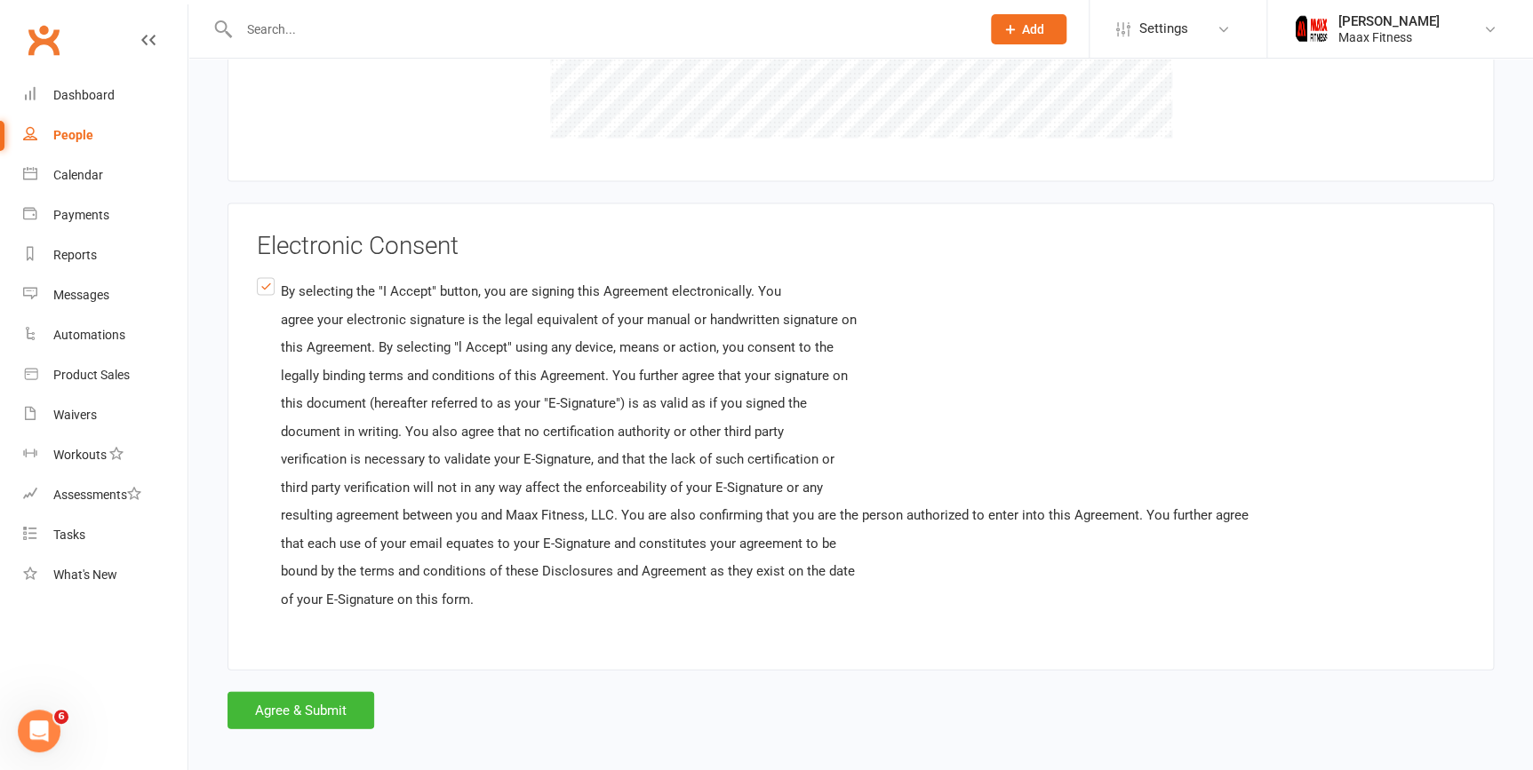
type input "153 Buffalo Crekk Dr. Crandall TX 75114"
click at [323, 692] on button "Agree & Submit" at bounding box center [300, 709] width 147 height 37
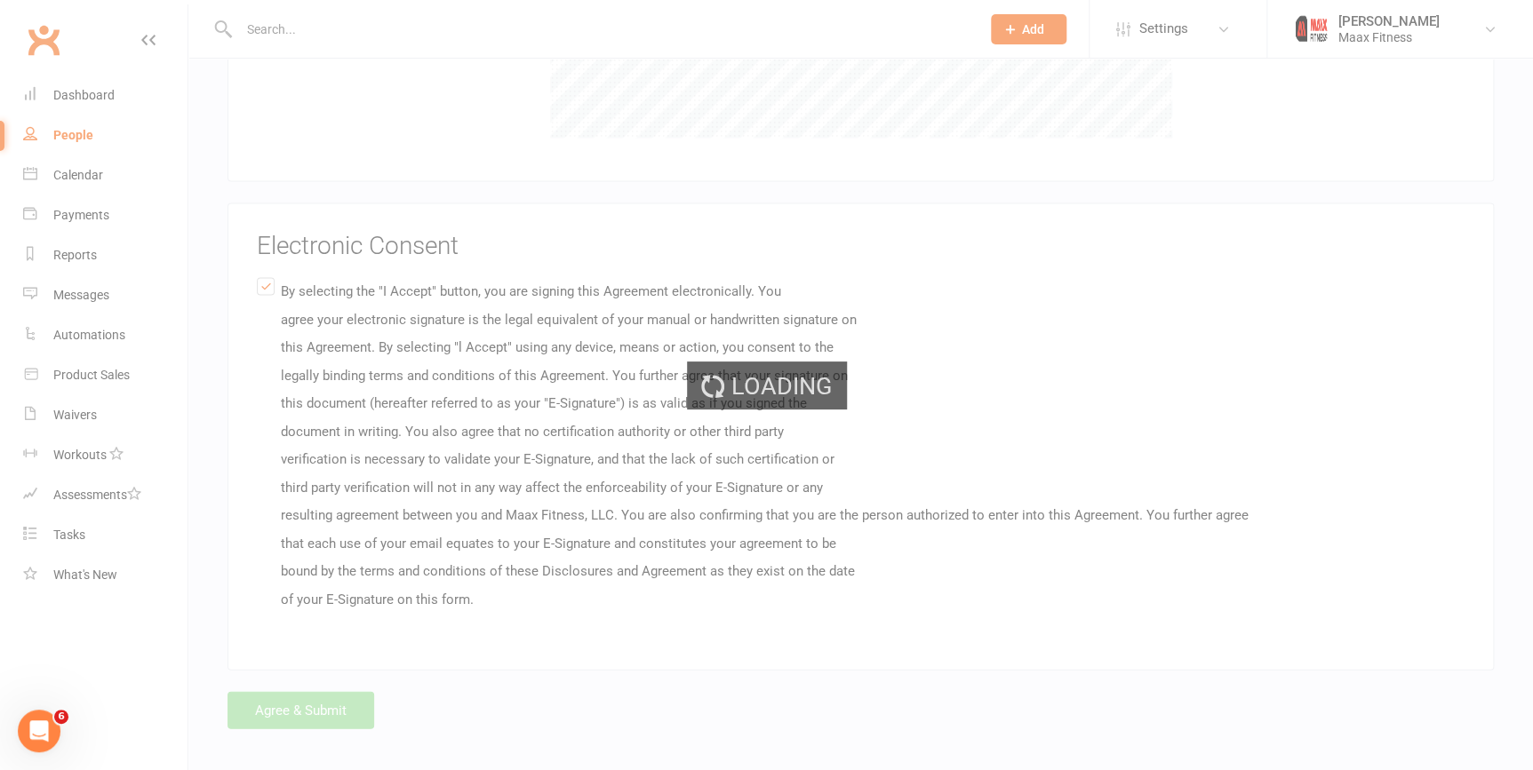
scroll to position [0, 0]
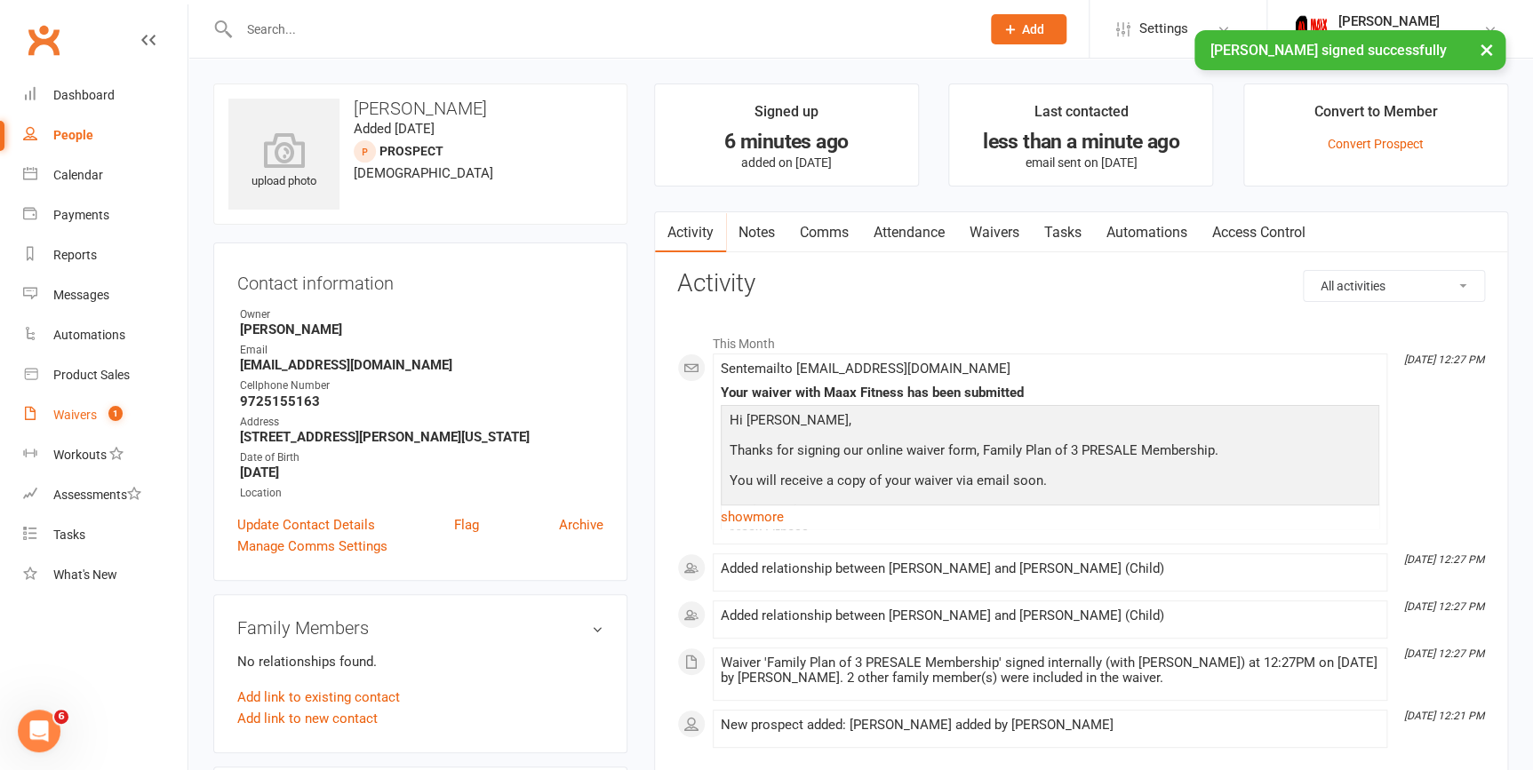
click at [94, 410] on div "Waivers" at bounding box center [75, 415] width 44 height 14
select select "25"
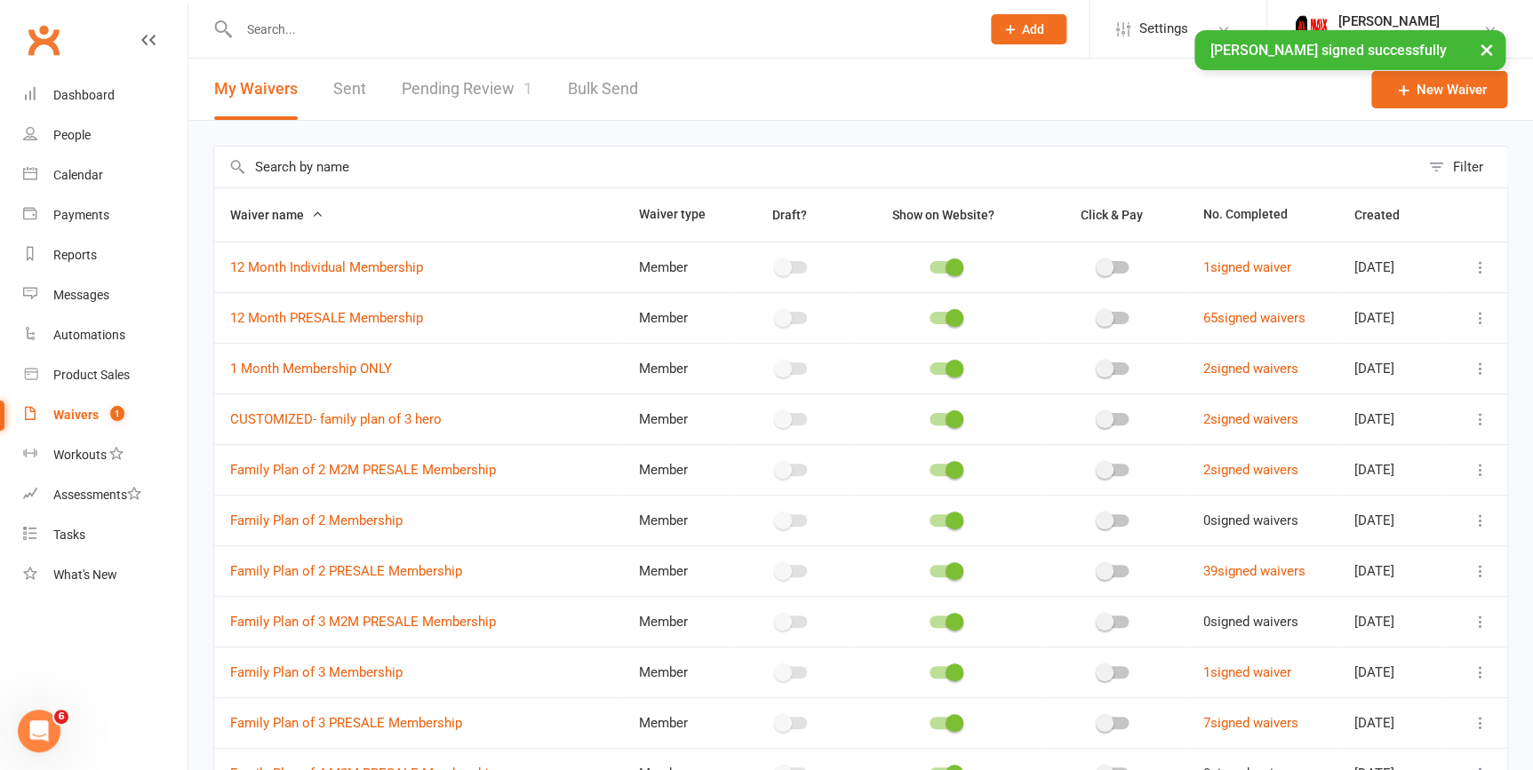
click at [427, 94] on link "Pending Review 1" at bounding box center [467, 89] width 131 height 61
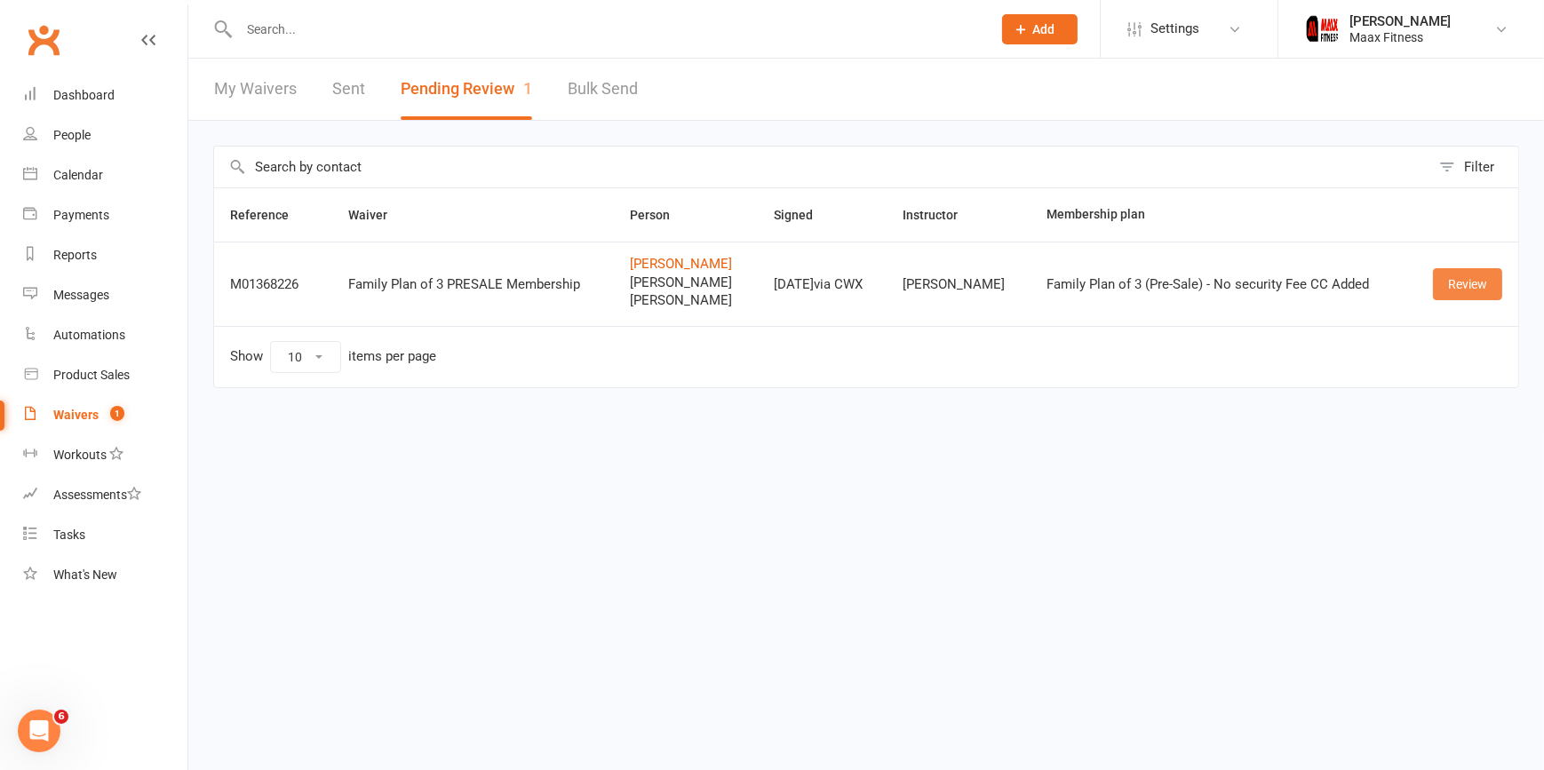
click at [1484, 286] on link "Review" at bounding box center [1467, 284] width 69 height 32
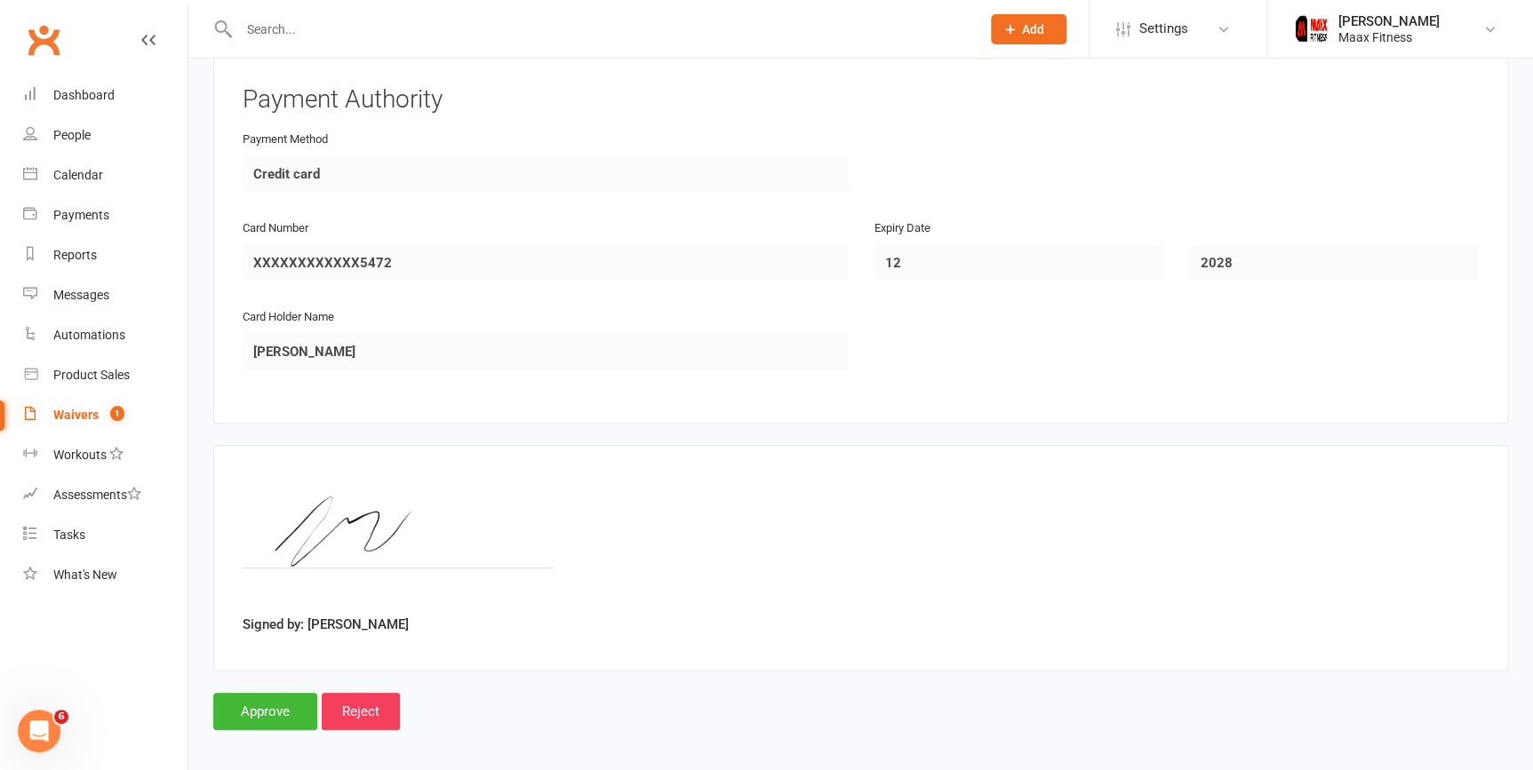
scroll to position [3453, 0]
click at [288, 692] on input "Approve" at bounding box center [265, 710] width 104 height 37
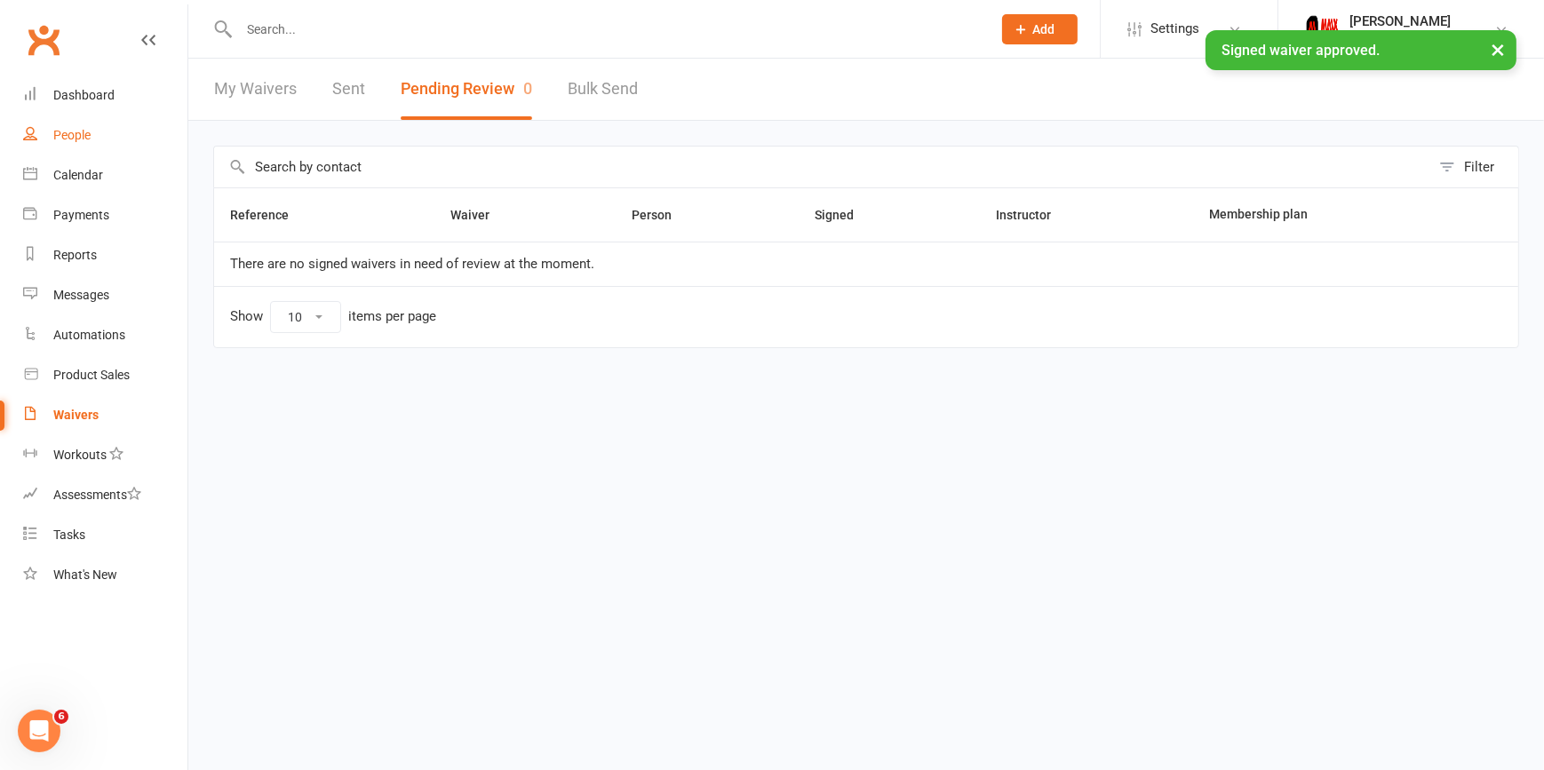
click at [87, 131] on div "People" at bounding box center [71, 135] width 37 height 14
select select "100"
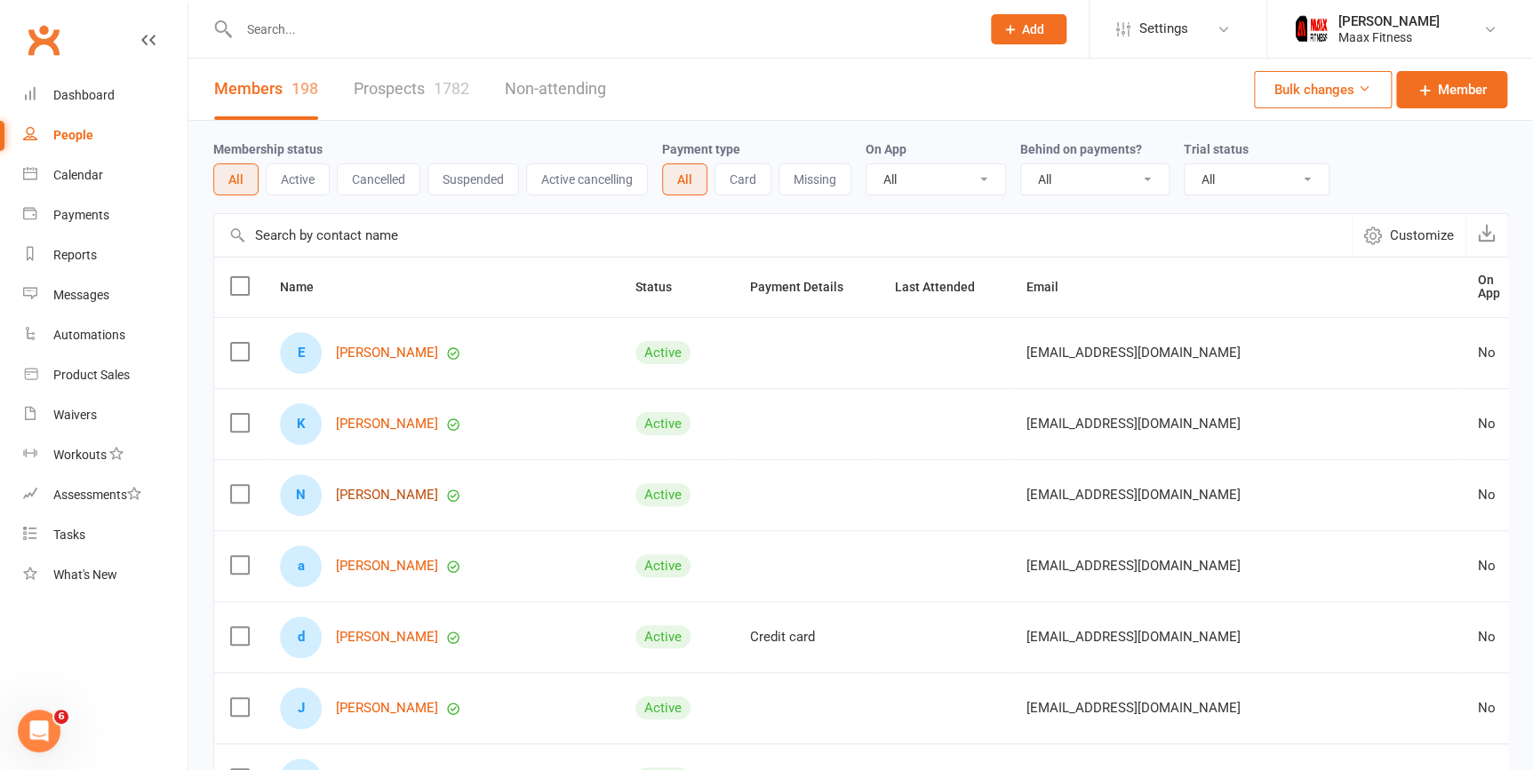
click at [430, 490] on link "[PERSON_NAME]" at bounding box center [387, 495] width 102 height 15
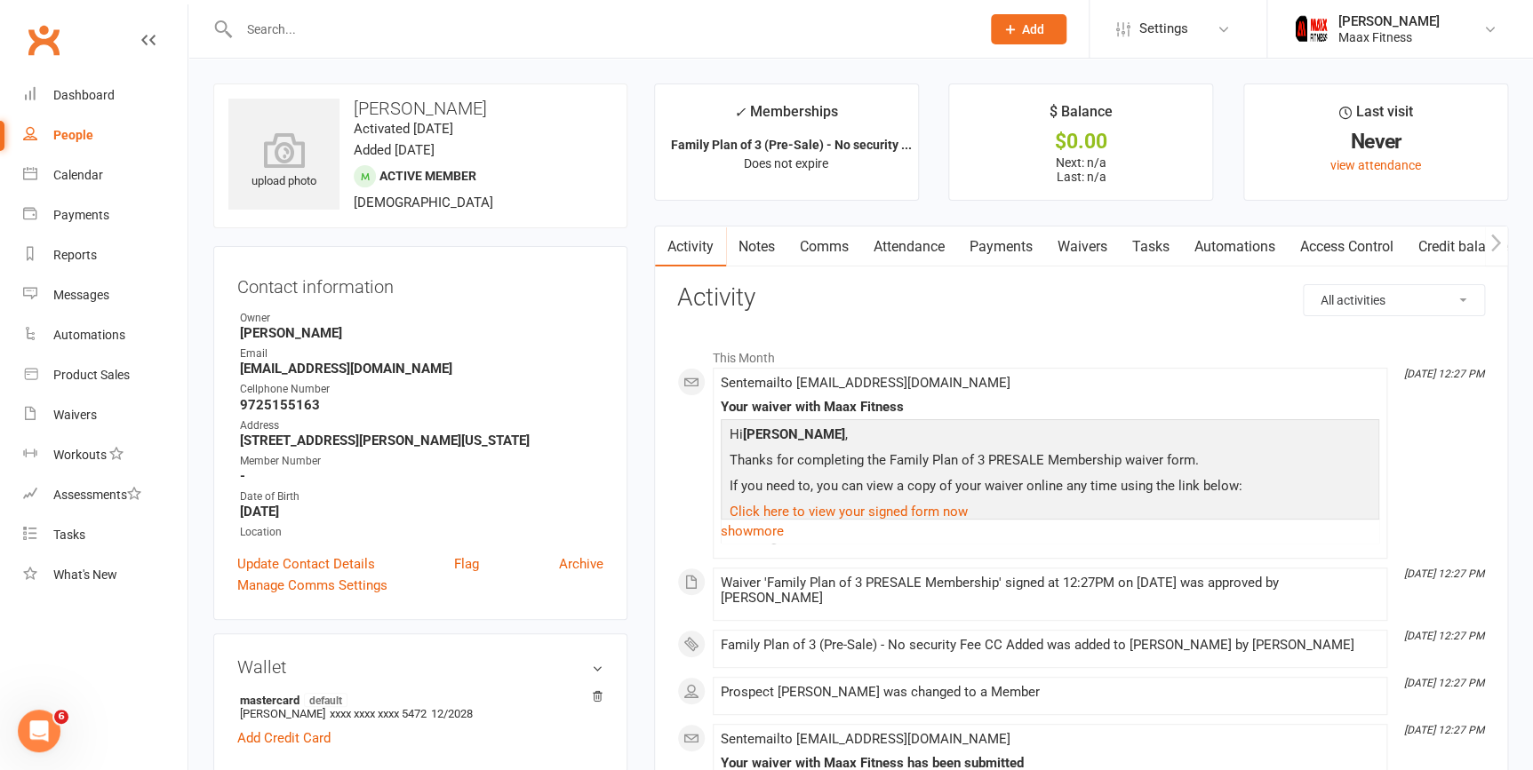
click at [990, 247] on link "Payments" at bounding box center [1001, 247] width 88 height 41
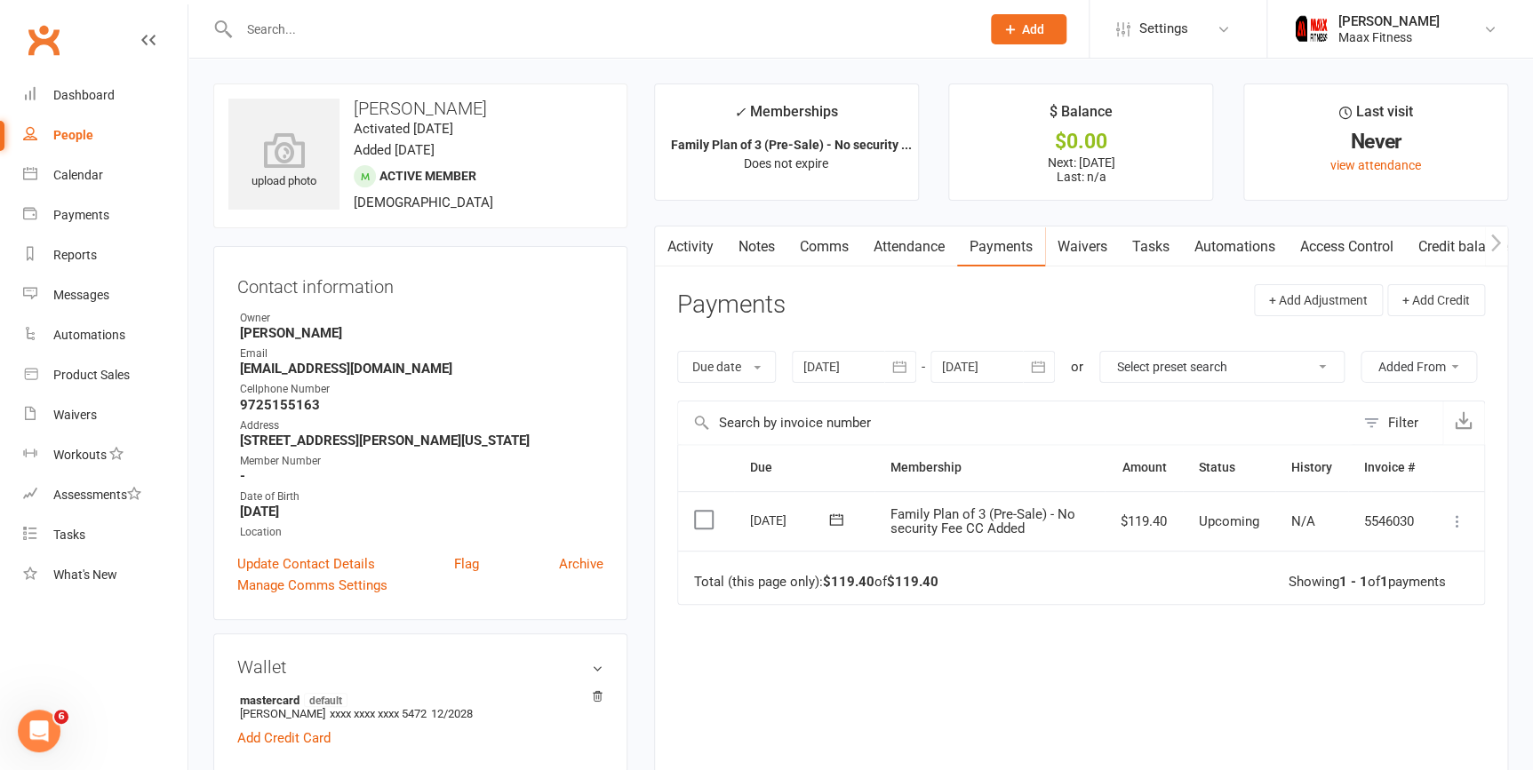
click at [1466, 523] on button at bounding box center [1457, 521] width 21 height 21
click at [1411, 595] on link "Mark as Paid (POS)" at bounding box center [1379, 592] width 176 height 36
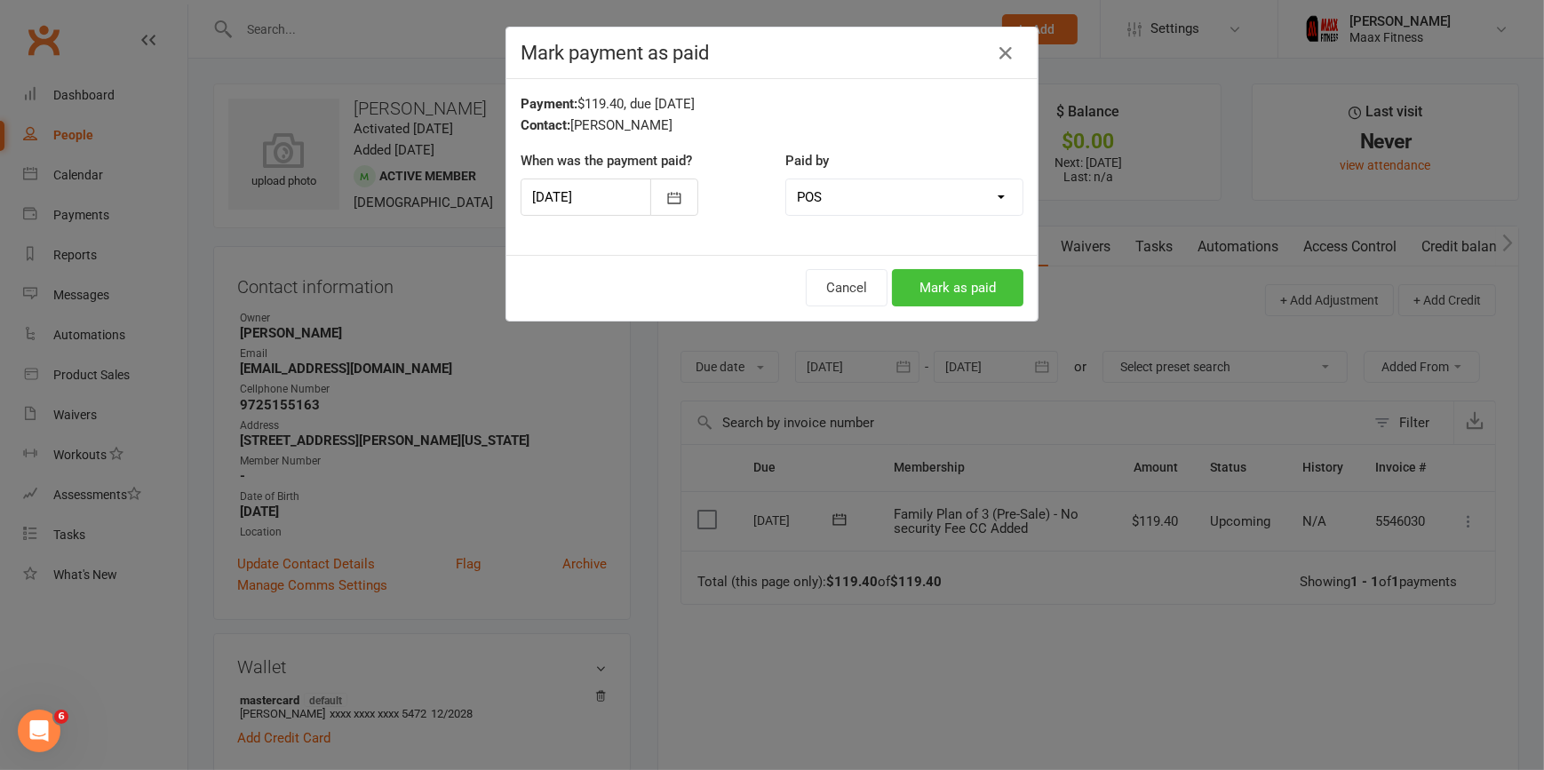
click at [938, 288] on button "Mark as paid" at bounding box center [958, 287] width 132 height 37
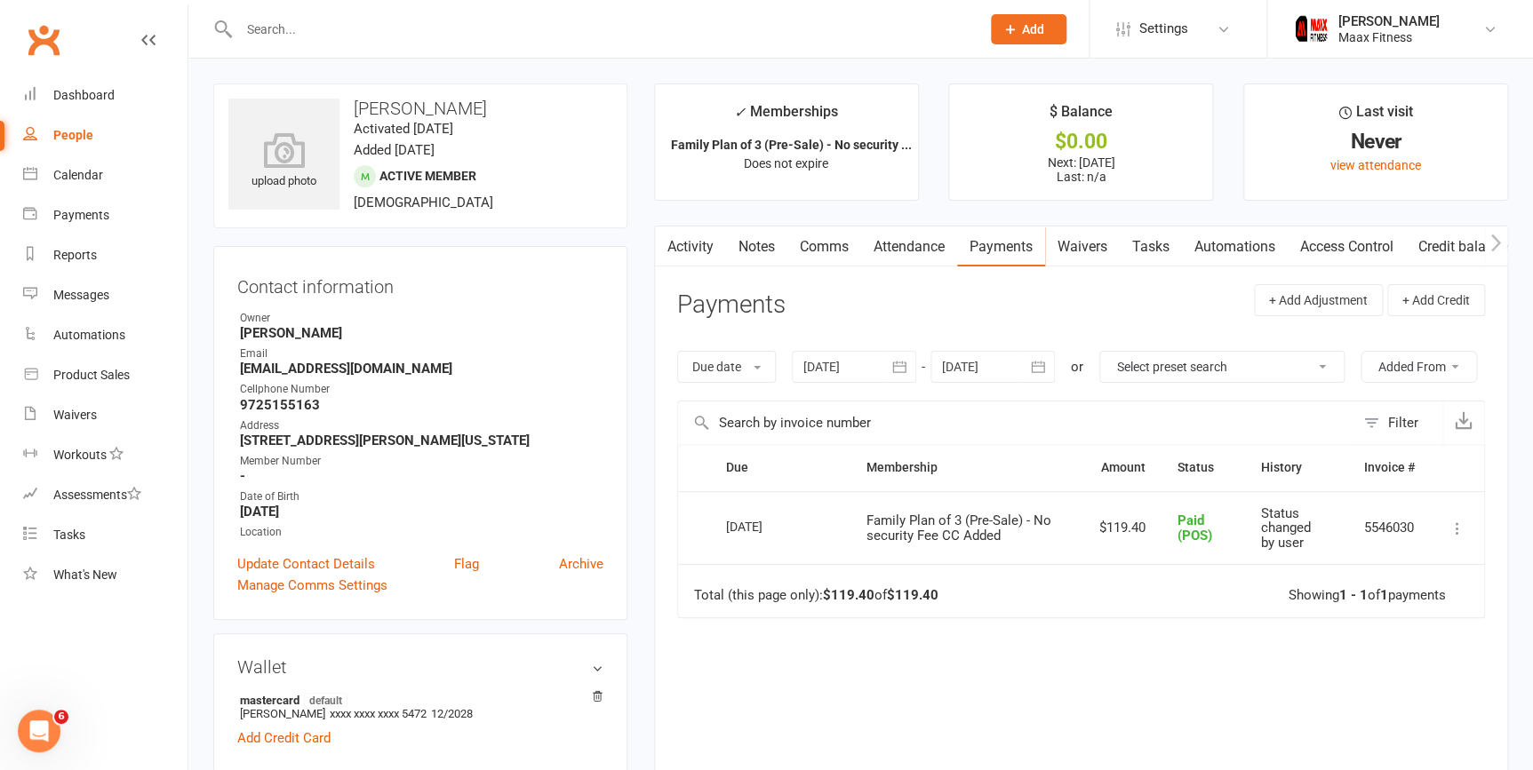
click at [1340, 241] on link "Access Control" at bounding box center [1347, 247] width 118 height 41
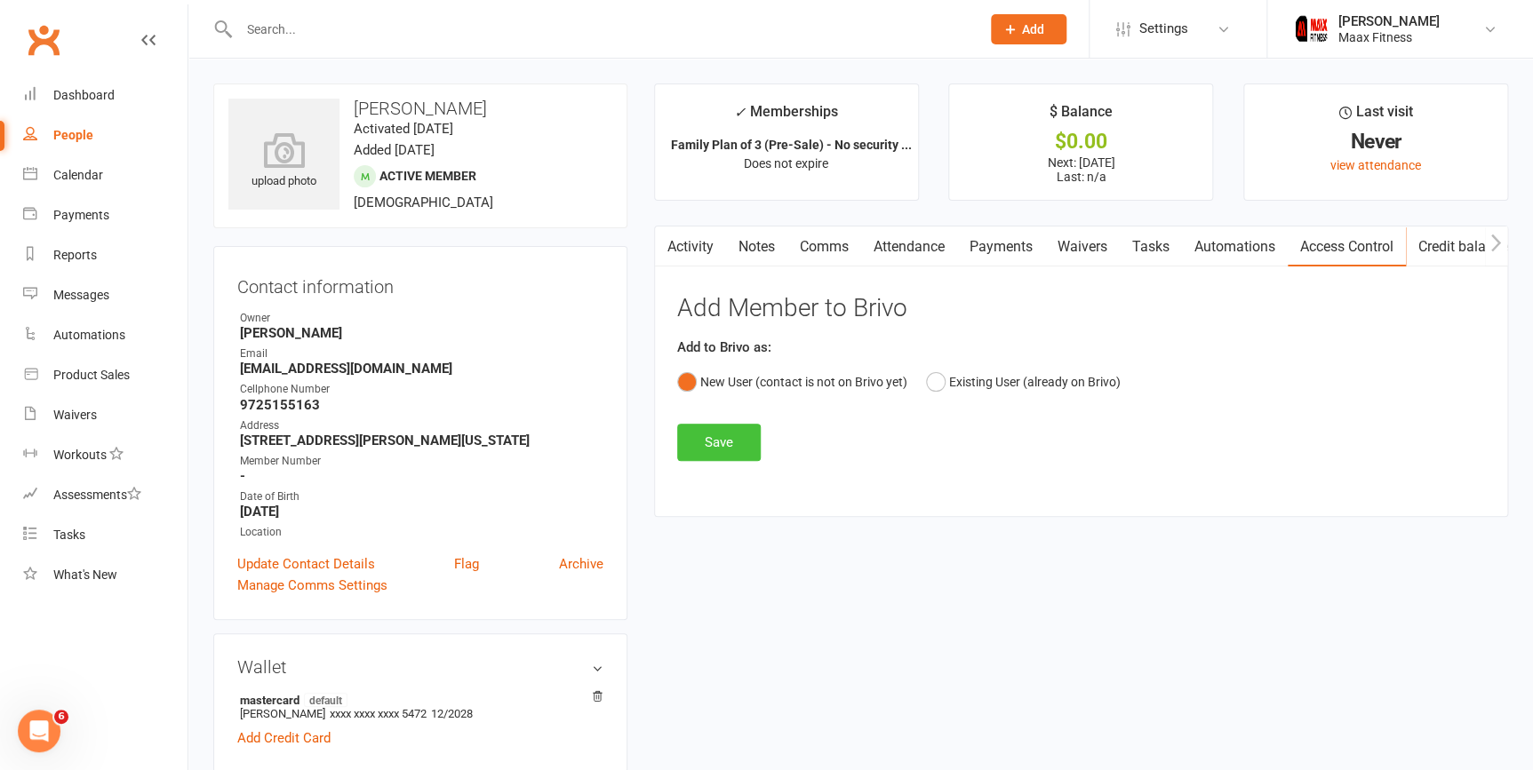
click at [731, 445] on button "Save" at bounding box center [719, 442] width 84 height 37
click at [713, 443] on button "Save" at bounding box center [719, 442] width 84 height 37
click at [729, 445] on button "Save" at bounding box center [719, 442] width 84 height 37
click at [1342, 249] on link "Access Control" at bounding box center [1347, 247] width 118 height 41
click at [1335, 240] on link "Access Control" at bounding box center [1347, 247] width 118 height 41
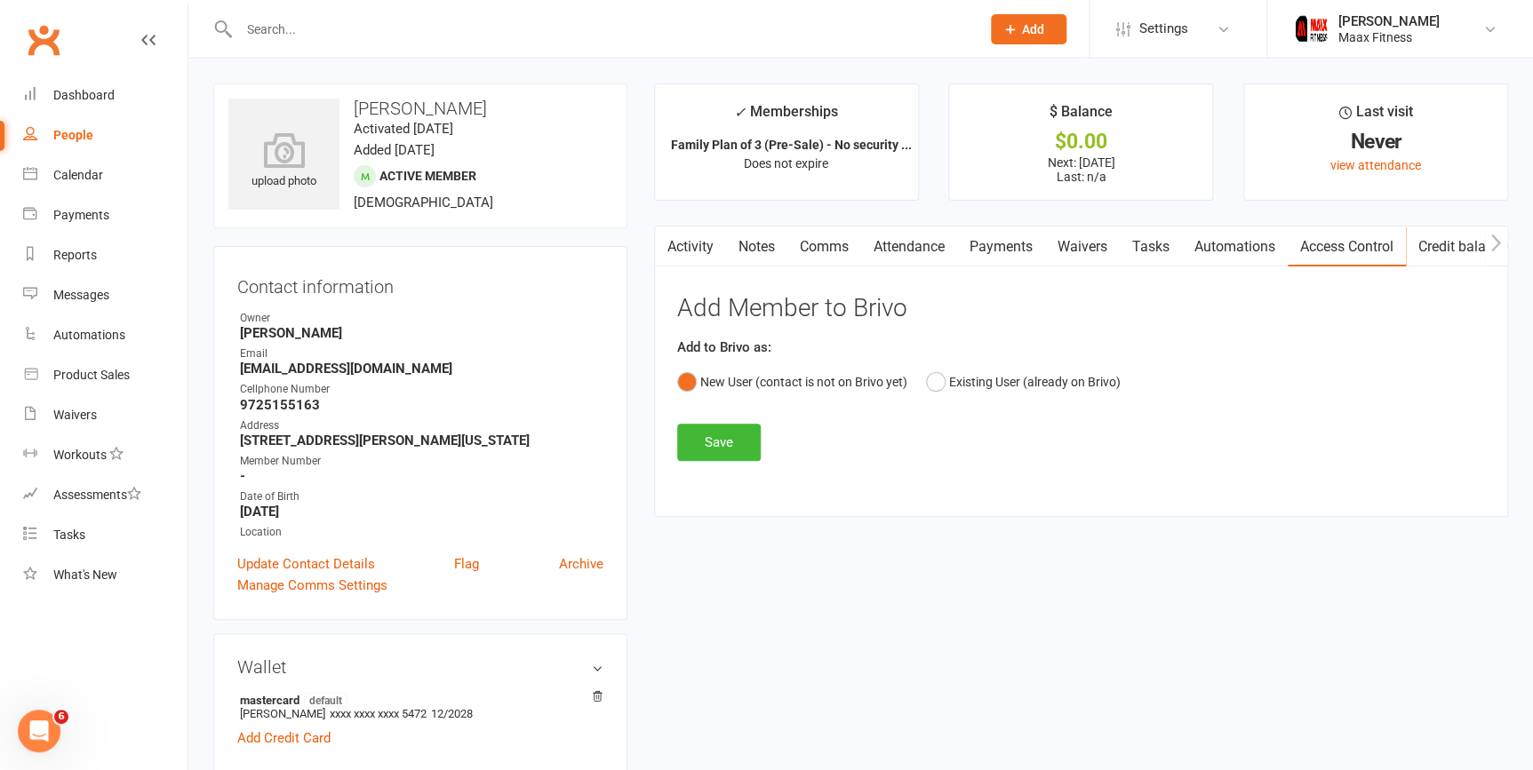
click at [1335, 240] on link "Access Control" at bounding box center [1347, 247] width 118 height 41
click at [728, 437] on button "Save" at bounding box center [719, 442] width 84 height 37
click at [726, 435] on button "Save" at bounding box center [719, 442] width 84 height 37
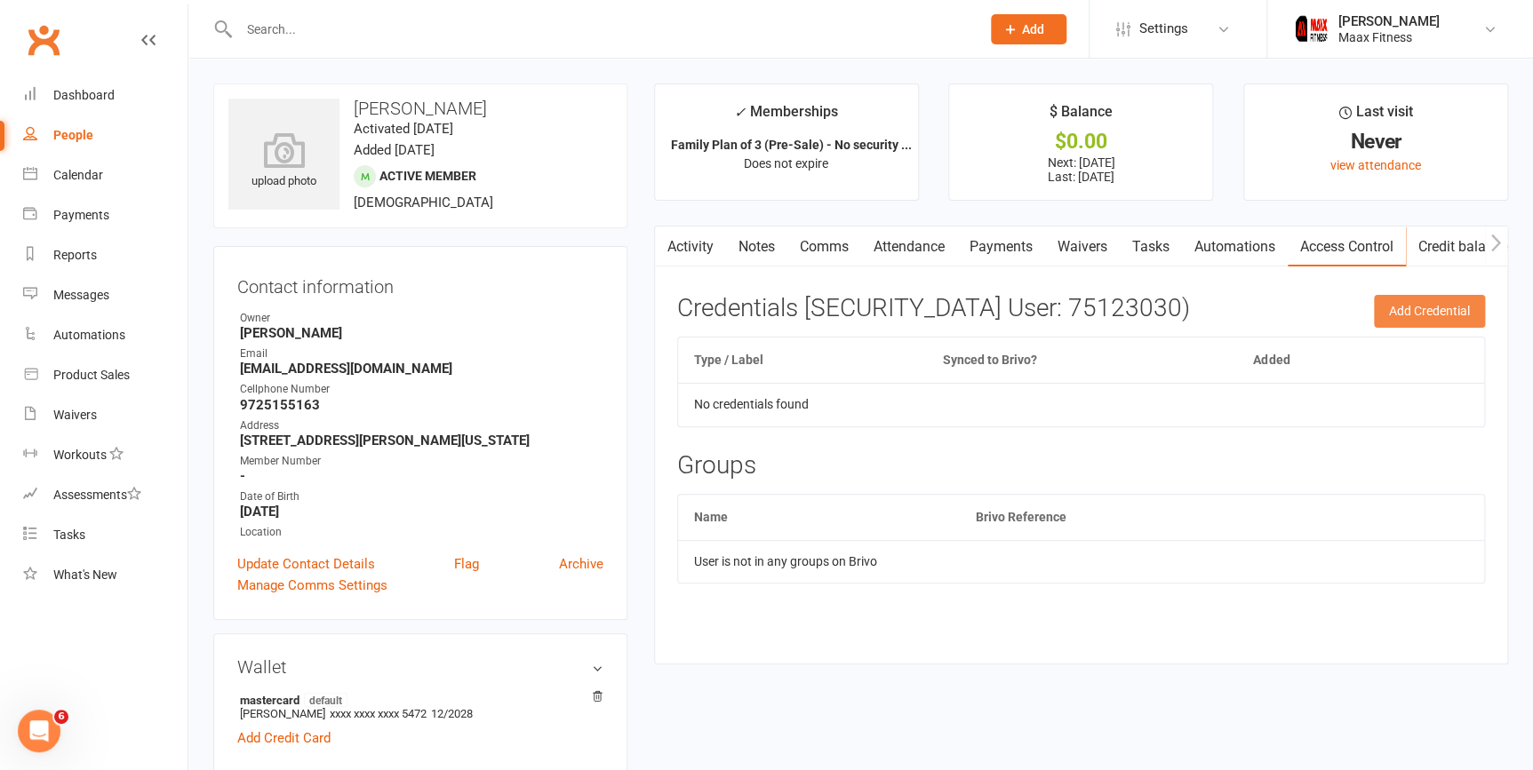
click at [1404, 307] on button "Add Credential" at bounding box center [1429, 311] width 111 height 32
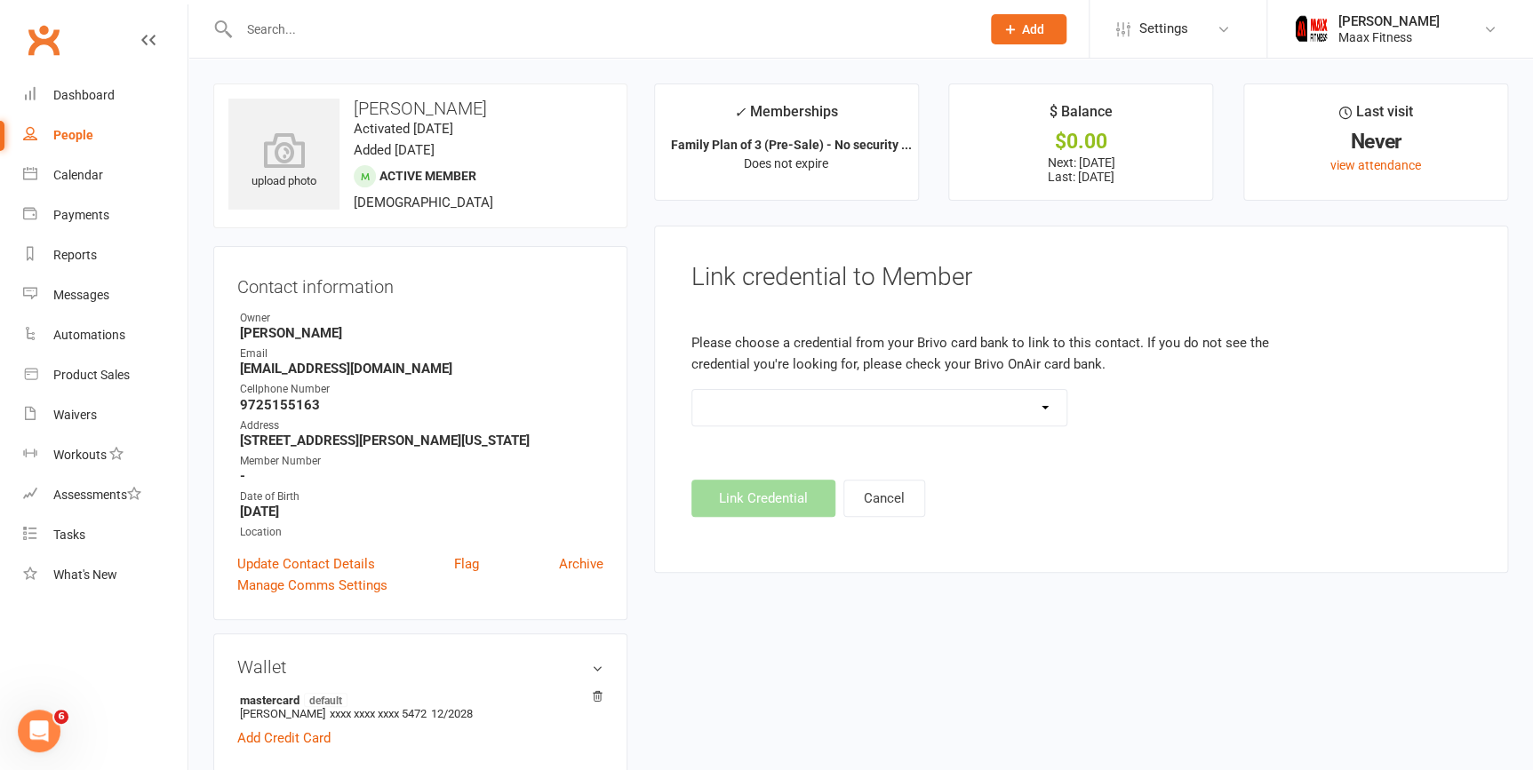
click at [1054, 395] on select at bounding box center [879, 408] width 375 height 36
click at [753, 494] on footer "Link Credential Cancel" at bounding box center [1080, 498] width 779 height 37
click at [107, 124] on link "People" at bounding box center [105, 136] width 164 height 40
select select "100"
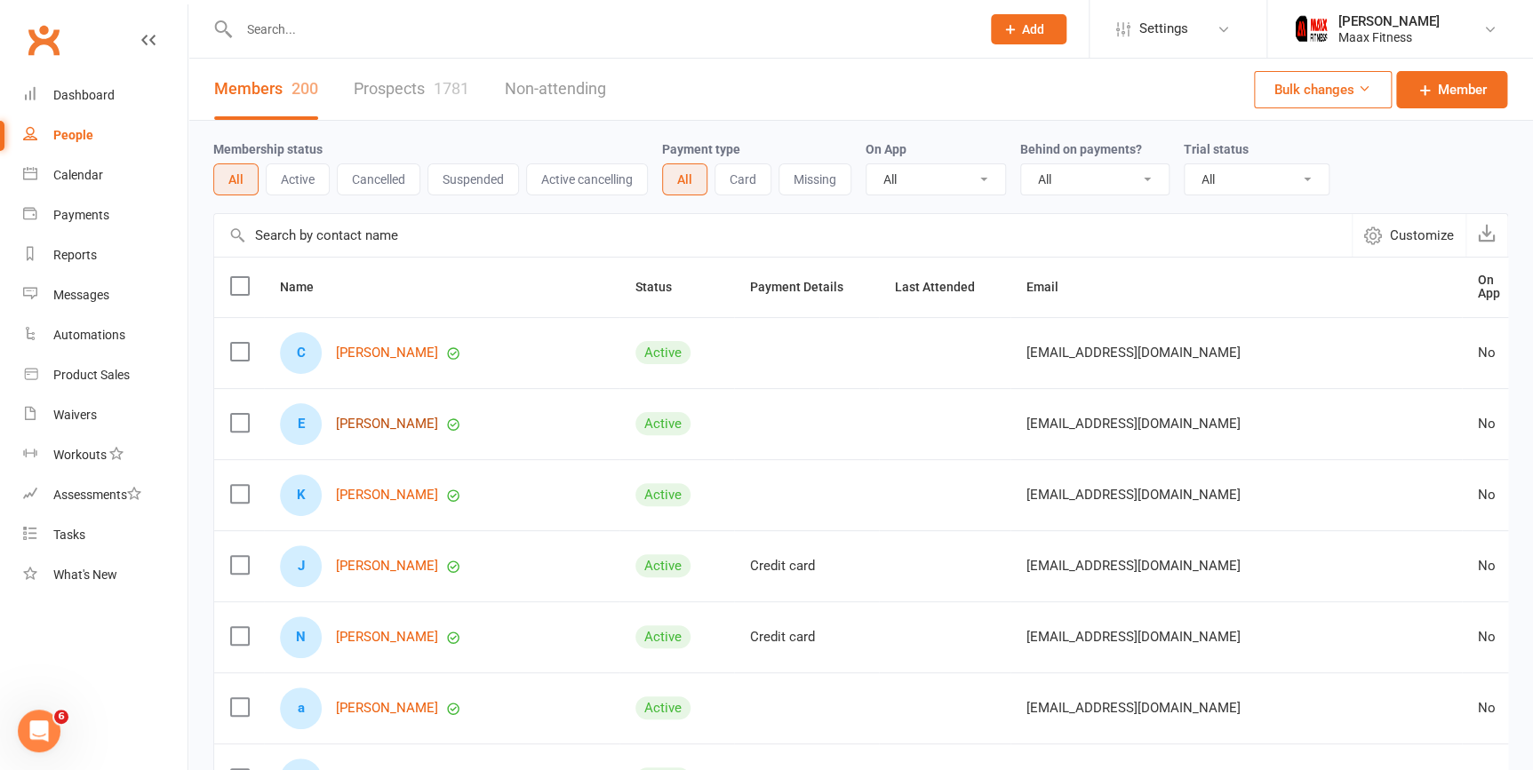
click at [368, 419] on link "[PERSON_NAME]" at bounding box center [387, 424] width 102 height 15
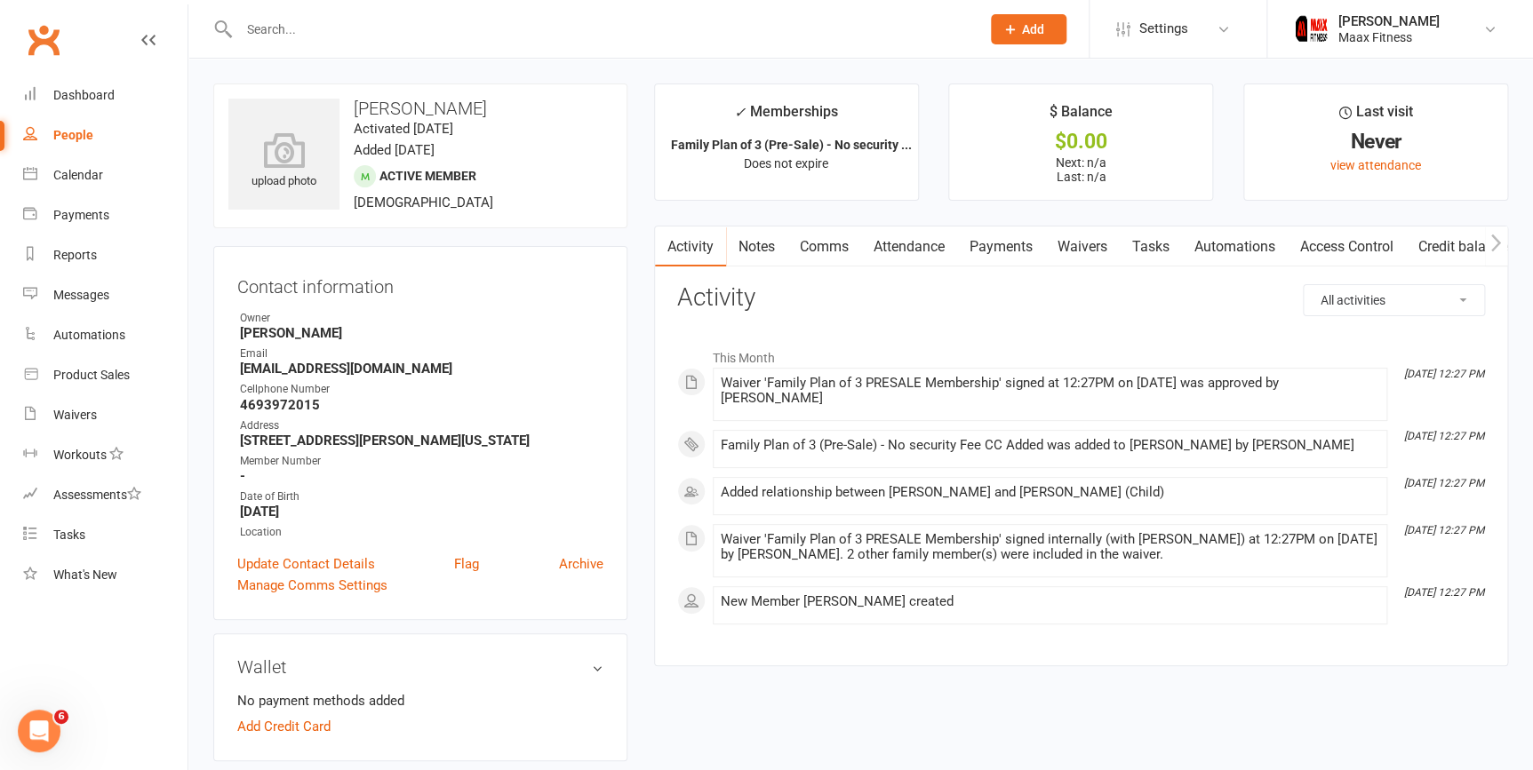
click at [994, 245] on link "Payments" at bounding box center [1001, 247] width 88 height 41
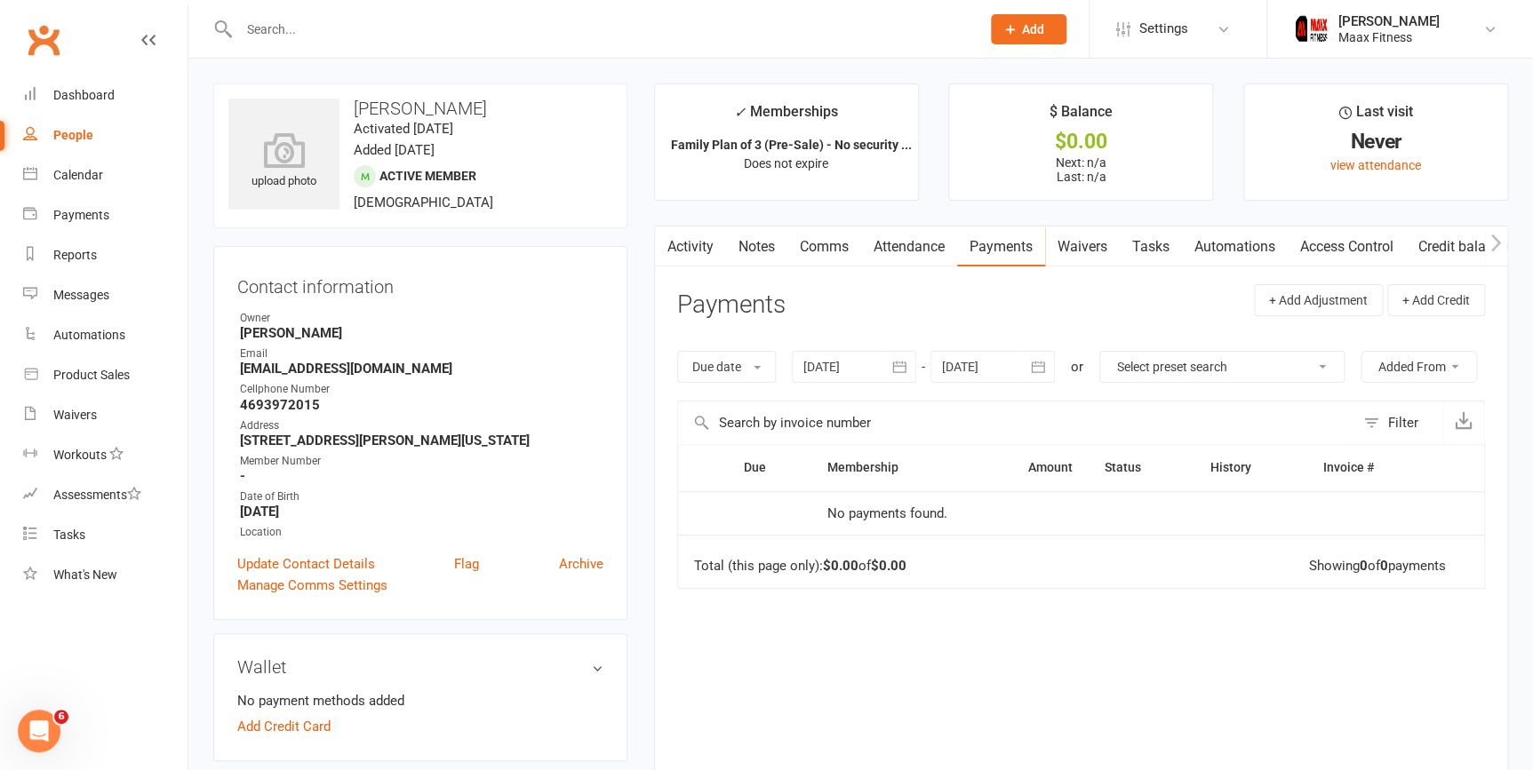
click at [1331, 245] on link "Access Control" at bounding box center [1347, 247] width 118 height 41
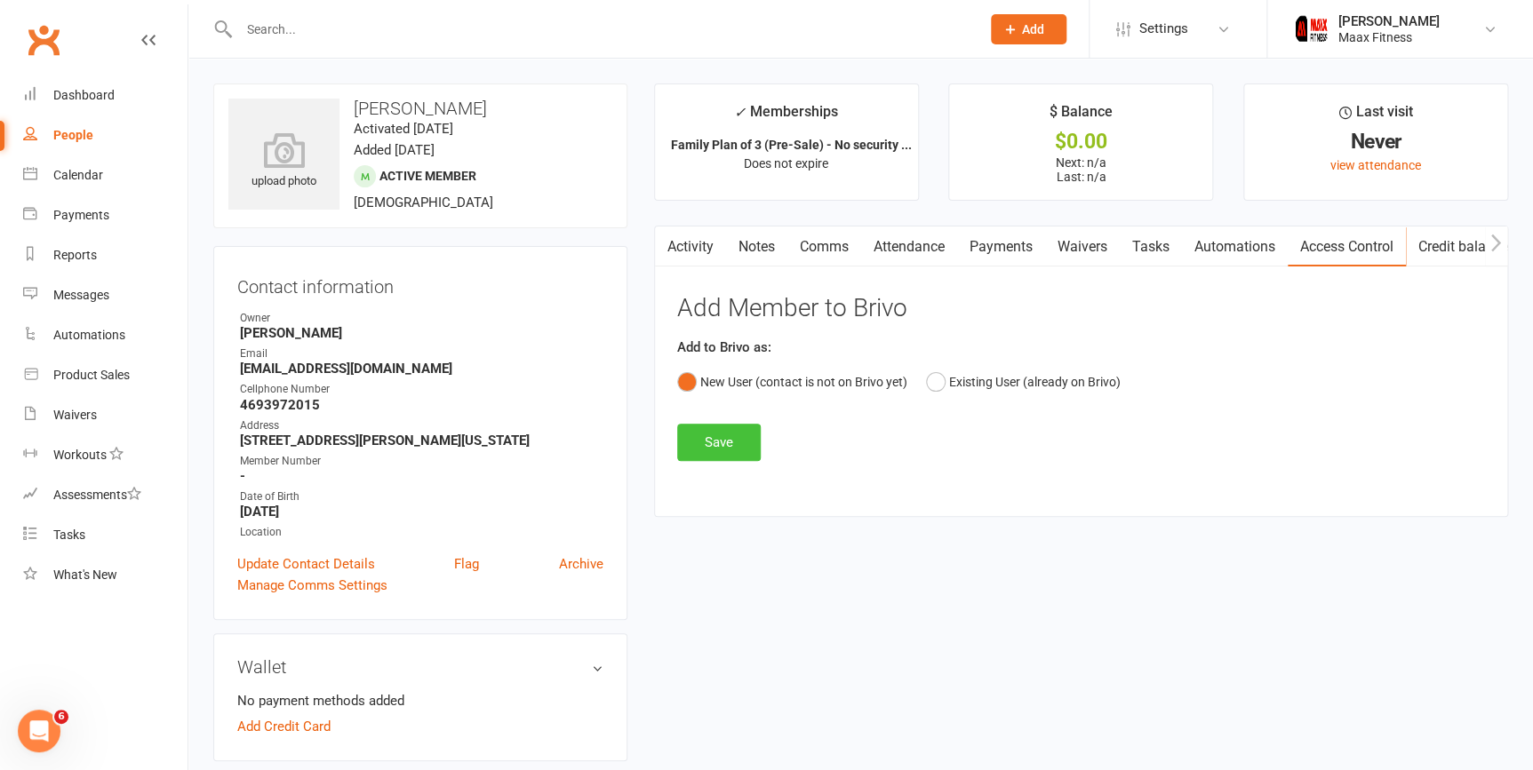
click at [720, 445] on button "Save" at bounding box center [719, 442] width 84 height 37
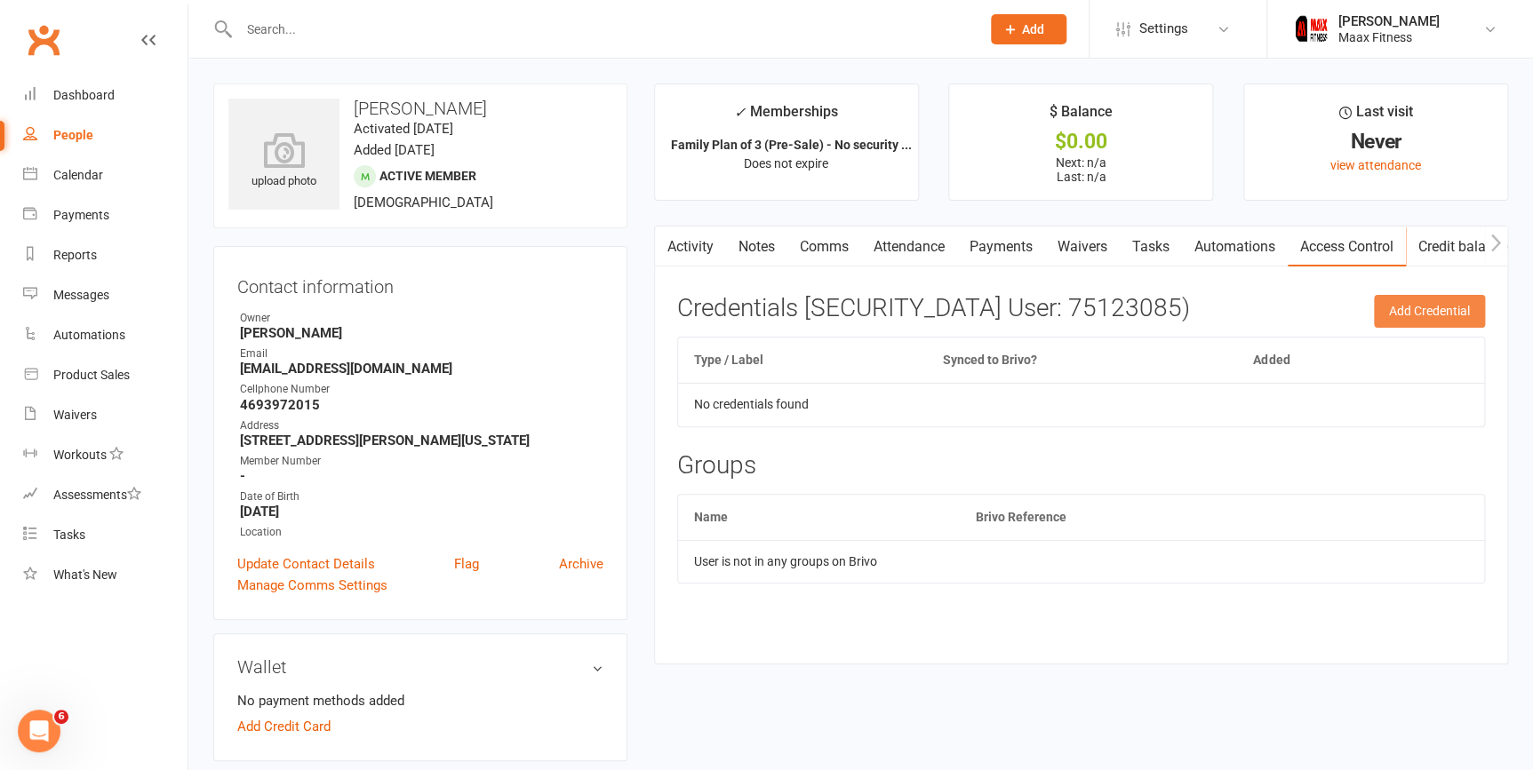
click at [1422, 314] on button "Add Credential" at bounding box center [1429, 311] width 111 height 32
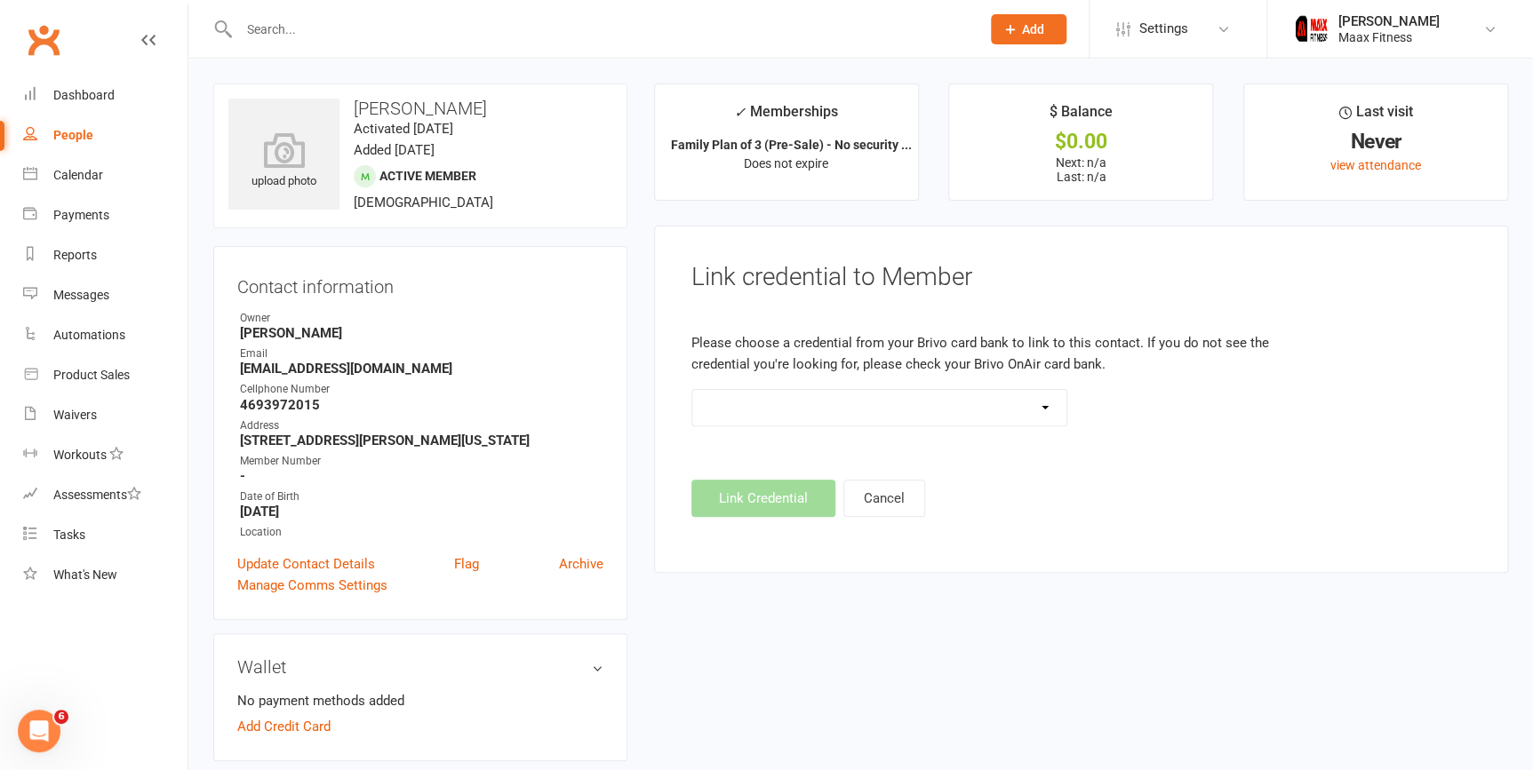
drag, startPoint x: 1042, startPoint y: 402, endPoint x: 1029, endPoint y: 410, distance: 15.5
click at [1042, 402] on select at bounding box center [879, 408] width 375 height 36
click at [97, 169] on div "Calendar" at bounding box center [78, 175] width 50 height 14
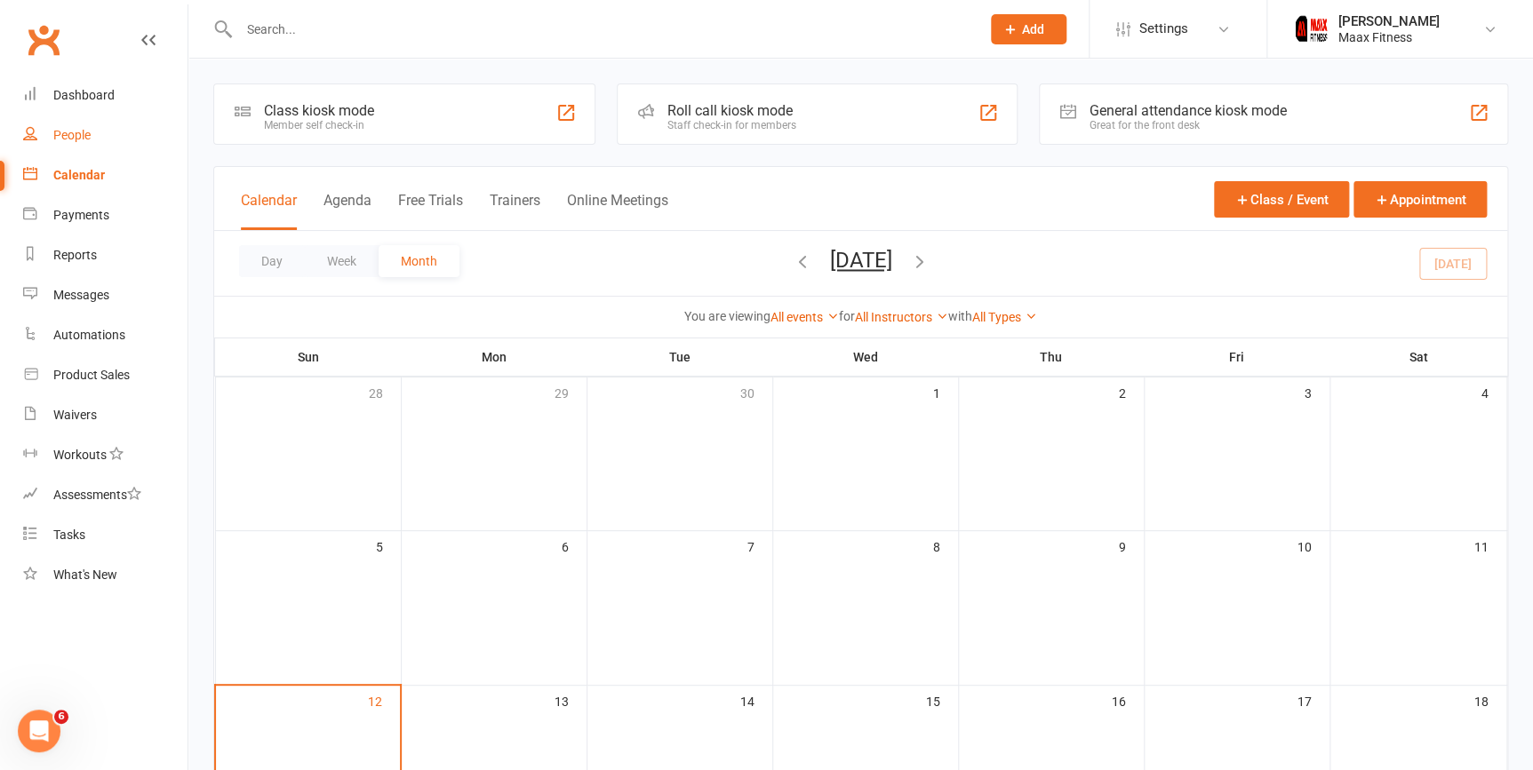
click at [74, 136] on div "People" at bounding box center [71, 135] width 37 height 14
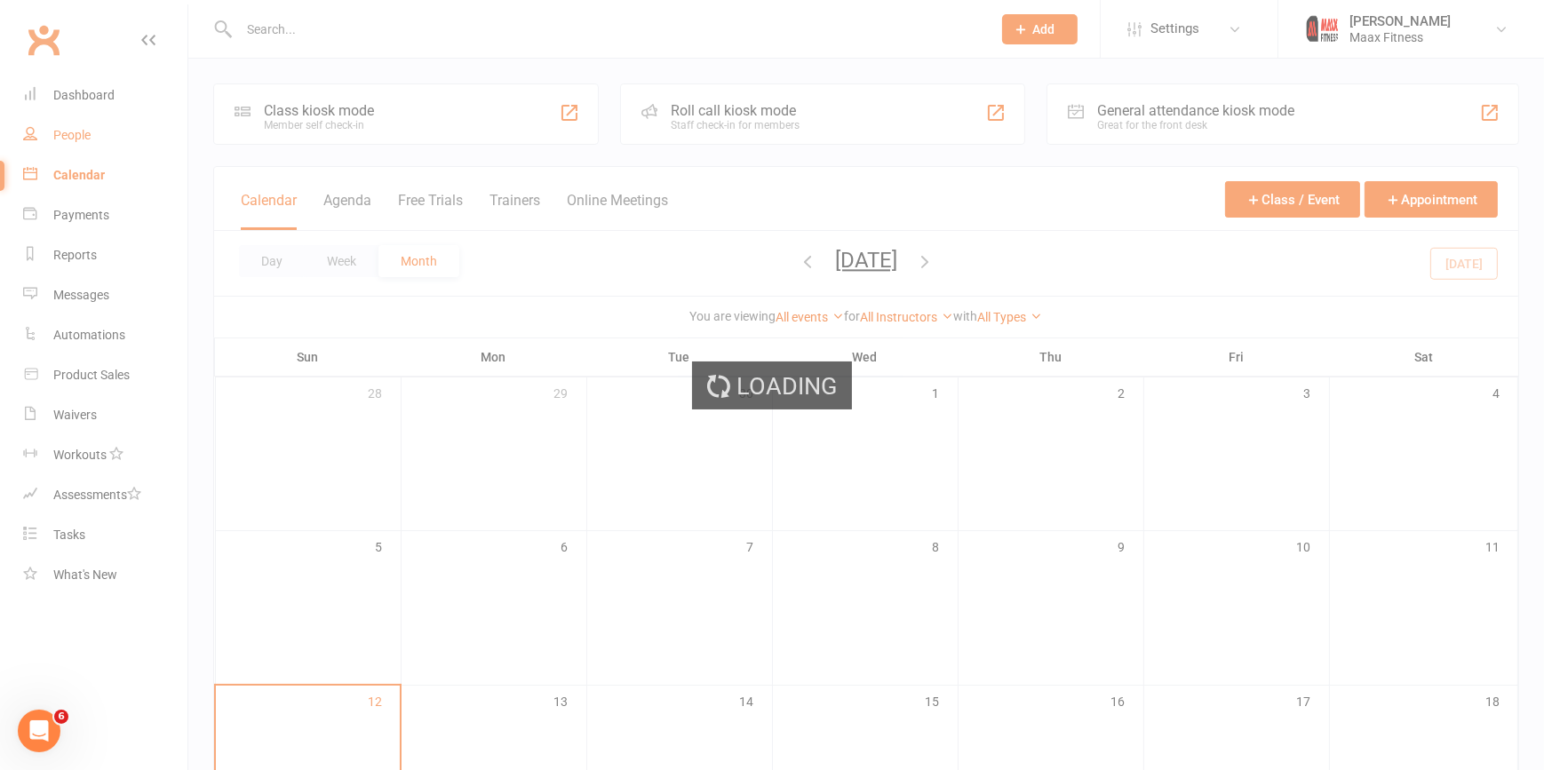
select select "100"
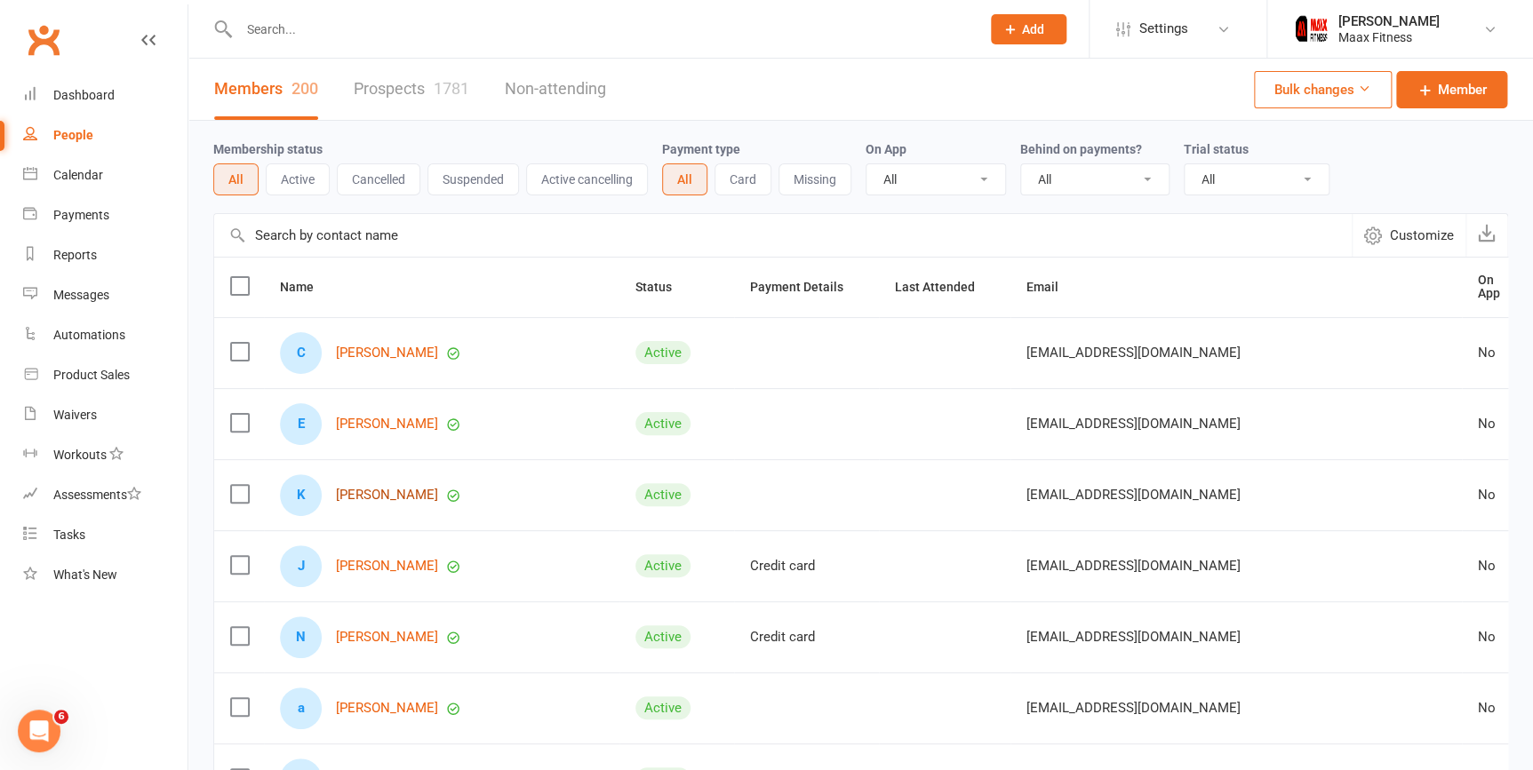
click at [373, 488] on link "[PERSON_NAME]" at bounding box center [387, 495] width 102 height 15
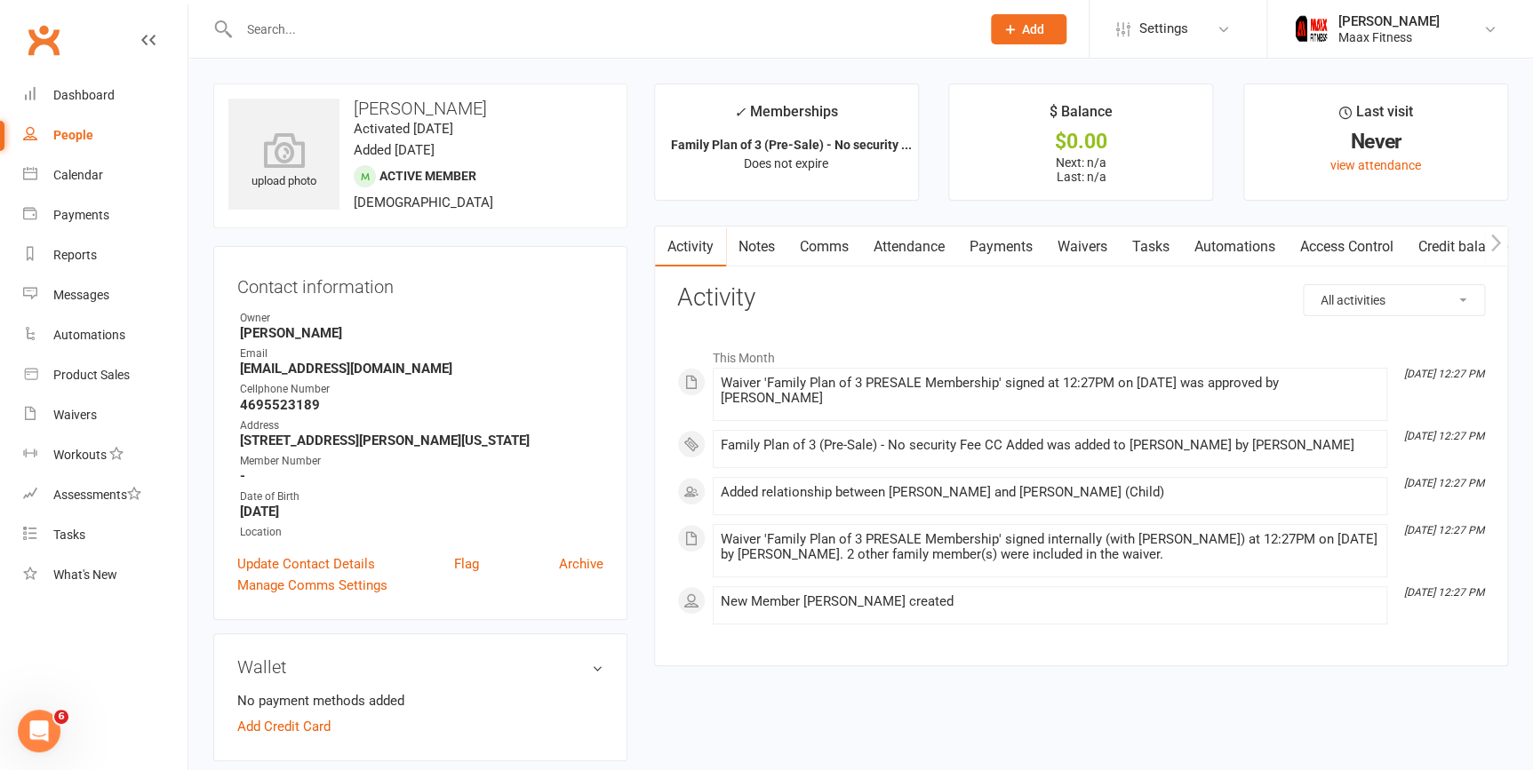
click at [1351, 247] on link "Access Control" at bounding box center [1347, 247] width 118 height 41
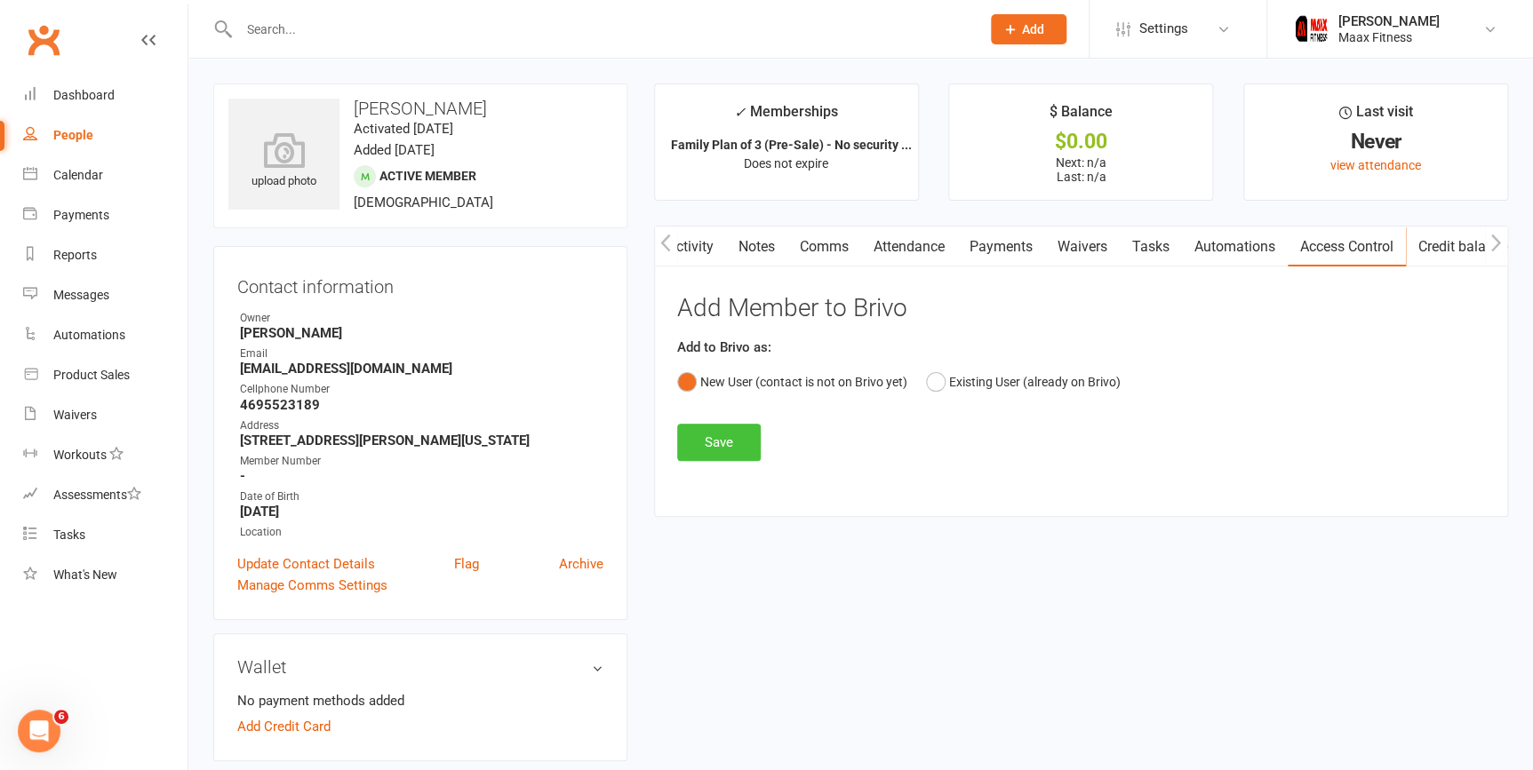
click at [739, 442] on button "Save" at bounding box center [719, 442] width 84 height 37
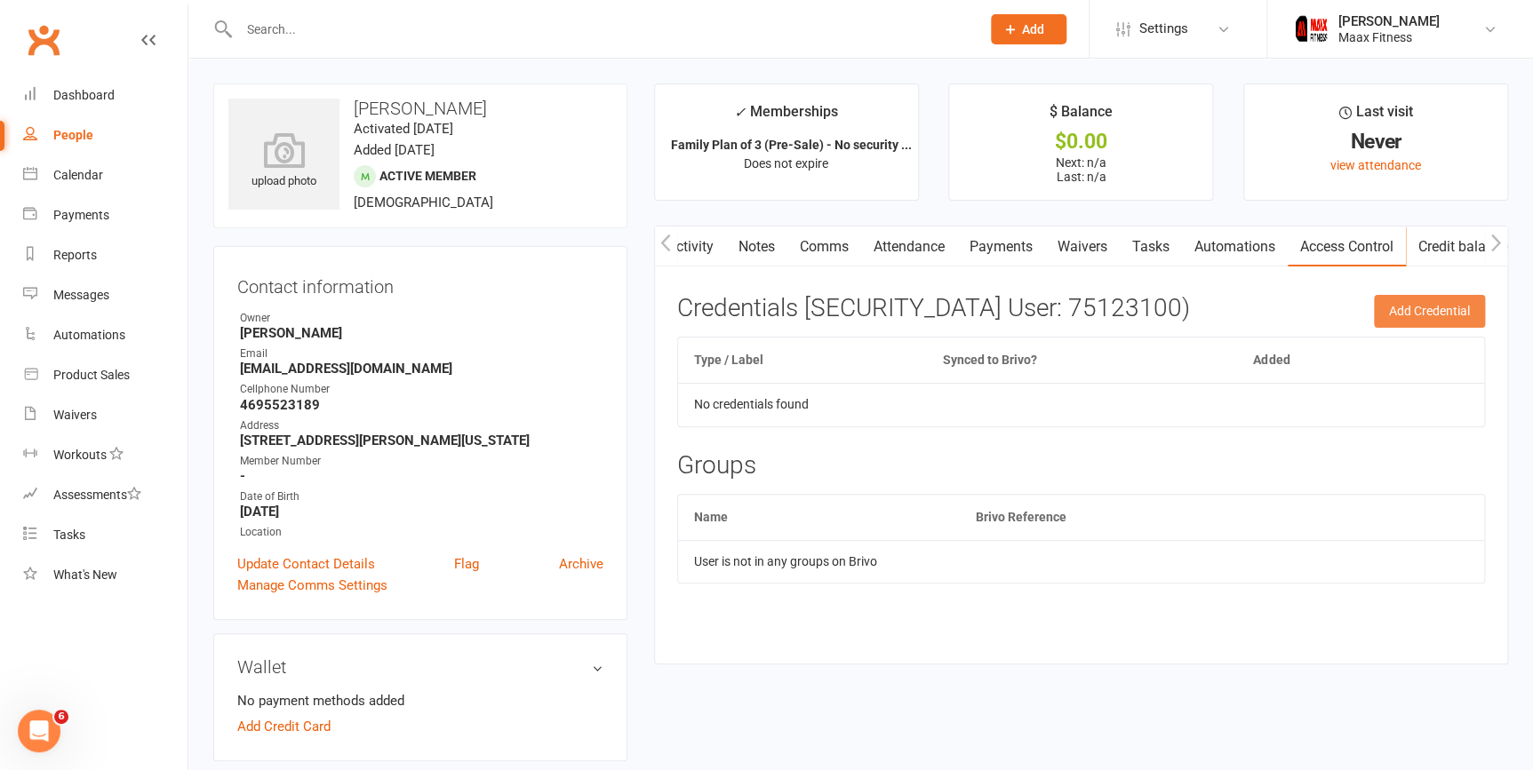
click at [1425, 307] on button "Add Credential" at bounding box center [1429, 311] width 111 height 32
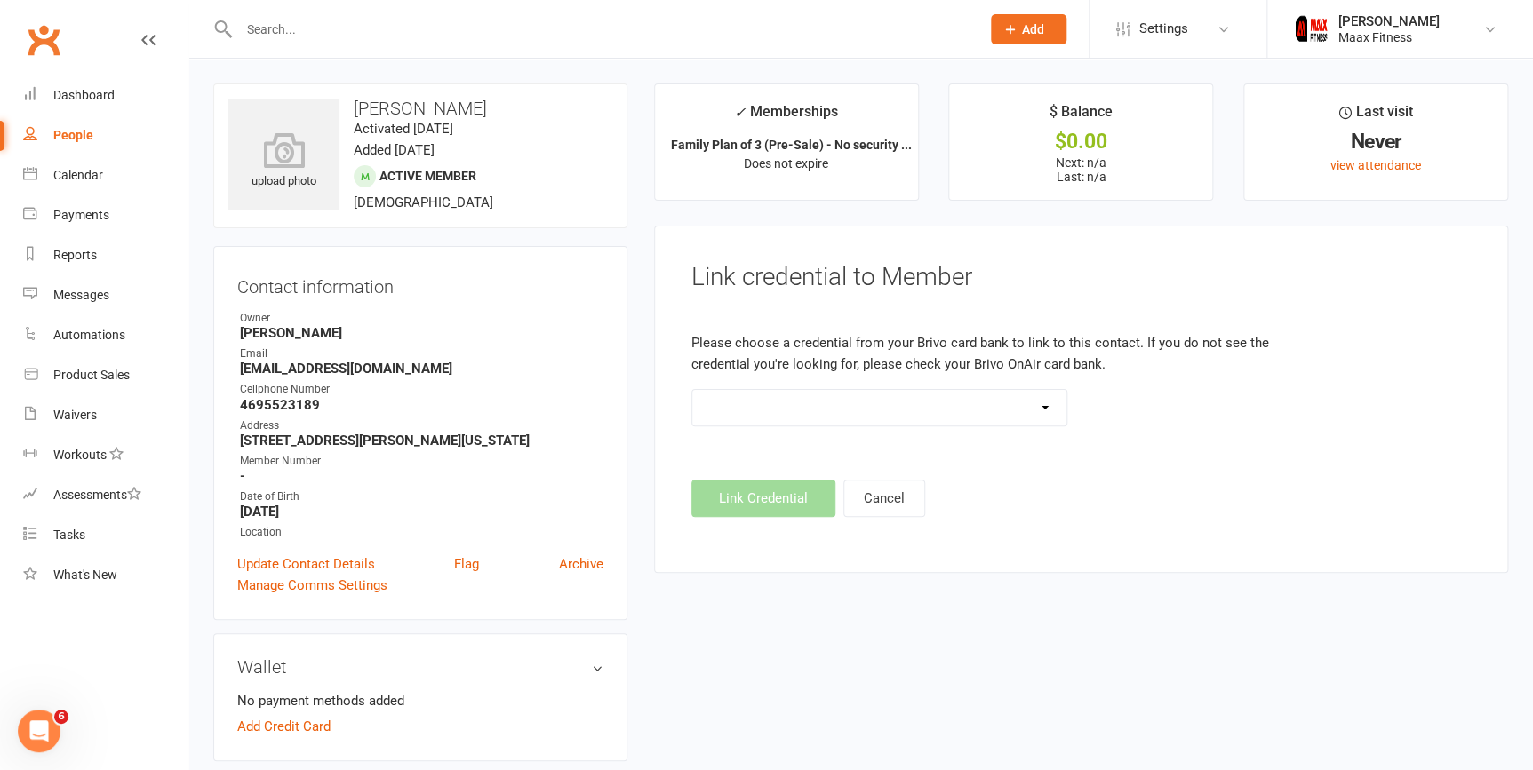
click at [793, 496] on footer "Link Credential Cancel" at bounding box center [1080, 498] width 779 height 37
click at [1048, 417] on select at bounding box center [879, 408] width 375 height 36
click at [718, 511] on footer "Link Credential Cancel" at bounding box center [1080, 498] width 779 height 37
drag, startPoint x: 238, startPoint y: 367, endPoint x: 423, endPoint y: 367, distance: 184.8
click at [423, 367] on li "Email kamillatoscano26@gmail.com" at bounding box center [420, 361] width 366 height 31
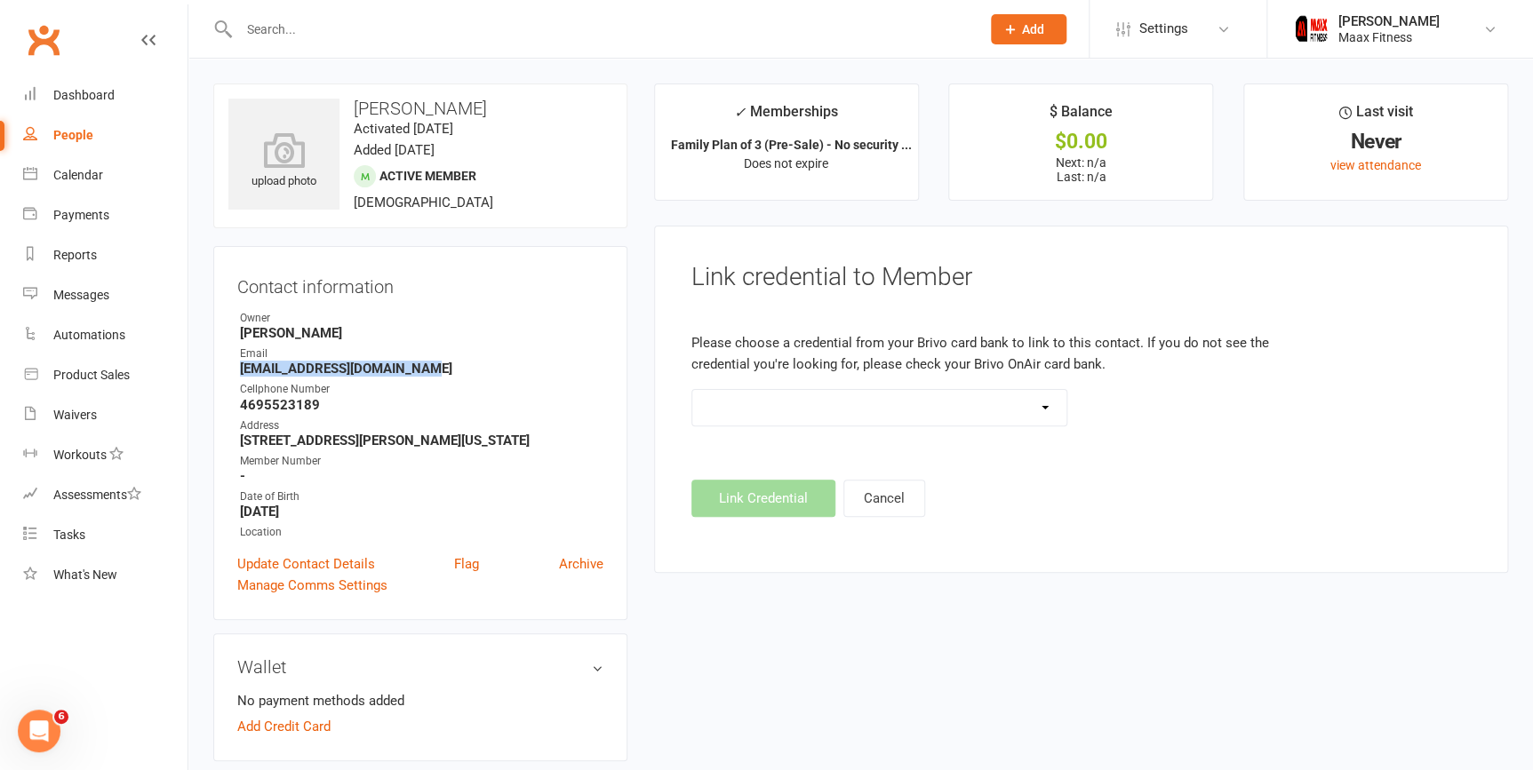
drag, startPoint x: 423, startPoint y: 367, endPoint x: 390, endPoint y: 367, distance: 32.9
copy strong "[EMAIL_ADDRESS][DOMAIN_NAME]"
click at [51, 97] on link "Dashboard" at bounding box center [105, 96] width 164 height 40
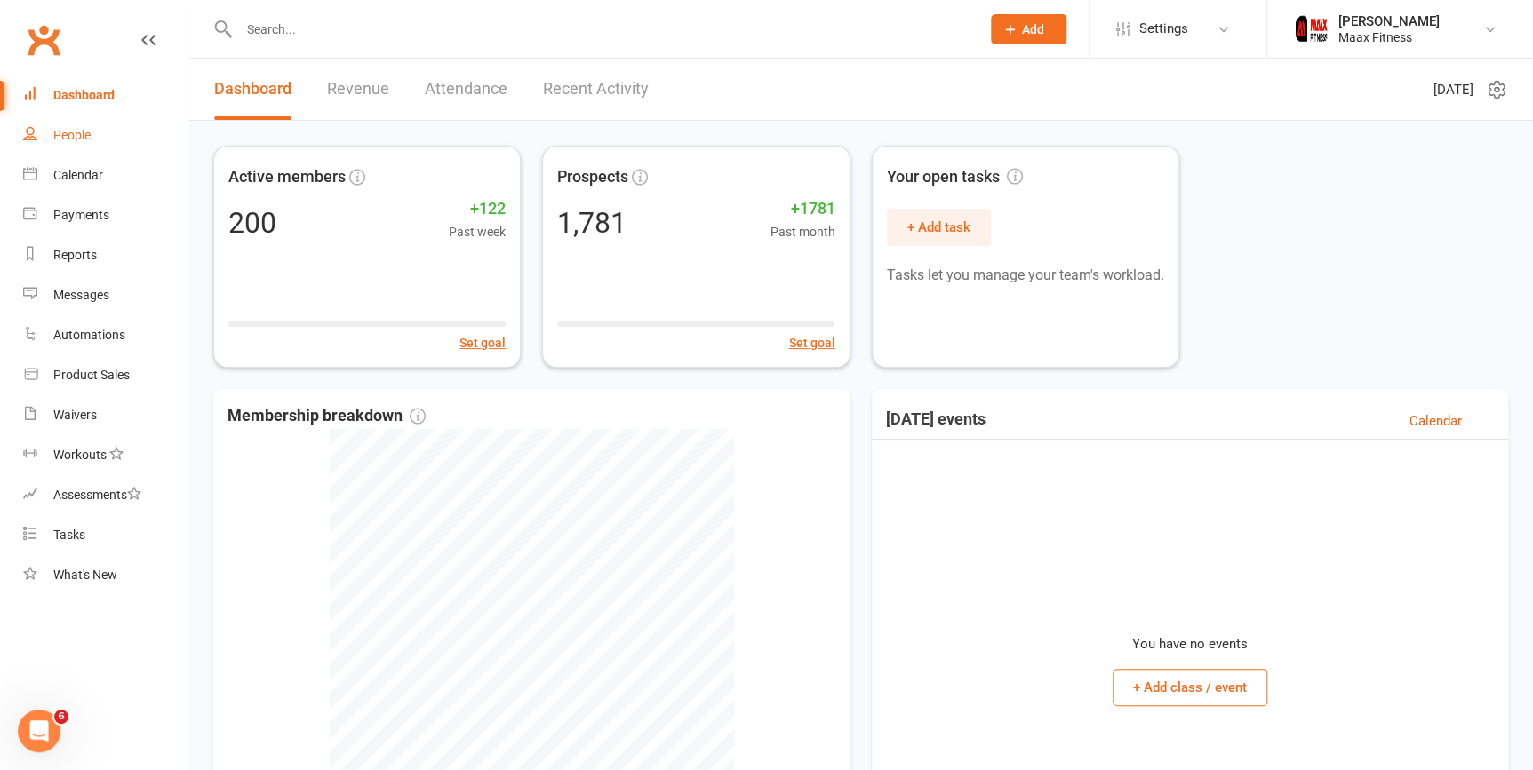
click at [72, 139] on div "People" at bounding box center [71, 135] width 37 height 14
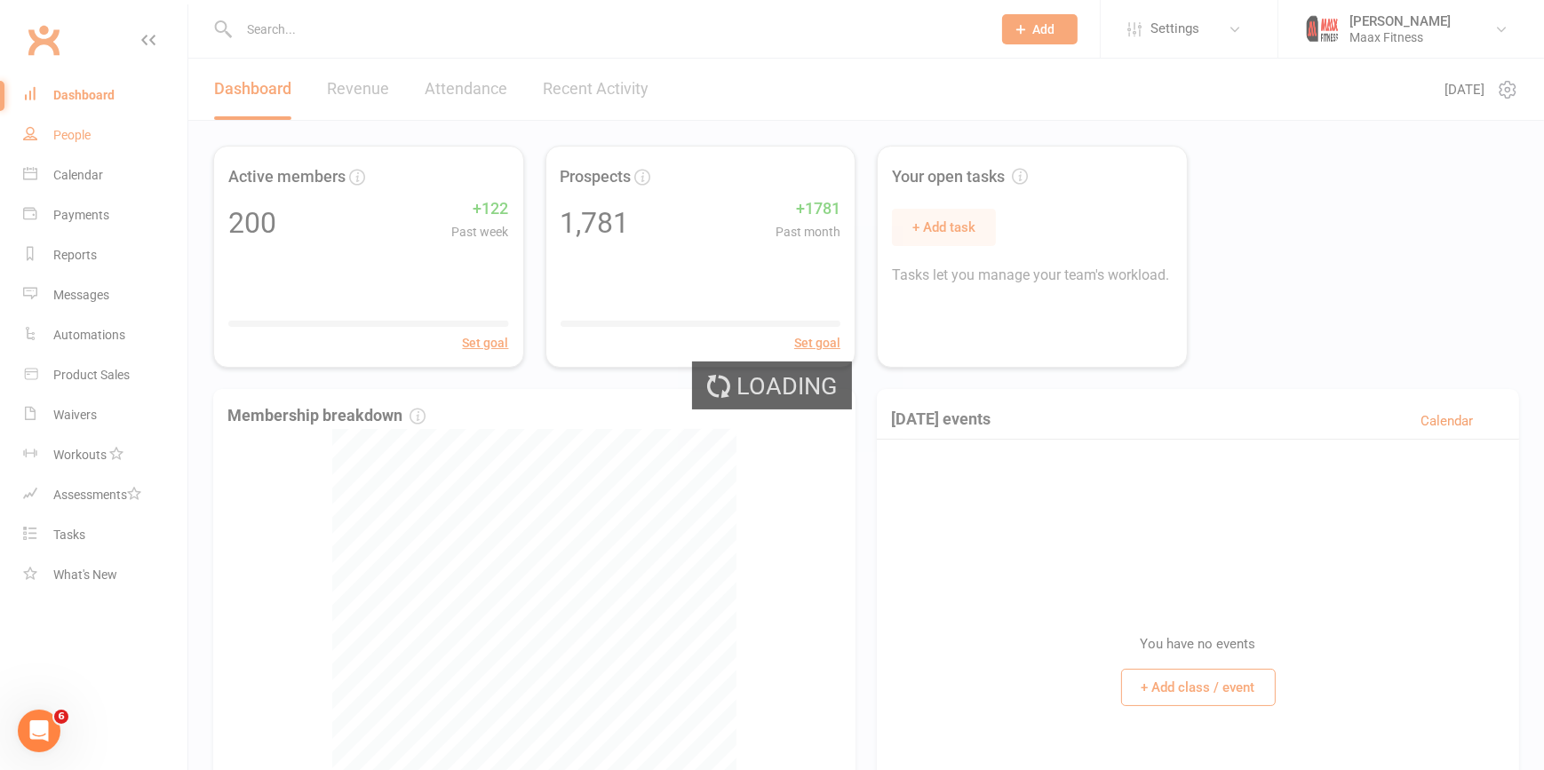
select select "100"
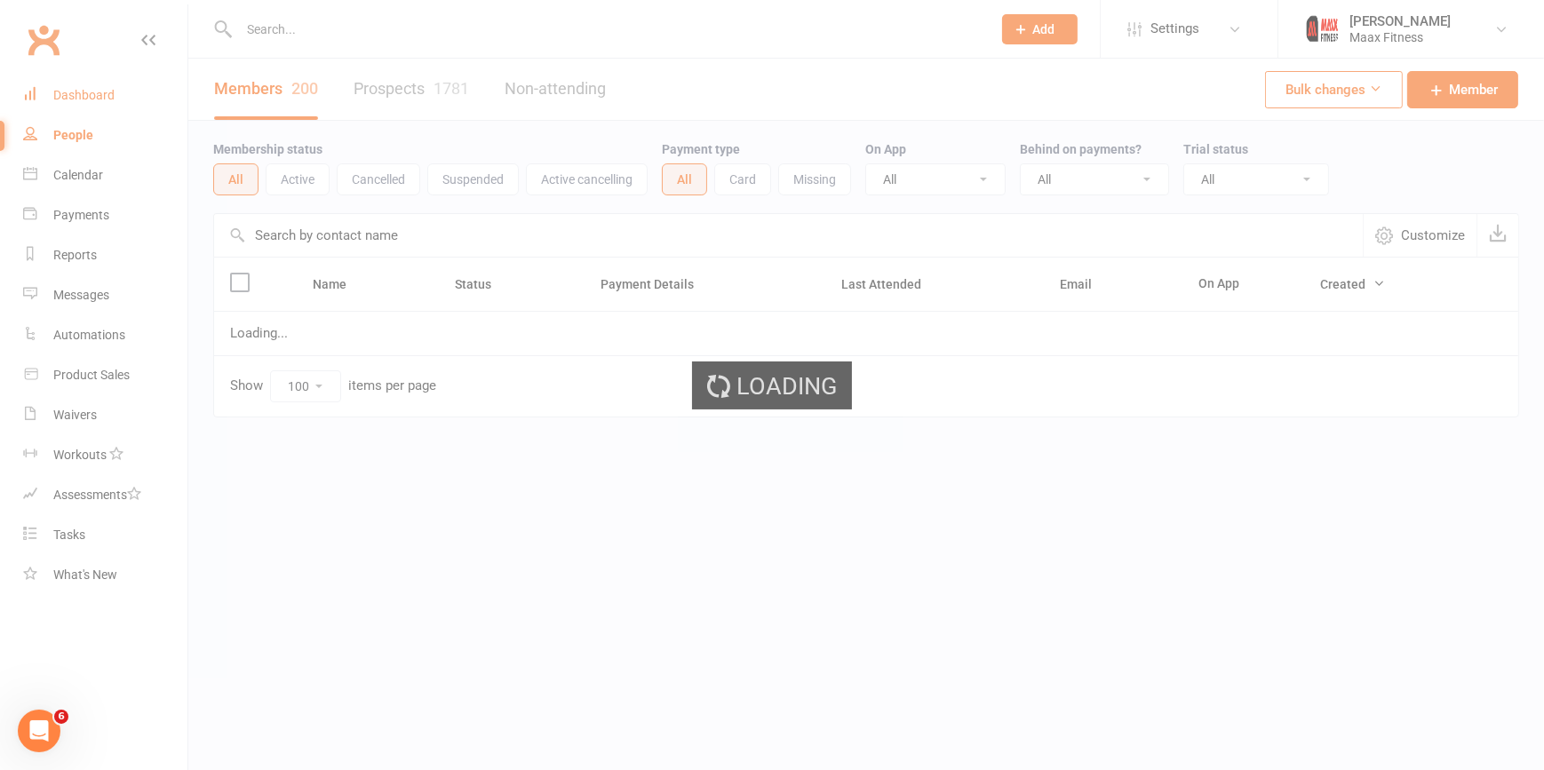
click at [77, 96] on div "Dashboard" at bounding box center [83, 95] width 61 height 14
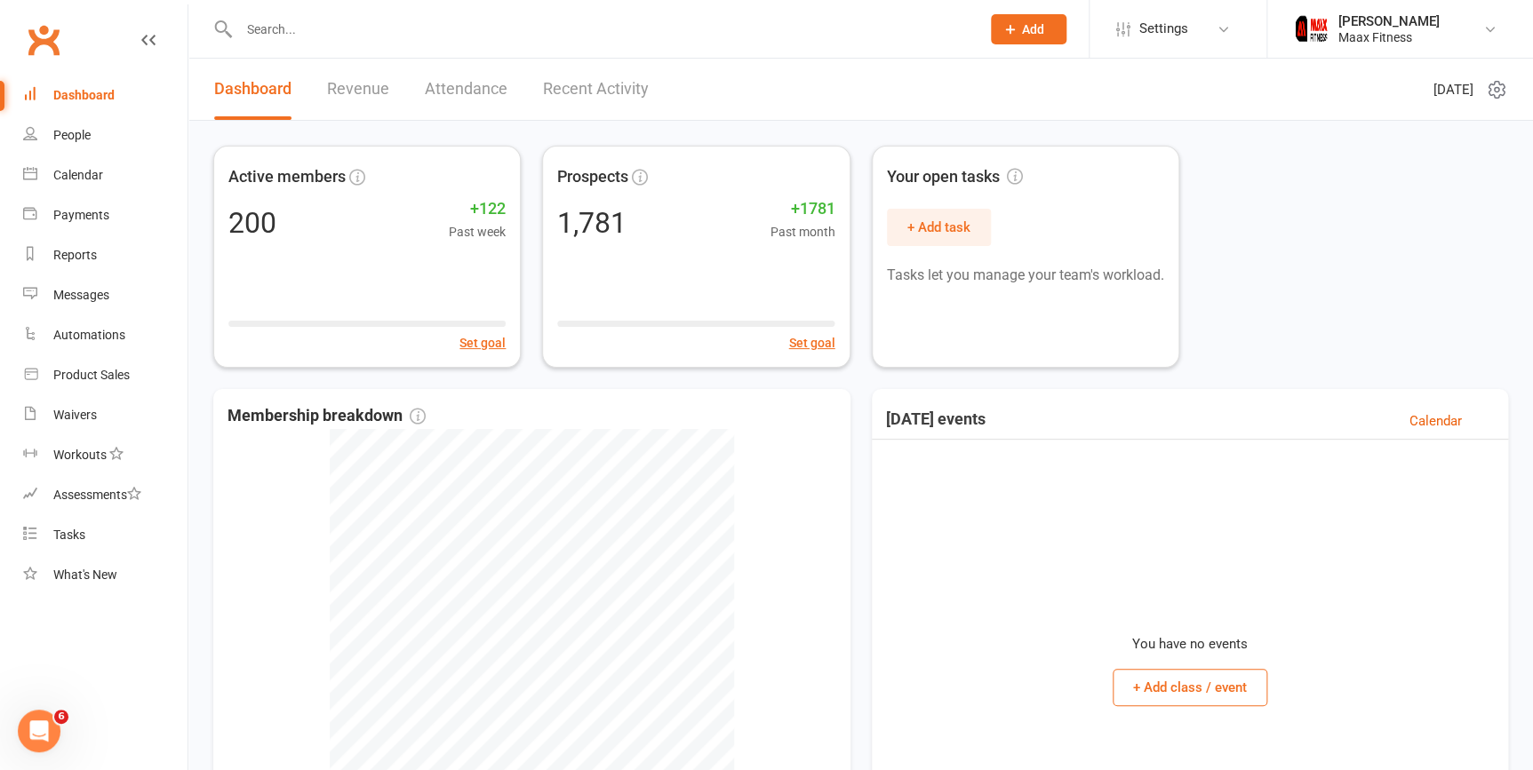
click at [1370, 212] on div "Active members 200 +122 Past week Set goal Prospects 1,781 +1781 Past month Set…" at bounding box center [860, 257] width 1295 height 222
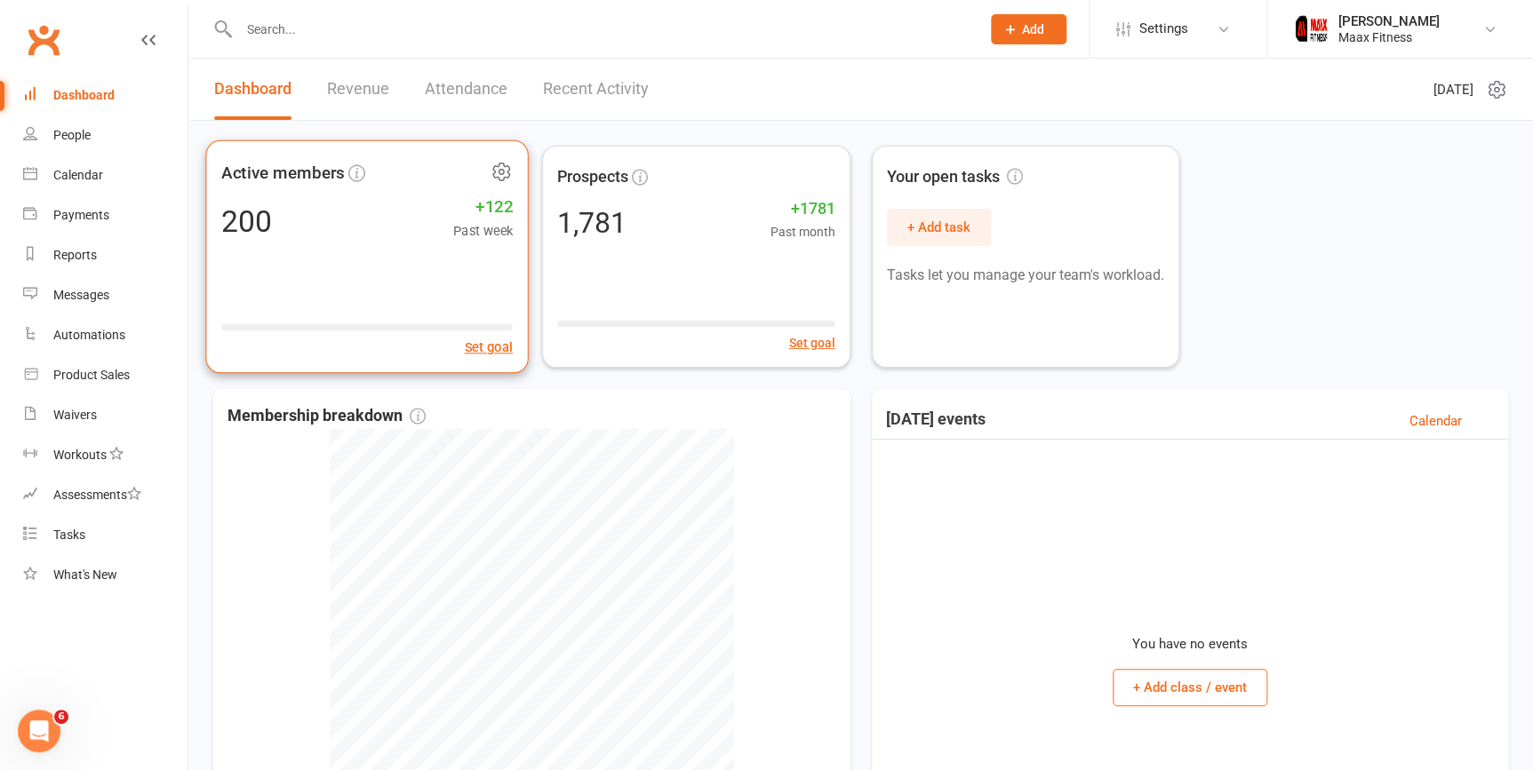
click at [281, 182] on span "Active members" at bounding box center [283, 172] width 124 height 27
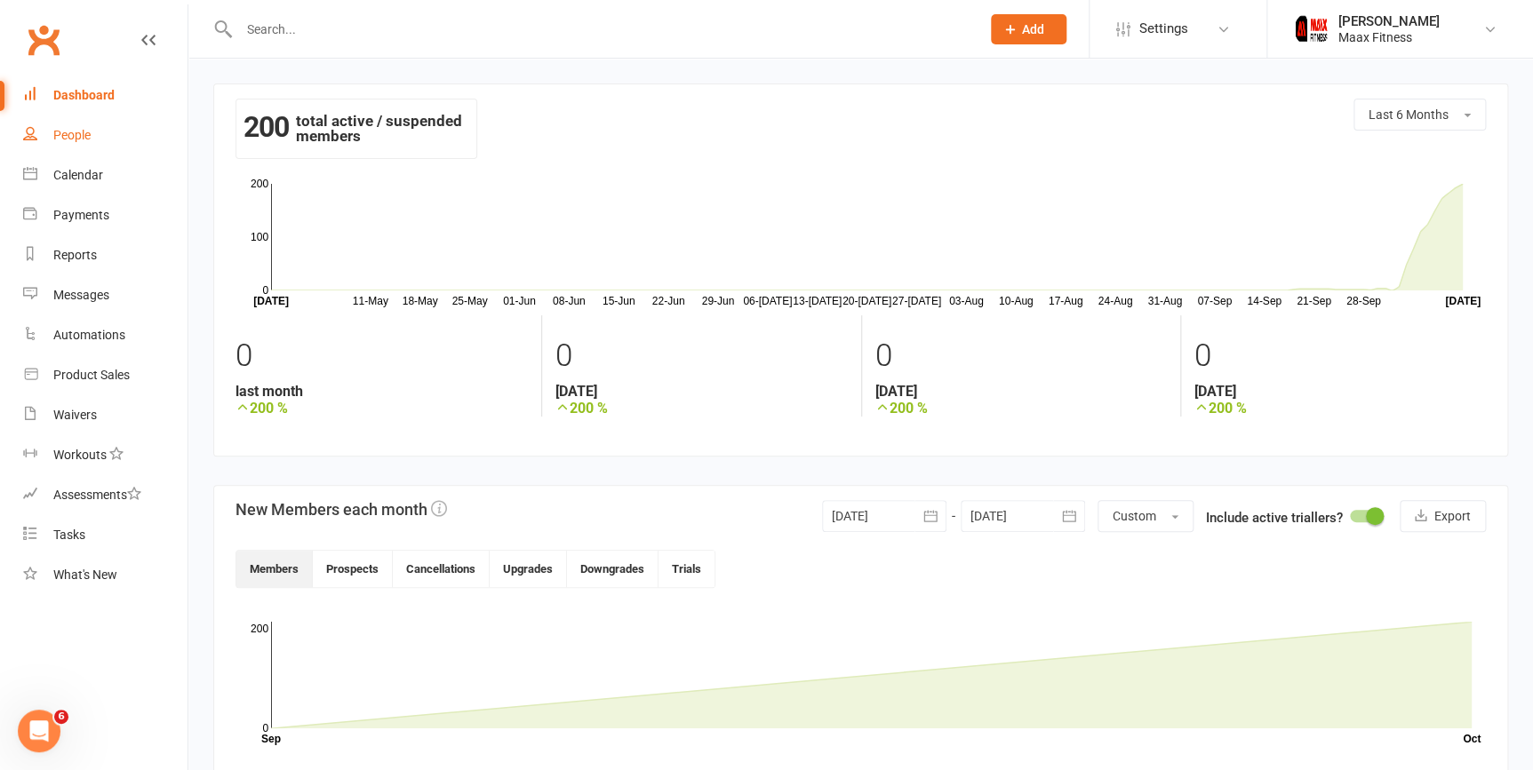
click at [96, 121] on link "People" at bounding box center [105, 136] width 164 height 40
select select "100"
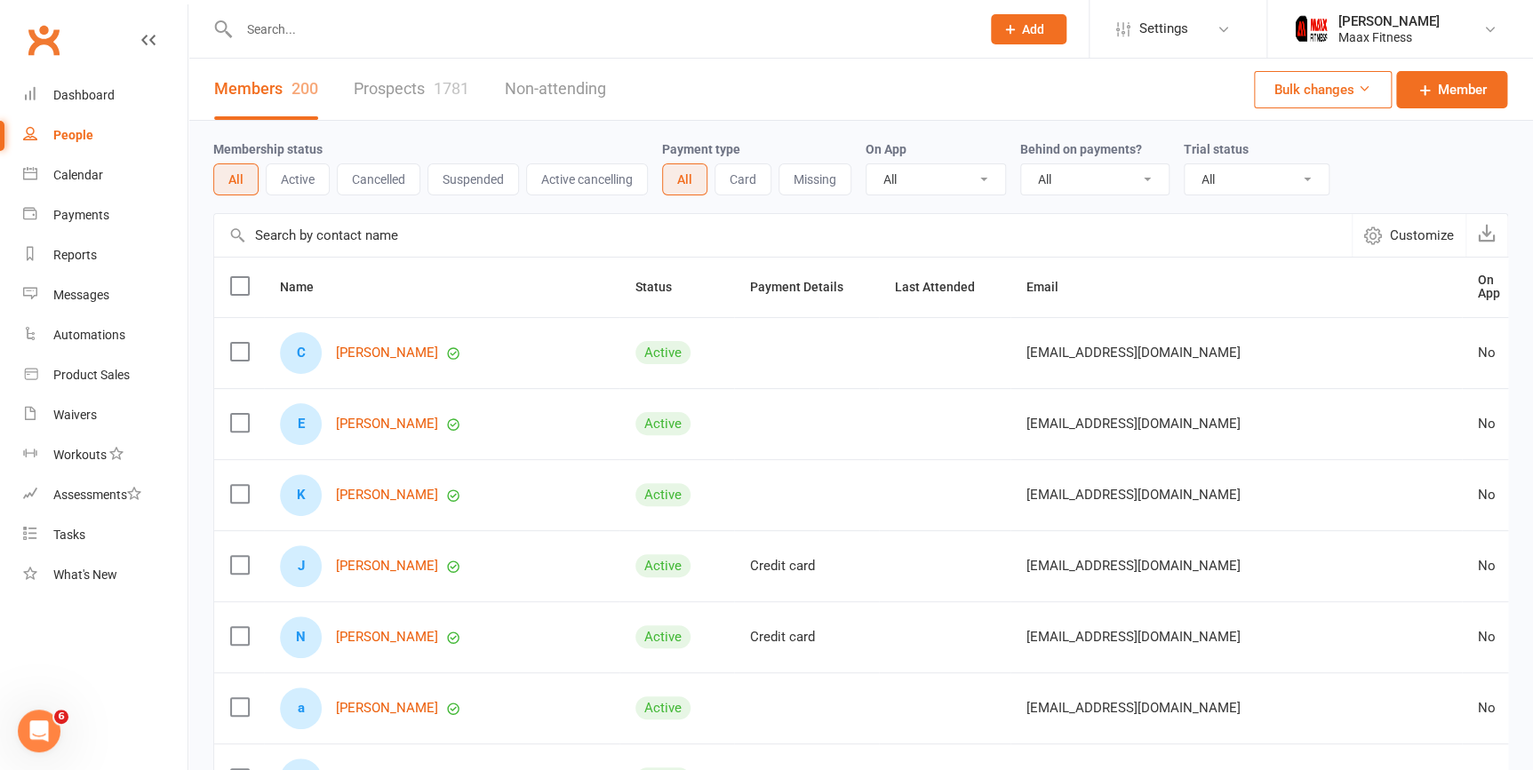
click at [426, 85] on link "Prospects 1781" at bounding box center [412, 89] width 116 height 61
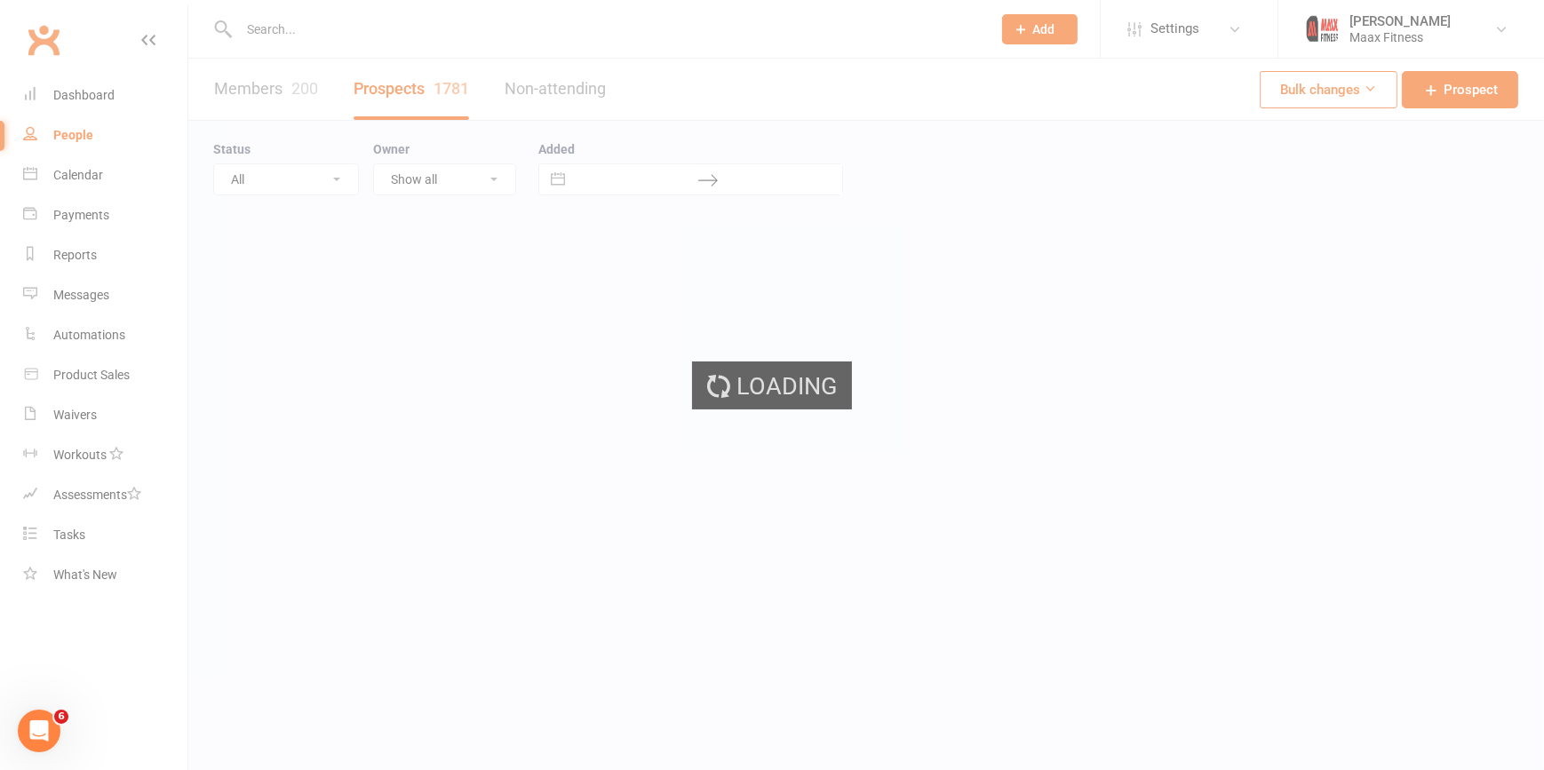
select select "100"
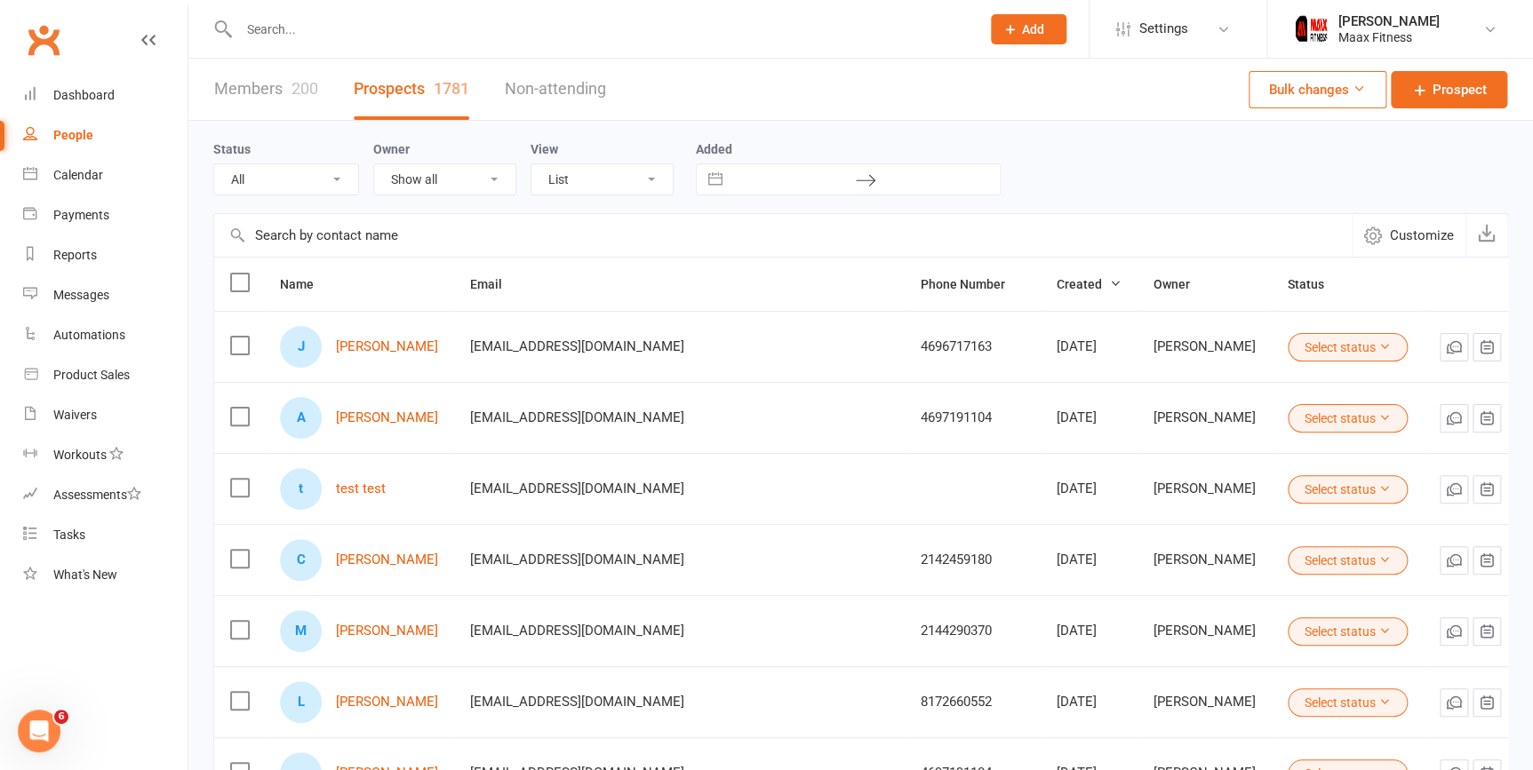
click at [221, 99] on link "Members 200" at bounding box center [266, 89] width 104 height 61
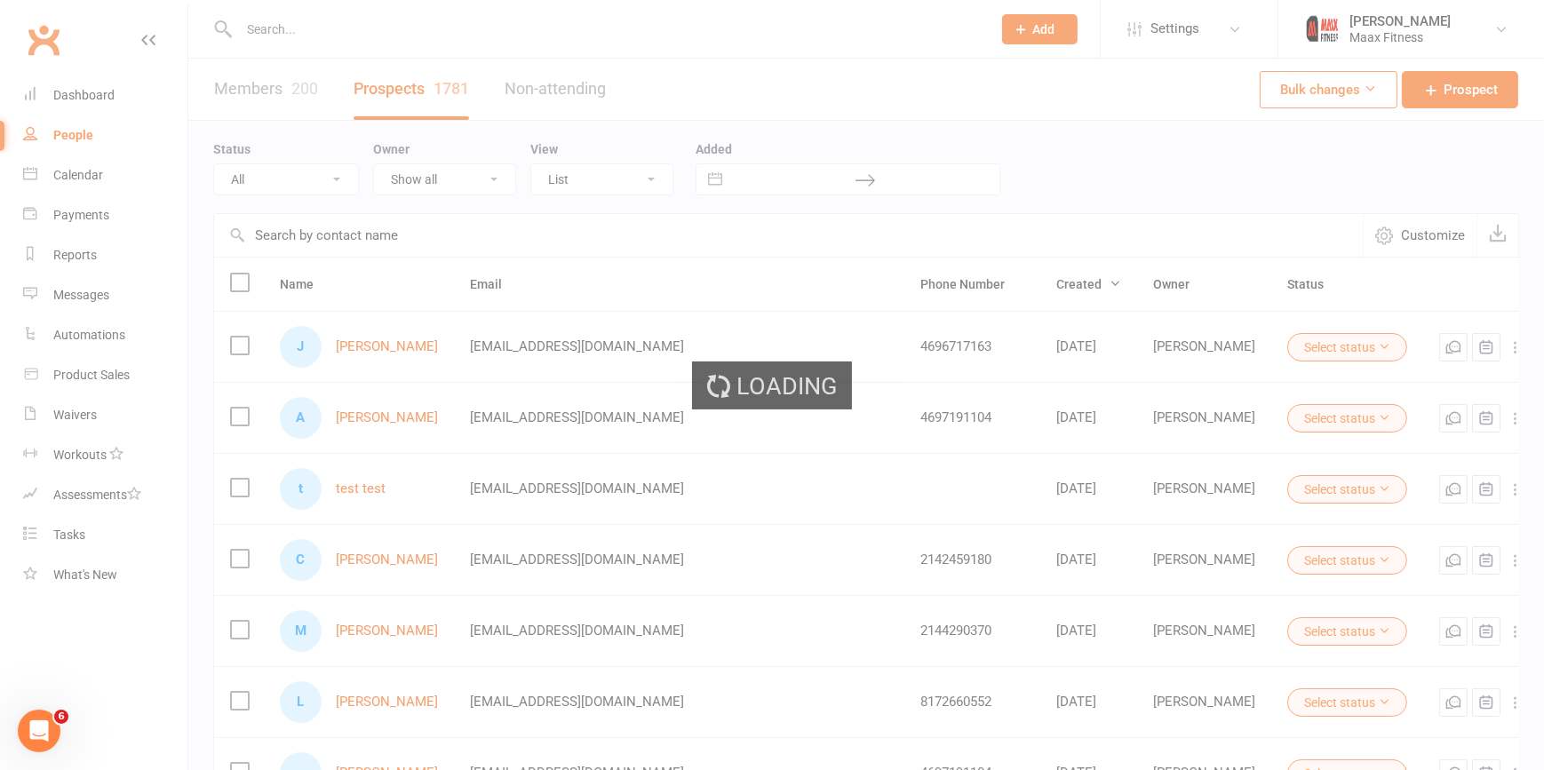
select select "100"
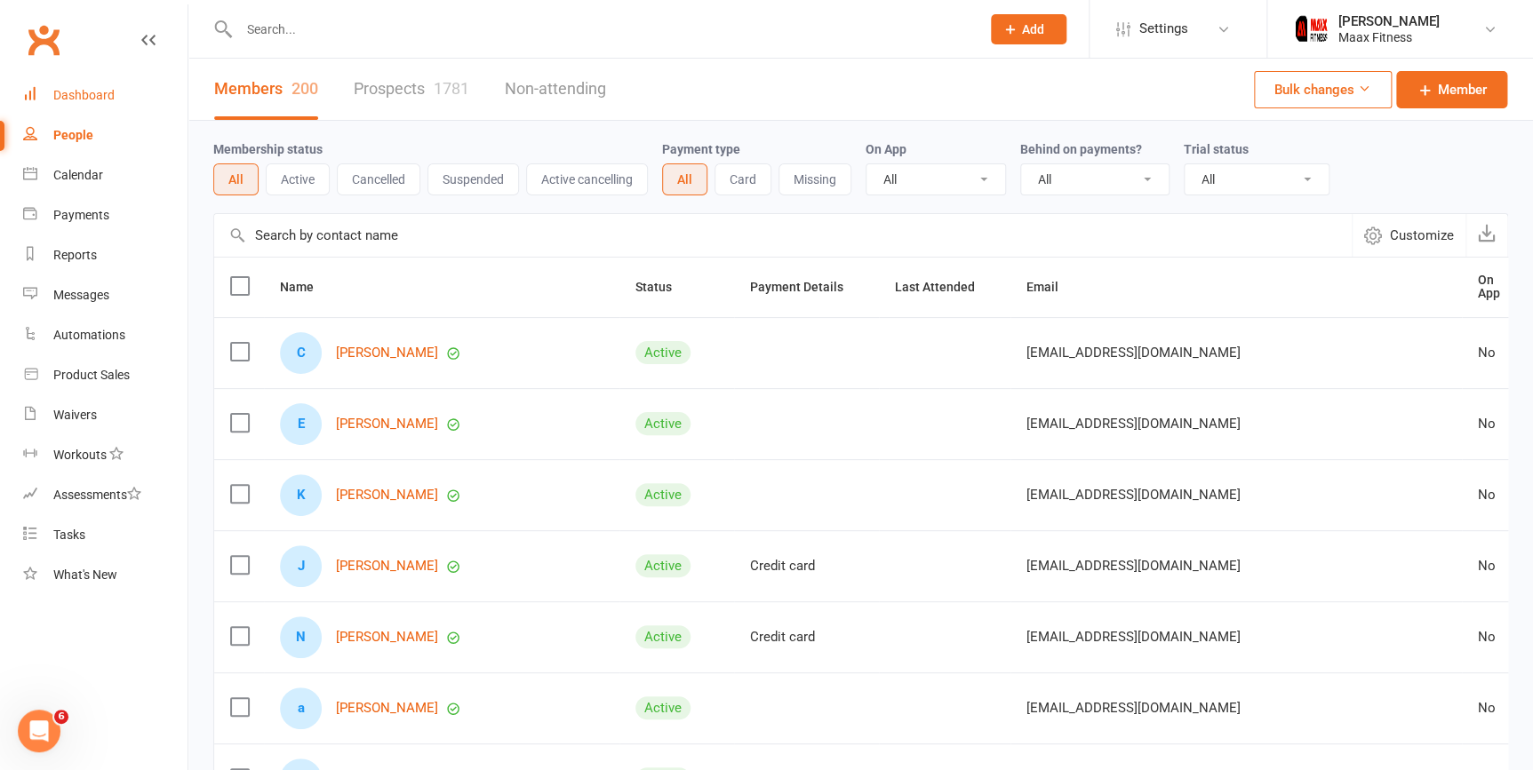
click at [113, 97] on link "Dashboard" at bounding box center [105, 96] width 164 height 40
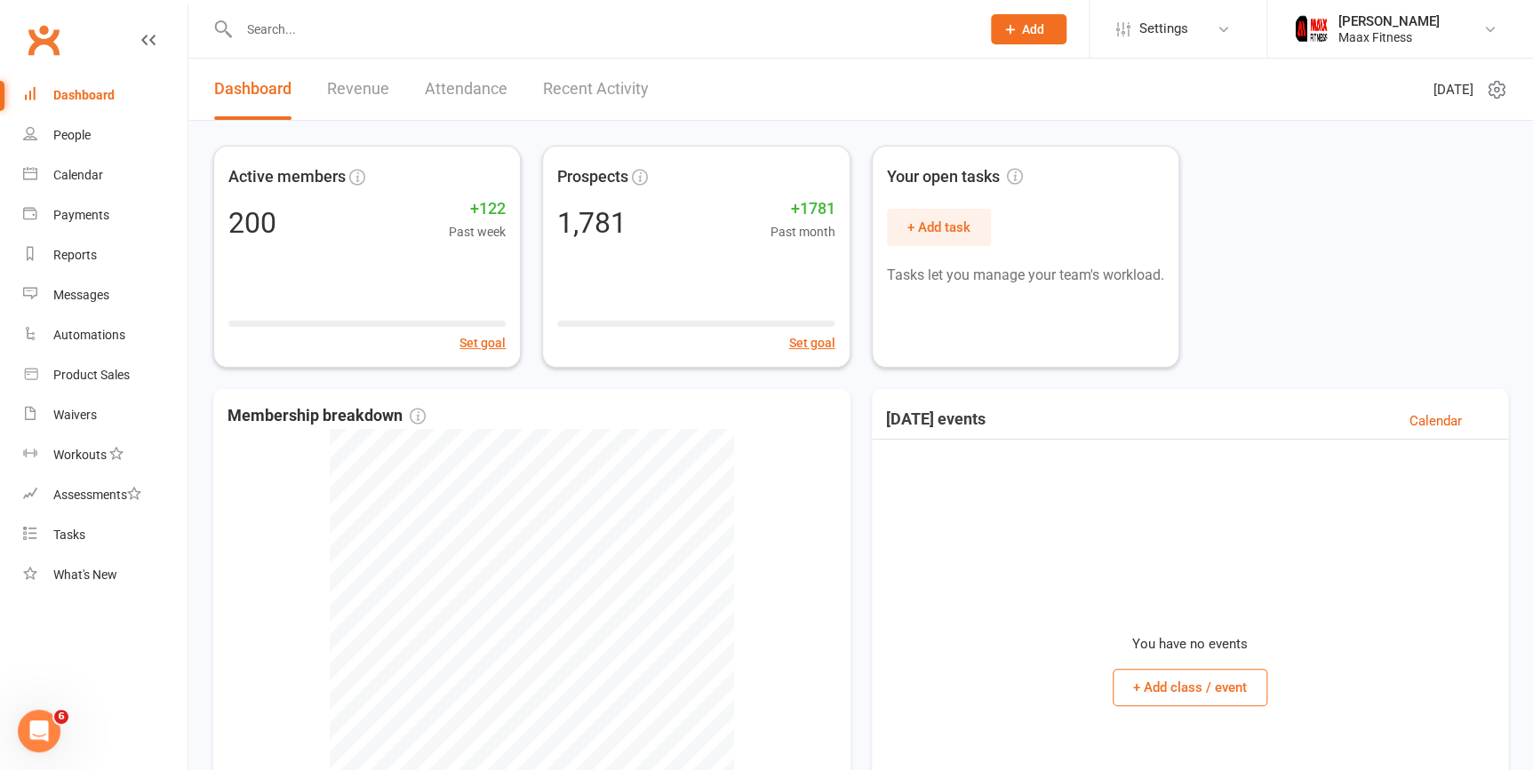
click at [113, 97] on div "Dashboard" at bounding box center [83, 95] width 61 height 14
click at [100, 131] on link "People" at bounding box center [105, 136] width 164 height 40
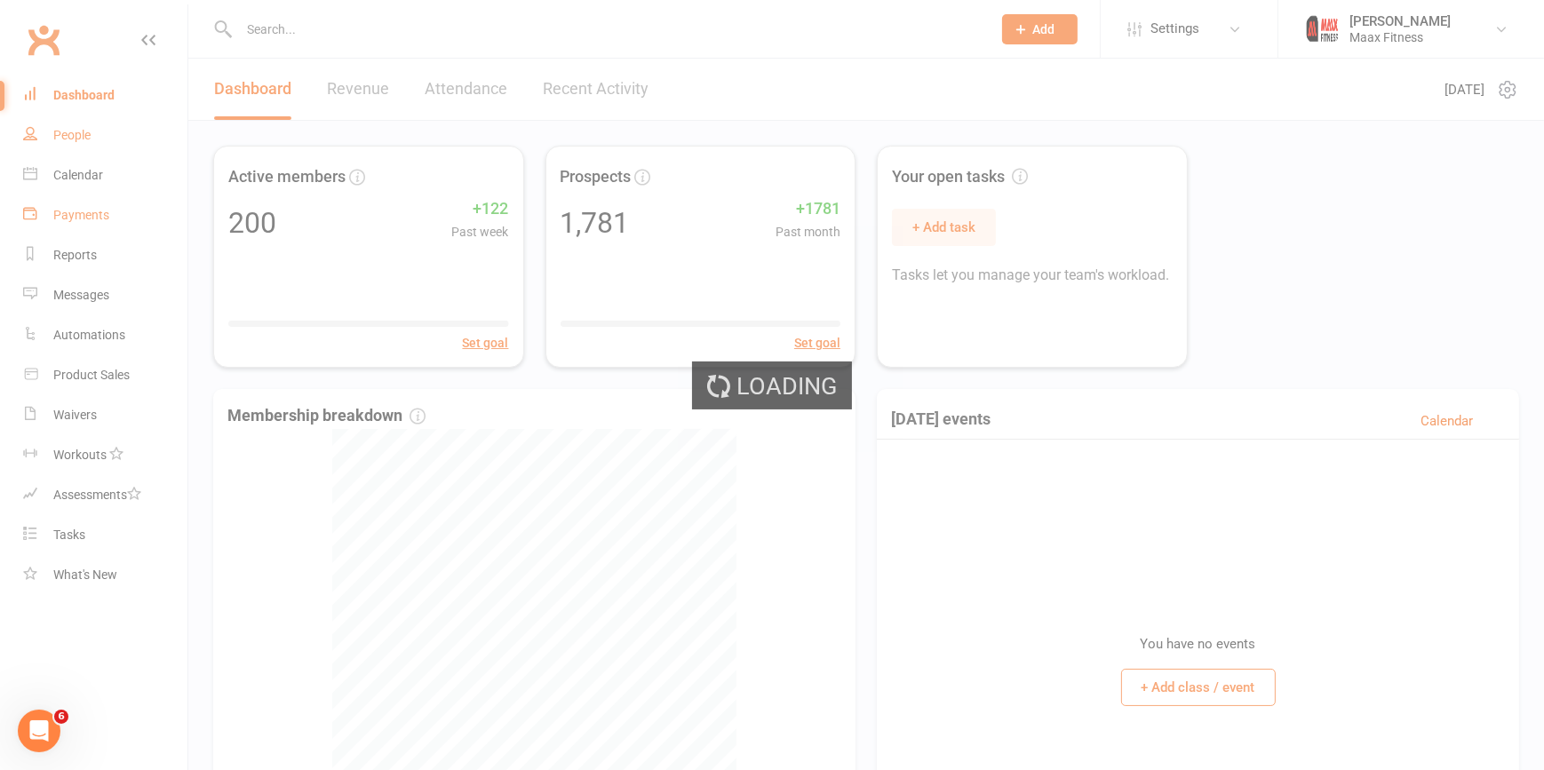
select select "100"
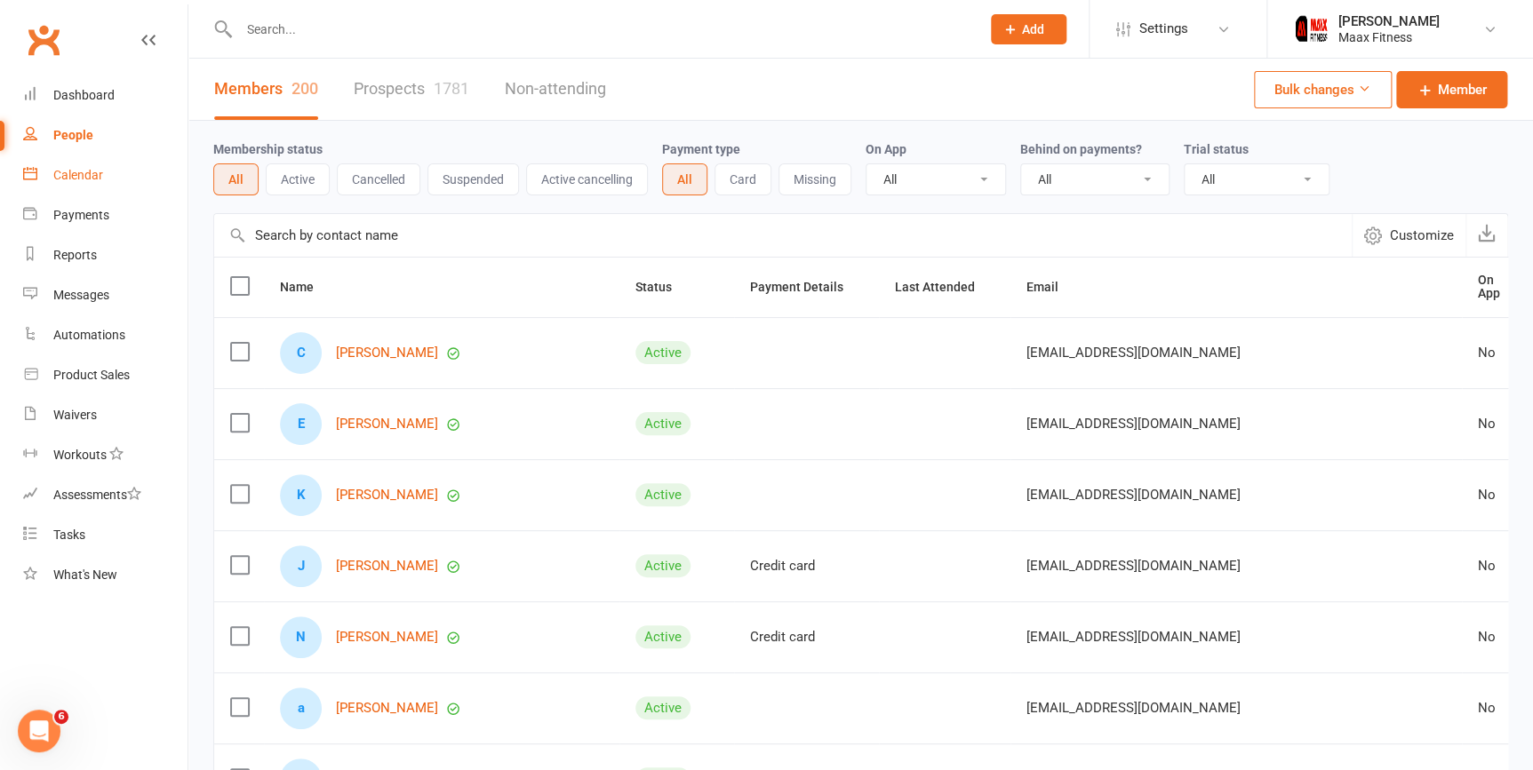
click at [91, 174] on div "Calendar" at bounding box center [78, 175] width 50 height 14
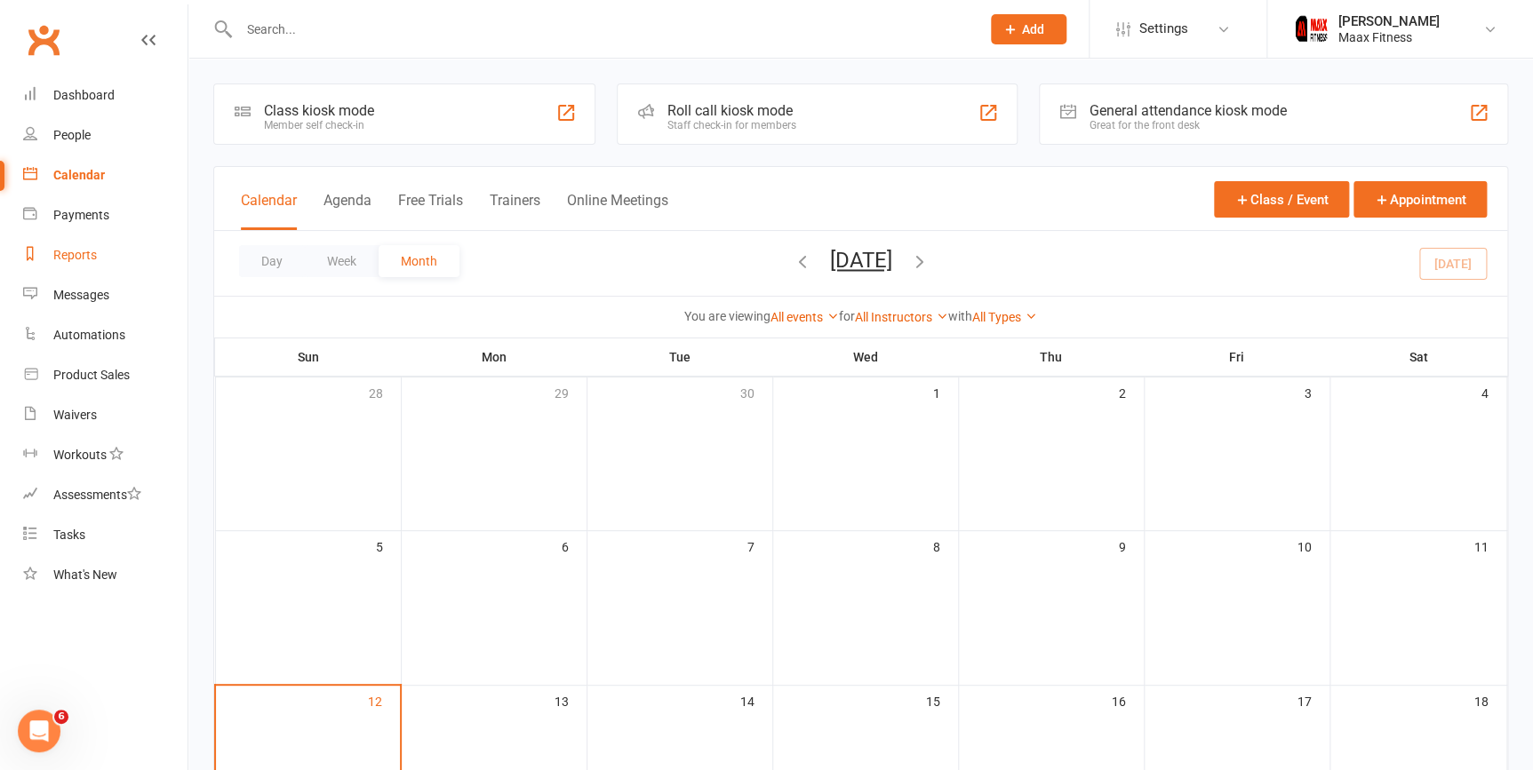
click at [85, 249] on div "Reports" at bounding box center [75, 255] width 44 height 14
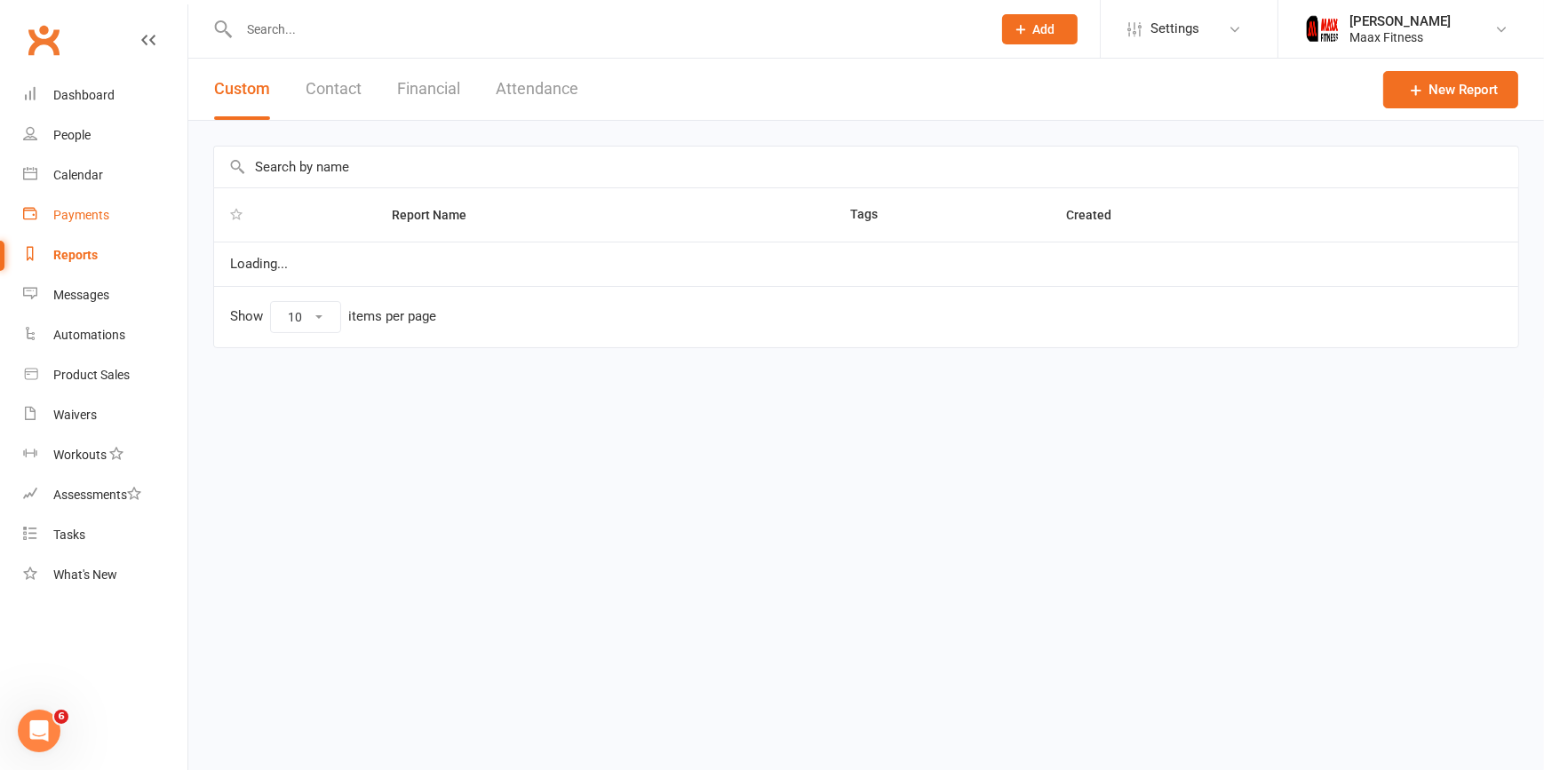
click at [96, 225] on link "Payments" at bounding box center [105, 216] width 164 height 40
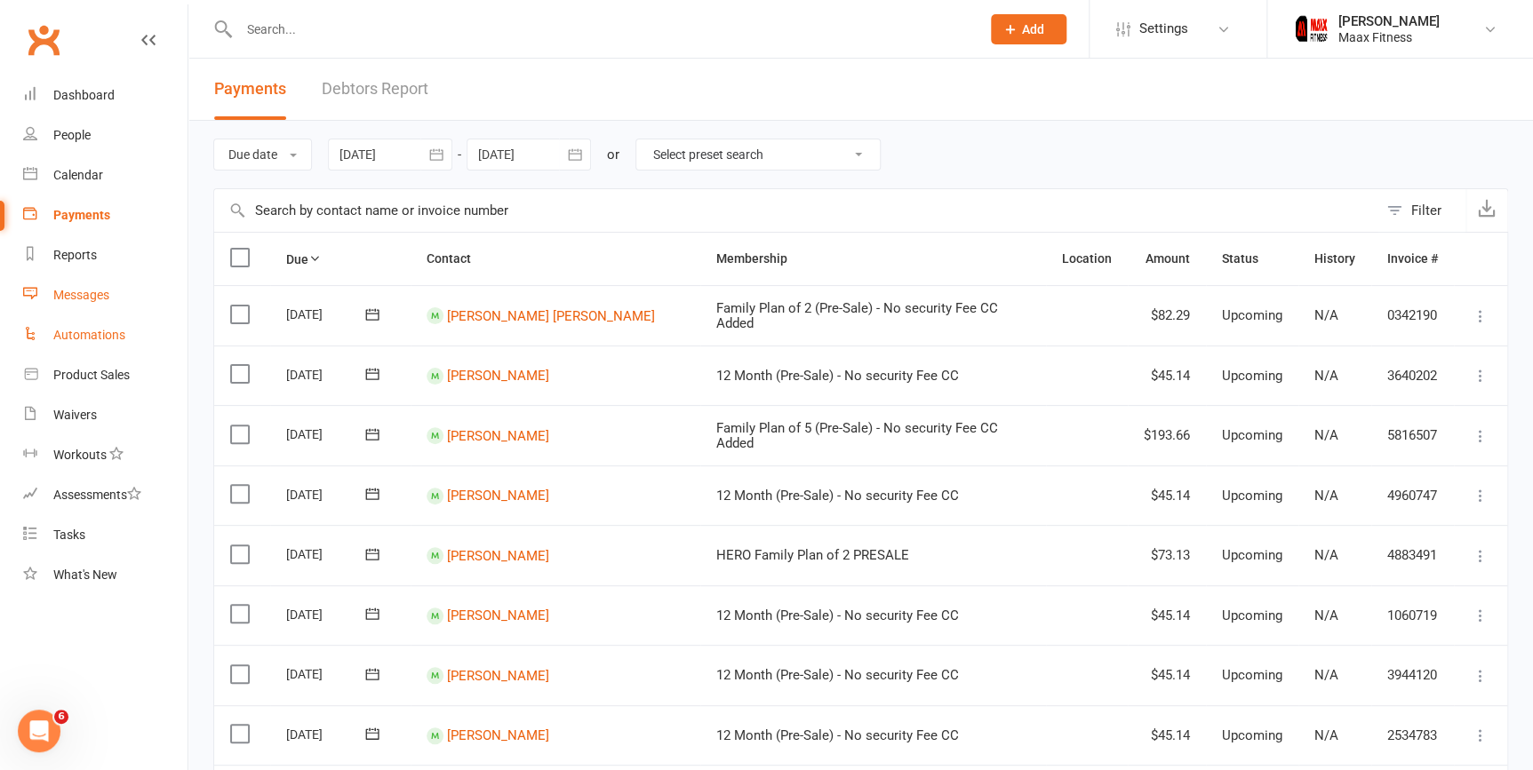
drag, startPoint x: 90, startPoint y: 339, endPoint x: 116, endPoint y: 311, distance: 39.0
click at [92, 339] on div "Automations" at bounding box center [89, 335] width 72 height 14
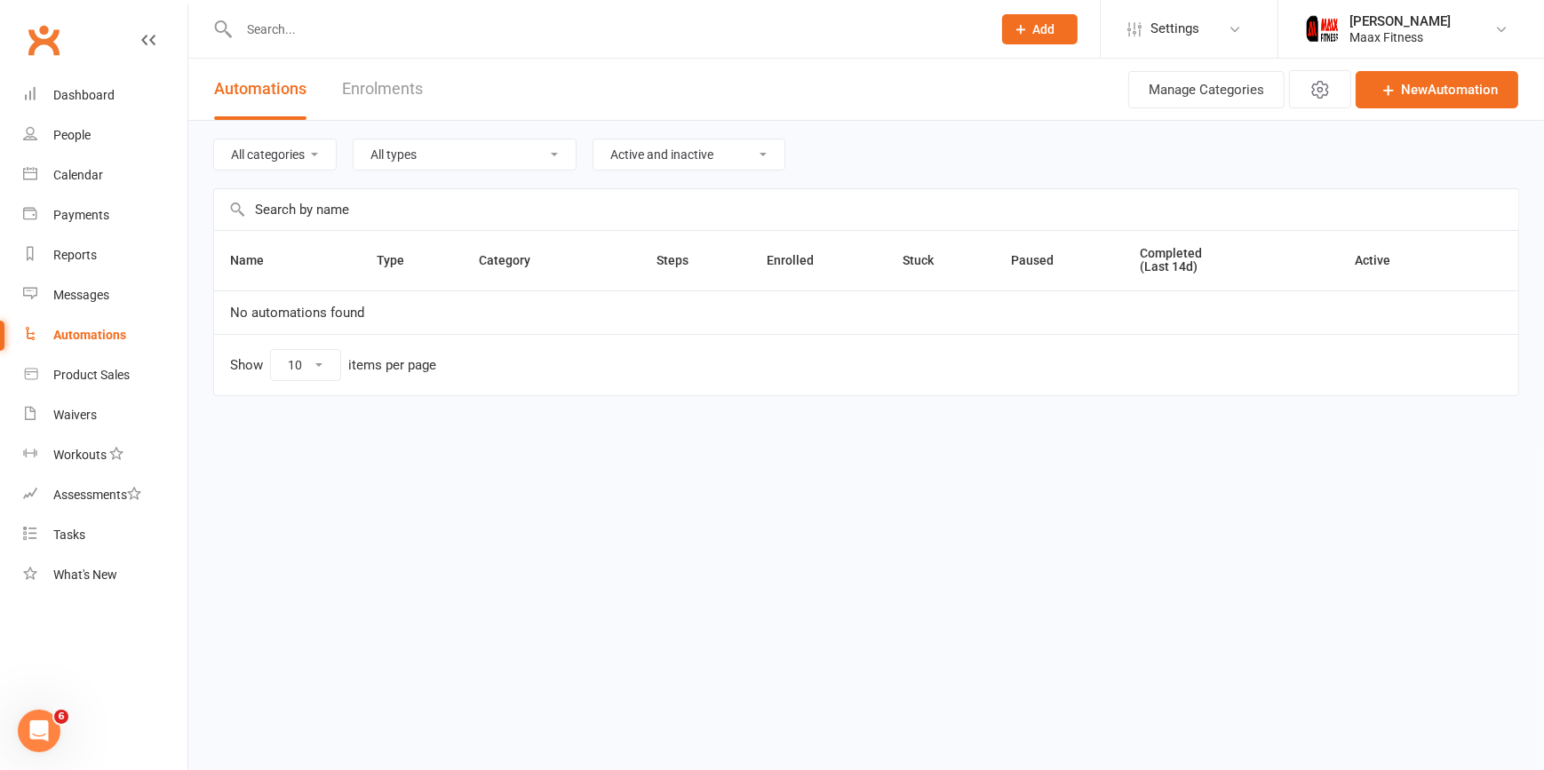
click at [1043, 32] on span "Add" at bounding box center [1044, 29] width 22 height 14
click at [1019, 81] on link "Prospect" at bounding box center [1021, 79] width 158 height 41
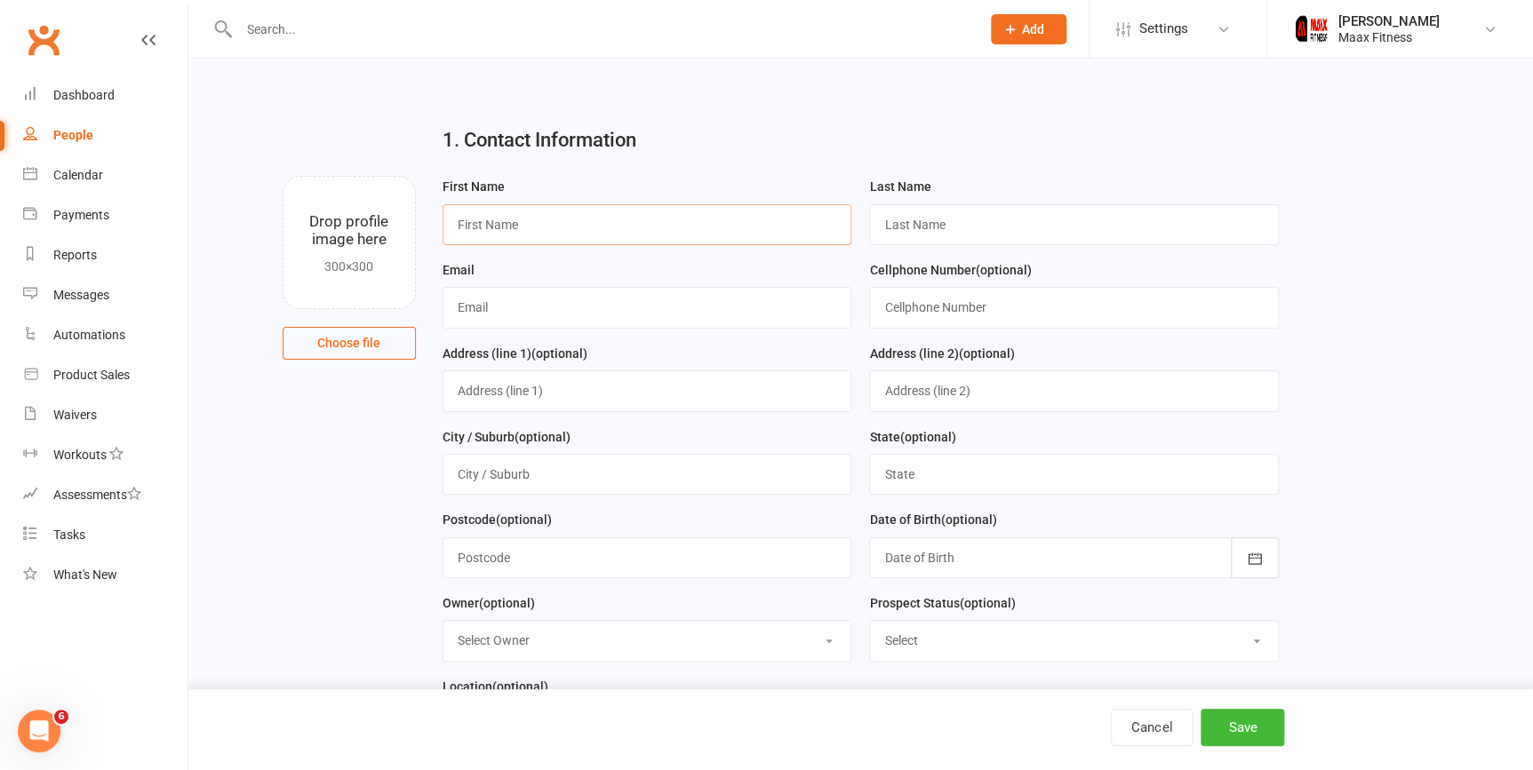
click at [649, 227] on input "text" at bounding box center [648, 224] width 410 height 41
type input "Emily"
type input "Velazquez"
click at [544, 321] on input "text" at bounding box center [648, 307] width 410 height 41
type input "[EMAIL_ADDRESS][DOMAIN_NAME]"
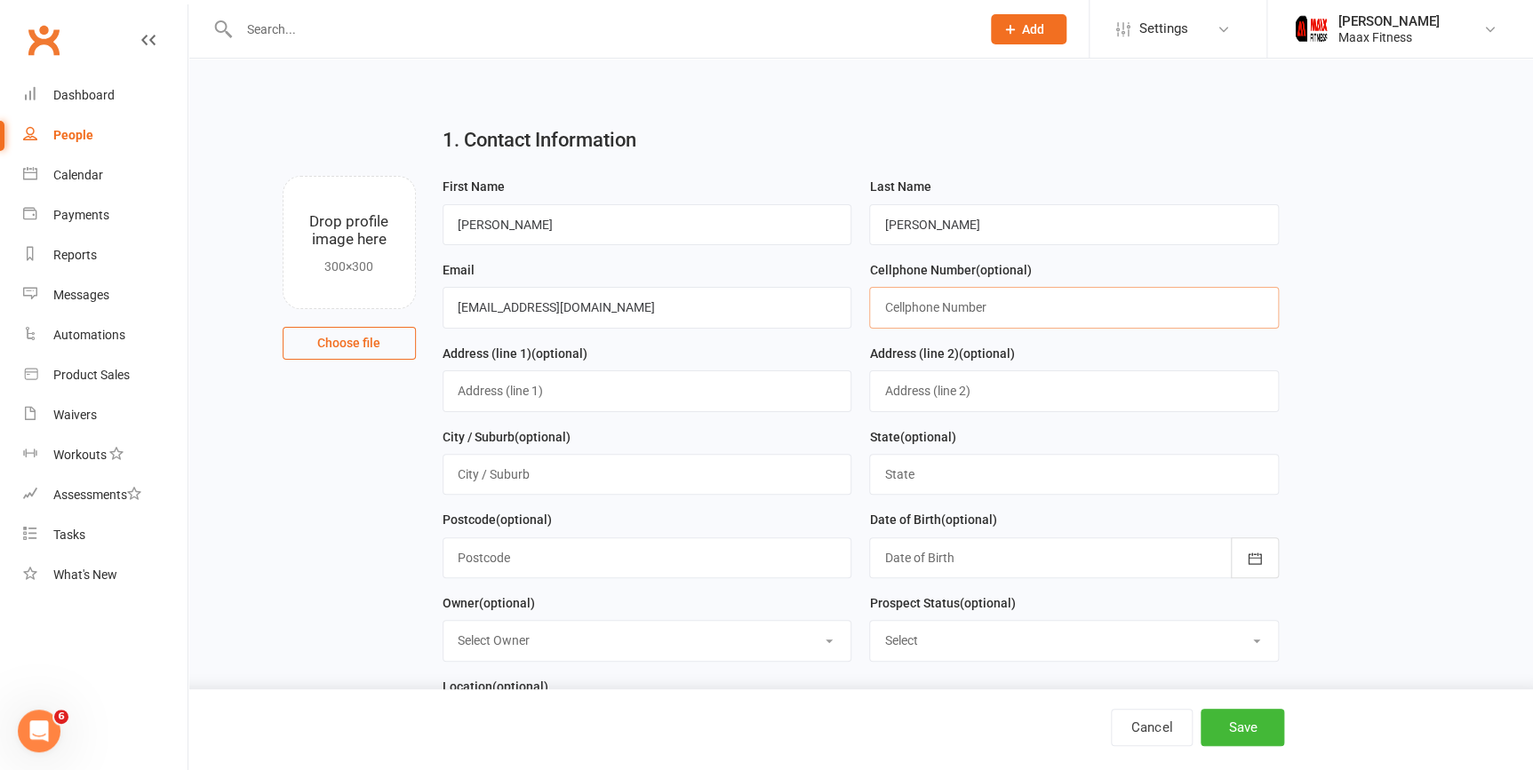
click at [965, 310] on input "text" at bounding box center [1074, 307] width 410 height 41
type input "4698336191"
click at [677, 410] on input "text" at bounding box center [648, 391] width 410 height 41
click at [739, 386] on input "text" at bounding box center [648, 391] width 410 height 41
click at [539, 395] on input "text" at bounding box center [648, 391] width 410 height 41
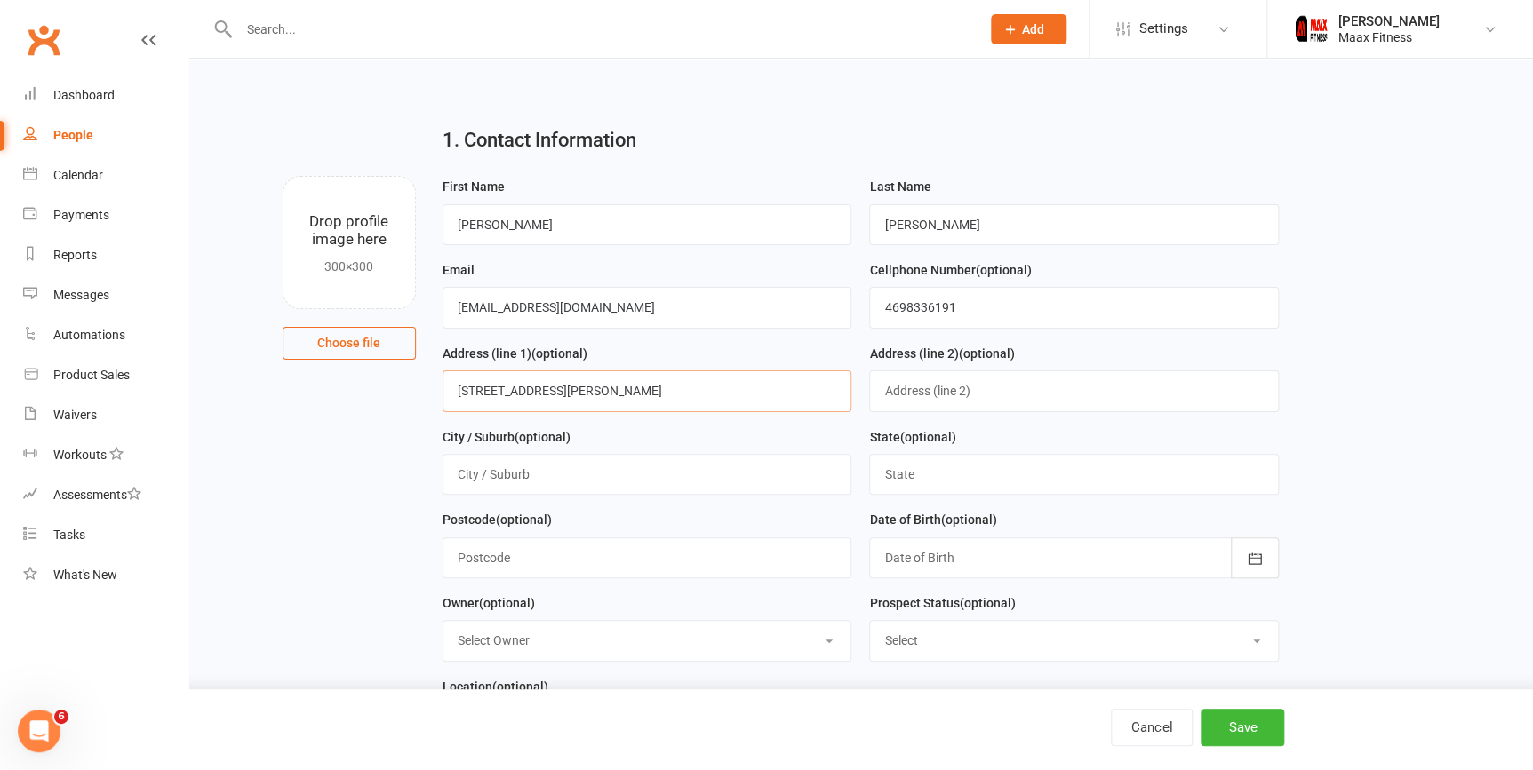
type input "111 Jerry St"
type input "Terrell"
type input "Texas"
type input "75160"
click at [1161, 553] on div at bounding box center [1074, 558] width 410 height 41
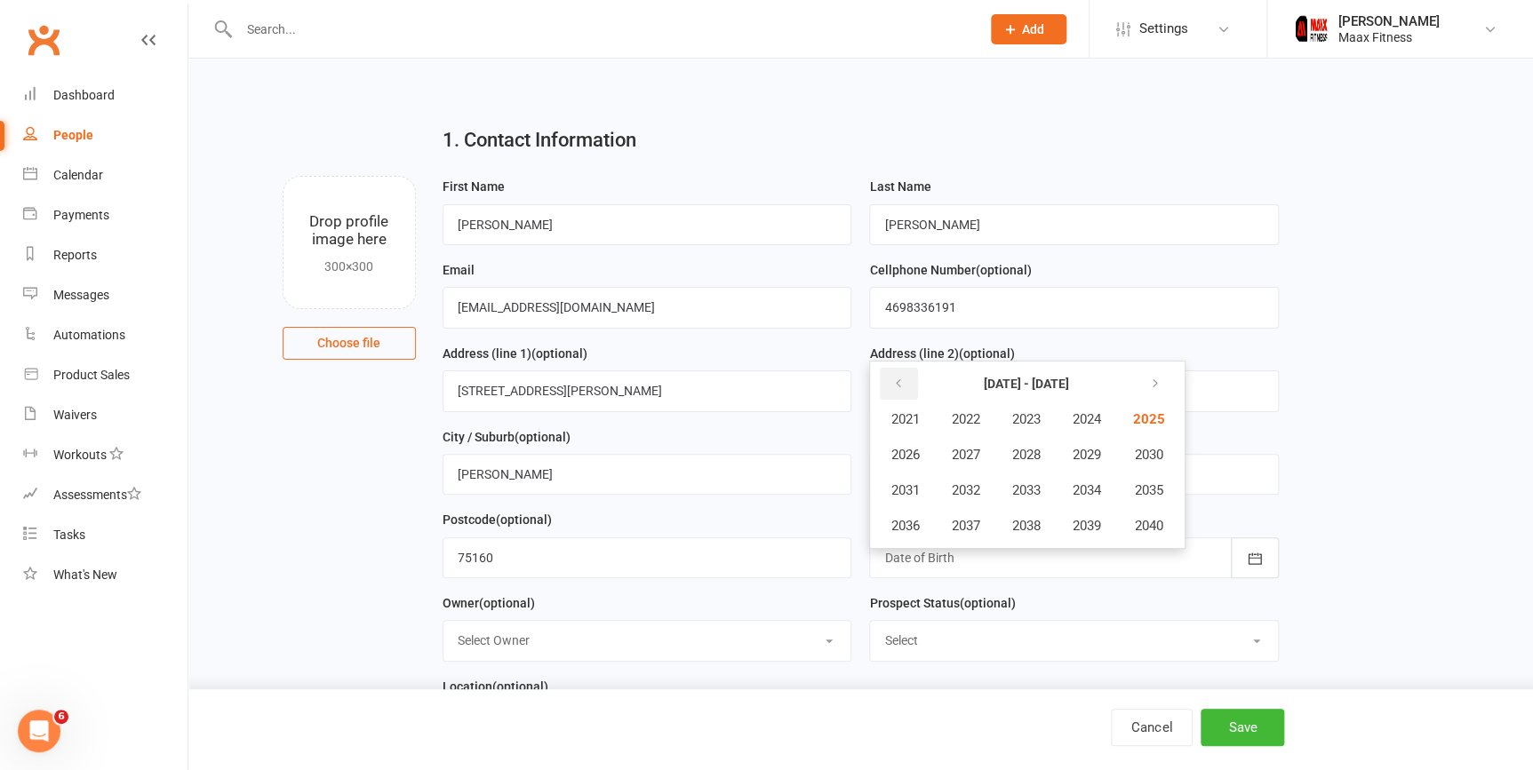
click at [897, 384] on icon "button" at bounding box center [897, 384] width 12 height 14
click at [1097, 457] on span "1989" at bounding box center [1086, 455] width 28 height 16
click at [929, 426] on span "January" at bounding box center [914, 419] width 46 height 16
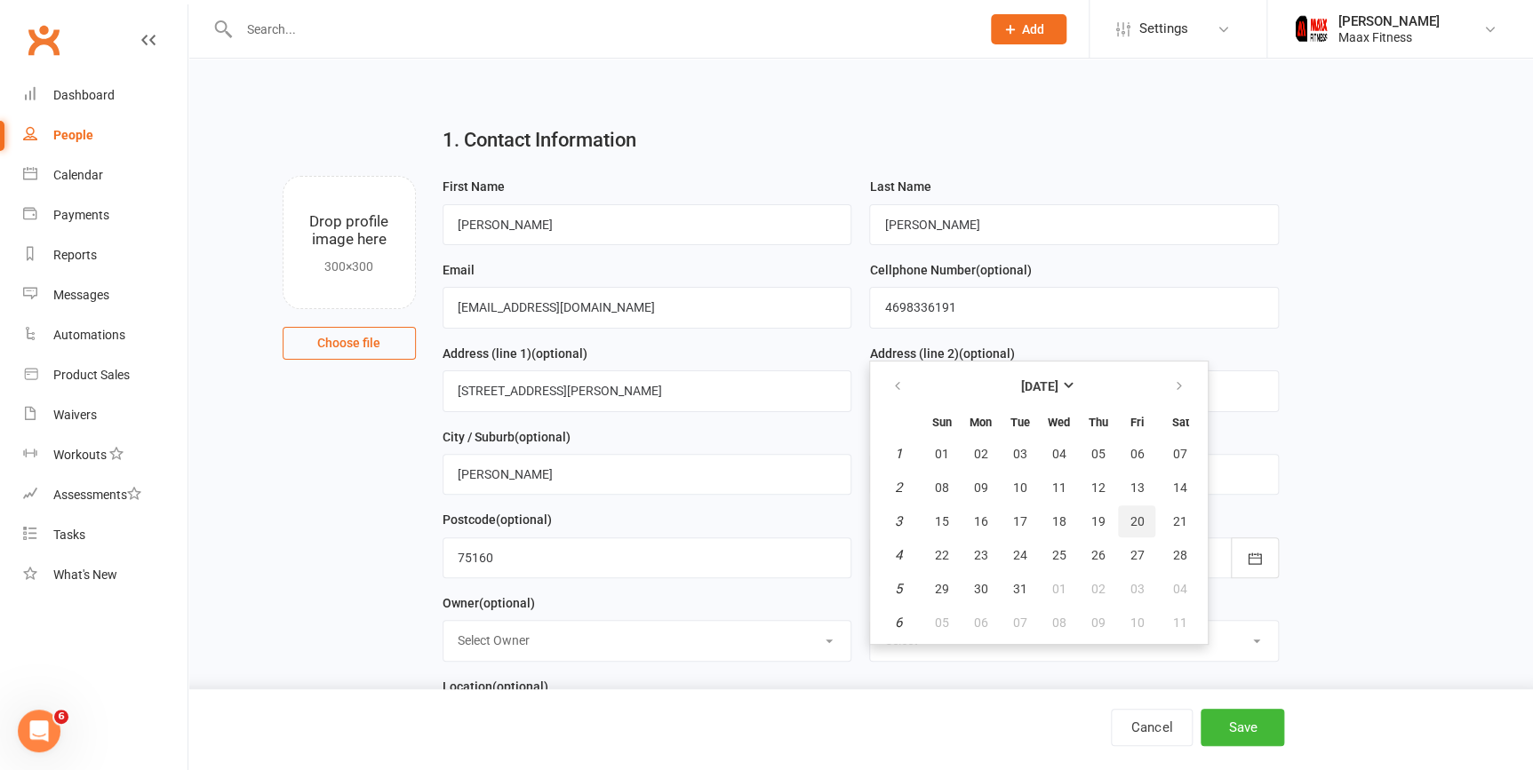
click at [1129, 520] on span "20" at bounding box center [1136, 522] width 14 height 14
type input "20 Jan 1989"
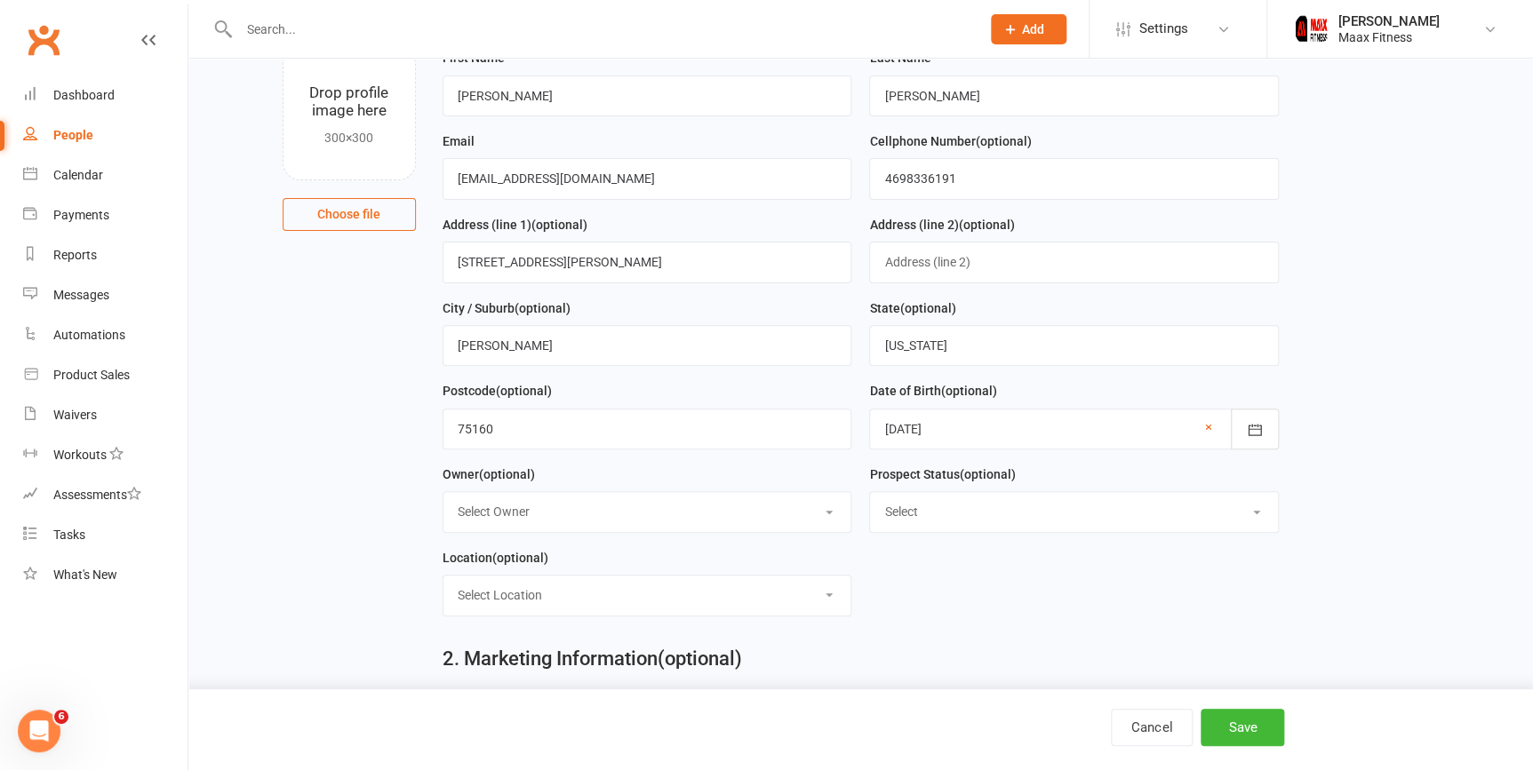
scroll to position [161, 0]
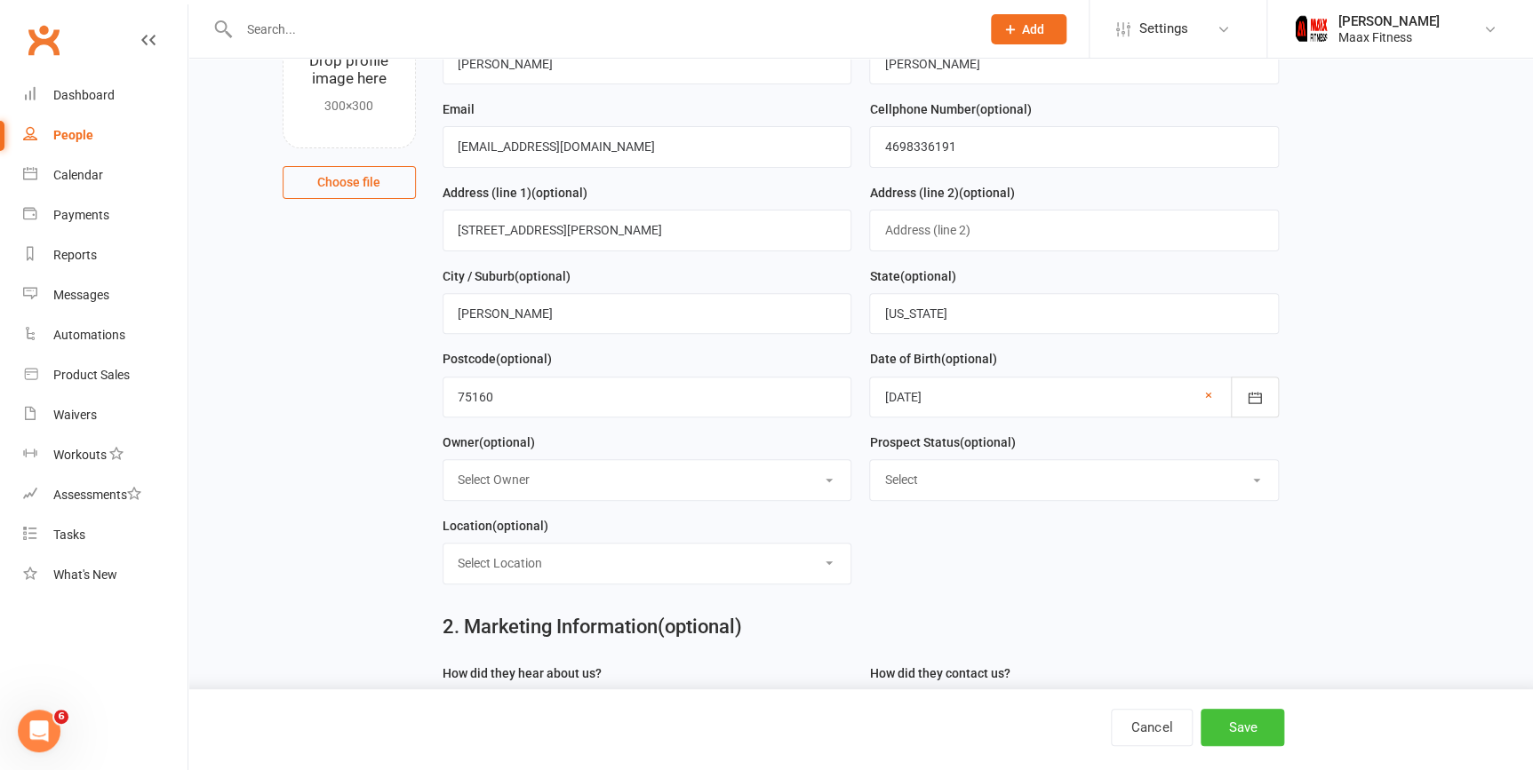
click at [1260, 731] on button "Save" at bounding box center [1243, 727] width 84 height 37
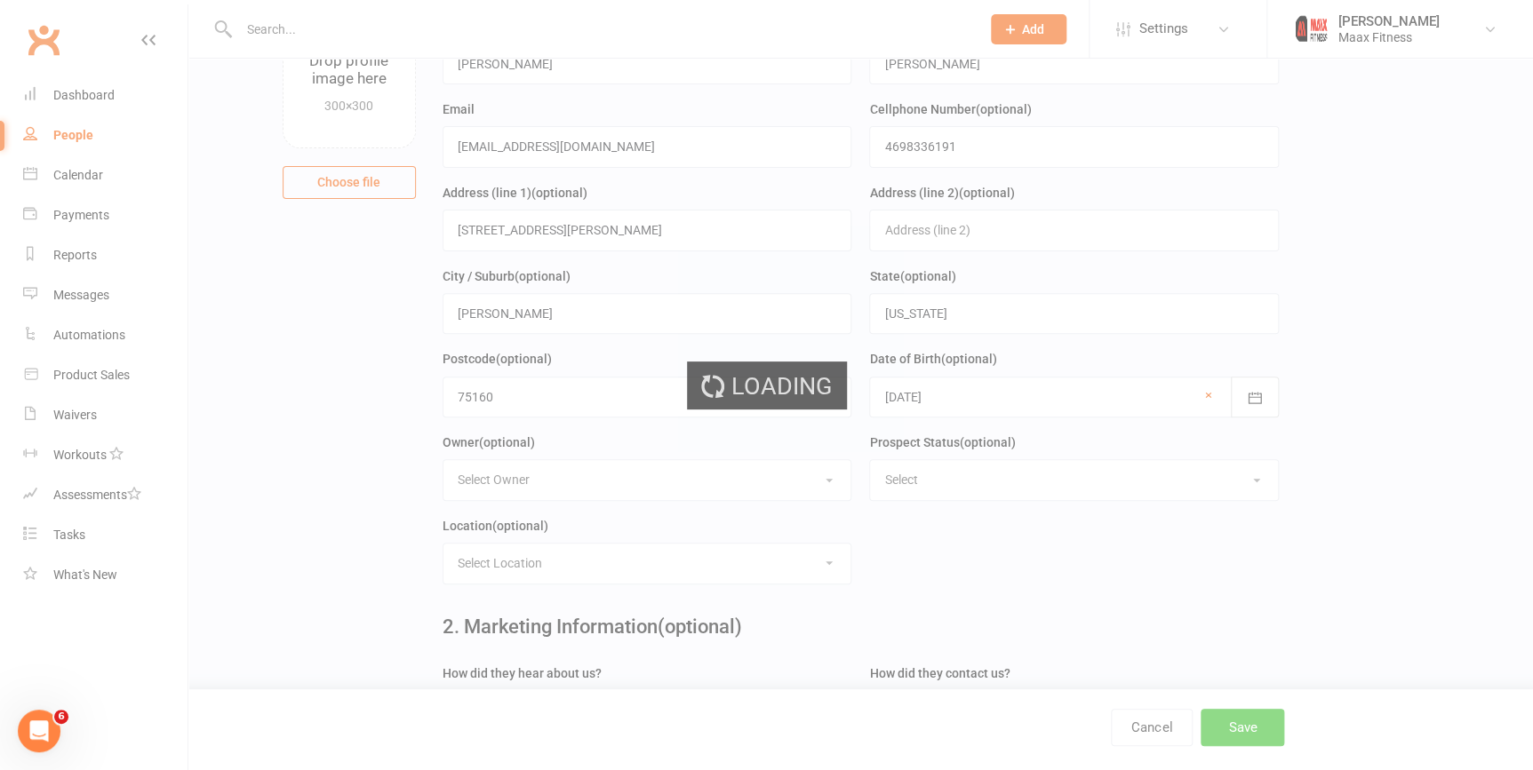
scroll to position [0, 0]
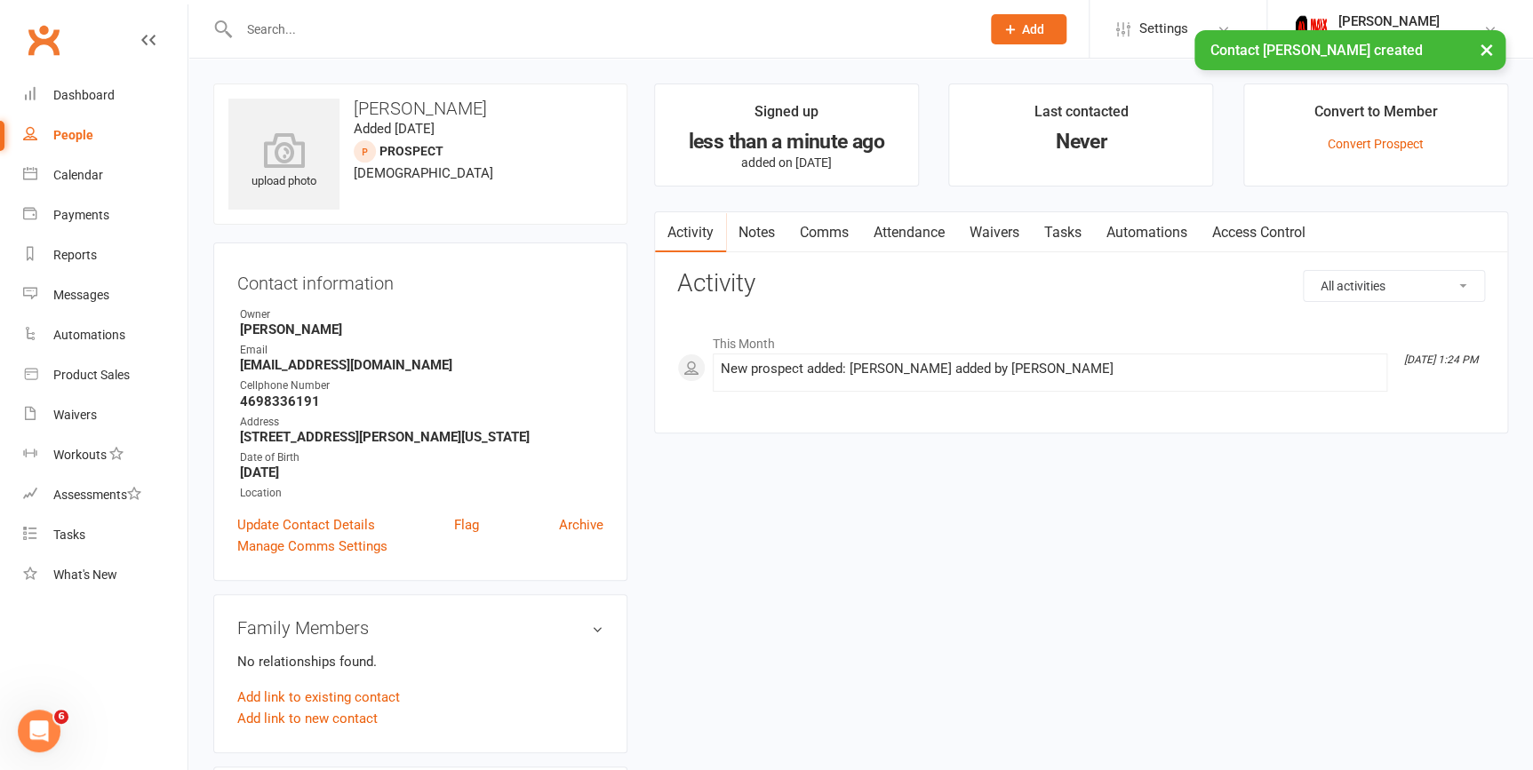
click at [995, 236] on link "Waivers" at bounding box center [994, 232] width 75 height 41
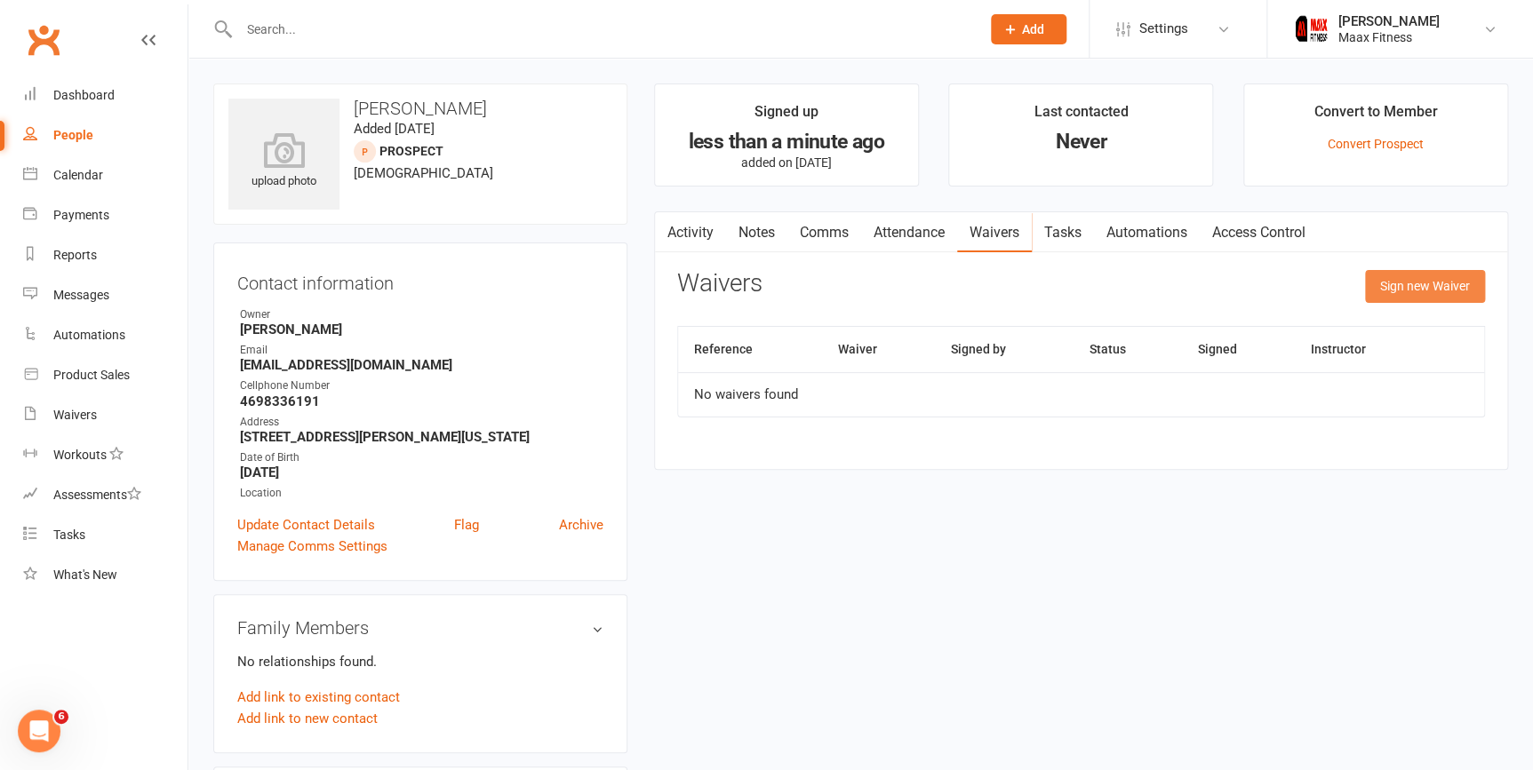
click at [1457, 279] on button "Sign new Waiver" at bounding box center [1425, 286] width 120 height 32
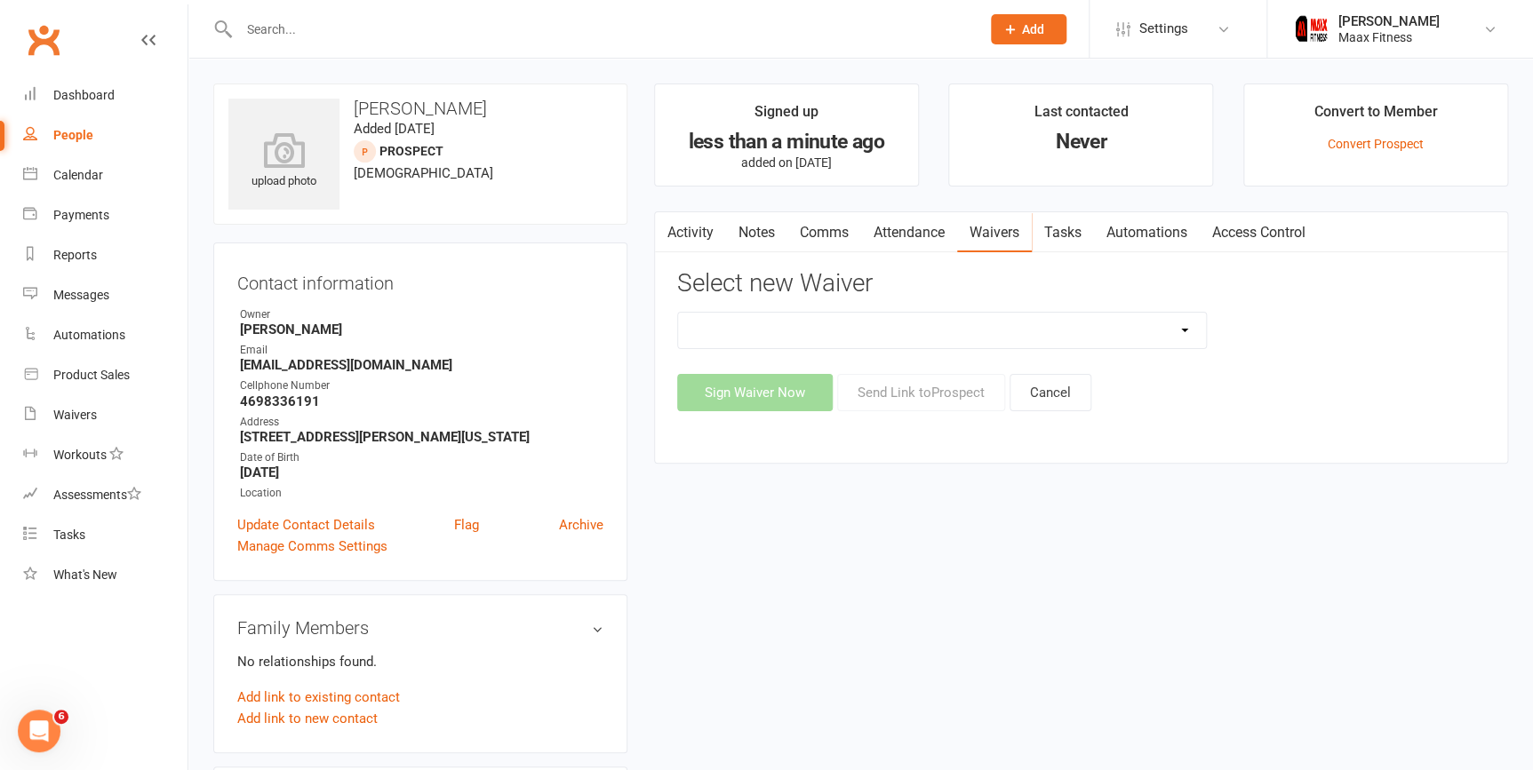
click at [1164, 339] on select "12 Month Individual Membership 12 Month PRESALE Membership 1 Month Membership O…" at bounding box center [942, 331] width 528 height 36
select select "15075"
click at [678, 313] on select "12 Month Individual Membership 12 Month PRESALE Membership 1 Month Membership O…" at bounding box center [942, 331] width 528 height 36
click at [782, 393] on button "Sign Waiver Now" at bounding box center [755, 392] width 156 height 37
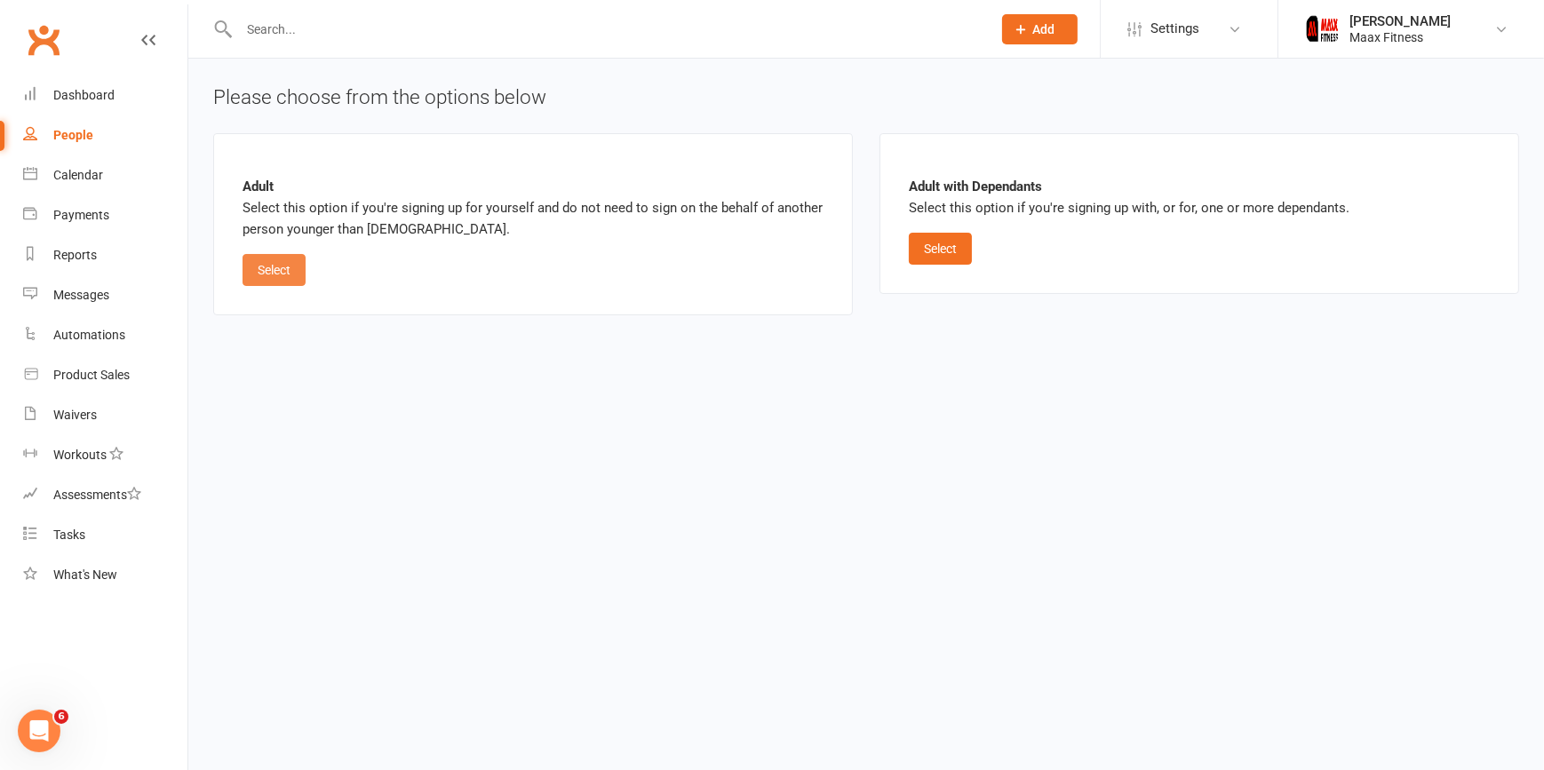
click at [288, 270] on button "Select" at bounding box center [274, 270] width 63 height 32
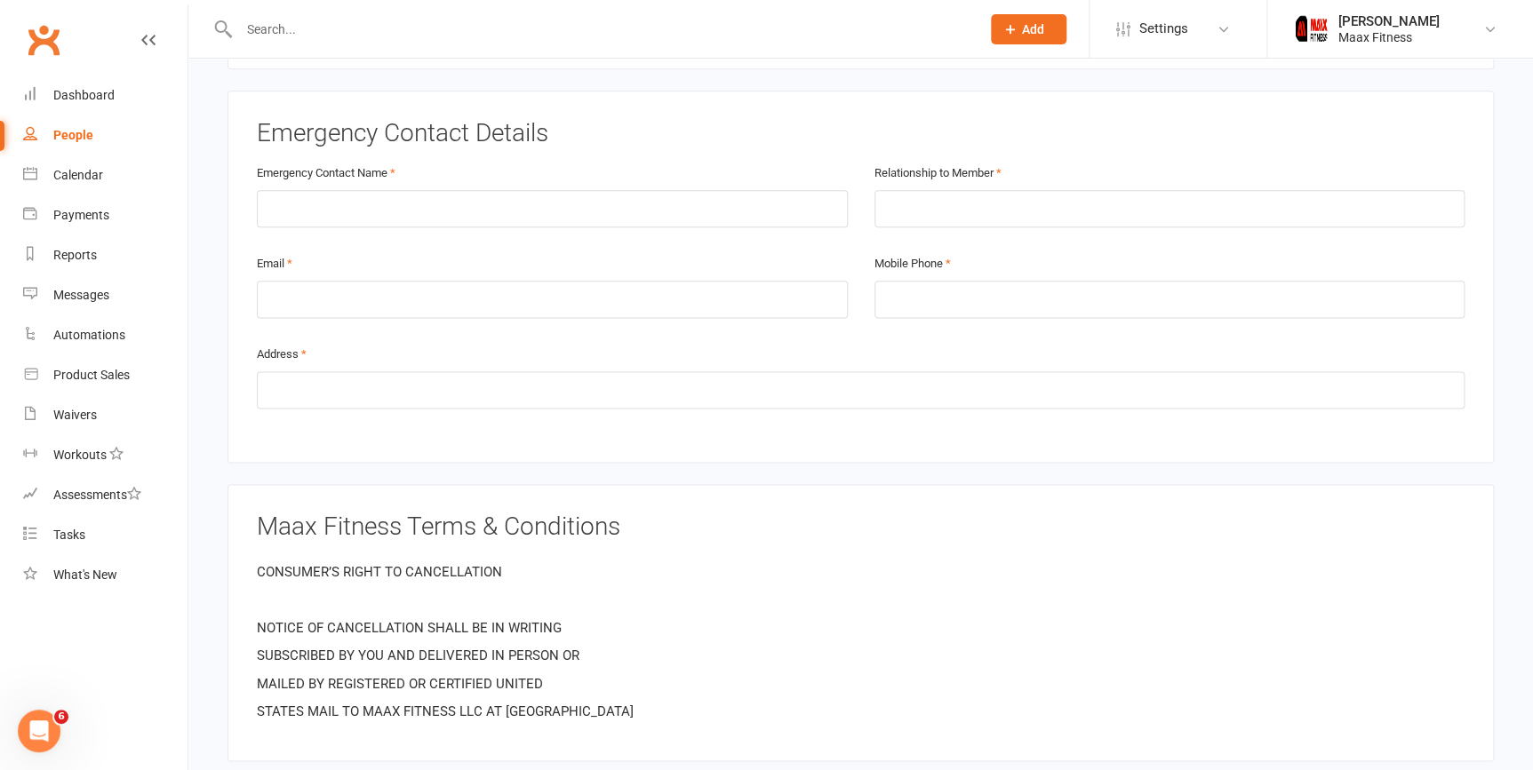
scroll to position [727, 0]
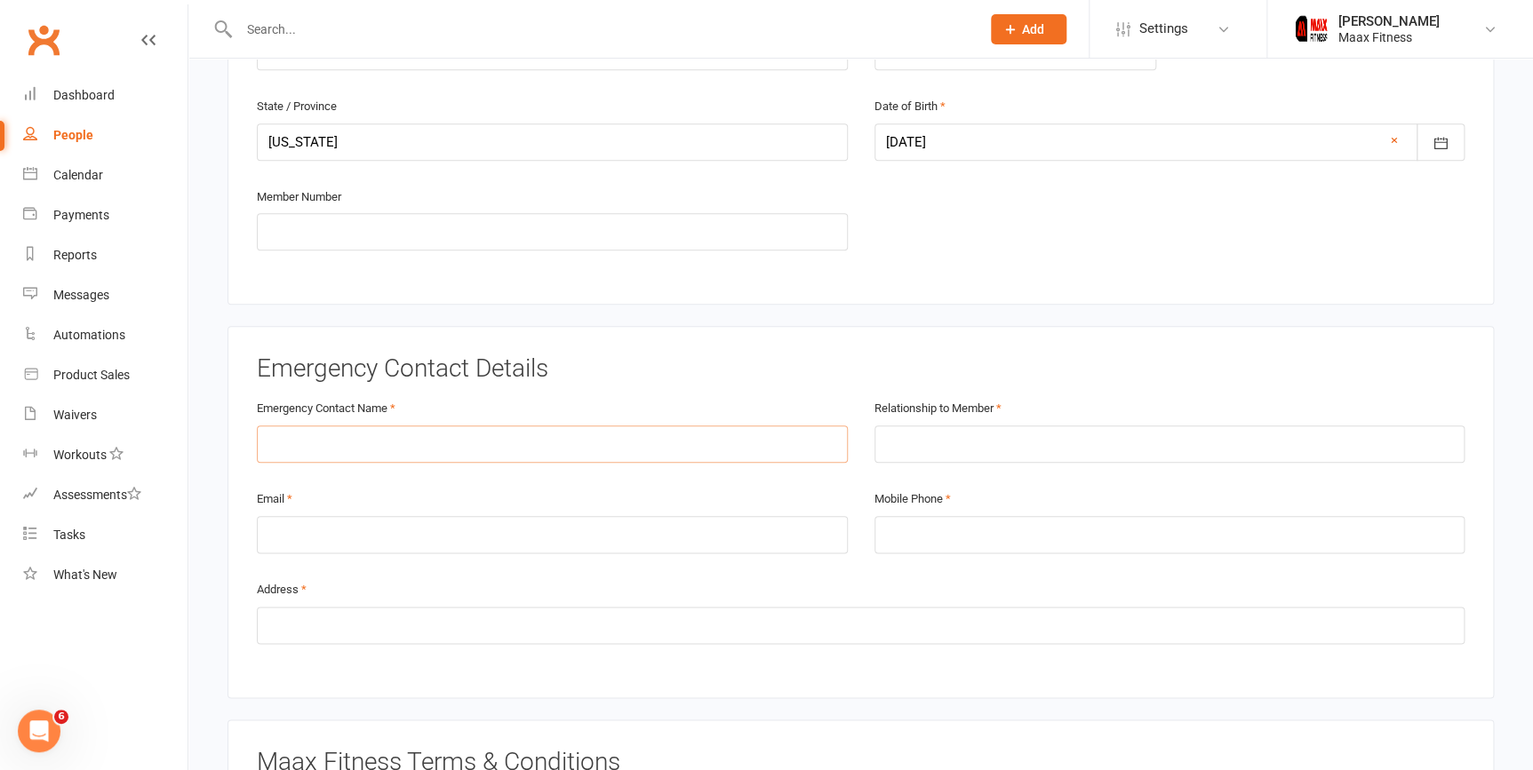
drag, startPoint x: 517, startPoint y: 446, endPoint x: 518, endPoint y: 432, distance: 14.2
click at [518, 435] on input "text" at bounding box center [552, 444] width 591 height 37
type input "Pablo Velazquez"
type input "Spouse"
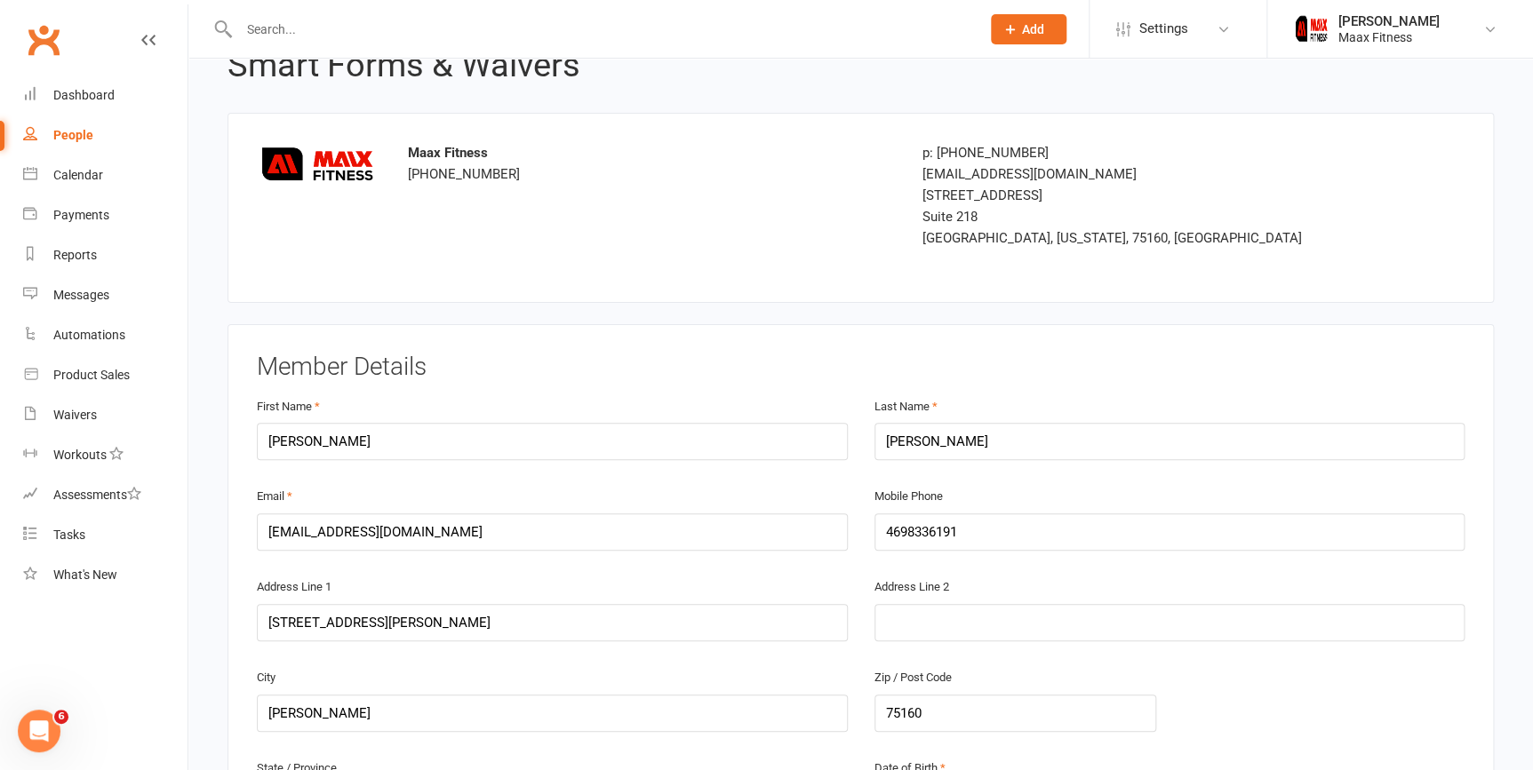
scroll to position [0, 0]
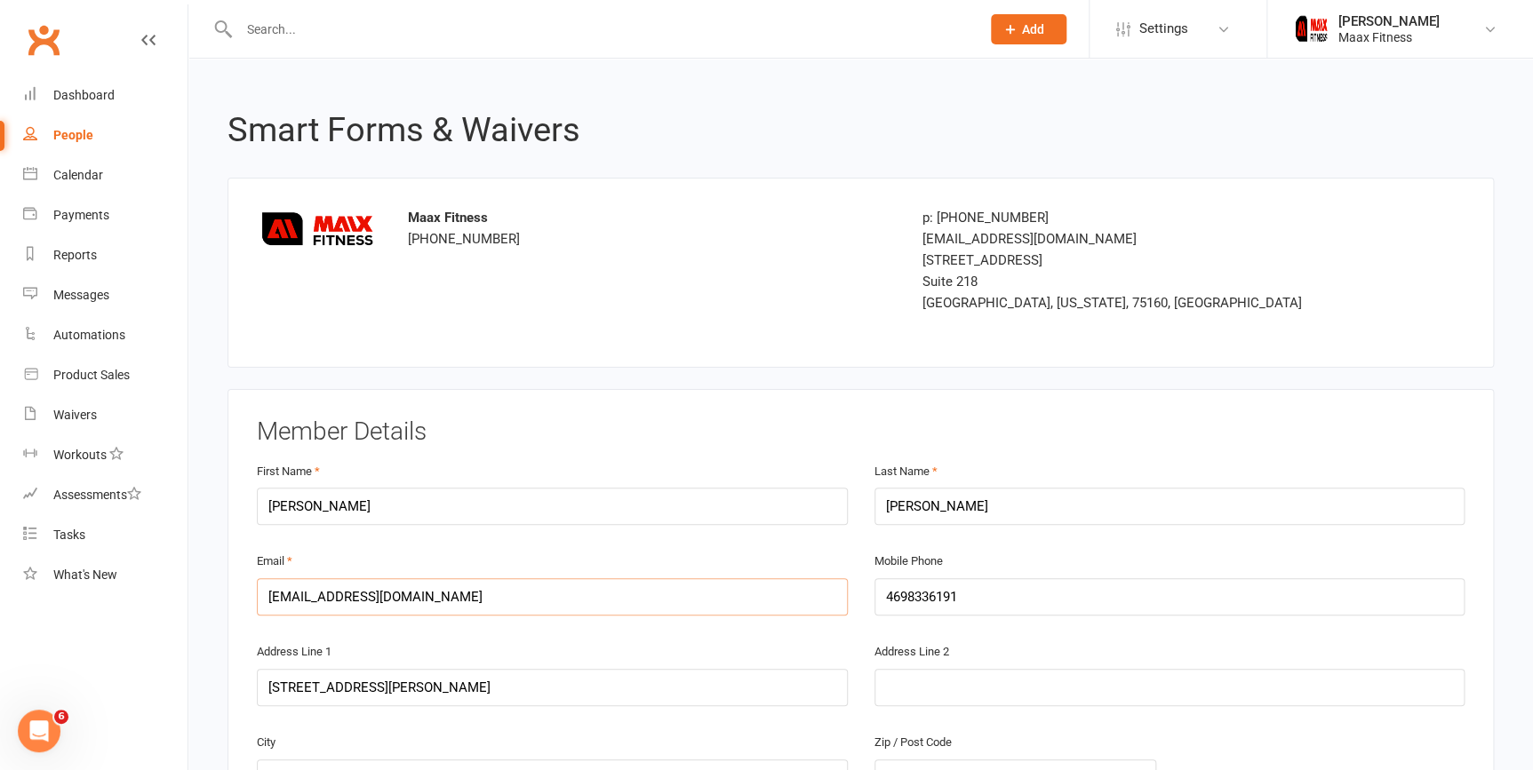
drag, startPoint x: 450, startPoint y: 592, endPoint x: 219, endPoint y: 605, distance: 231.4
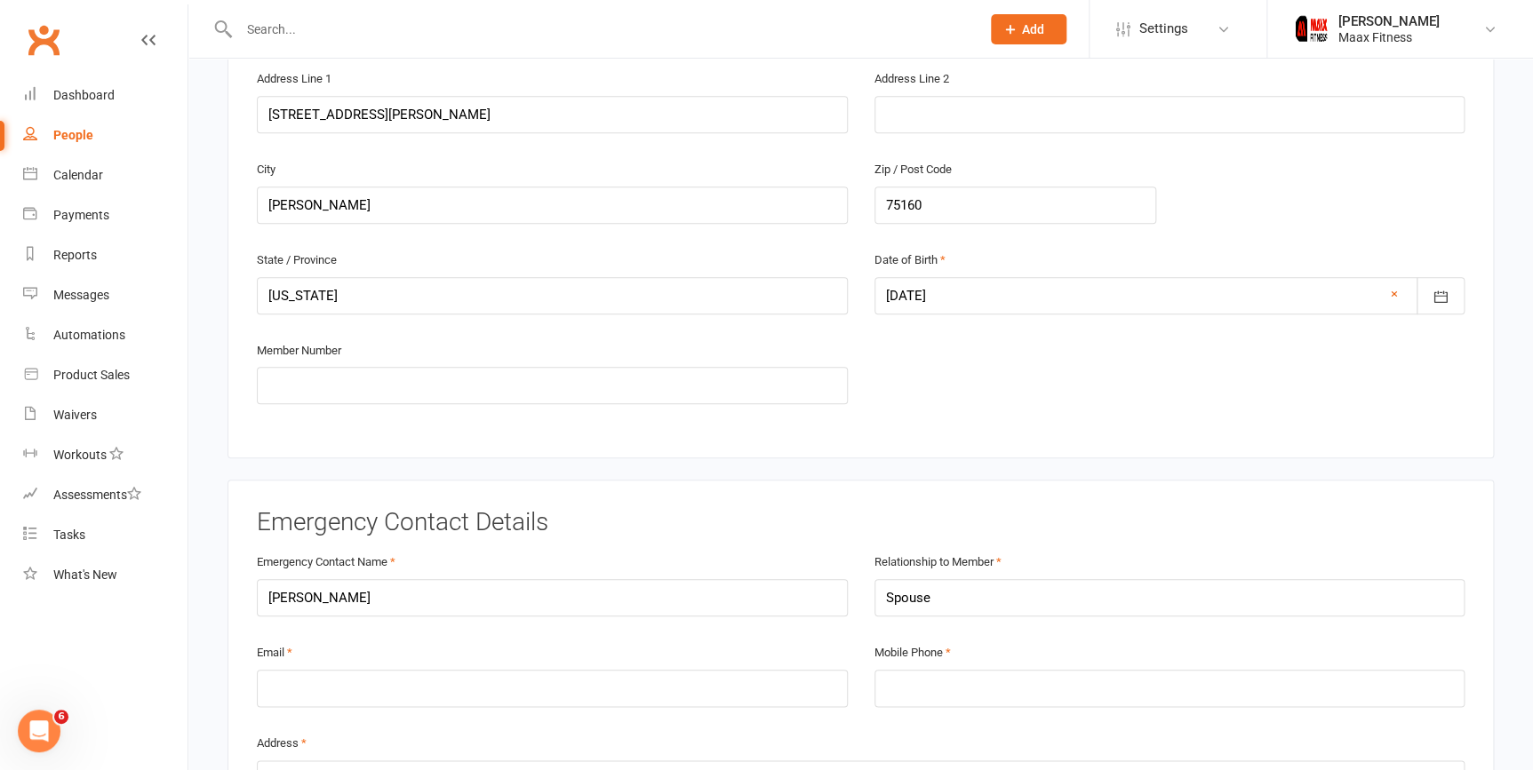
scroll to position [646, 0]
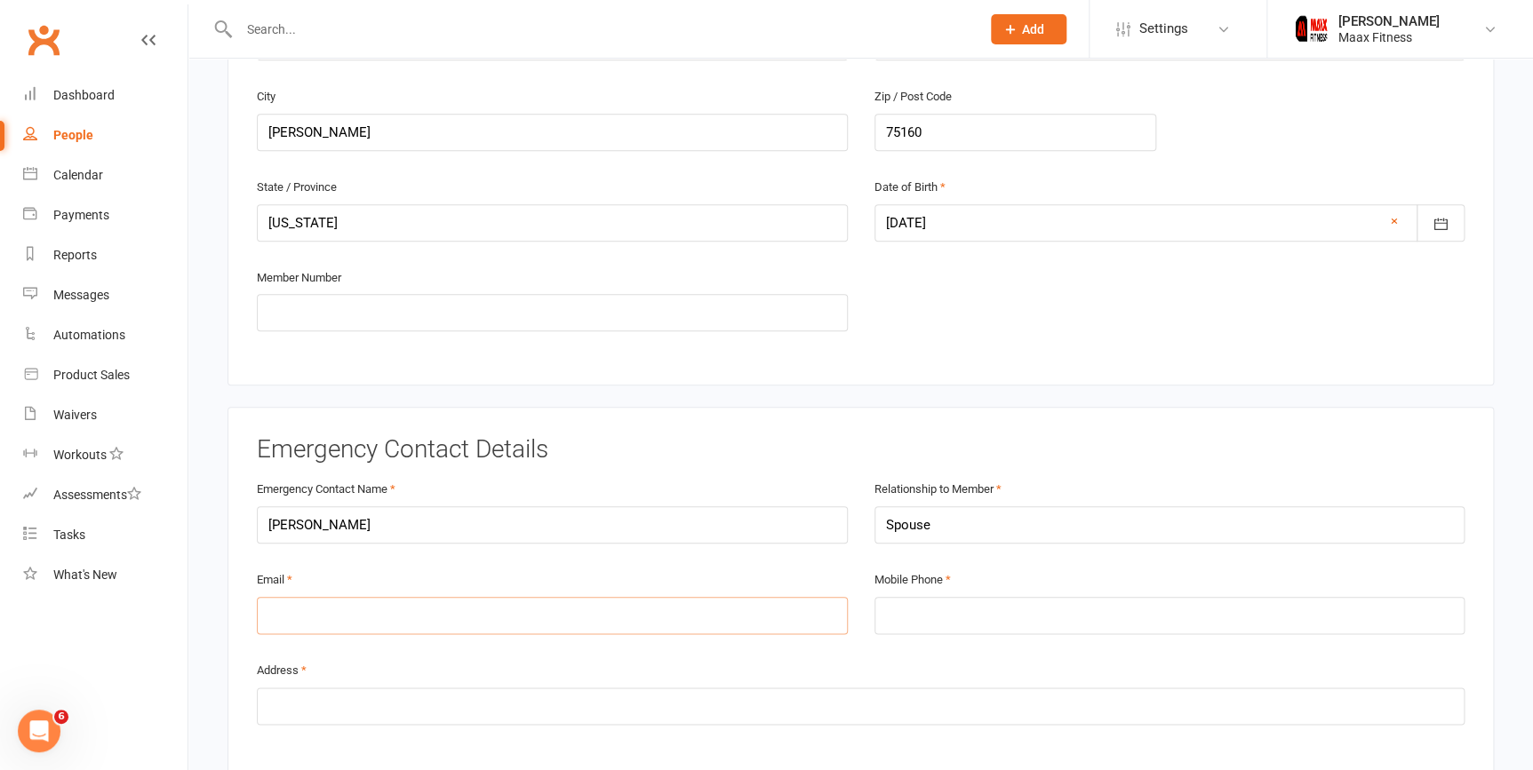
click at [382, 604] on input "email" at bounding box center [552, 615] width 591 height 37
paste input "[EMAIL_ADDRESS][DOMAIN_NAME]"
type input "[EMAIL_ADDRESS][DOMAIN_NAME]"
click at [911, 610] on input "tel" at bounding box center [1169, 615] width 591 height 37
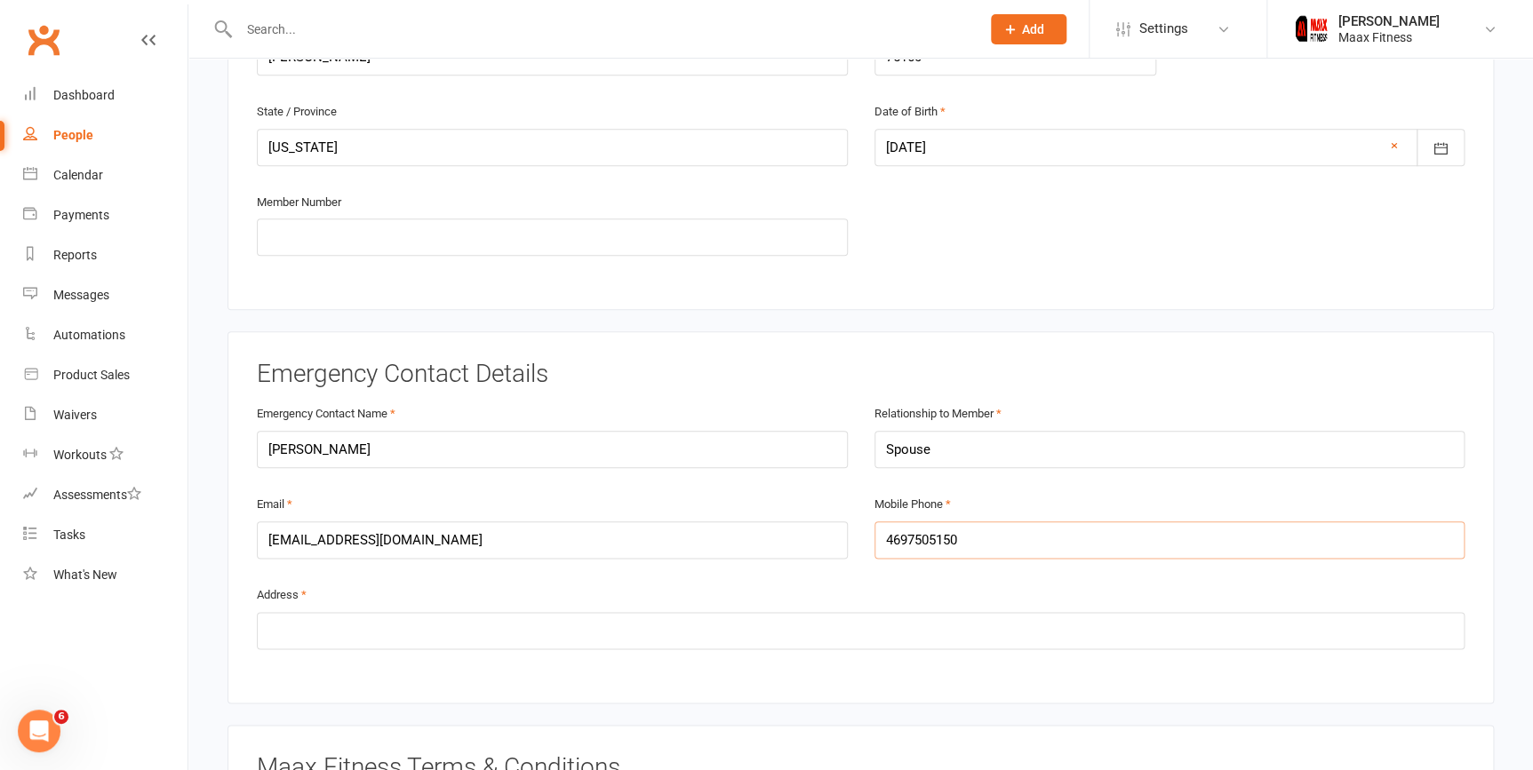
scroll to position [889, 0]
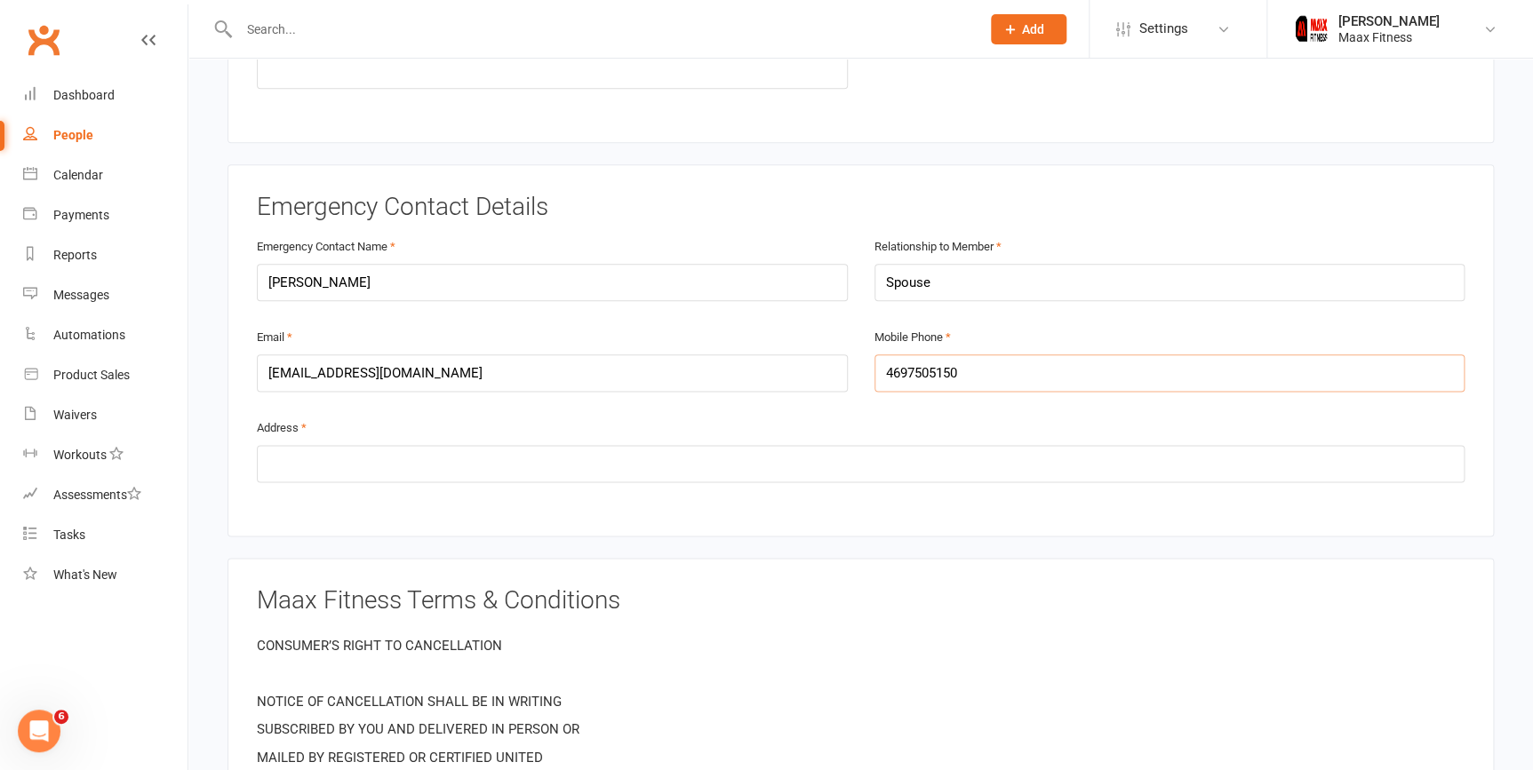
type input "4697505150"
click at [670, 455] on input "text" at bounding box center [861, 463] width 1208 height 37
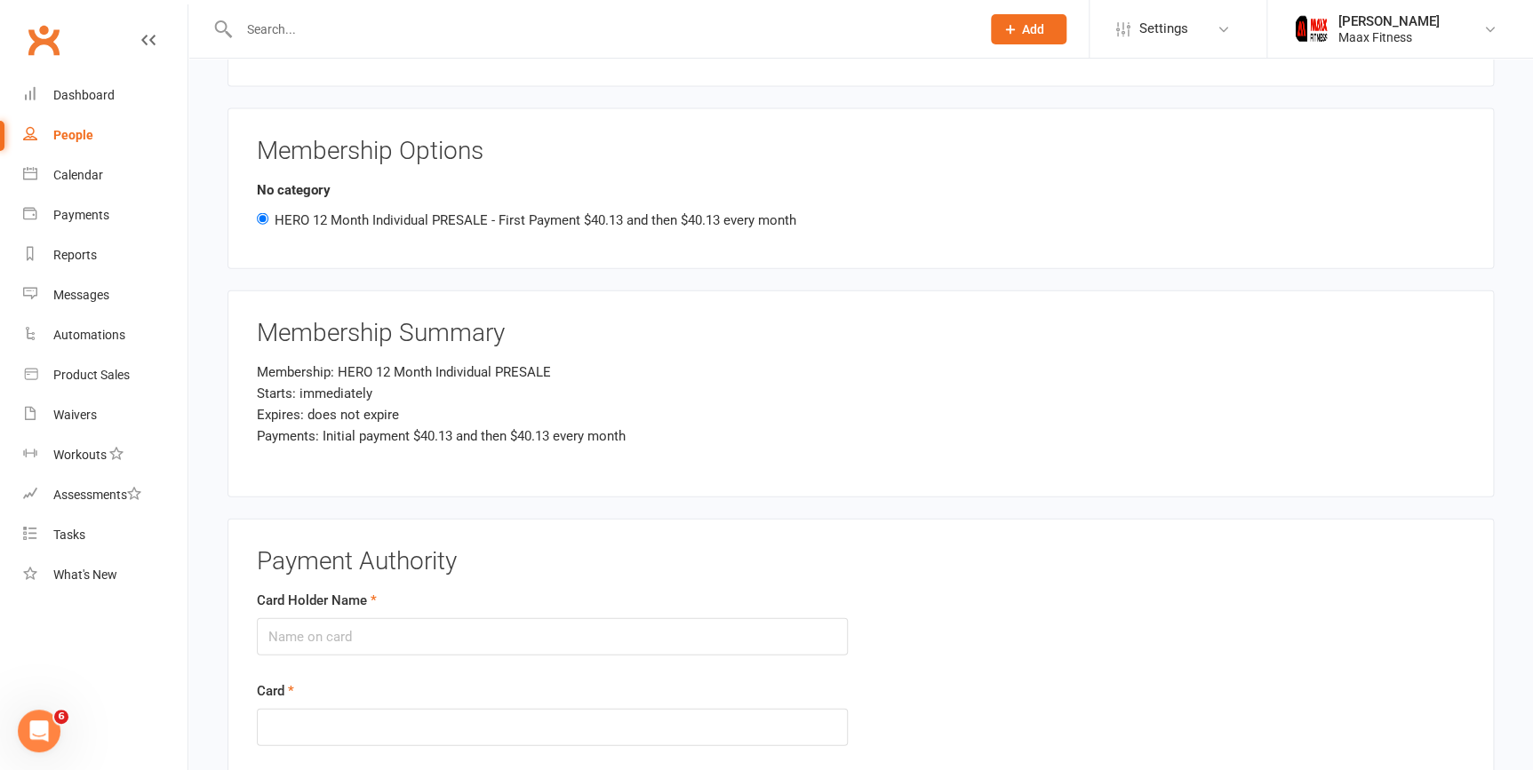
scroll to position [2019, 0]
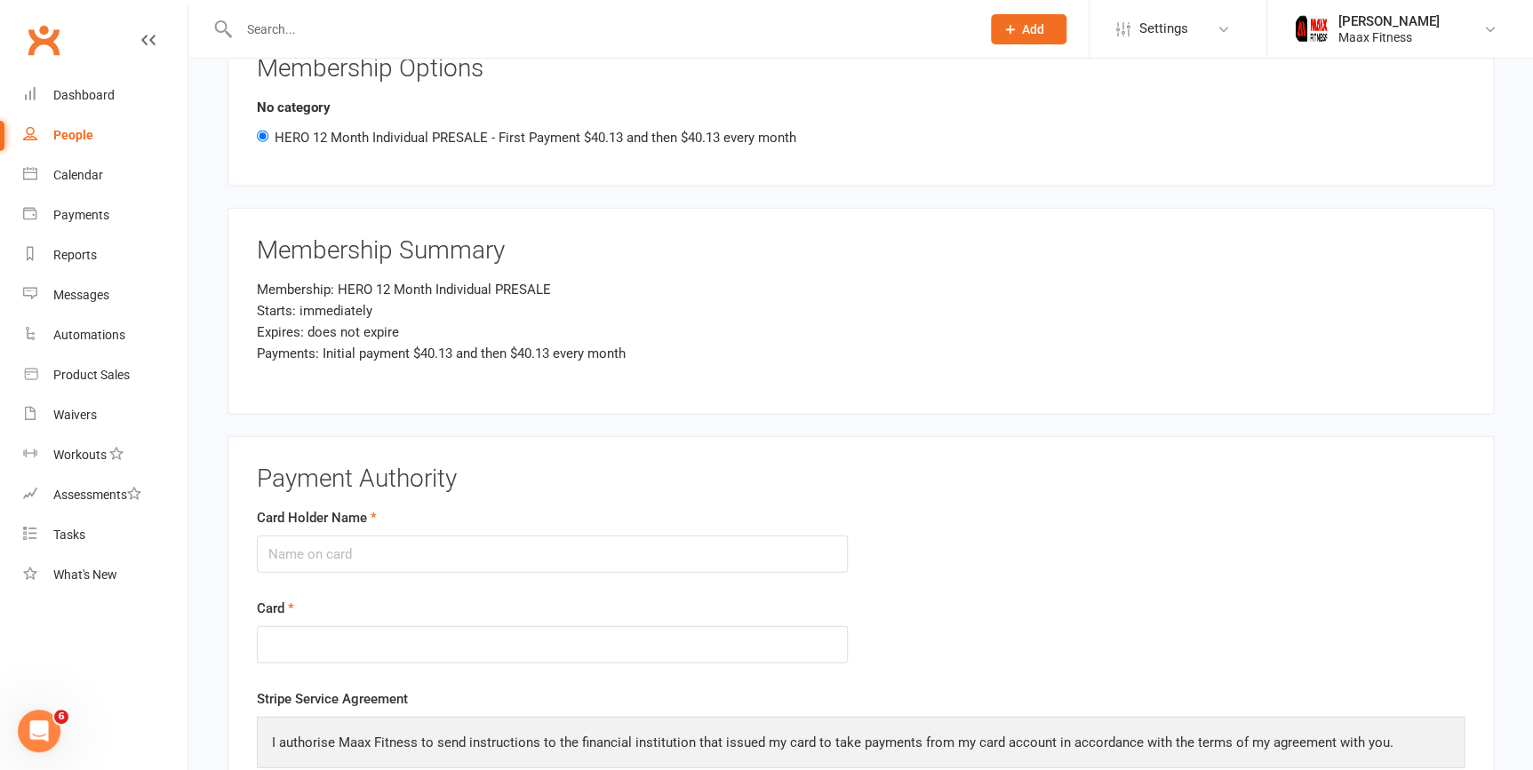
type input "111 Jerry St., Terrell, Tx 75160"
click at [308, 541] on input "Card Holder Name" at bounding box center [552, 554] width 591 height 37
type input "[PERSON_NAME]"
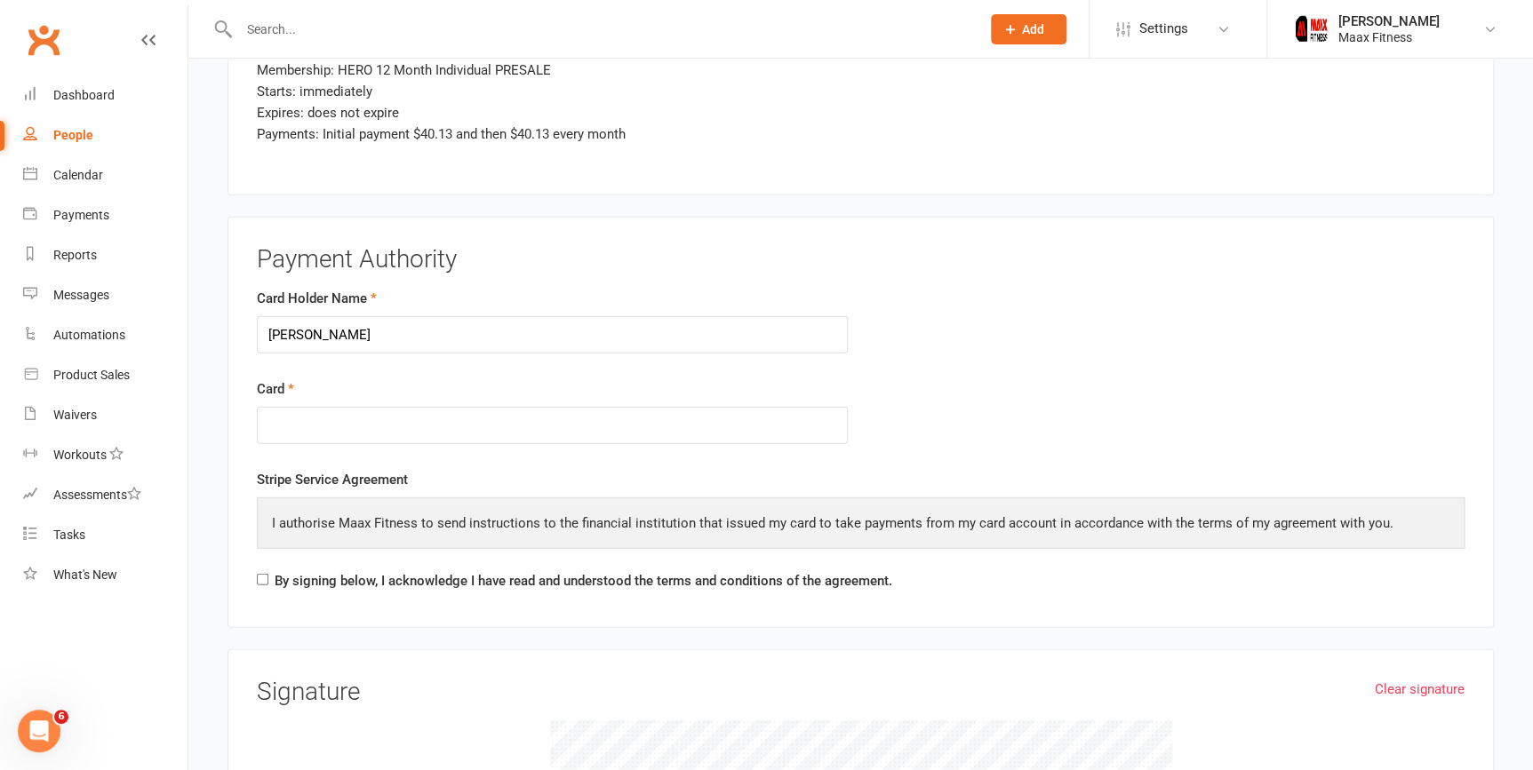
scroll to position [2262, 0]
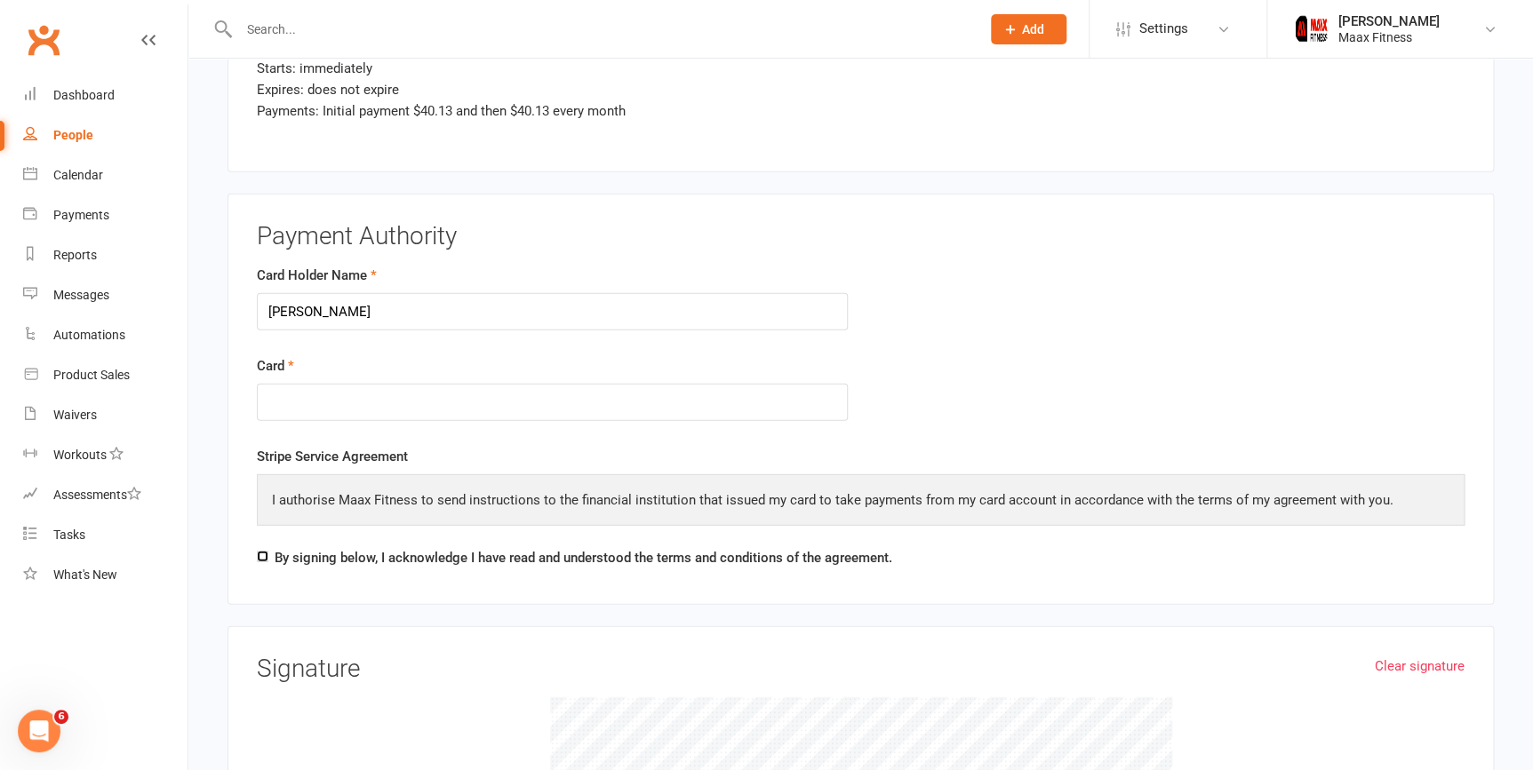
click at [261, 551] on input "By signing below, I acknowledge I have read and understood the terms and condit…" at bounding box center [263, 557] width 12 height 12
checkbox input "true"
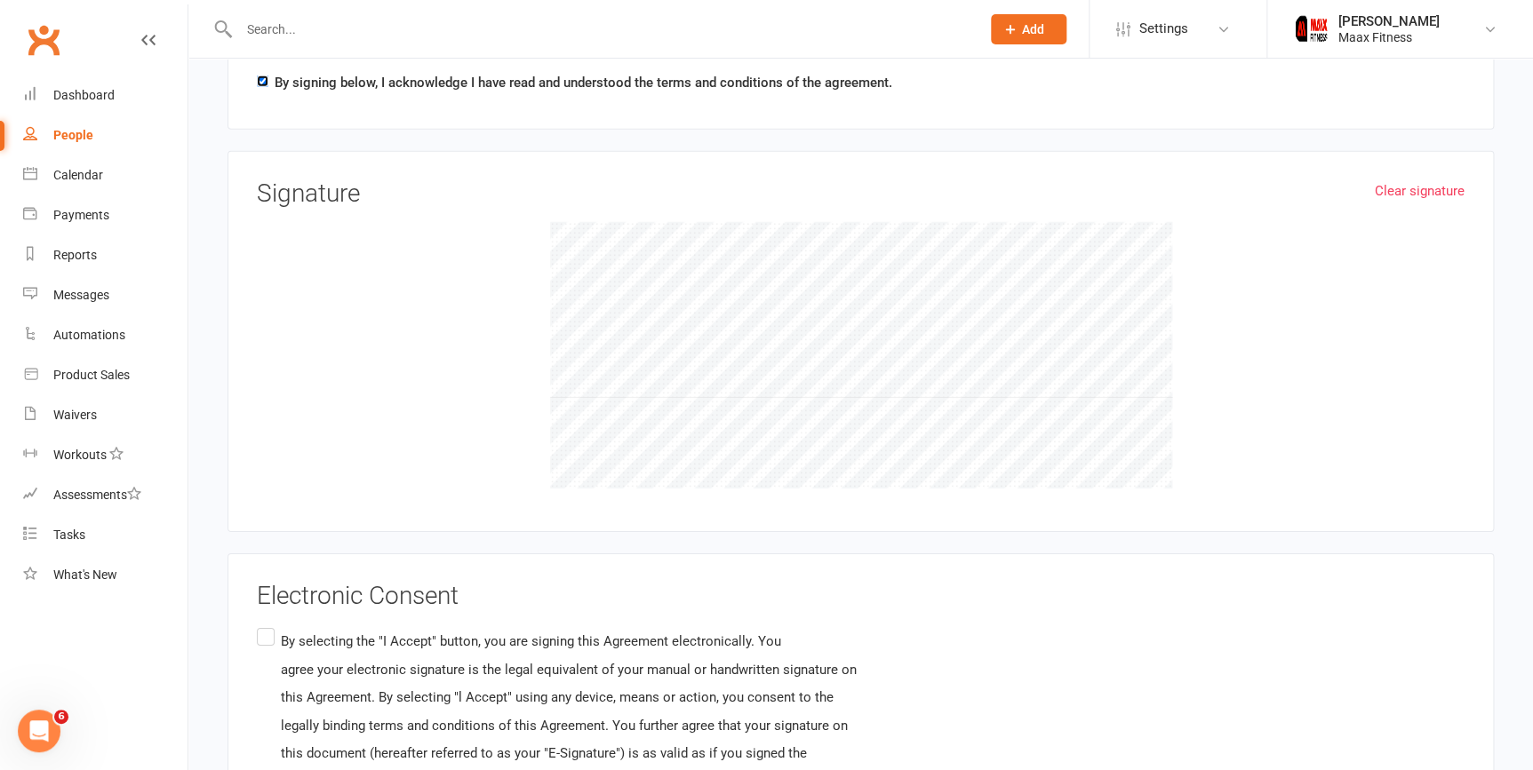
scroll to position [2741, 0]
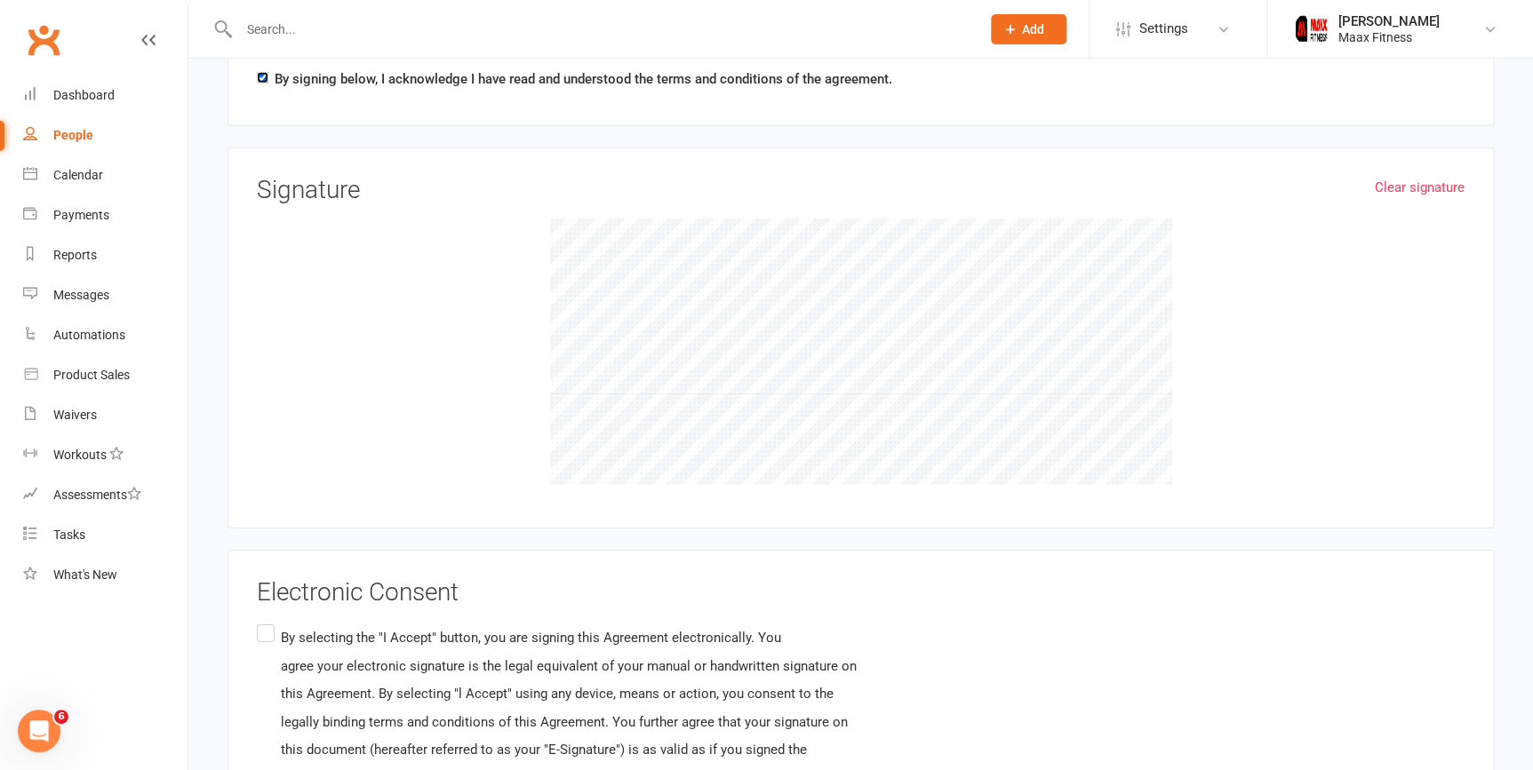
click at [265, 621] on input "By selecting the "I Accept" button, you are signing this Agreement electronical…" at bounding box center [263, 621] width 12 height 0
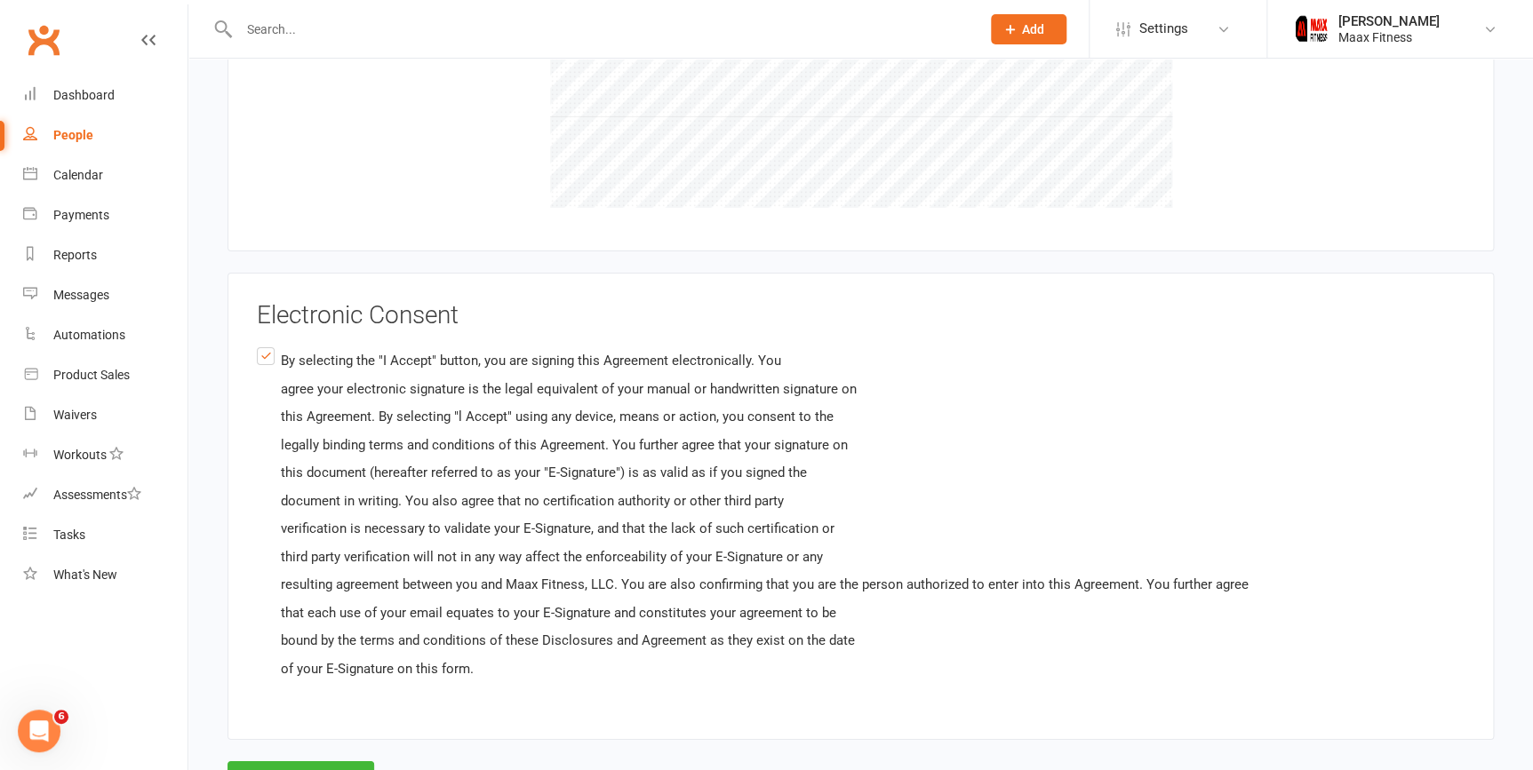
scroll to position [3093, 0]
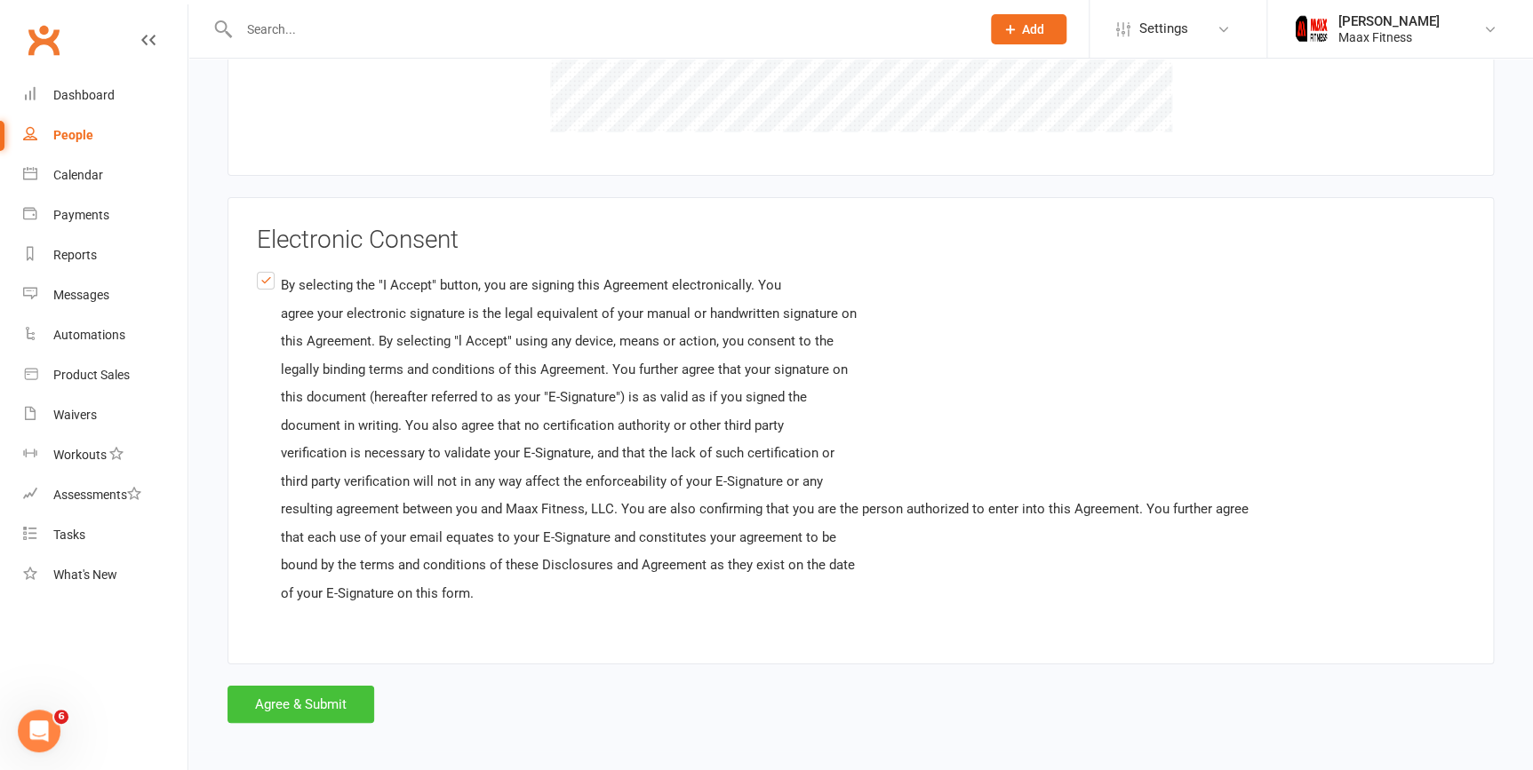
click at [340, 687] on button "Agree & Submit" at bounding box center [300, 704] width 147 height 37
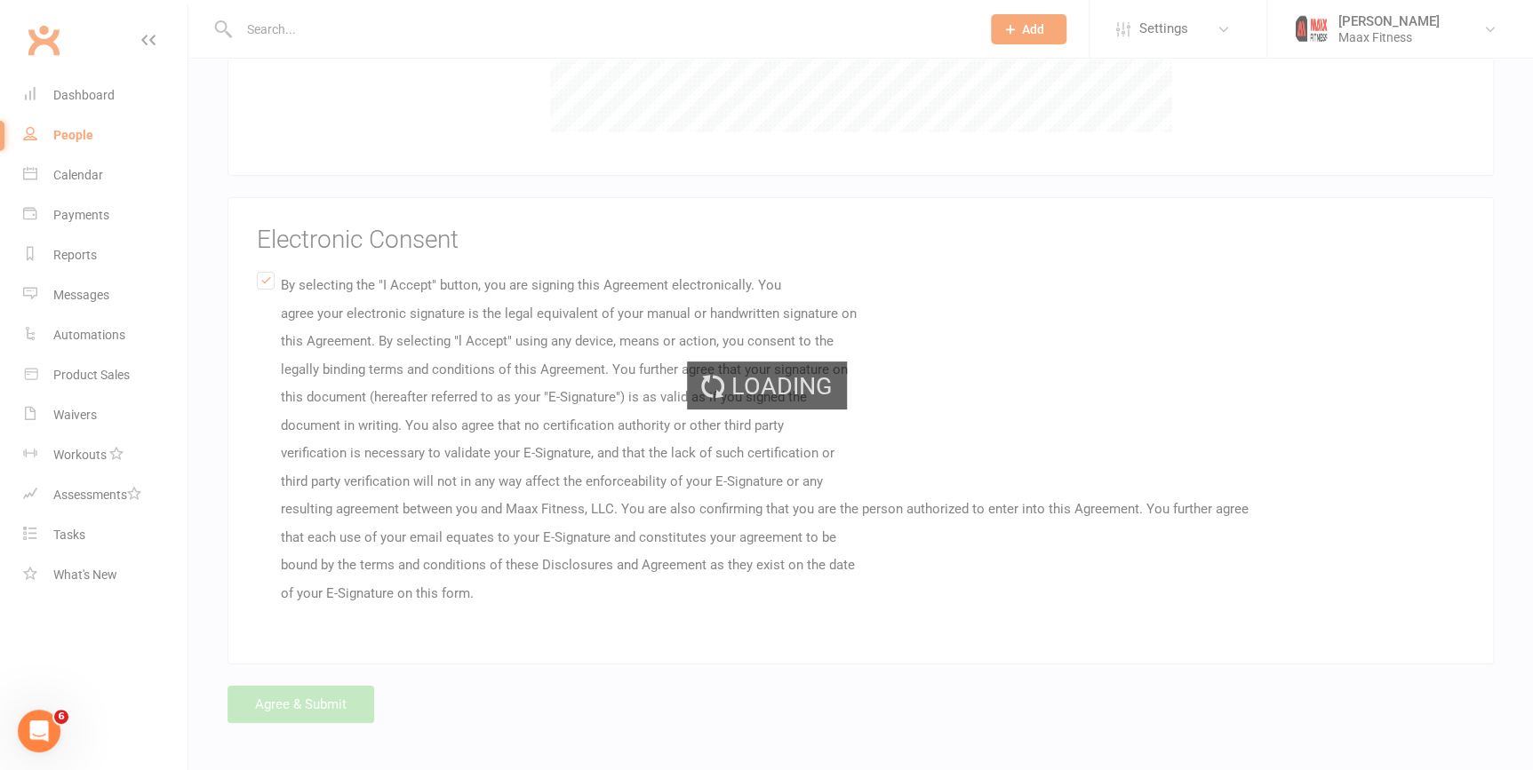
scroll to position [0, 0]
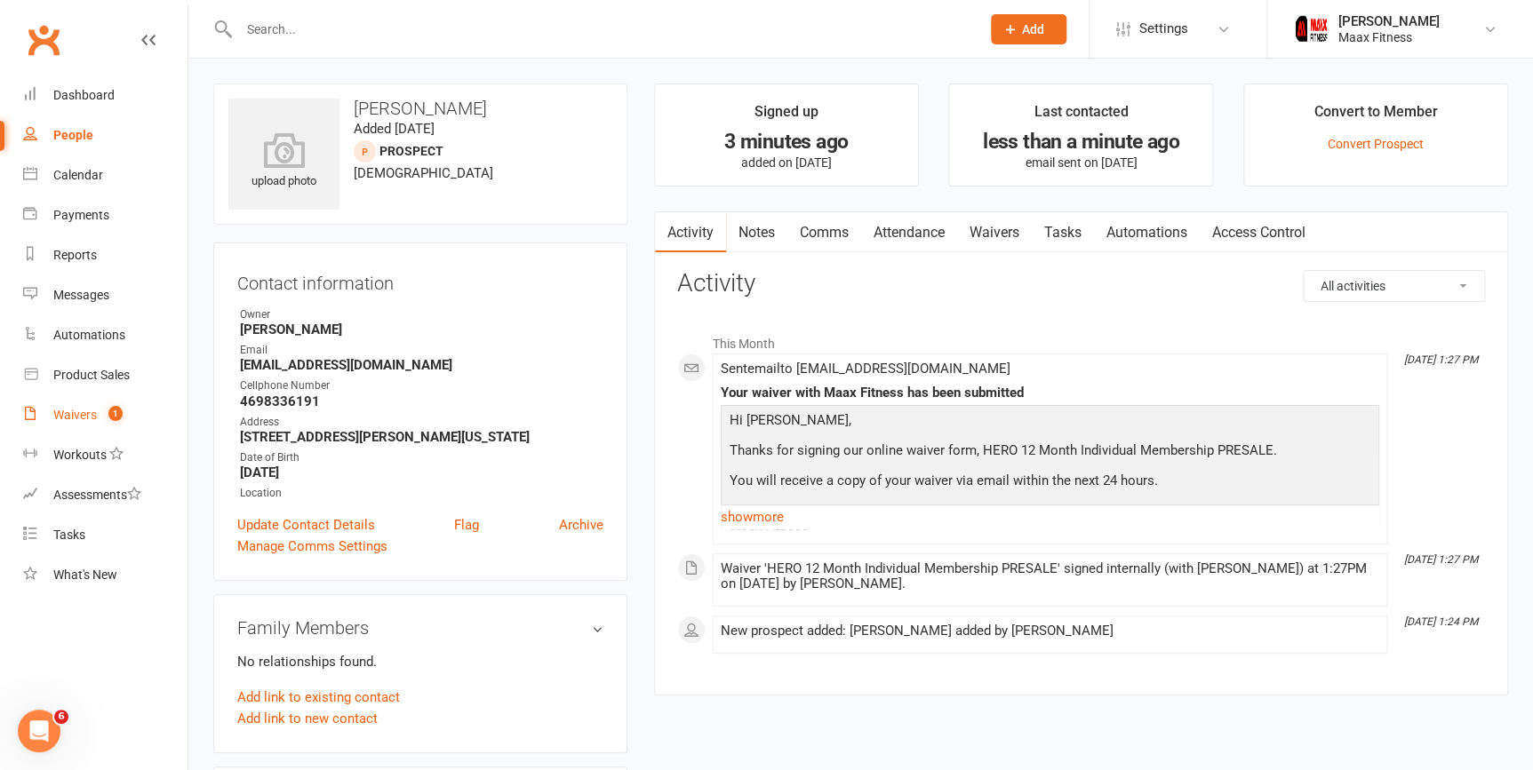
click at [95, 424] on link "Waivers 1" at bounding box center [105, 415] width 164 height 40
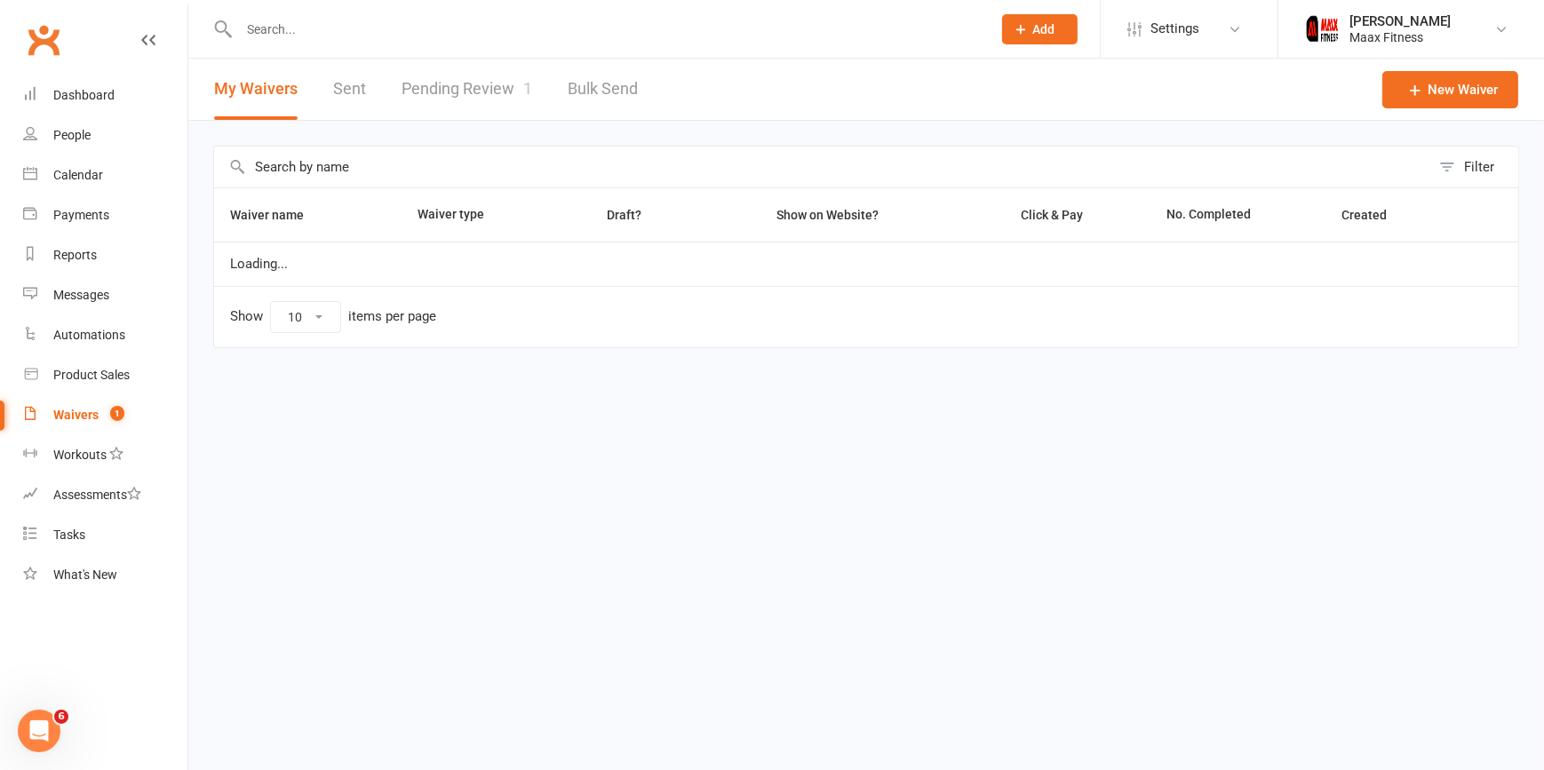
select select "25"
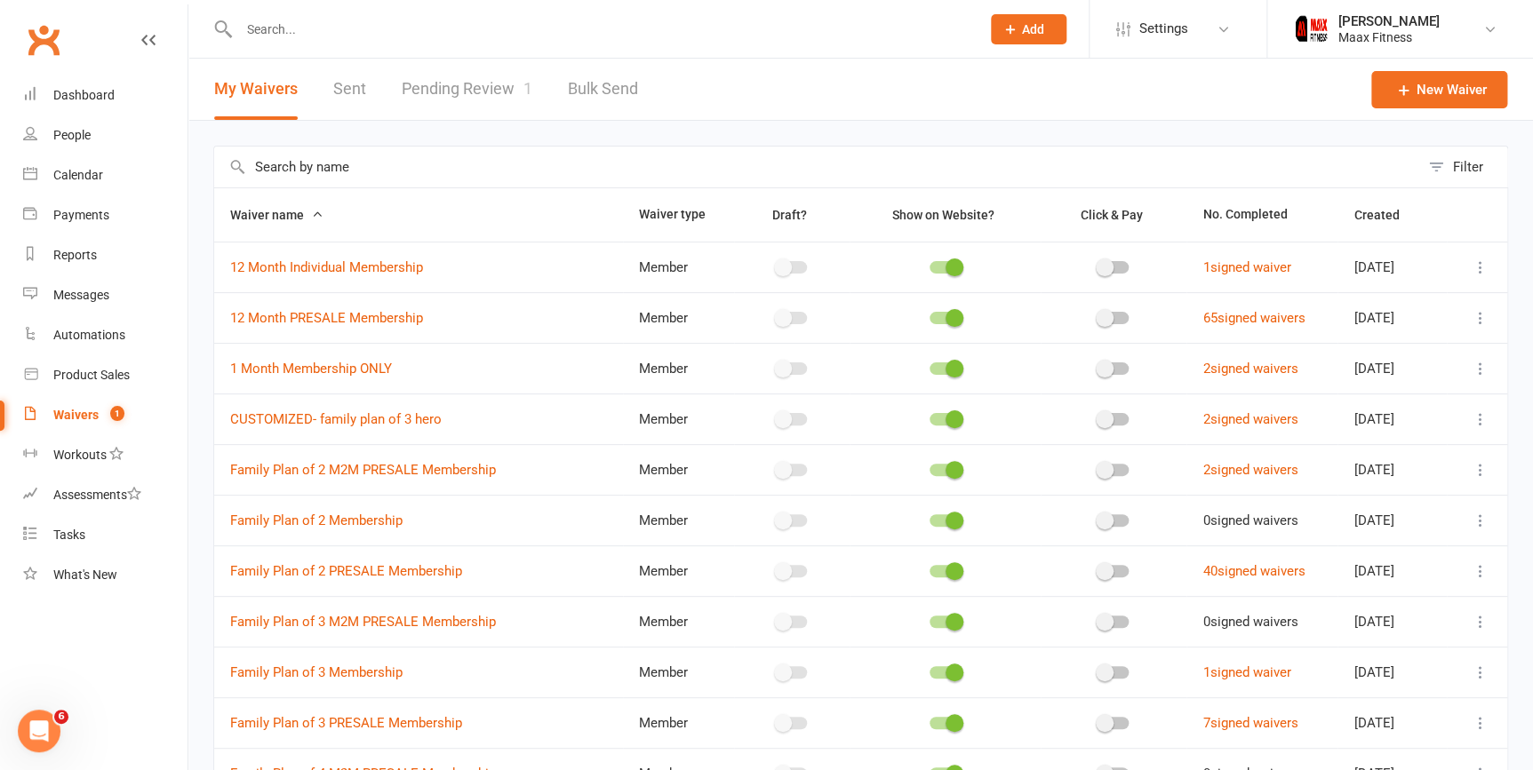
click at [452, 88] on link "Pending Review 1" at bounding box center [467, 89] width 131 height 61
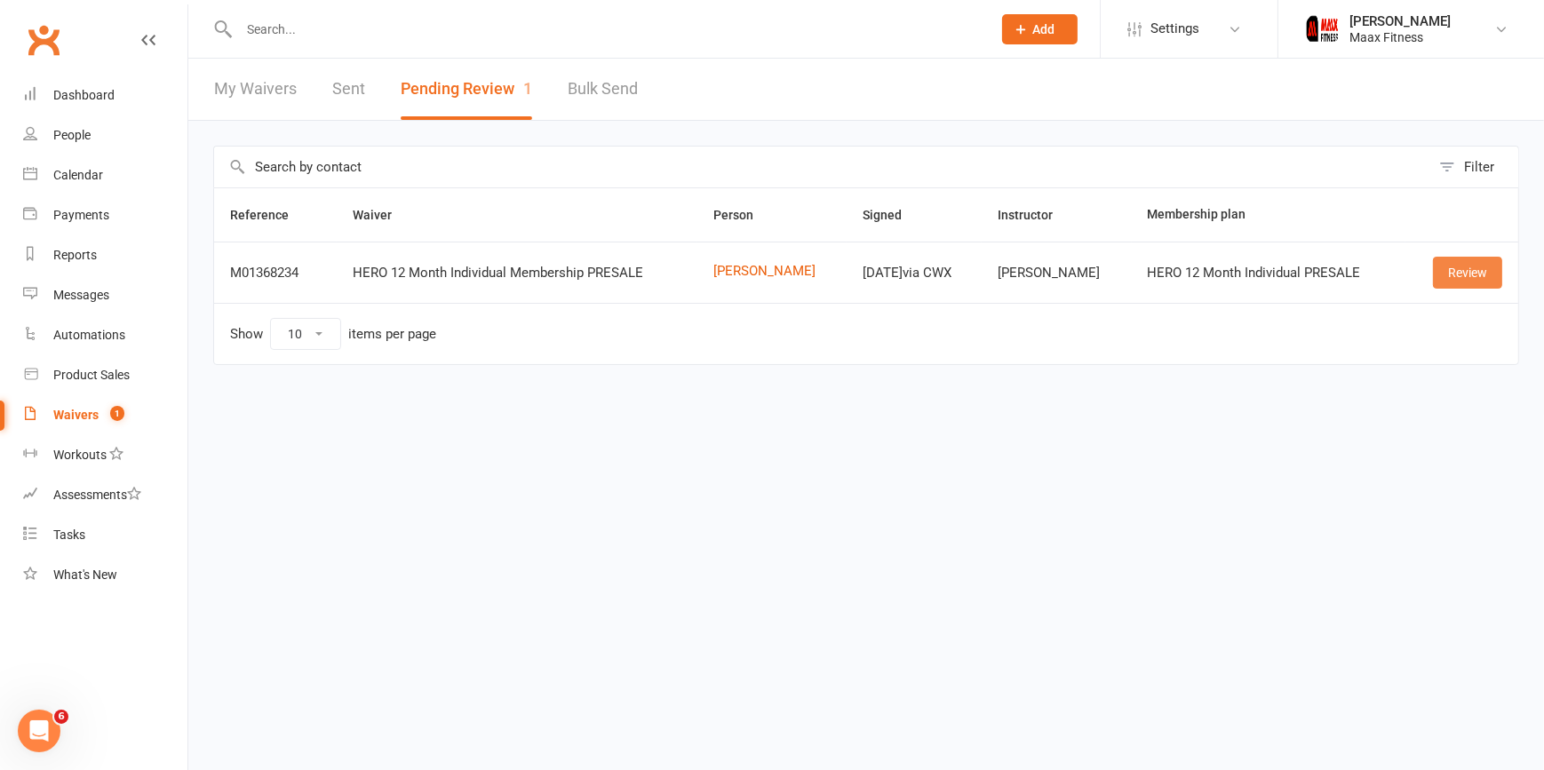
click at [1461, 272] on link "Review" at bounding box center [1467, 273] width 69 height 32
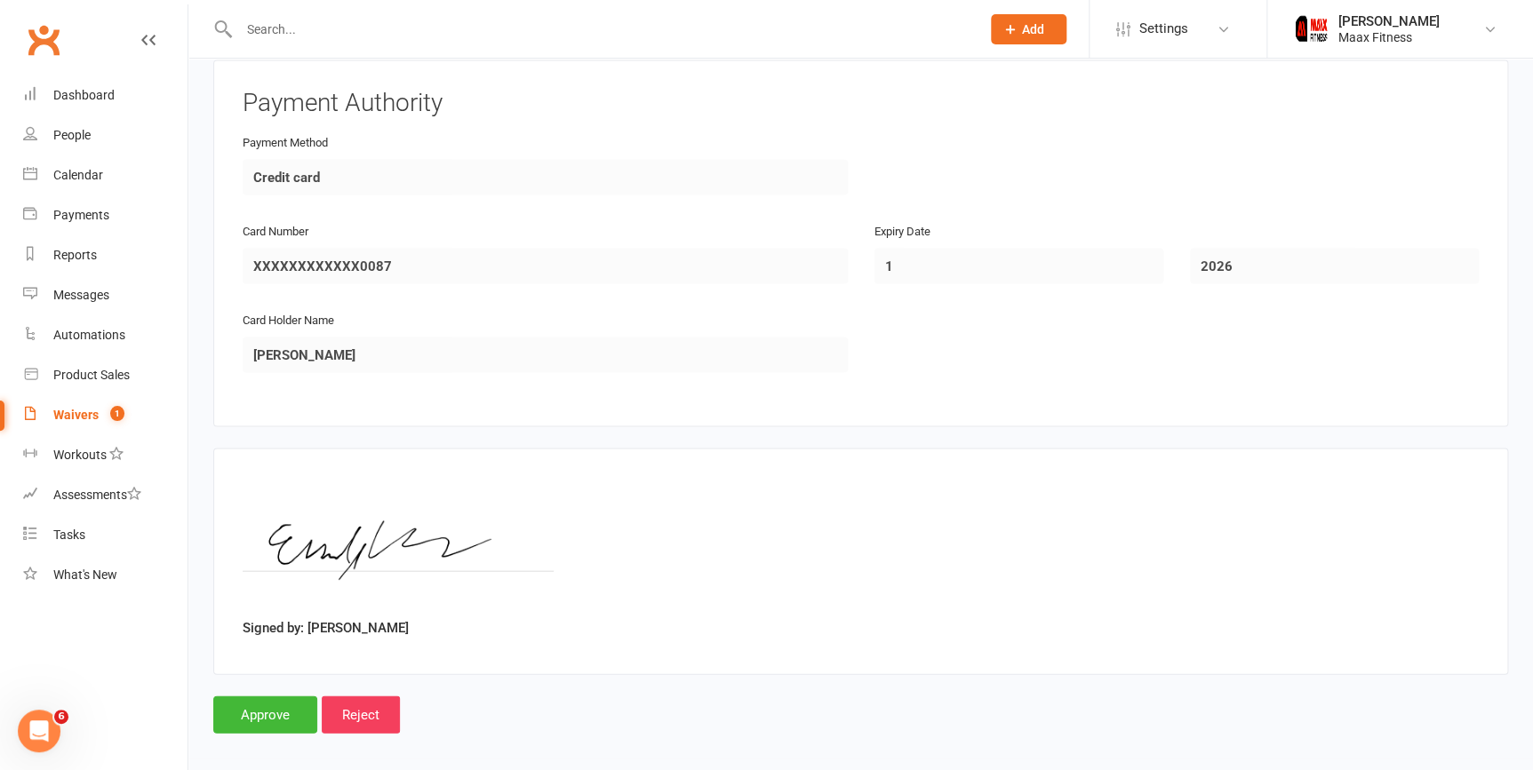
scroll to position [1634, 0]
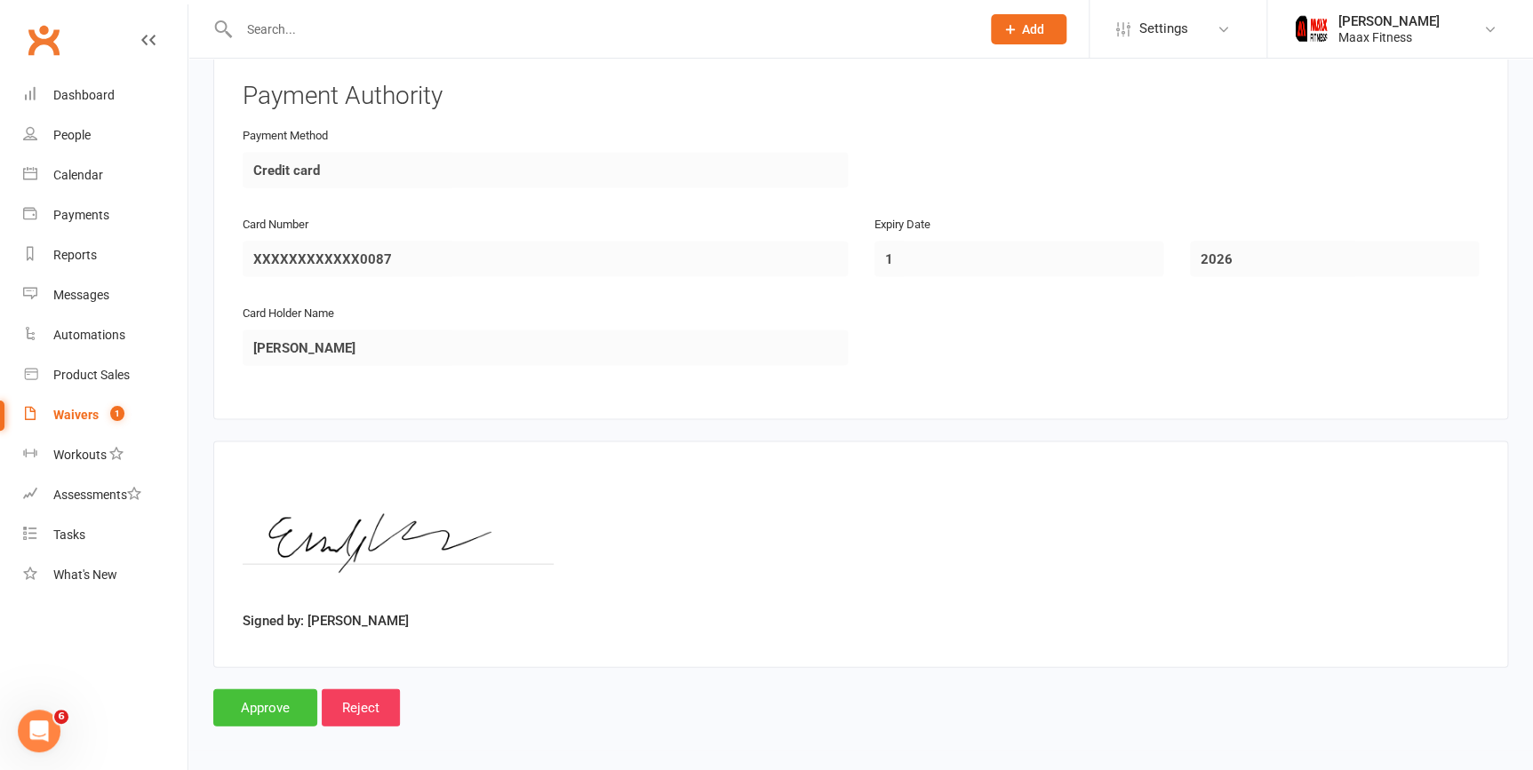
click at [278, 706] on input "Approve" at bounding box center [265, 707] width 104 height 37
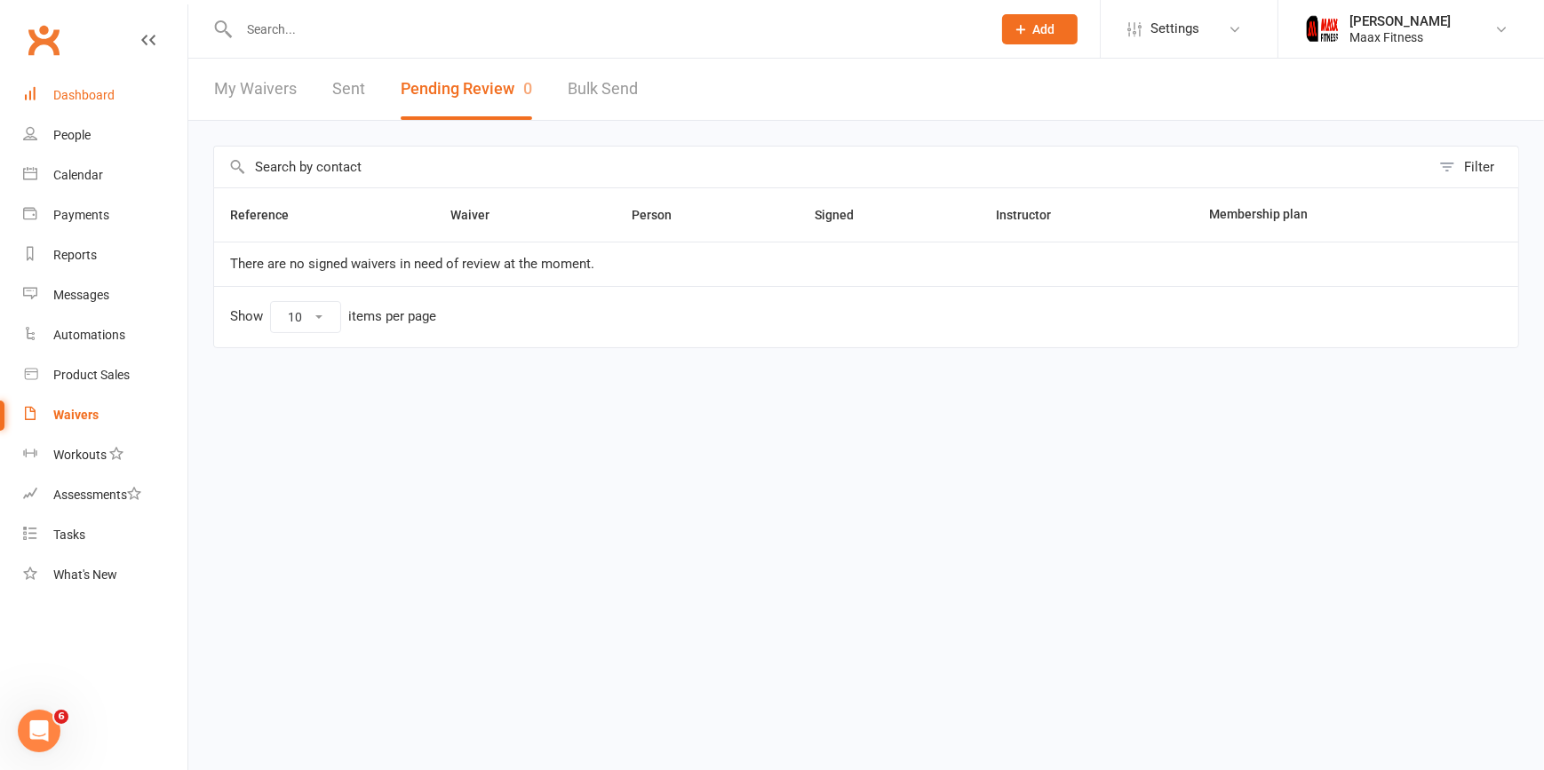
click at [87, 101] on div "Dashboard" at bounding box center [83, 95] width 61 height 14
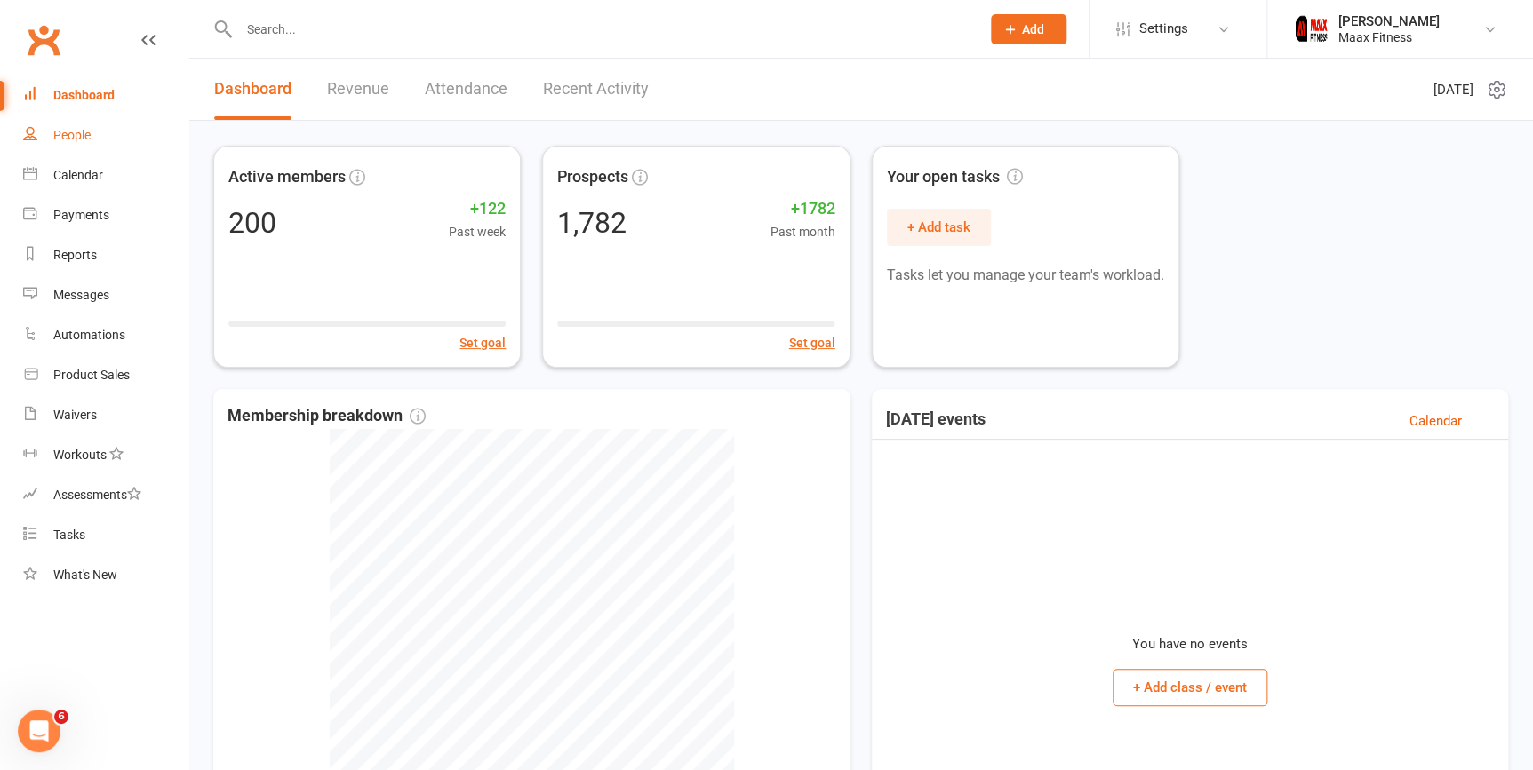
click at [85, 132] on div "People" at bounding box center [71, 135] width 37 height 14
select select "100"
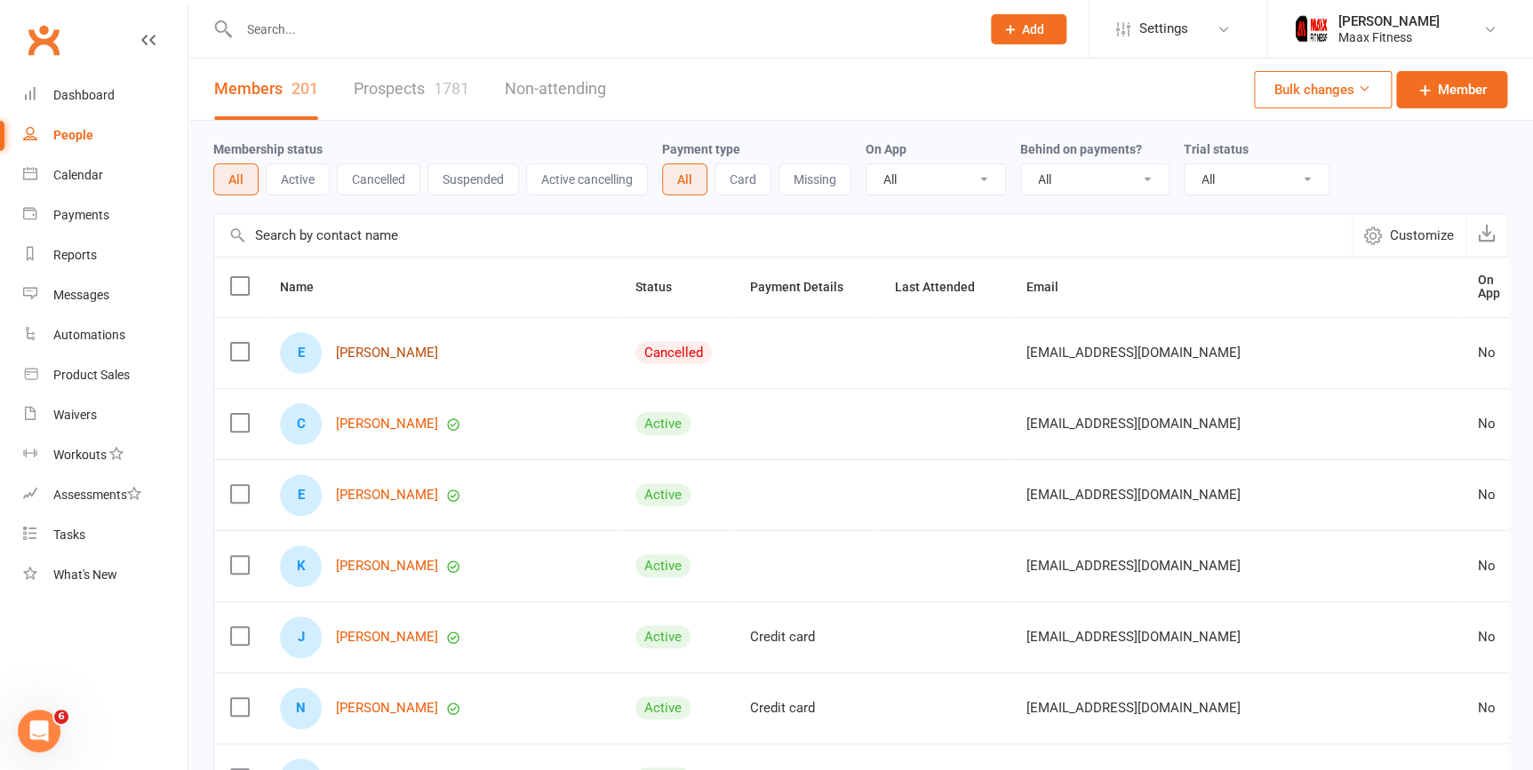
click at [411, 347] on link "[PERSON_NAME]" at bounding box center [387, 353] width 102 height 15
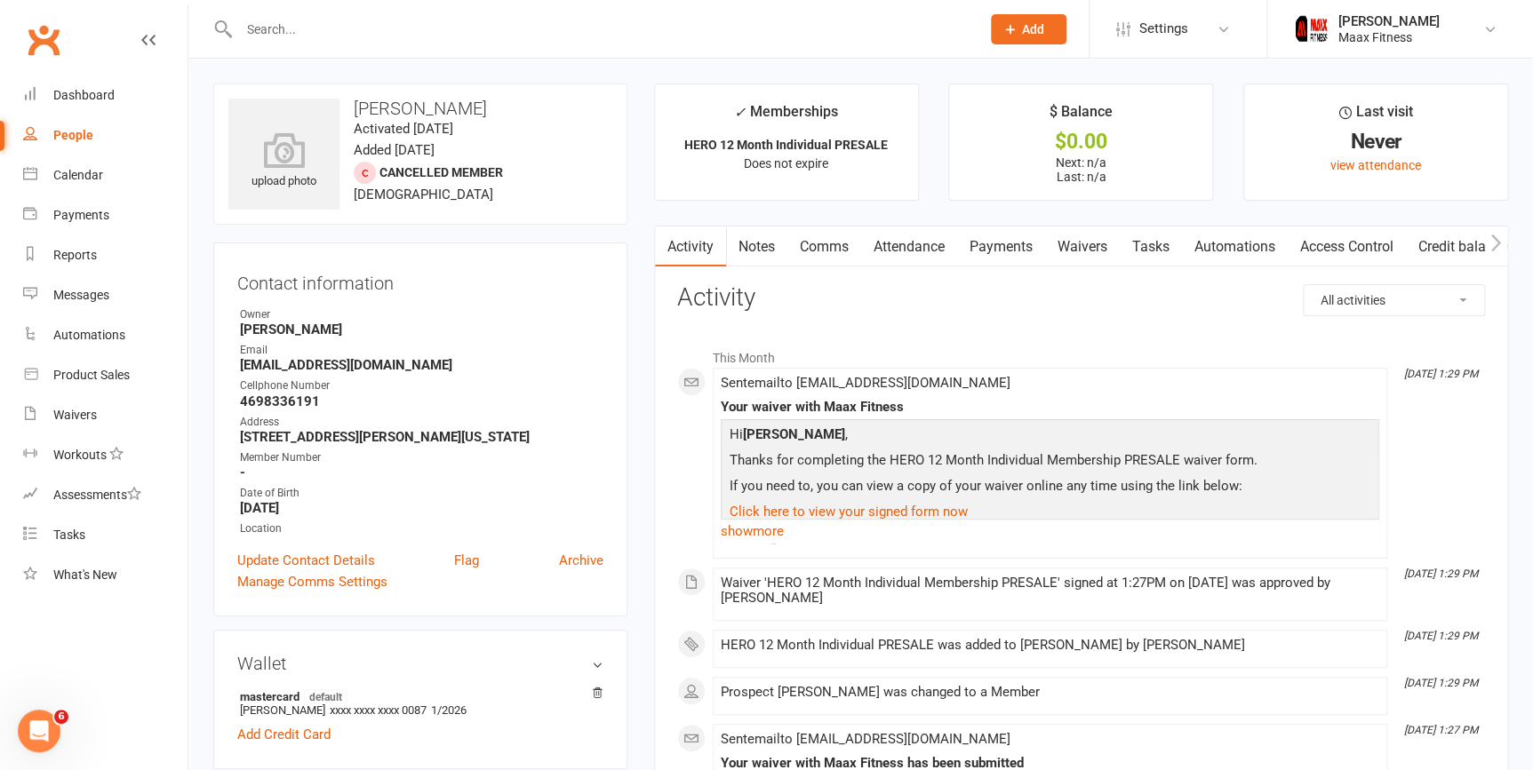
click at [1016, 251] on link "Payments" at bounding box center [1001, 247] width 88 height 41
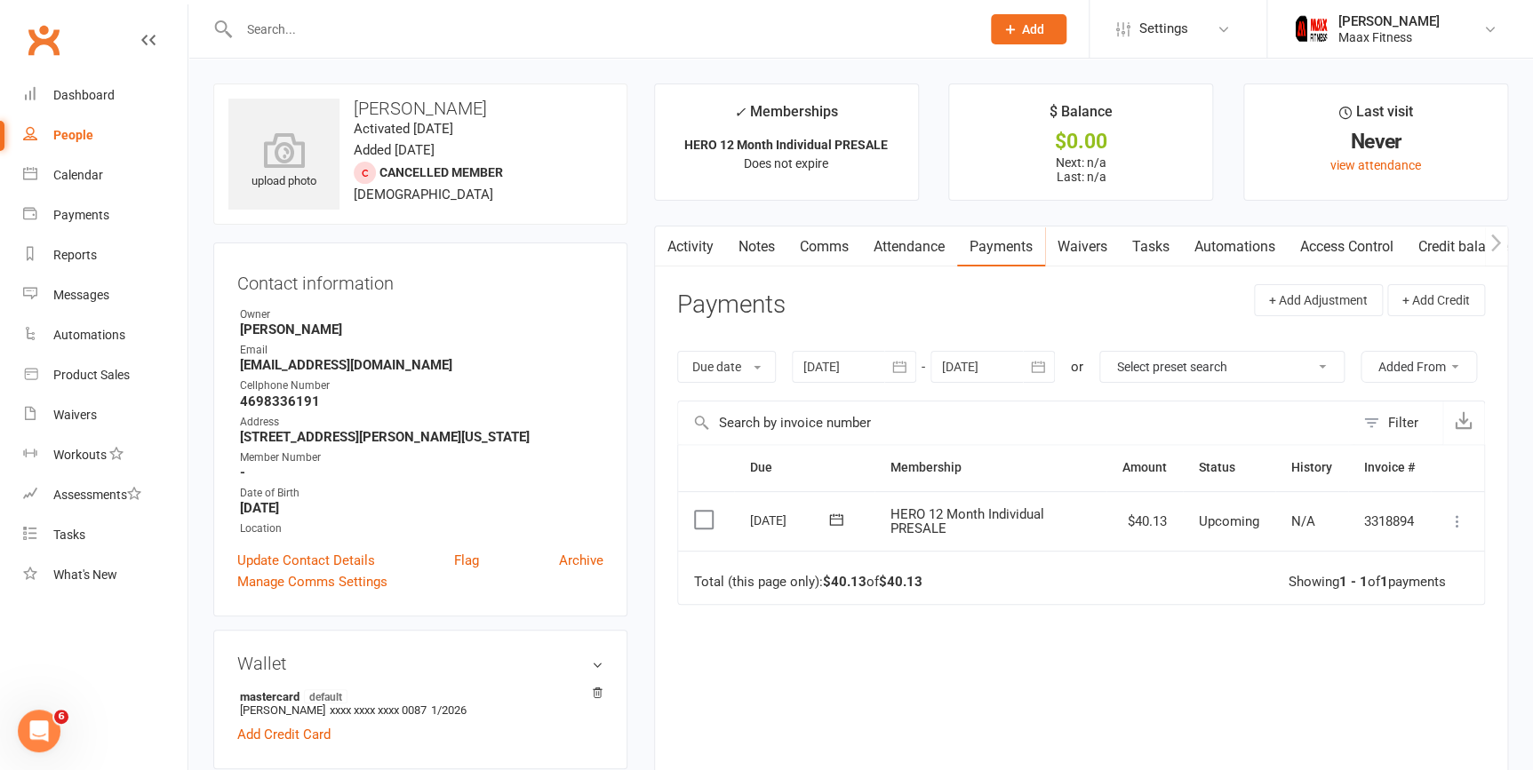
click at [1456, 522] on icon at bounding box center [1457, 522] width 18 height 18
click at [1367, 594] on link "Mark as Paid (POS)" at bounding box center [1379, 592] width 176 height 36
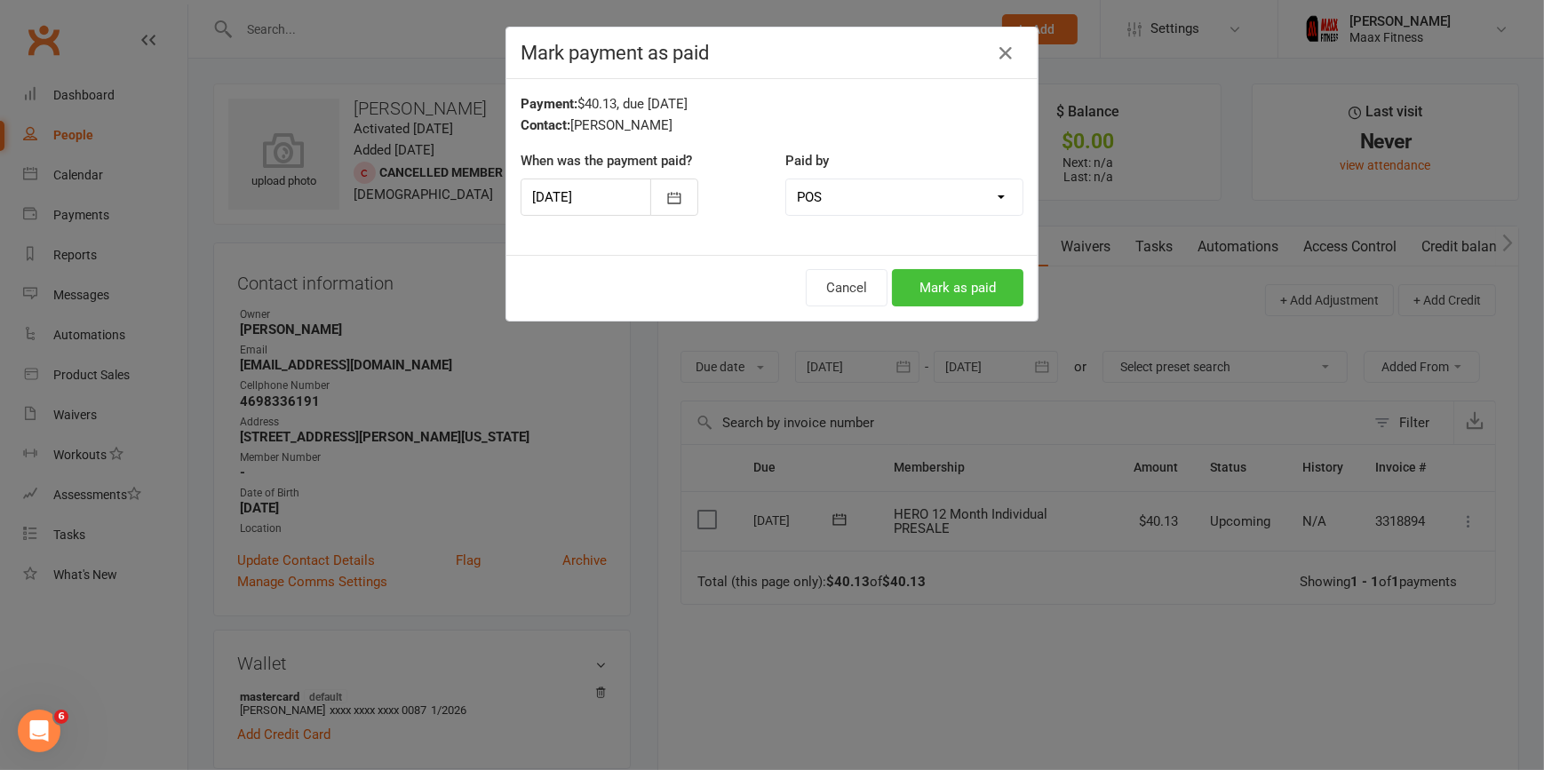
click at [963, 288] on button "Mark as paid" at bounding box center [958, 287] width 132 height 37
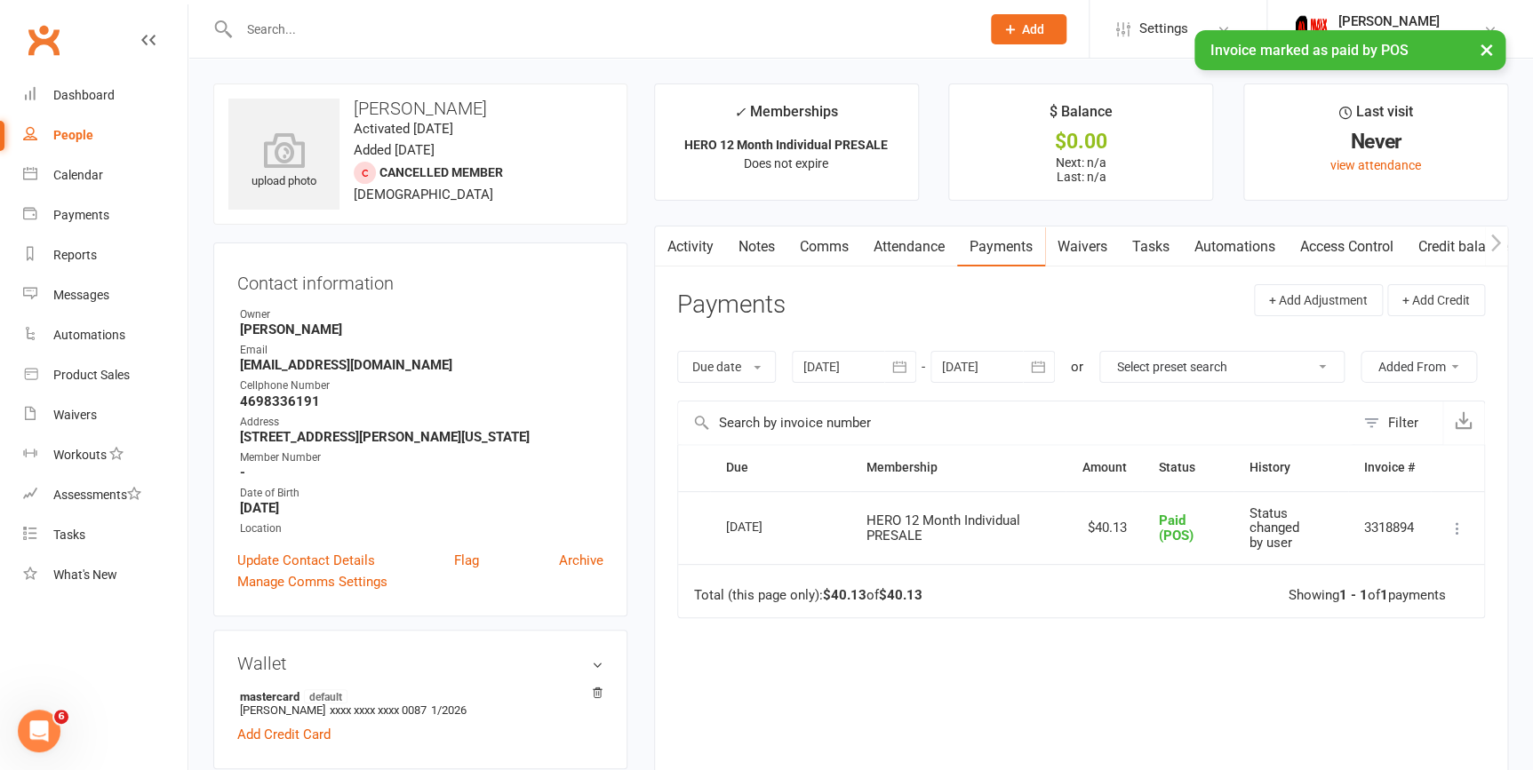
click at [1325, 246] on link "Access Control" at bounding box center [1347, 247] width 118 height 41
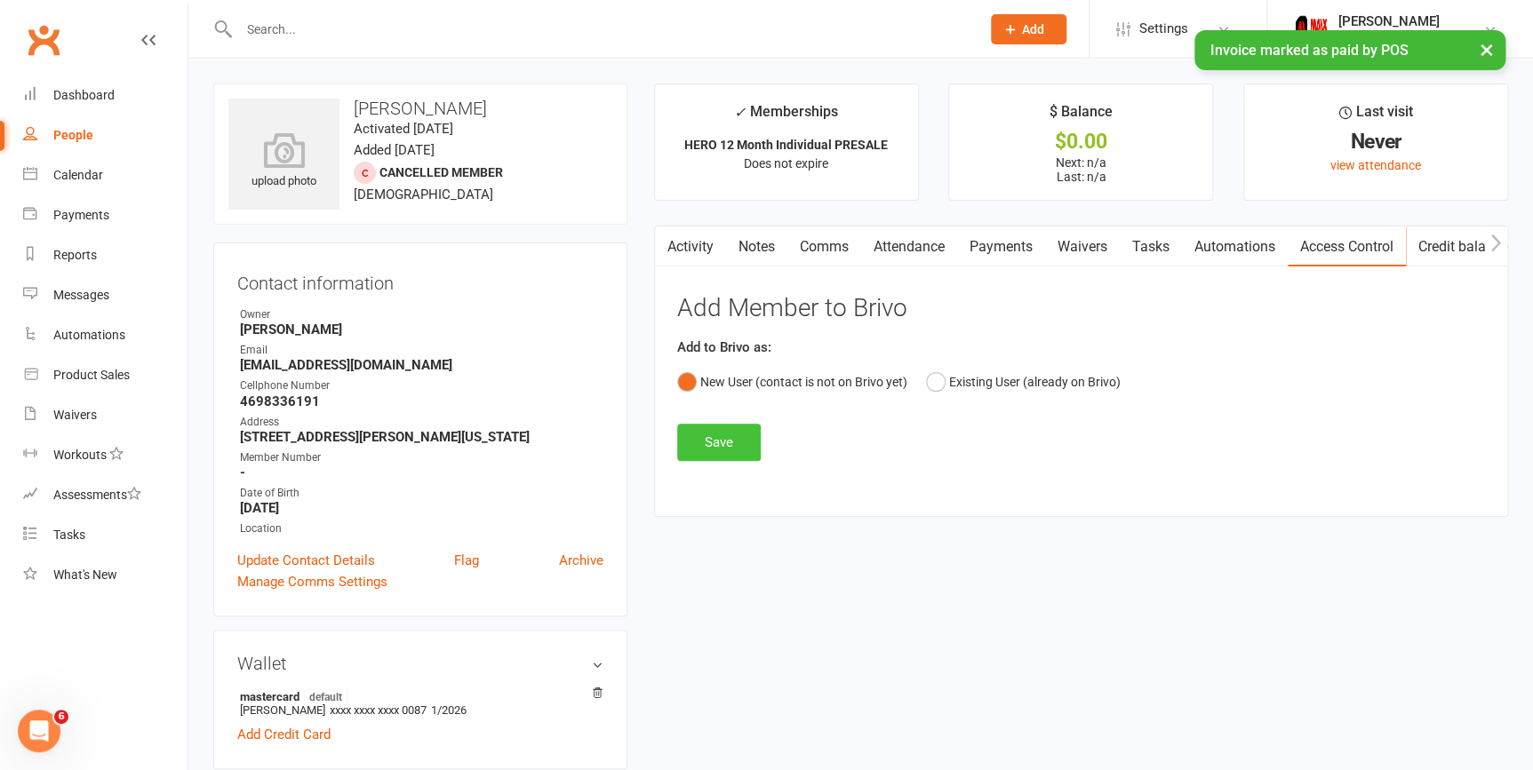
click at [732, 446] on button "Save" at bounding box center [719, 442] width 84 height 37
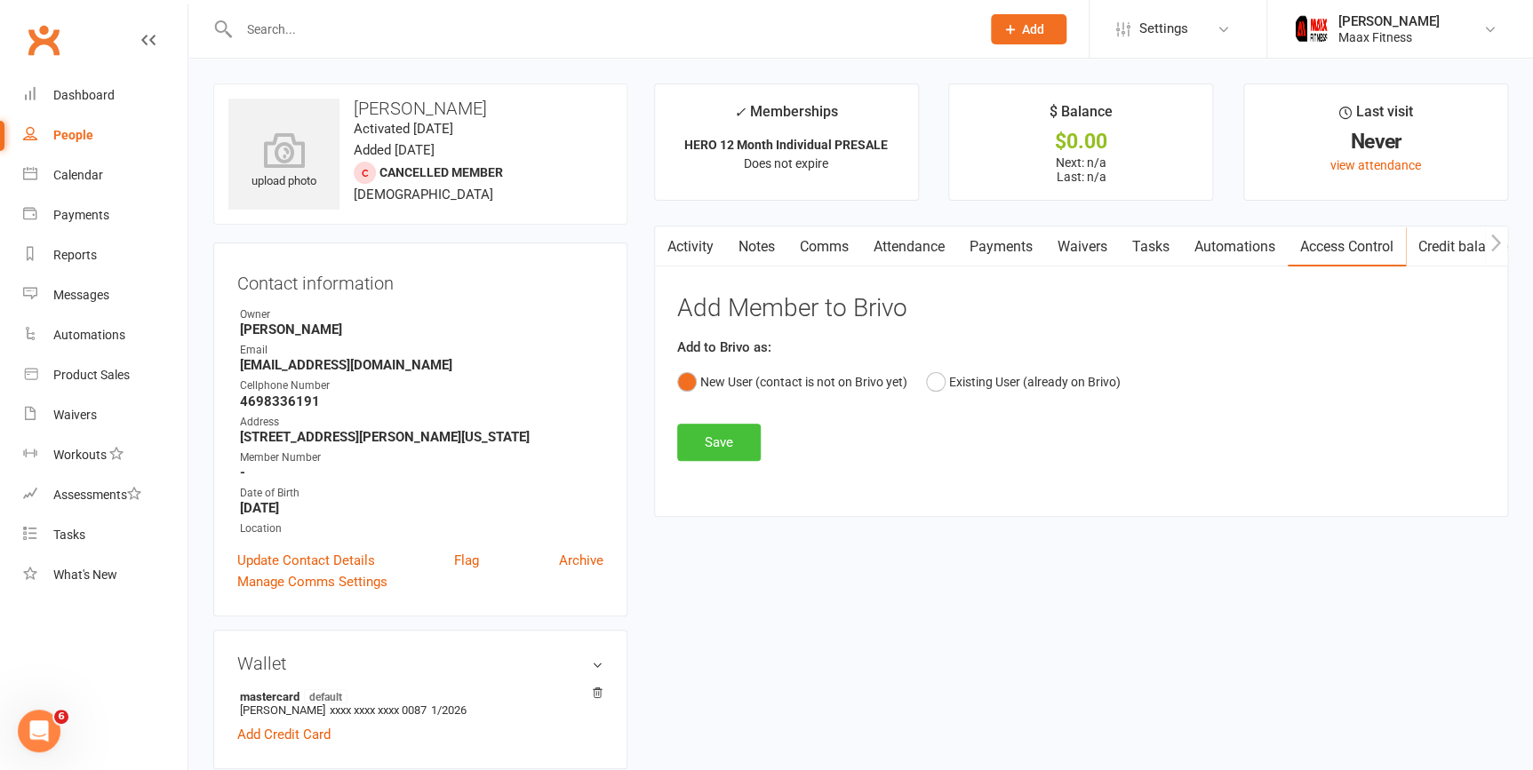
click at [714, 435] on button "Save" at bounding box center [719, 442] width 84 height 37
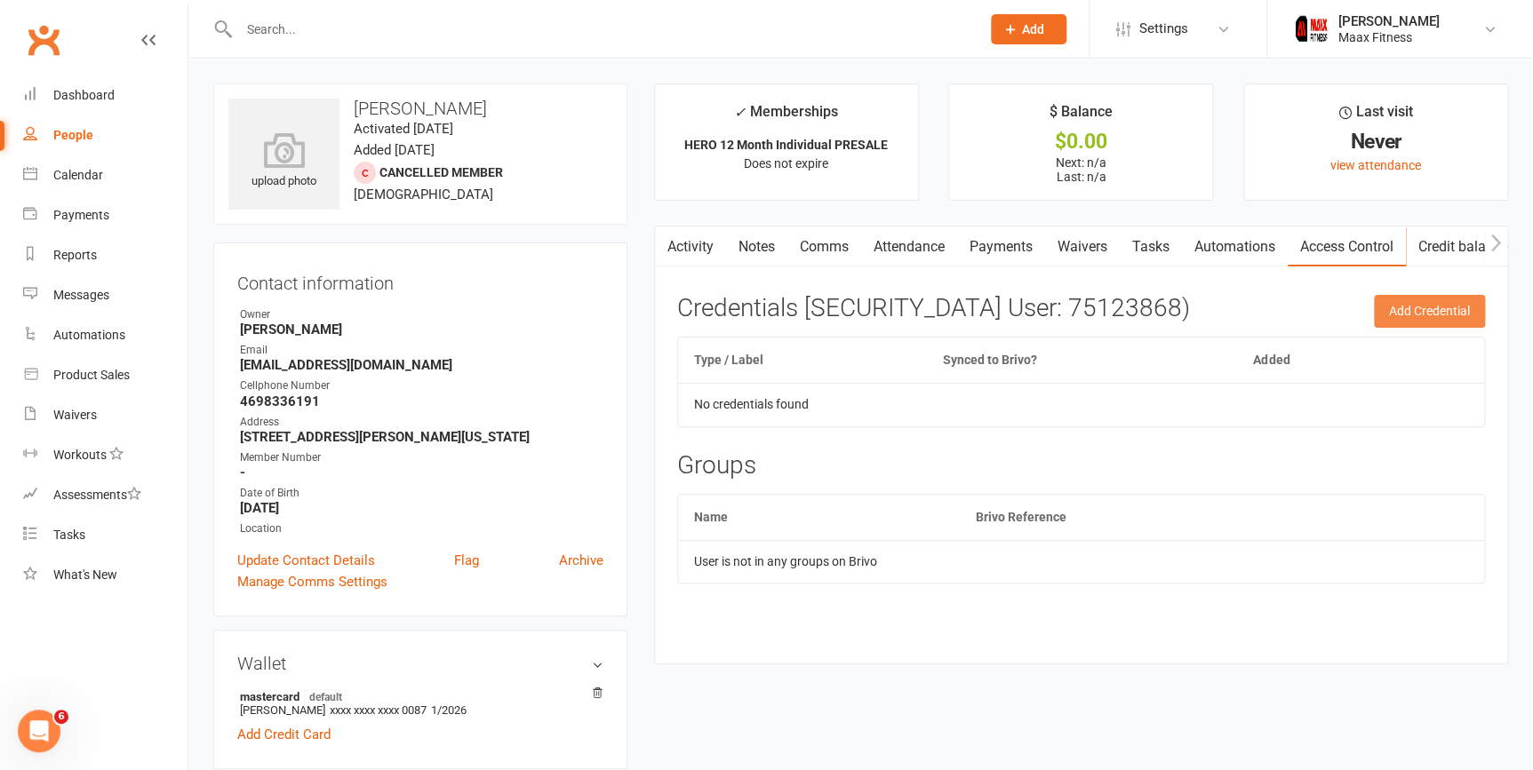
click at [1397, 315] on button "Add Credential" at bounding box center [1429, 311] width 111 height 32
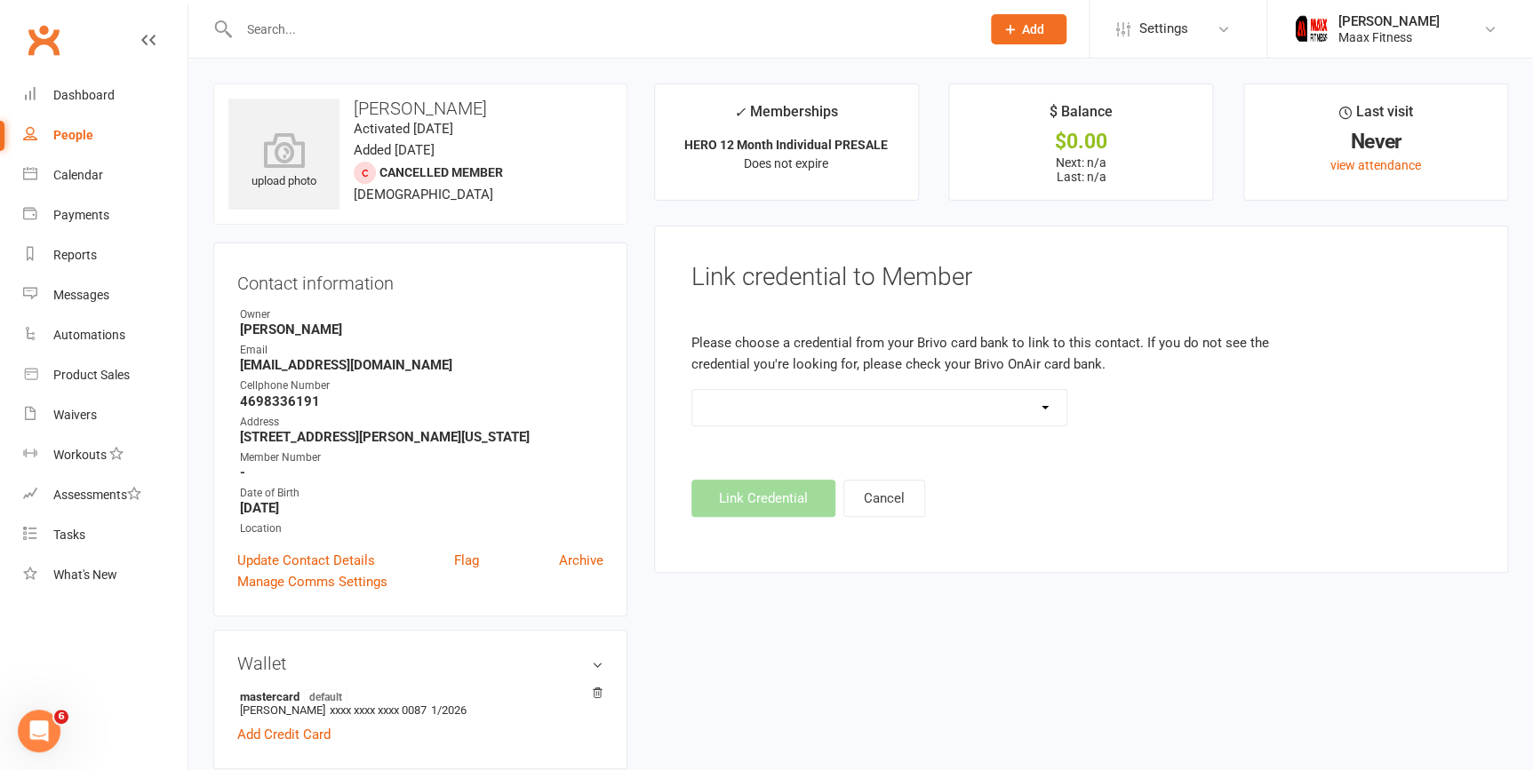
click at [949, 407] on select at bounding box center [879, 408] width 375 height 36
click at [1248, 427] on div at bounding box center [1081, 420] width 806 height 62
drag, startPoint x: 239, startPoint y: 363, endPoint x: 403, endPoint y: 370, distance: 164.5
click at [403, 370] on strong "[EMAIL_ADDRESS][DOMAIN_NAME]" at bounding box center [421, 365] width 363 height 16
copy strong "[EMAIL_ADDRESS][DOMAIN_NAME]"
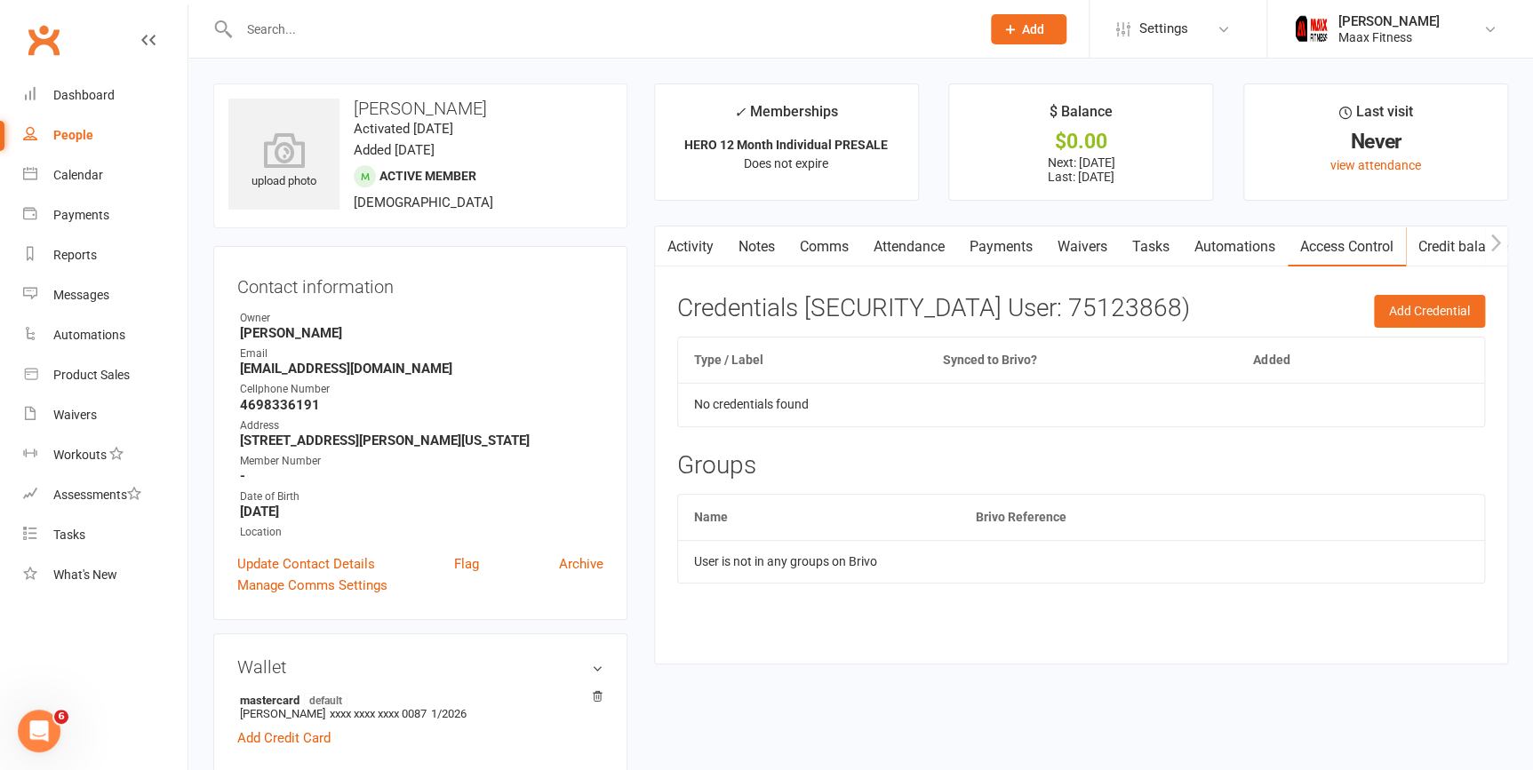
click at [53, 140] on div "People" at bounding box center [73, 135] width 40 height 14
select select "100"
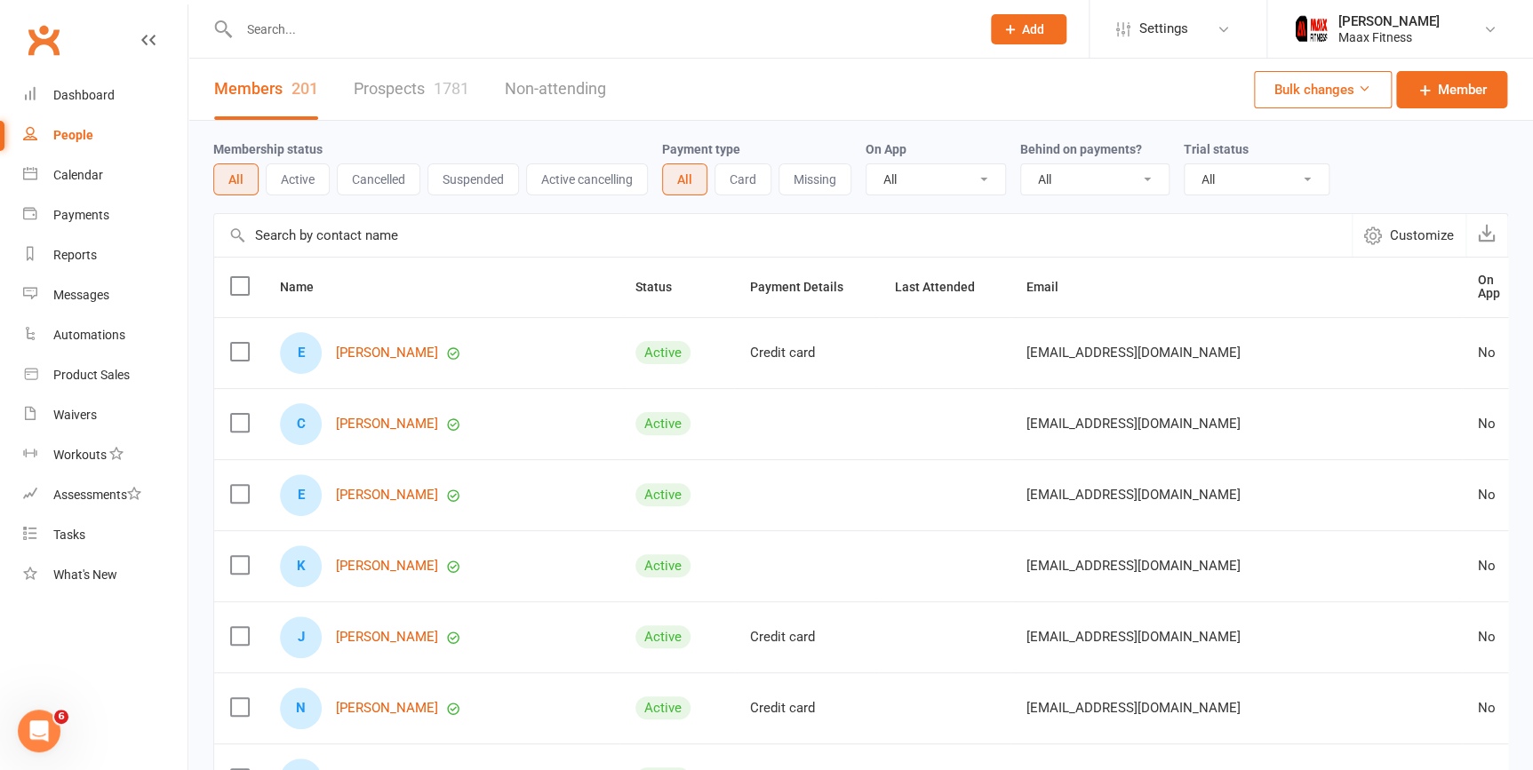
click at [383, 96] on link "Prospects 1781" at bounding box center [412, 89] width 116 height 61
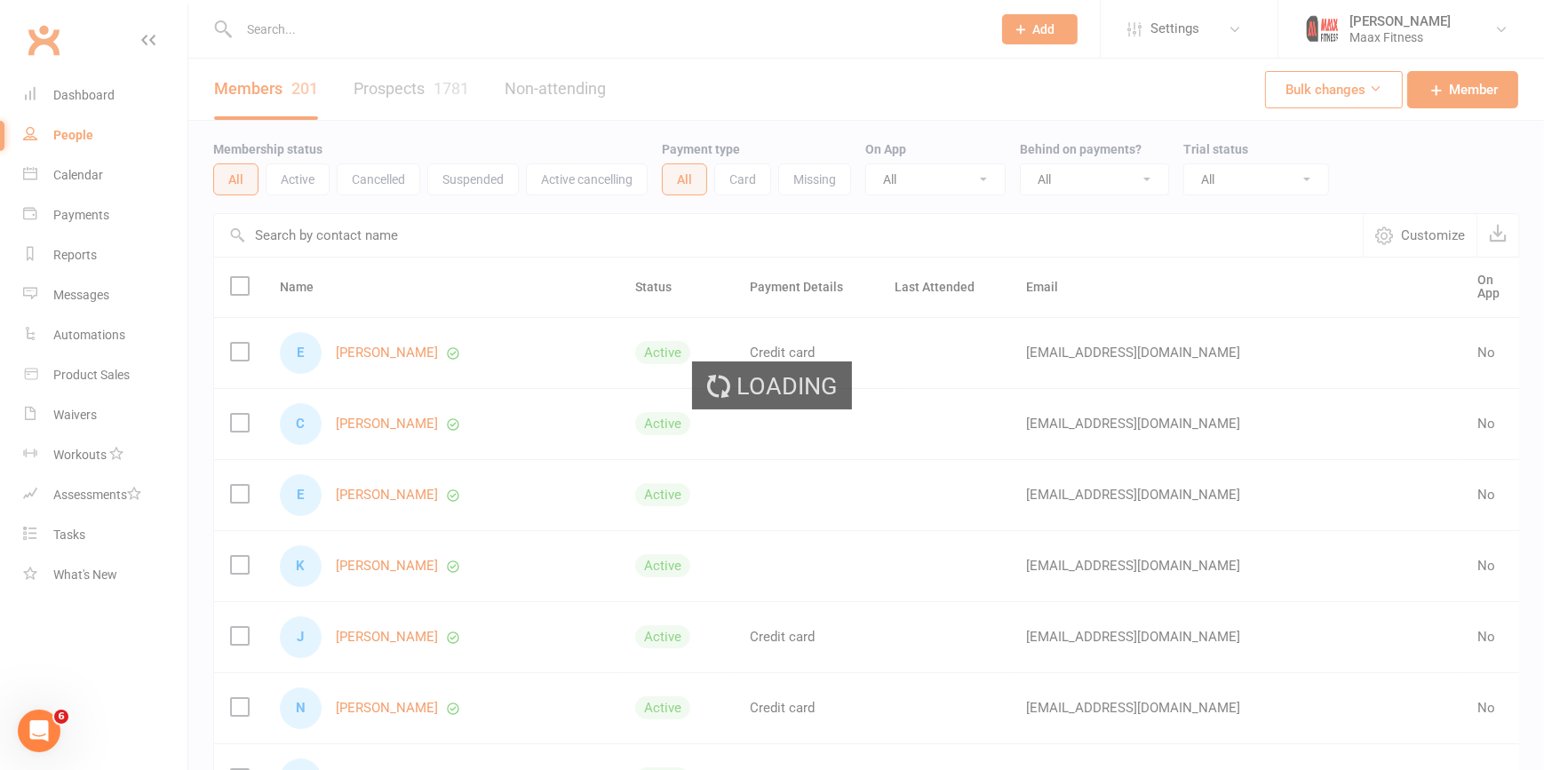
select select "100"
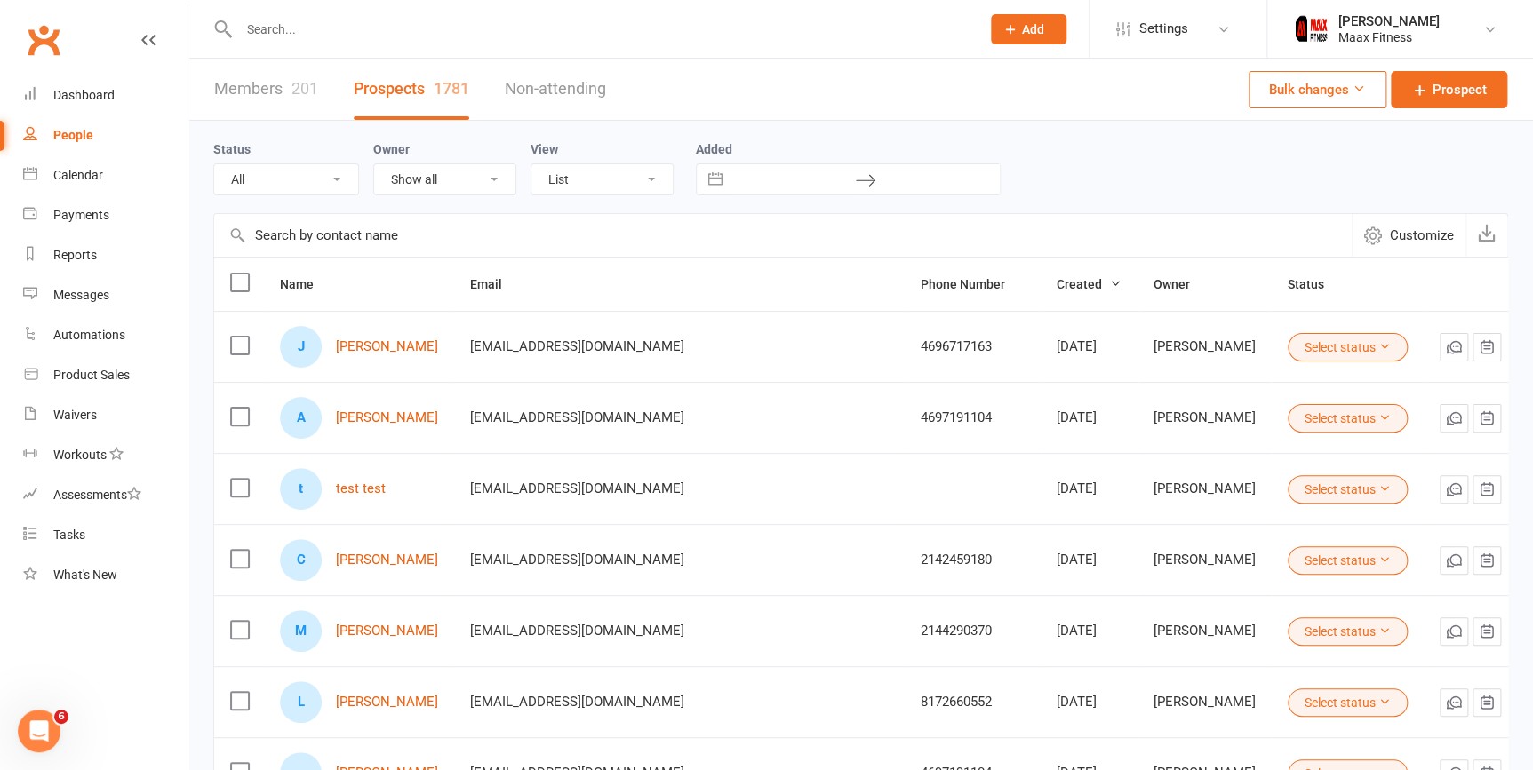
click at [309, 84] on div "201" at bounding box center [304, 88] width 27 height 19
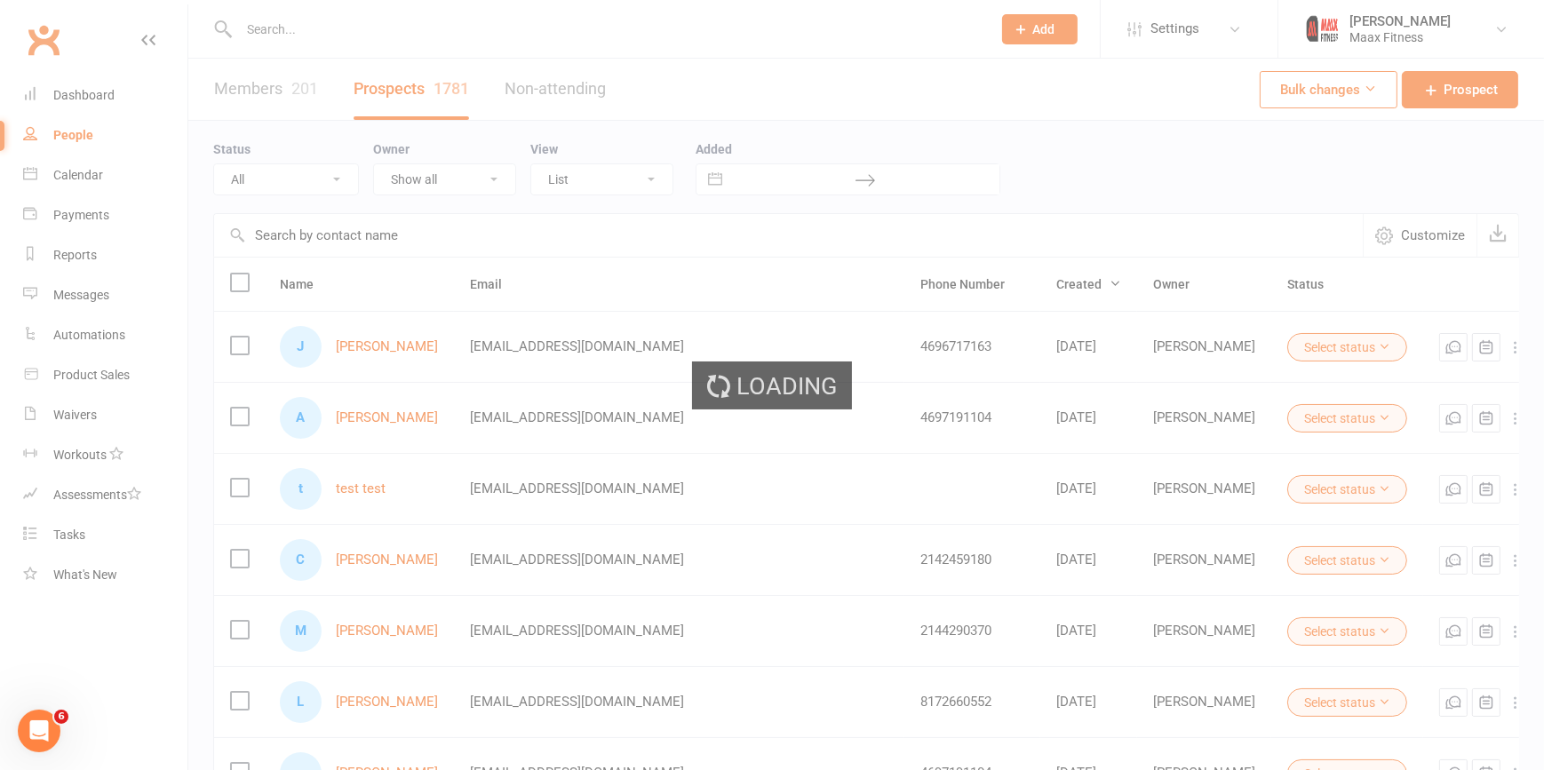
select select "100"
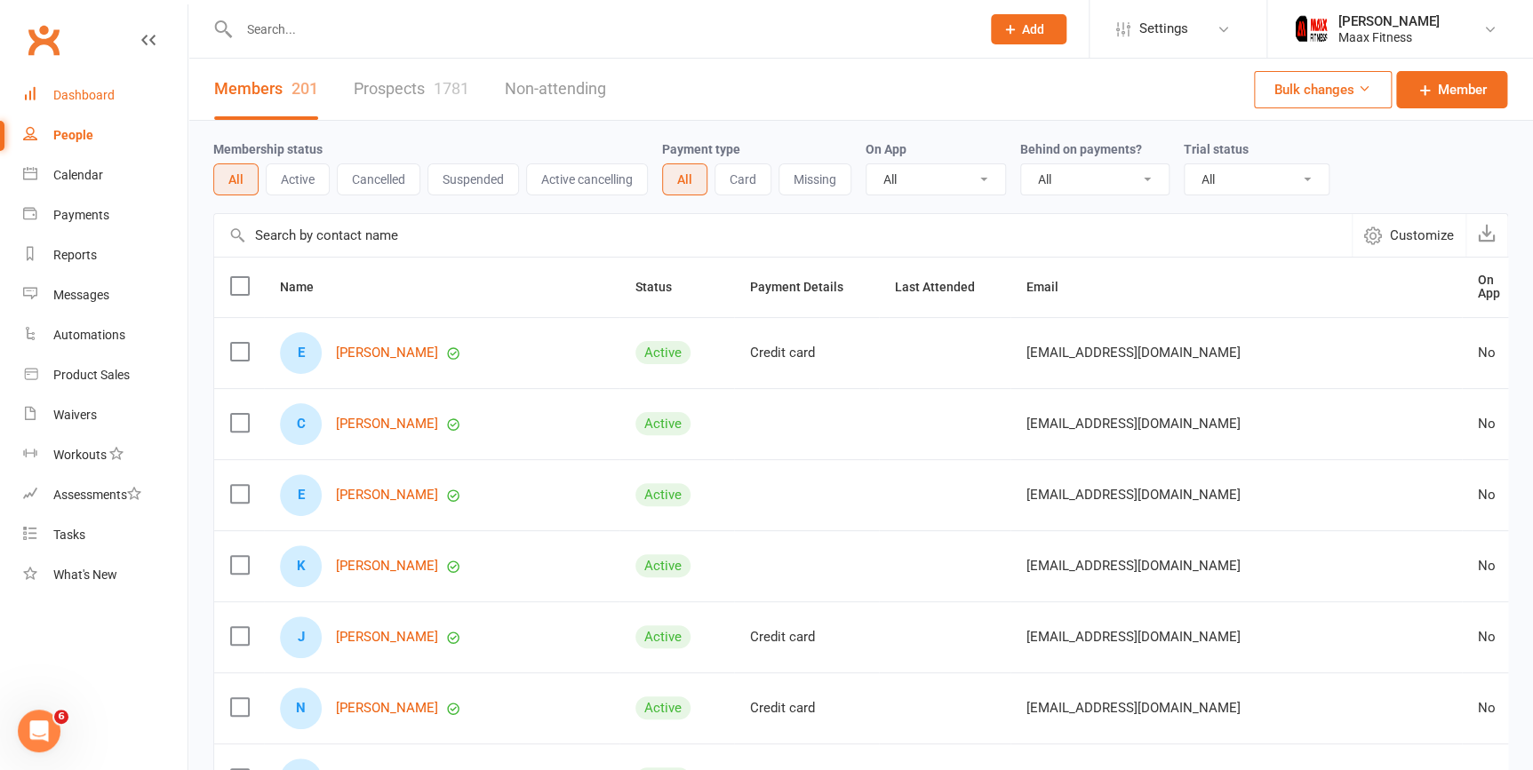
click at [104, 89] on div "Dashboard" at bounding box center [83, 95] width 61 height 14
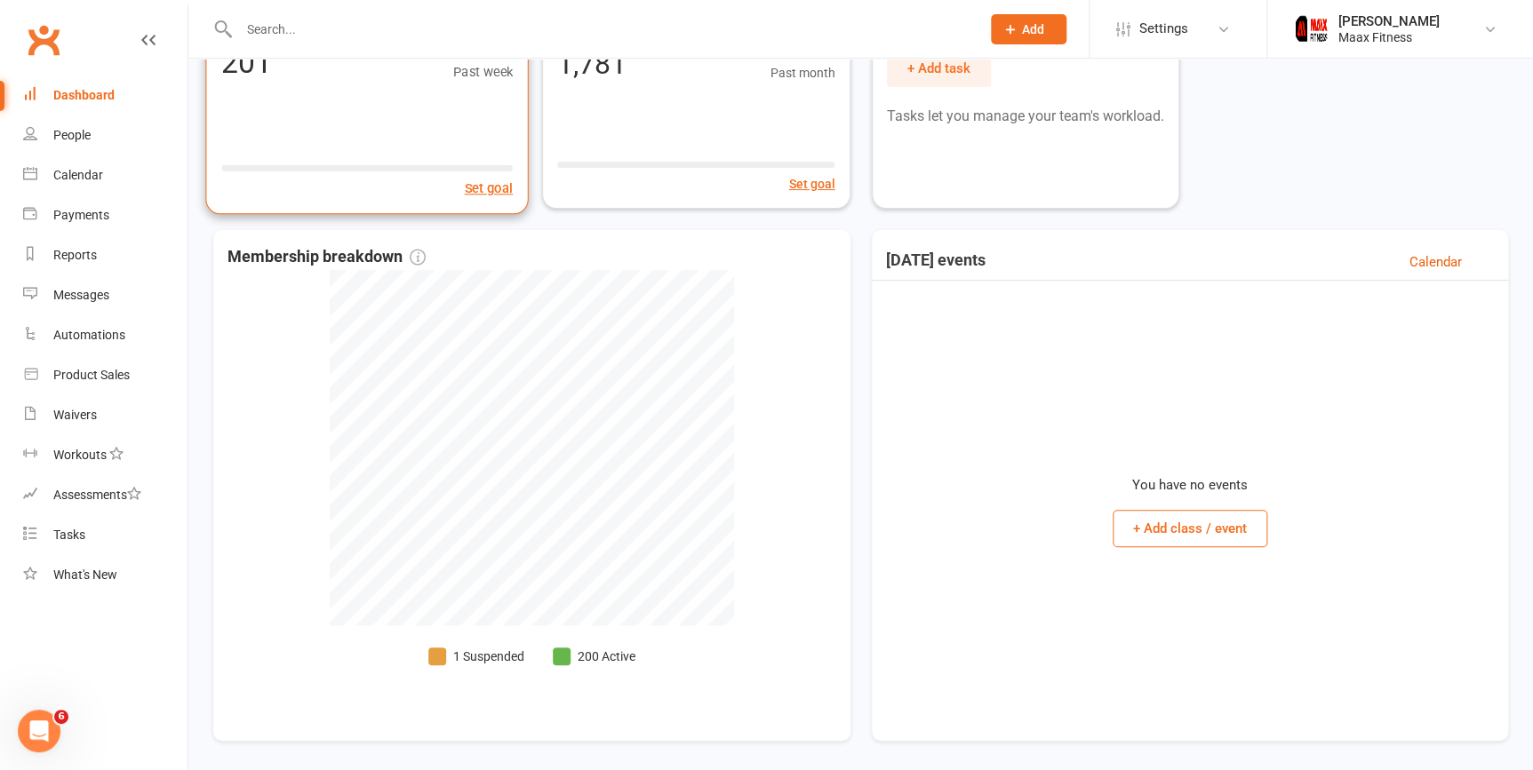
scroll to position [161, 0]
